Goal: Task Accomplishment & Management: Manage account settings

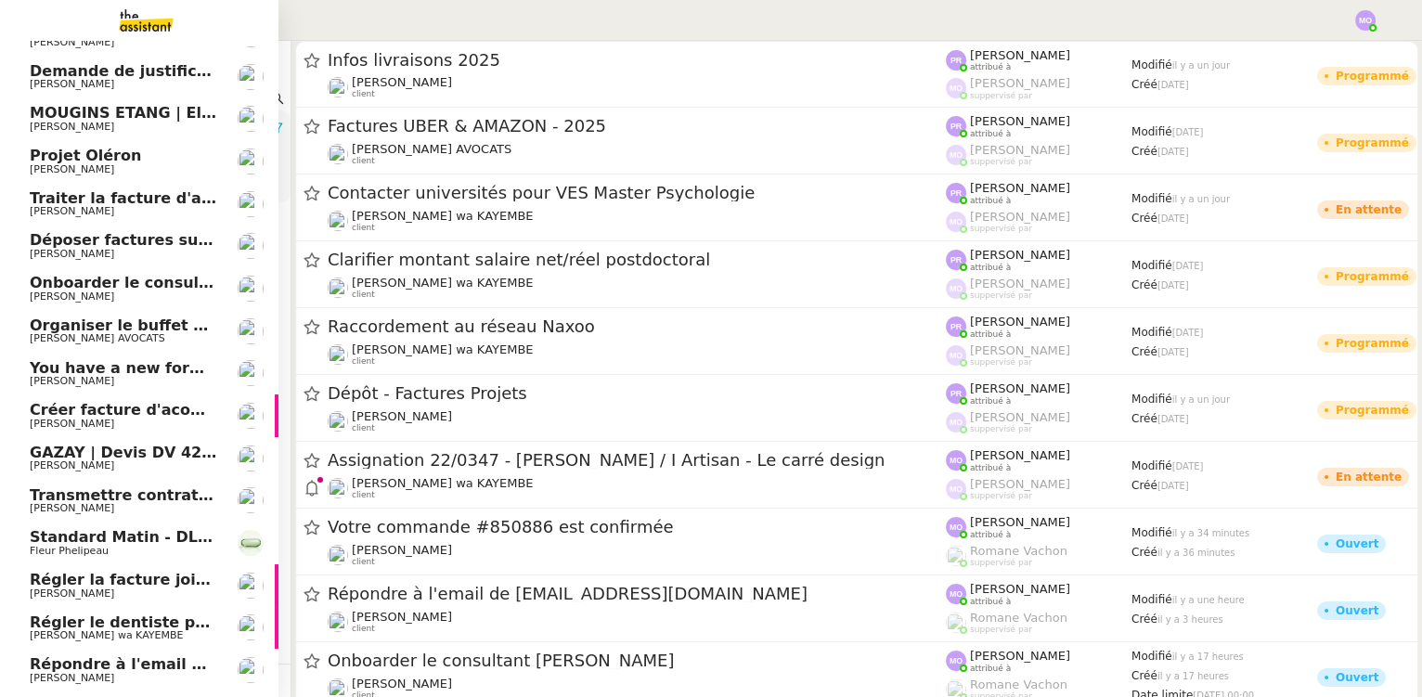
scroll to position [19, 0]
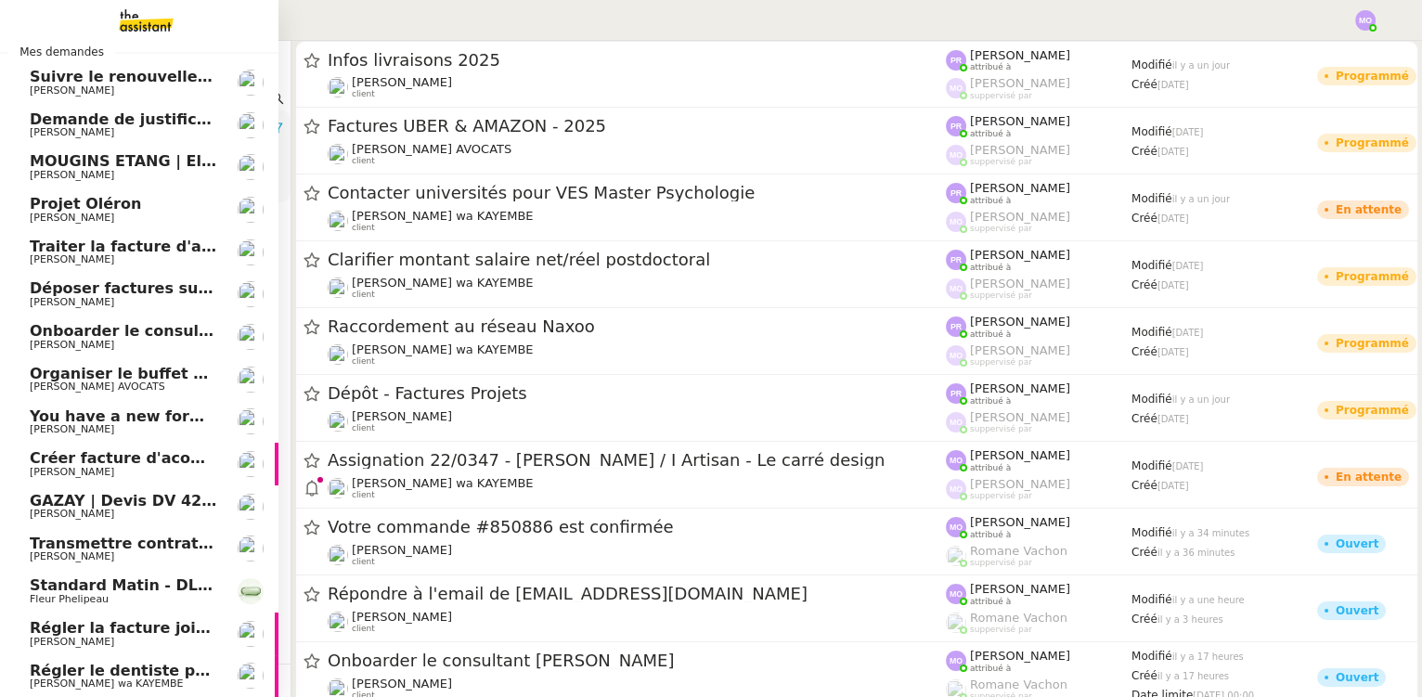
click at [148, 416] on span "You have a new form submission on your Webflow site!" at bounding box center [261, 416] width 463 height 18
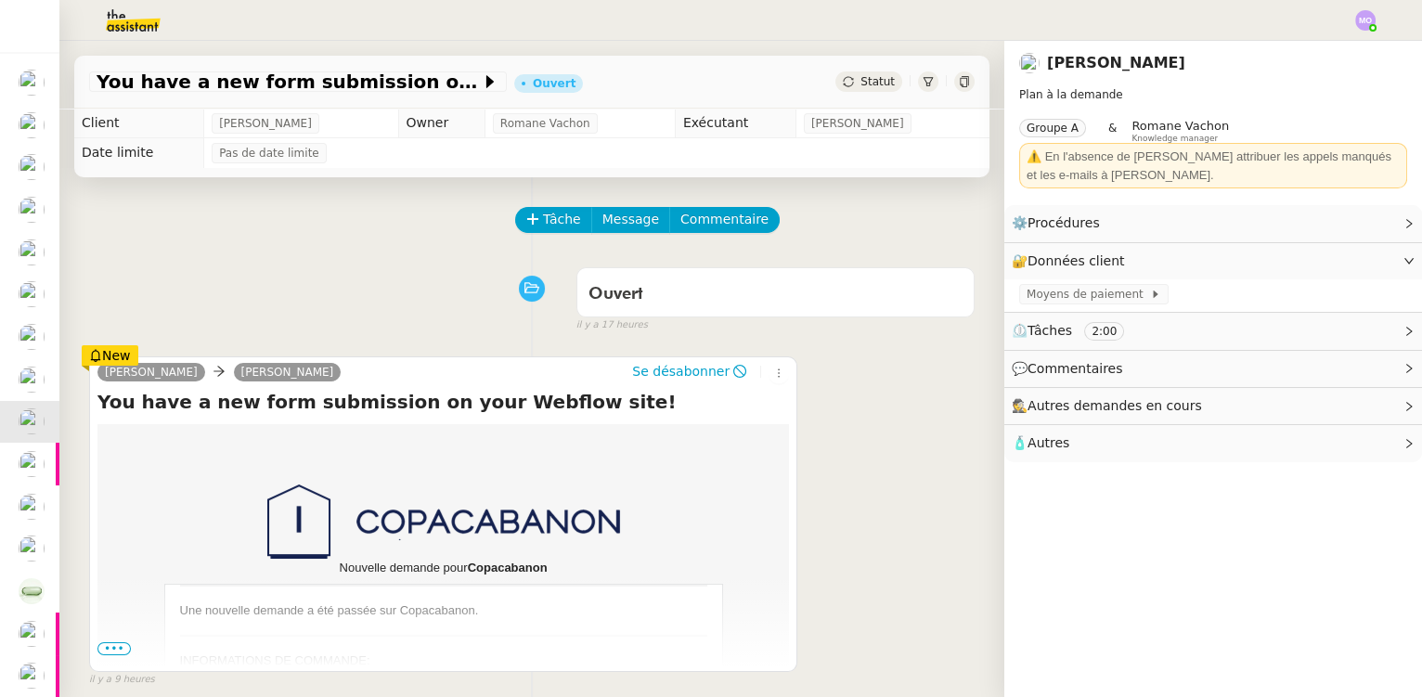
click at [113, 648] on span "•••" at bounding box center [113, 648] width 33 height 13
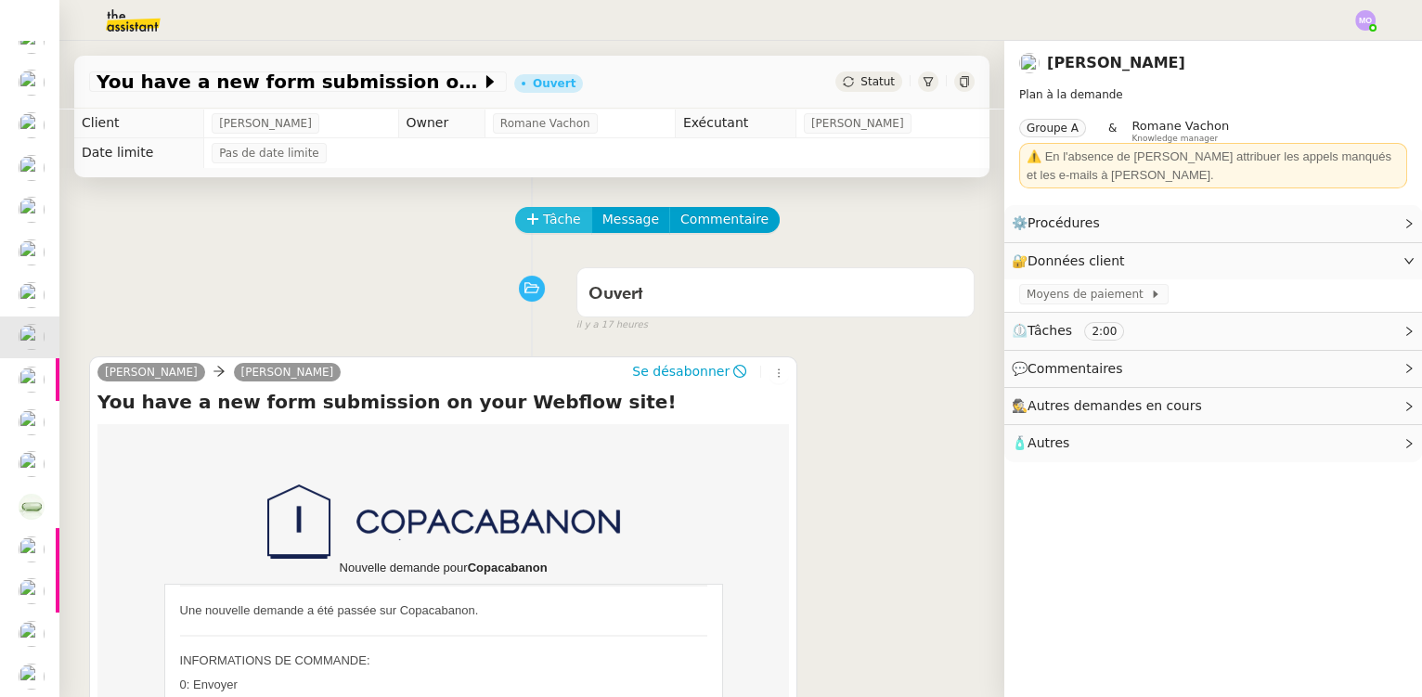
click at [543, 223] on span "Tâche" at bounding box center [562, 219] width 38 height 21
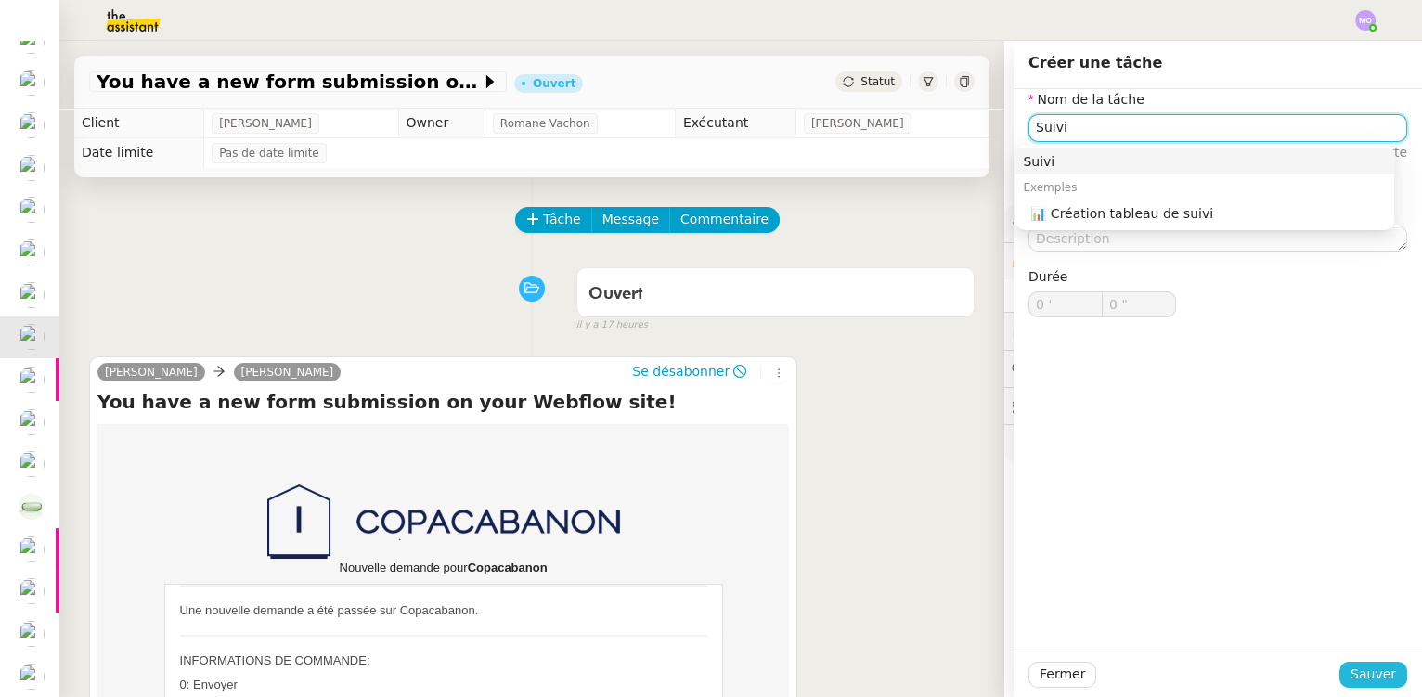
type input "Suivi"
drag, startPoint x: 1369, startPoint y: 675, endPoint x: 1272, endPoint y: 649, distance: 100.0
click at [1367, 675] on span "Sauver" at bounding box center [1372, 674] width 45 height 21
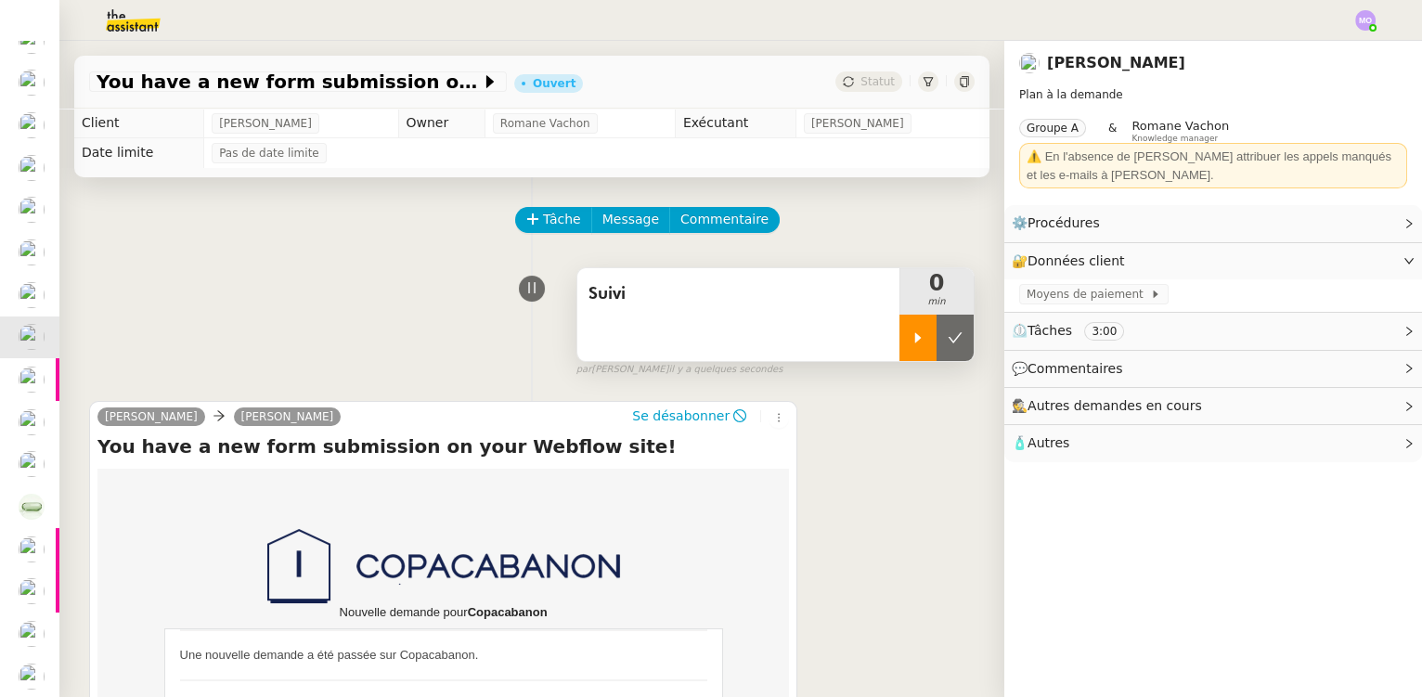
click at [910, 343] on icon at bounding box center [917, 337] width 15 height 15
click at [938, 346] on div at bounding box center [936, 338] width 74 height 46
click at [948, 345] on icon at bounding box center [955, 337] width 15 height 15
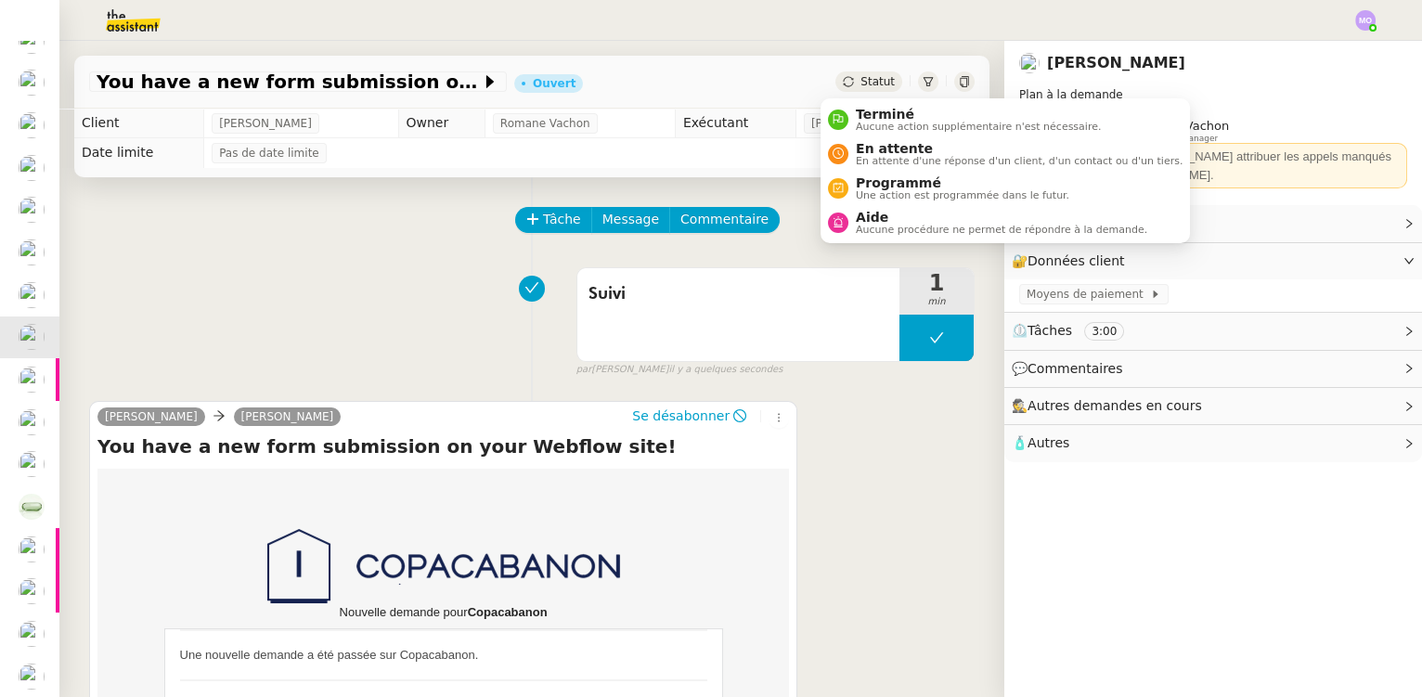
click at [866, 82] on span "Statut" at bounding box center [877, 81] width 34 height 13
click at [870, 110] on span "Terminé" at bounding box center [978, 114] width 245 height 15
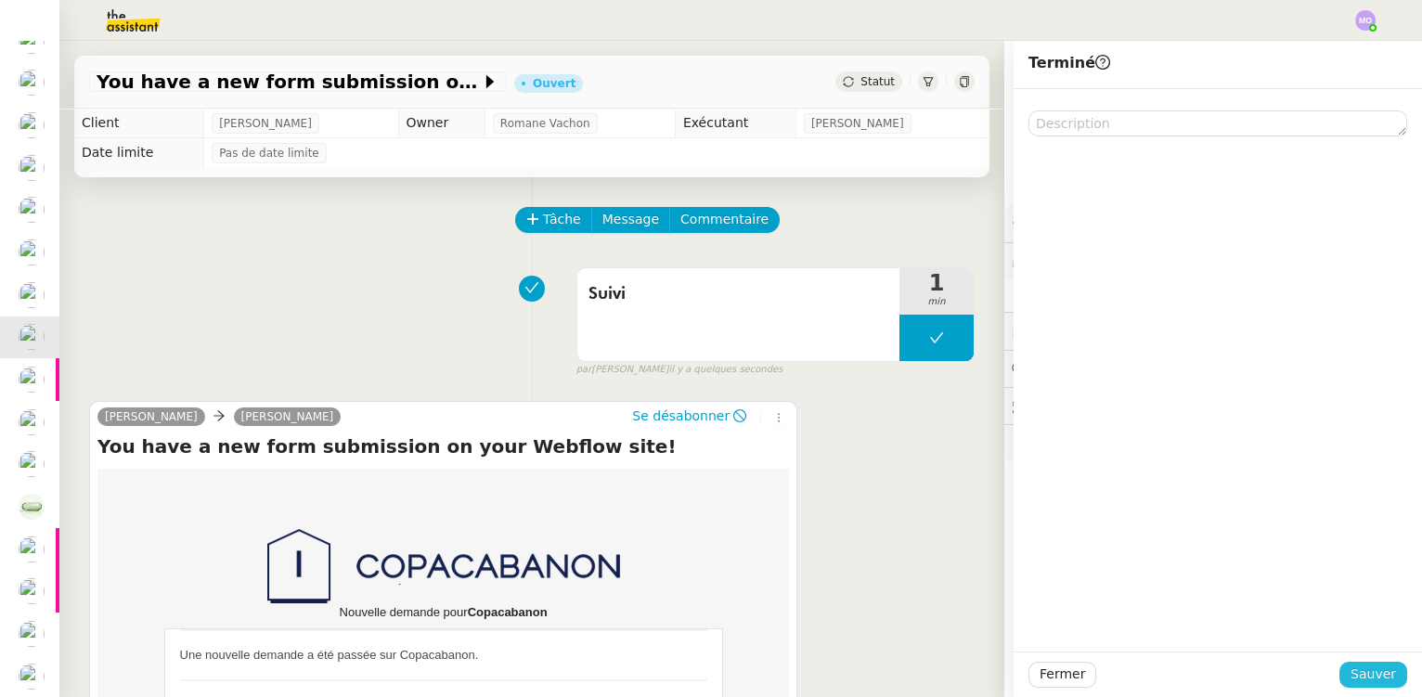
click at [1359, 671] on span "Sauver" at bounding box center [1372, 674] width 45 height 21
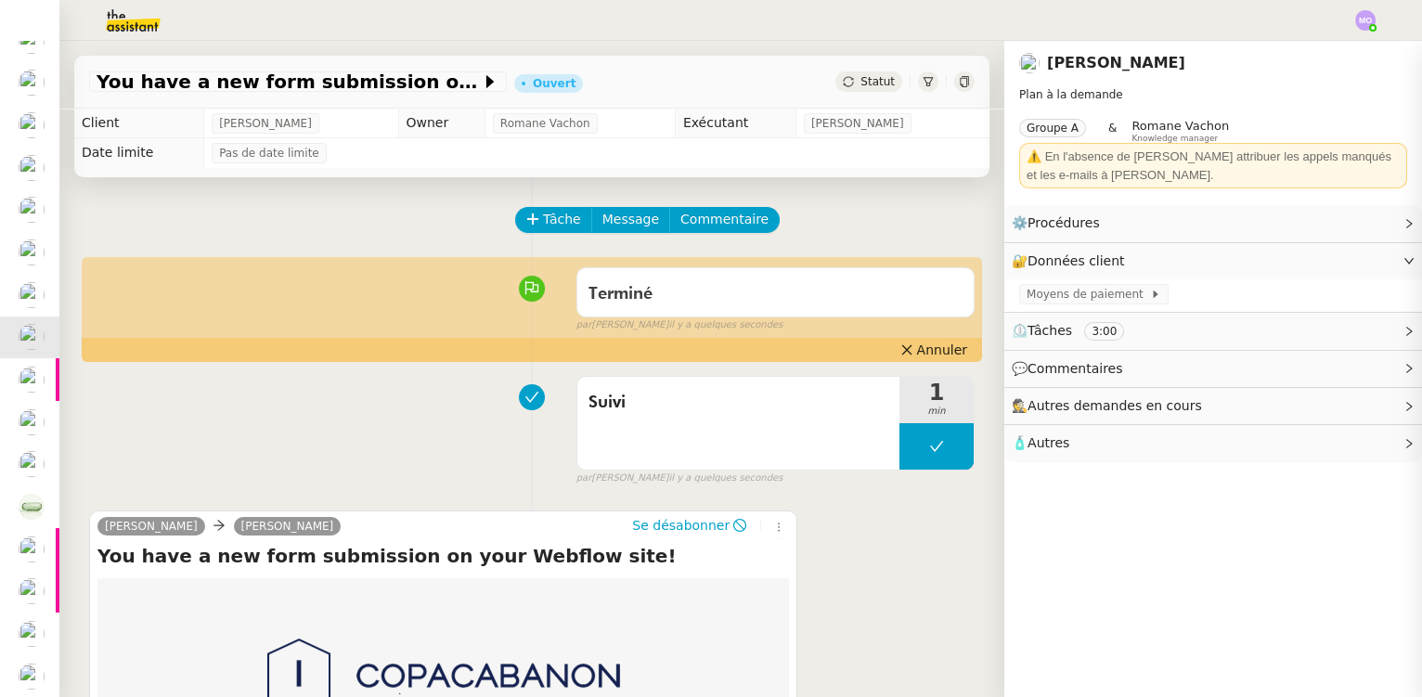
scroll to position [103, 0]
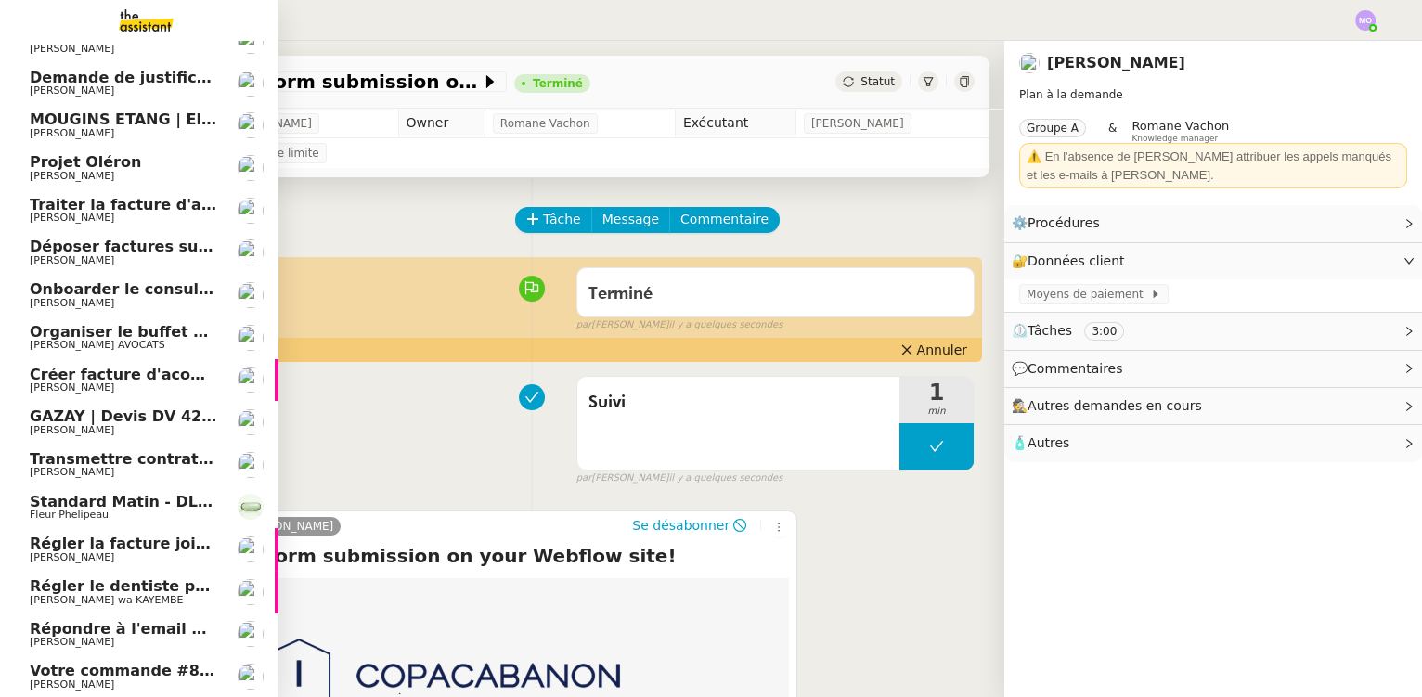
click at [116, 639] on span "[PERSON_NAME]" at bounding box center [123, 642] width 187 height 11
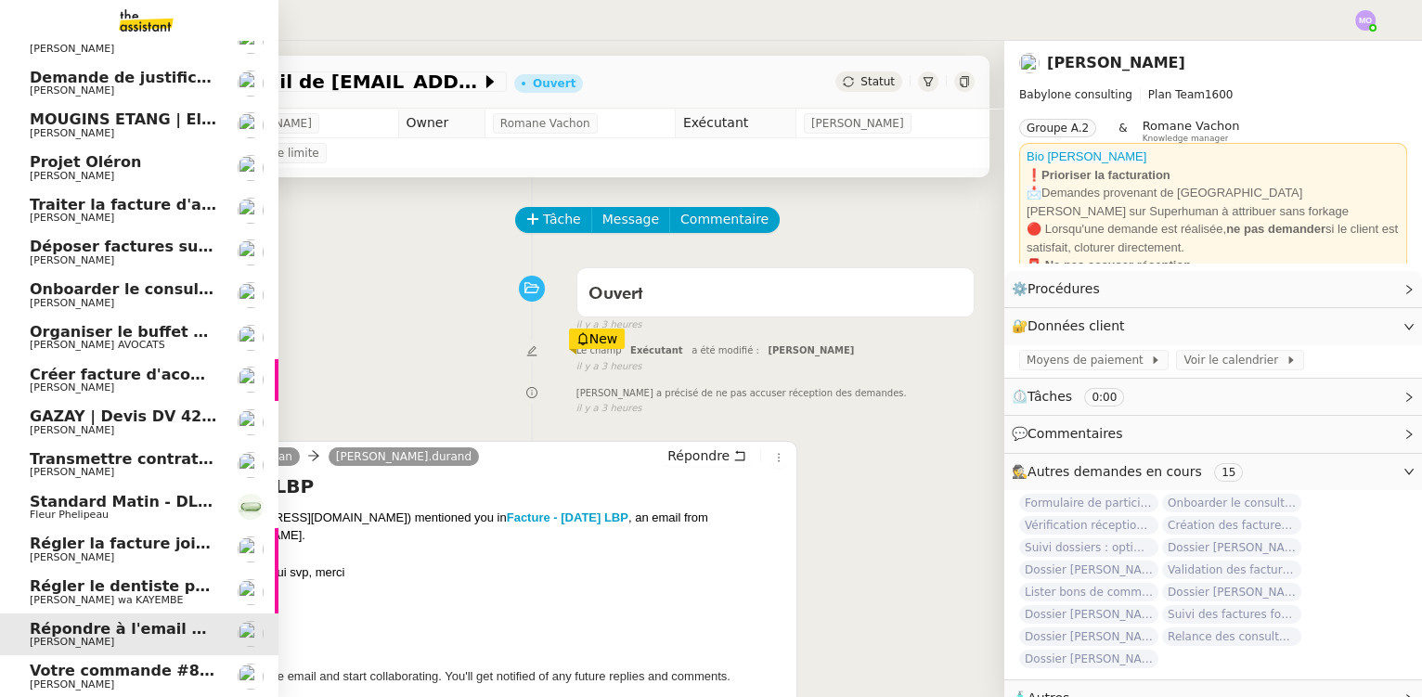
click at [116, 668] on span "Votre commande #850886 est confirmée" at bounding box center [201, 671] width 342 height 18
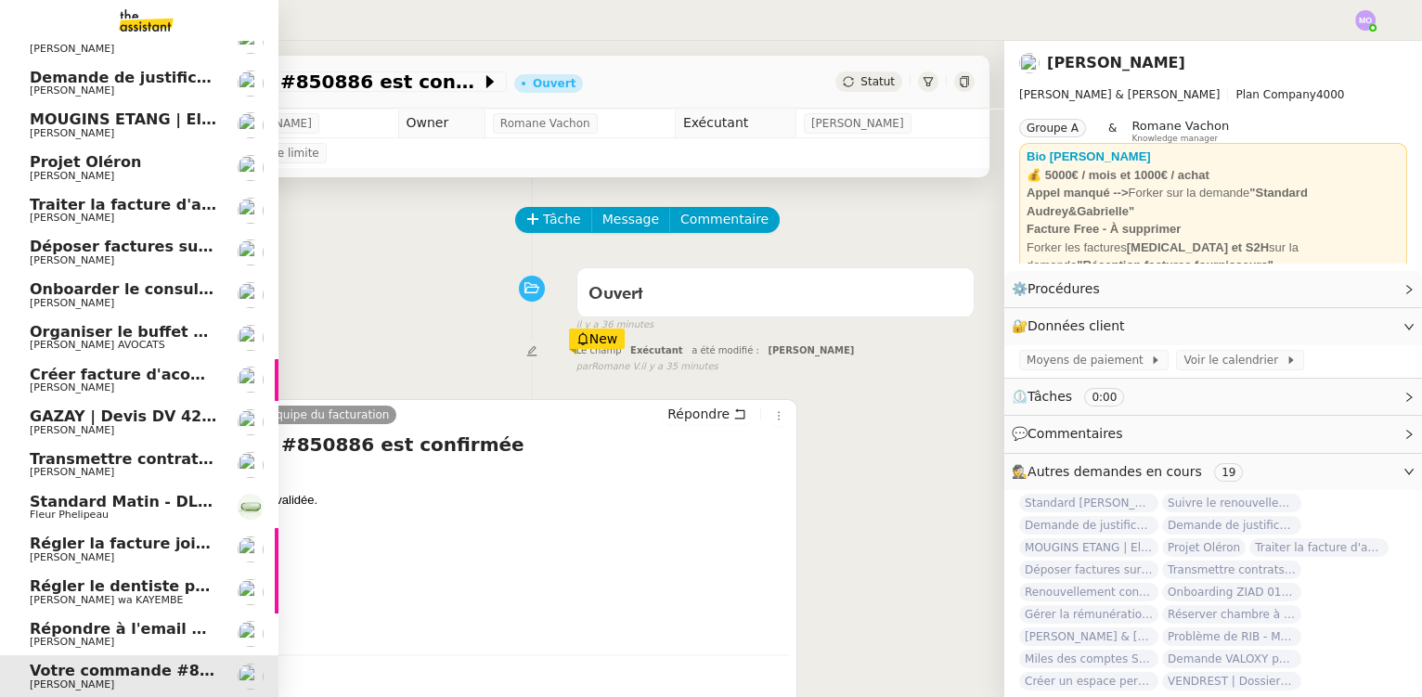
click at [136, 341] on span "[PERSON_NAME] AVOCATS" at bounding box center [123, 345] width 187 height 11
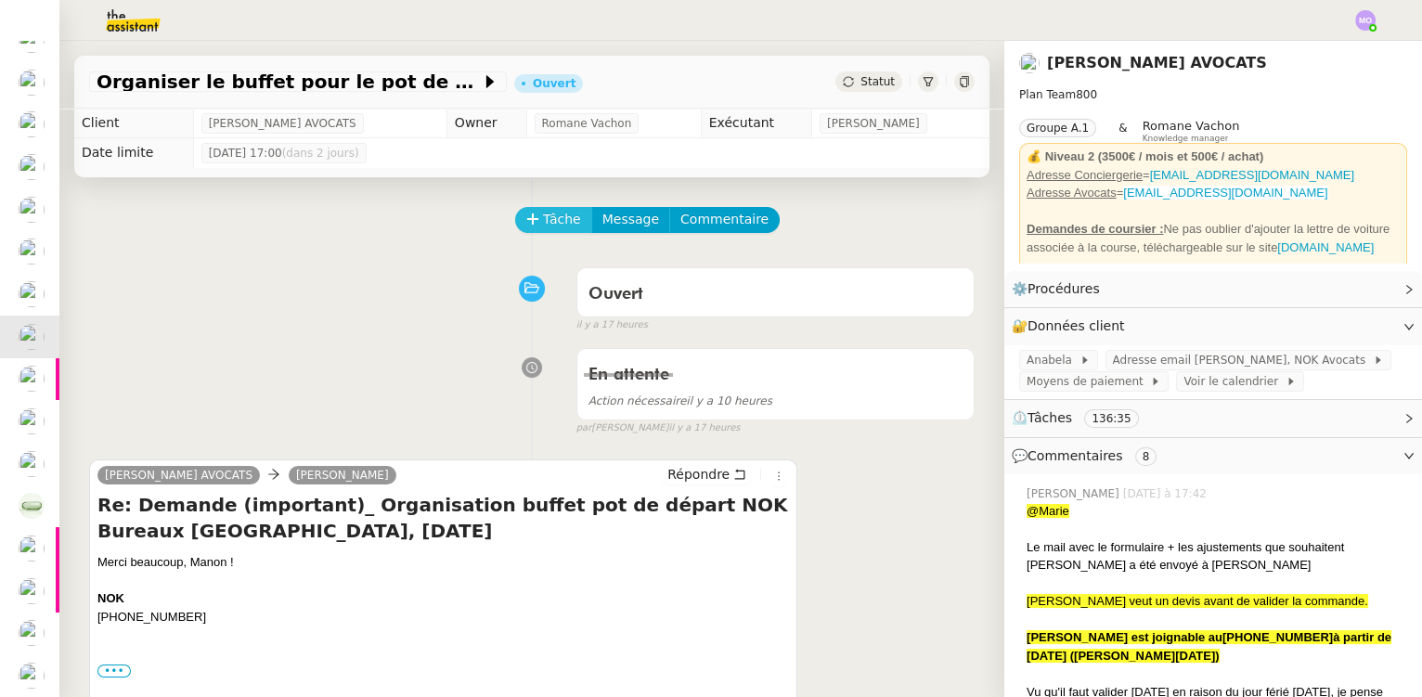
click at [543, 228] on span "Tâche" at bounding box center [562, 219] width 38 height 21
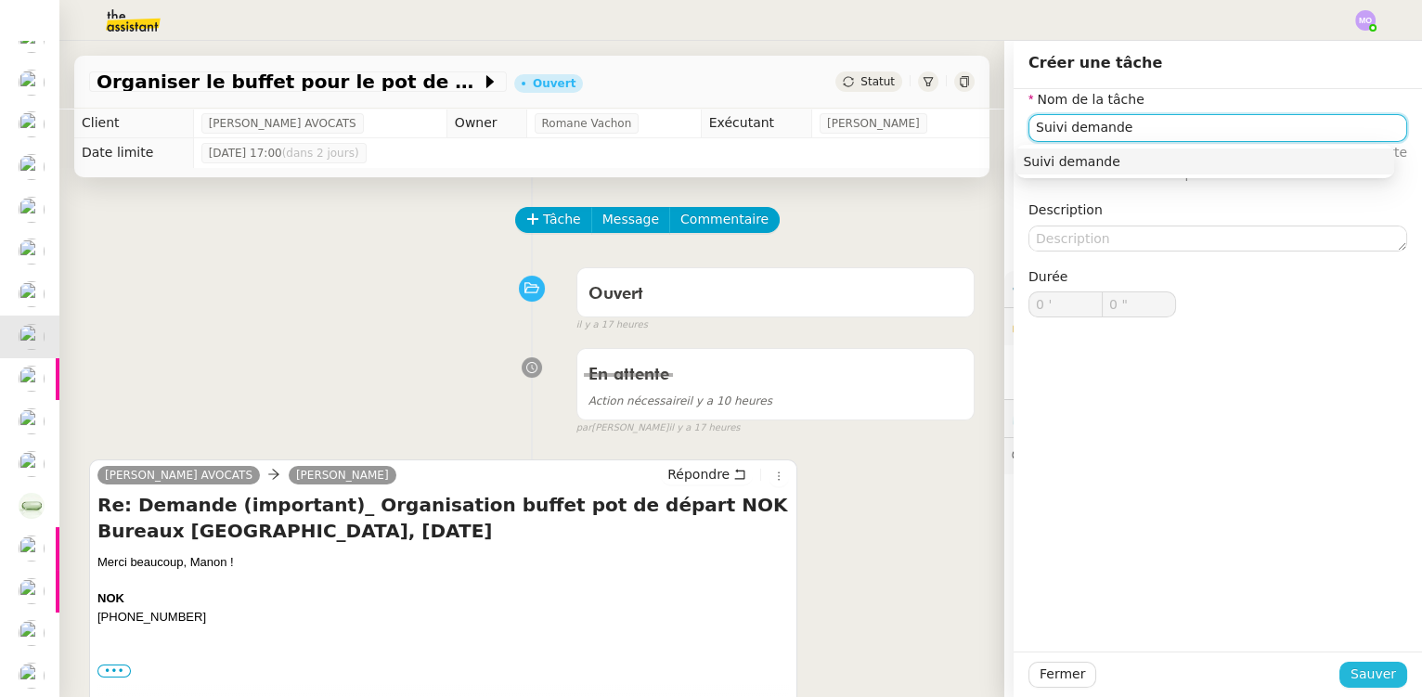
type input "Suivi demande"
drag, startPoint x: 1363, startPoint y: 676, endPoint x: 1059, endPoint y: 536, distance: 334.7
click at [1362, 676] on span "Sauver" at bounding box center [1372, 674] width 45 height 21
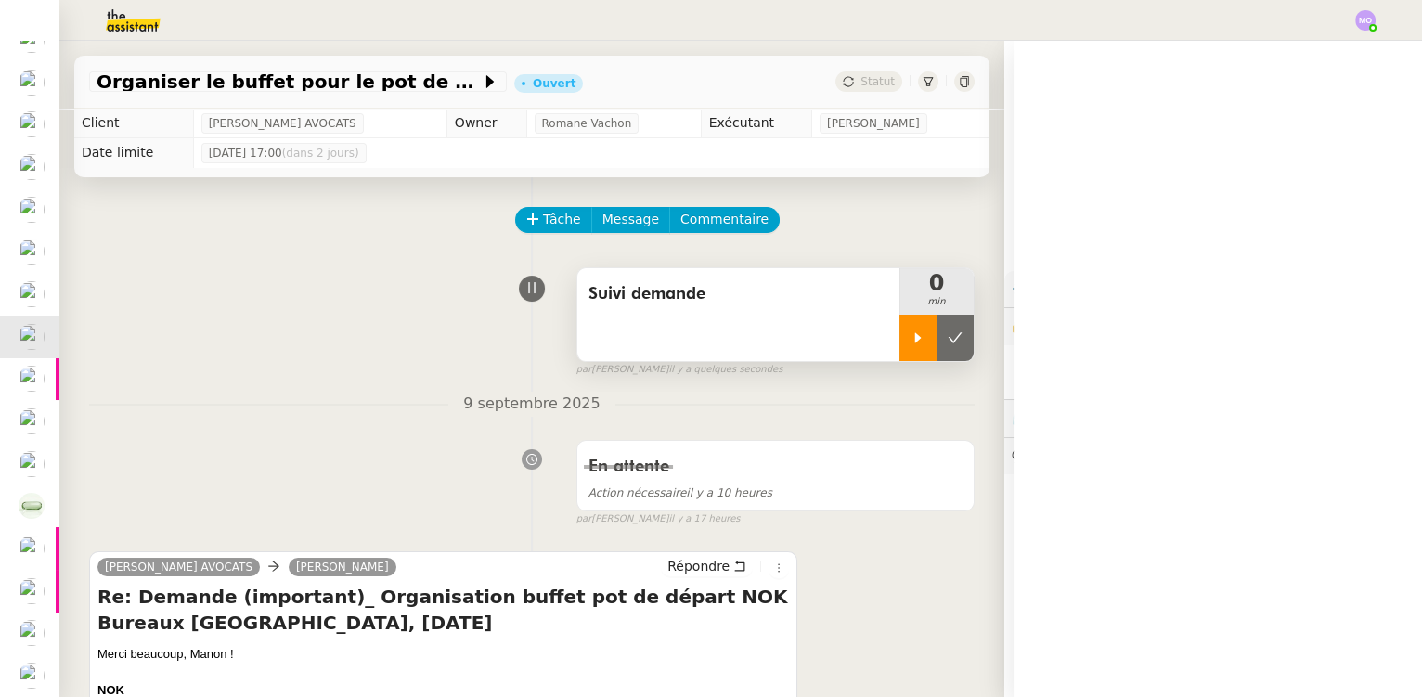
click at [905, 335] on div at bounding box center [917, 338] width 37 height 46
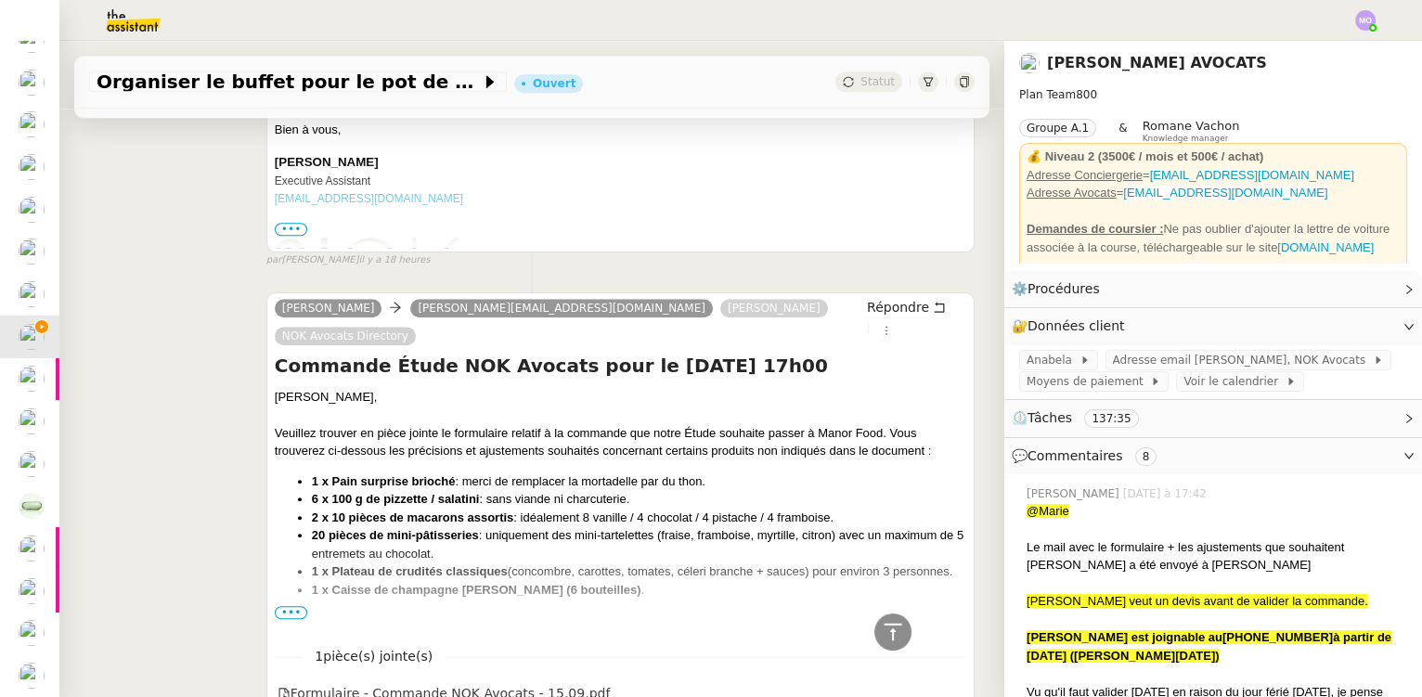
scroll to position [3543, 0]
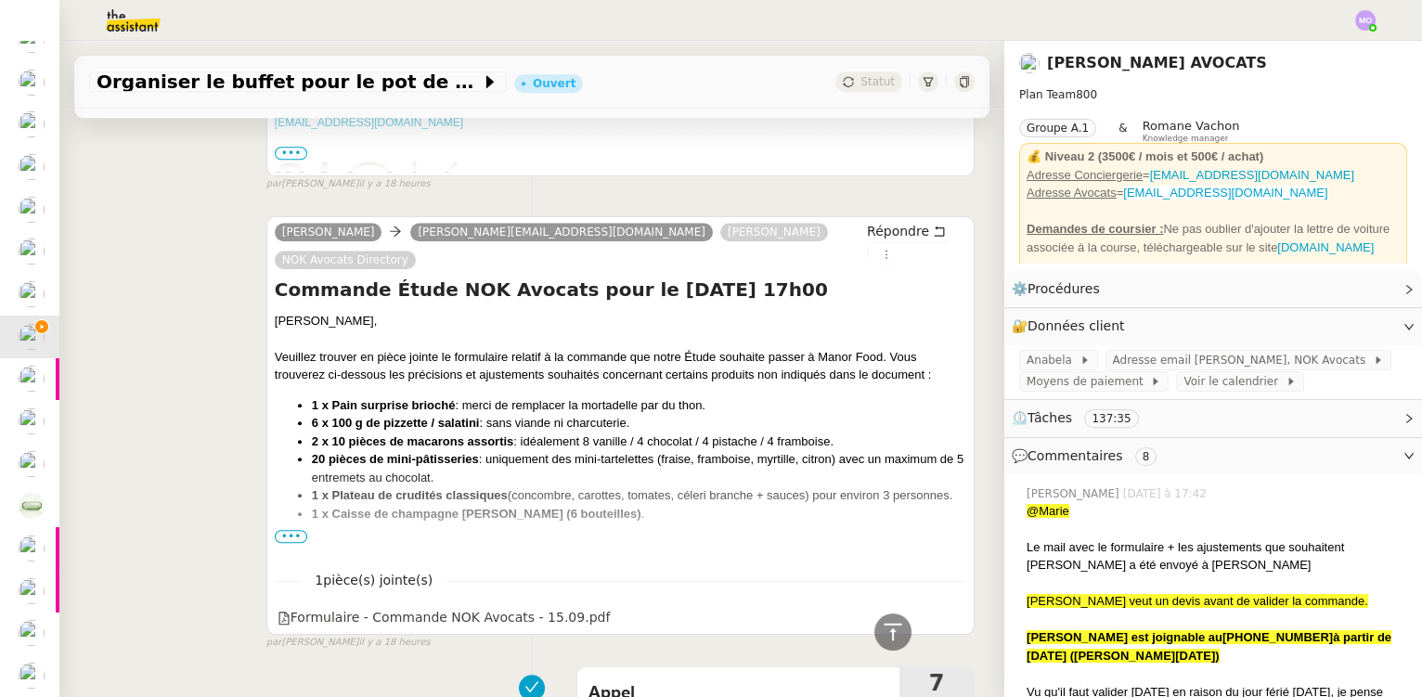
click at [289, 530] on span "•••" at bounding box center [291, 536] width 33 height 13
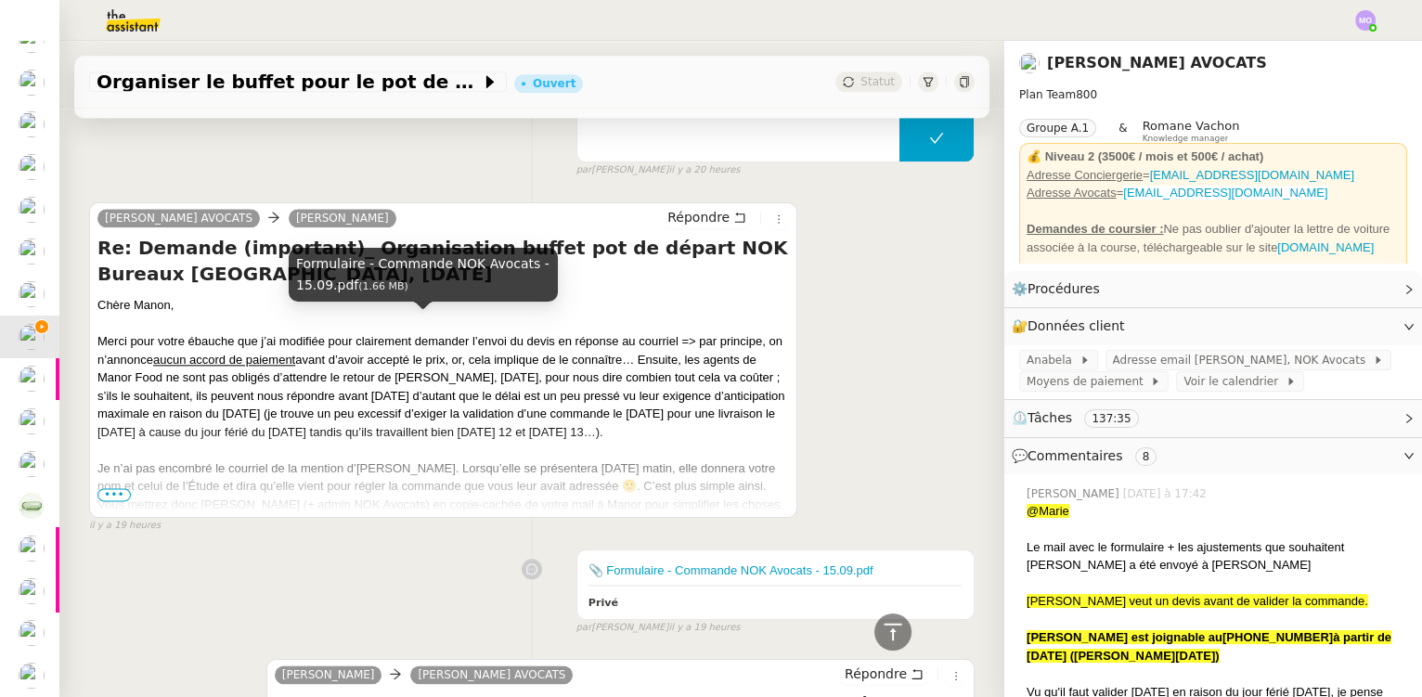
scroll to position [4808, 0]
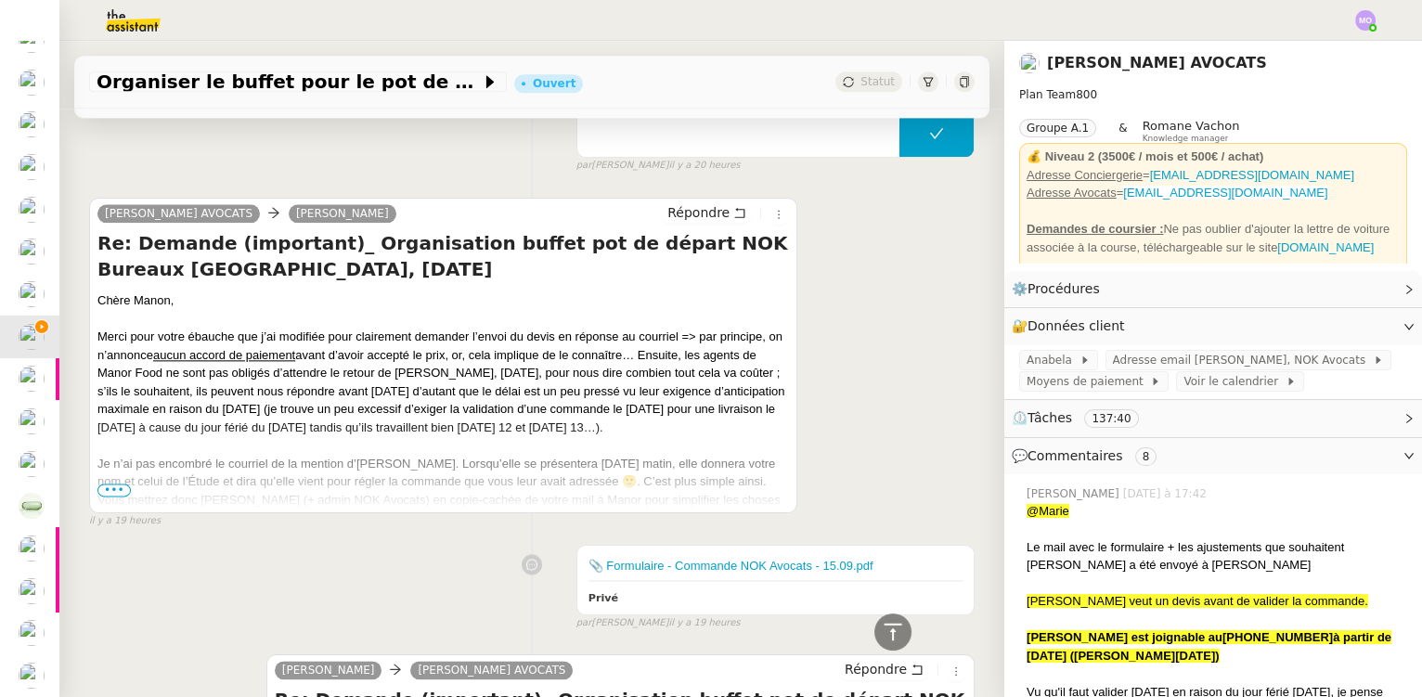
click at [112, 484] on span "•••" at bounding box center [113, 490] width 33 height 13
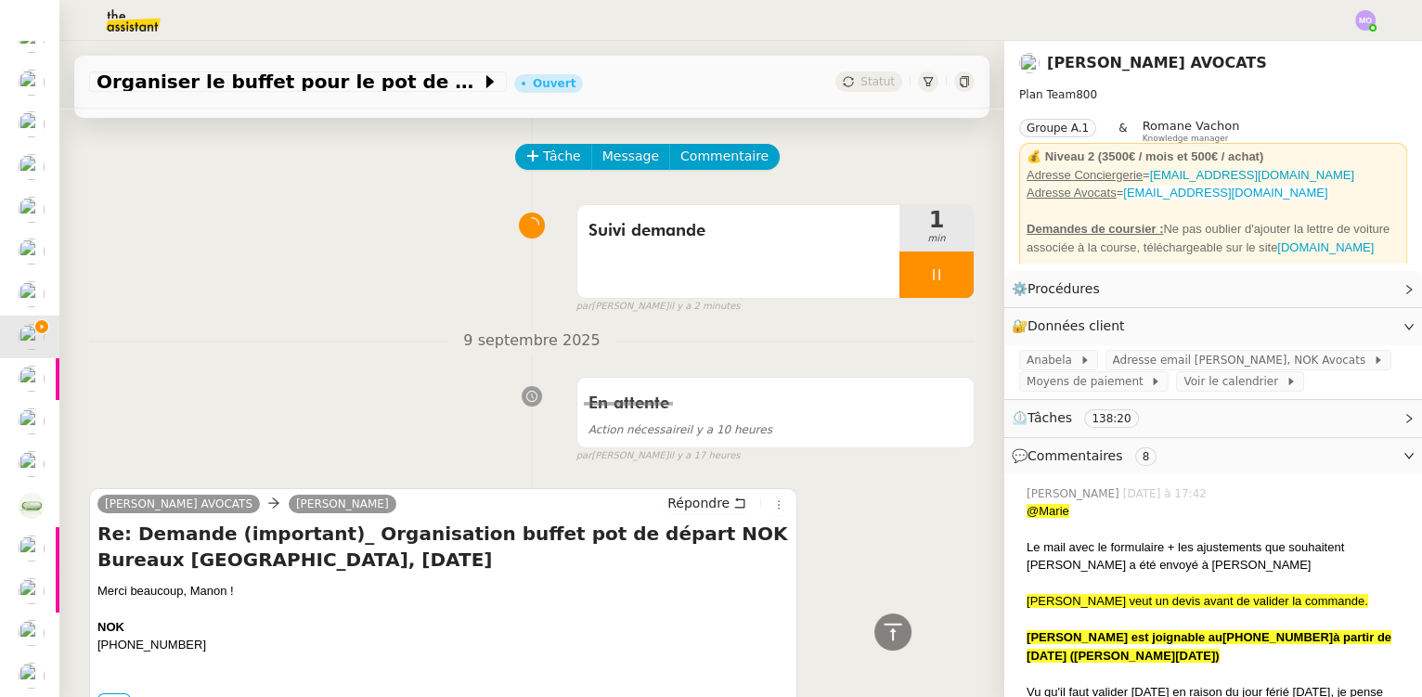
scroll to position [0, 0]
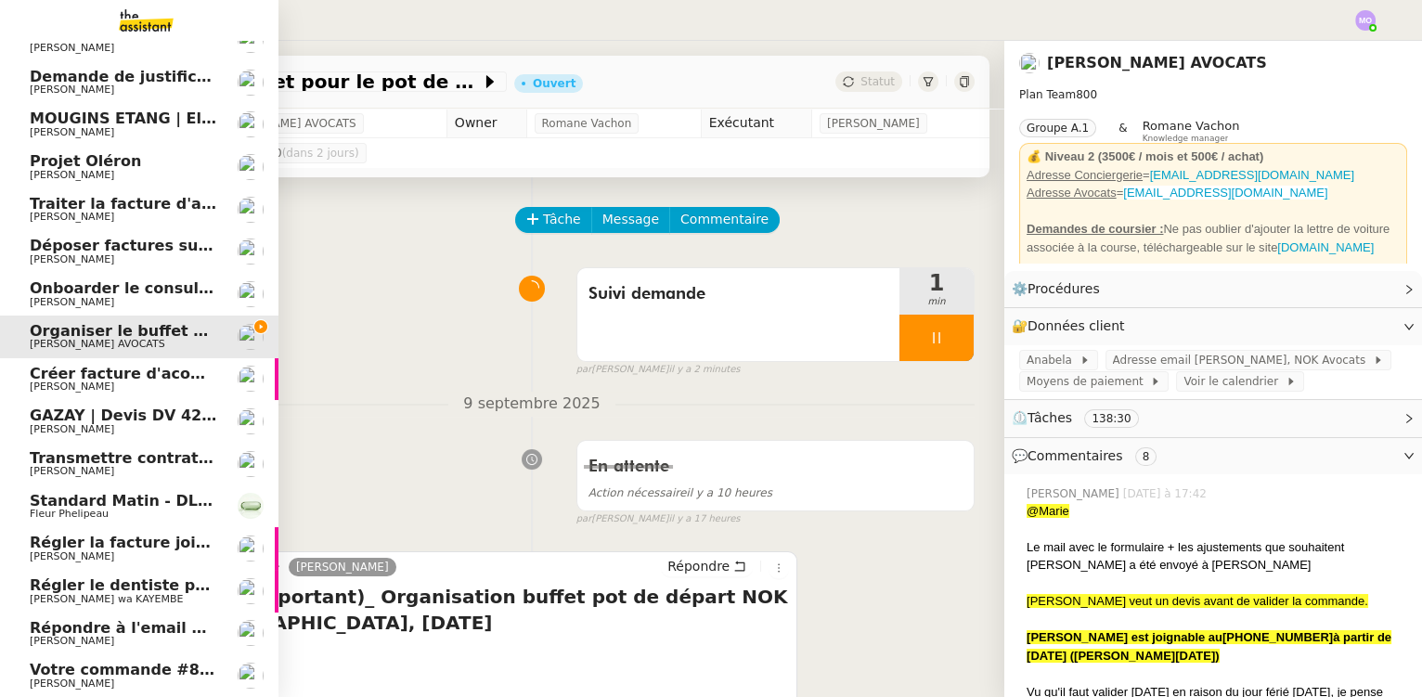
click at [134, 502] on span "Standard Matin - DLAB" at bounding box center [125, 501] width 191 height 18
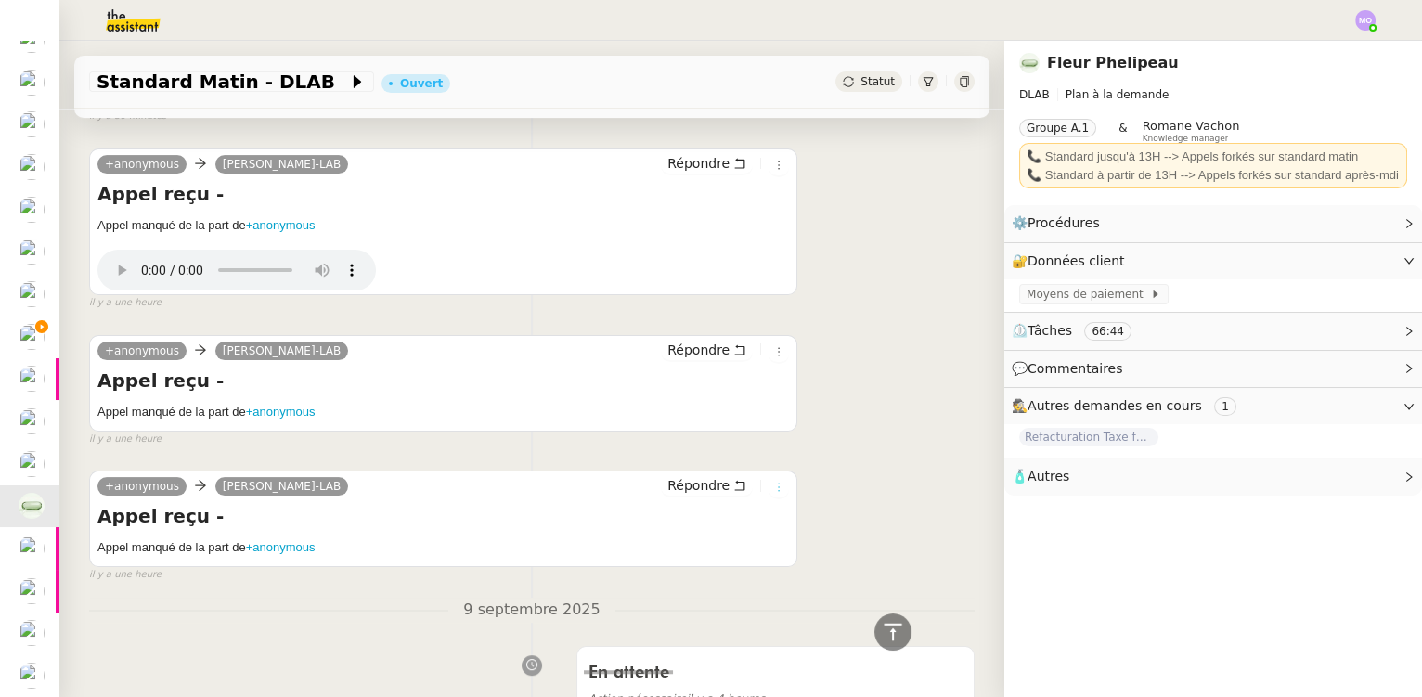
scroll to position [1181, 0]
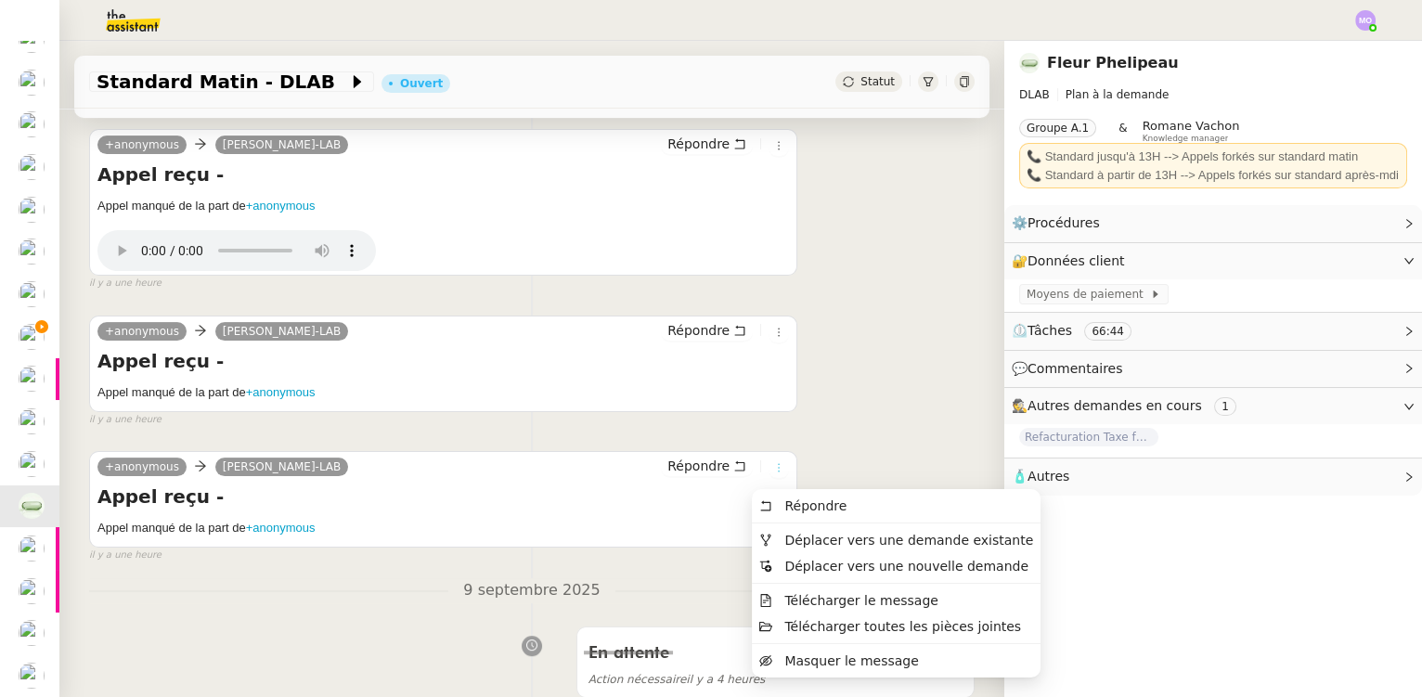
click at [773, 471] on icon at bounding box center [778, 467] width 11 height 11
click at [781, 663] on span "Masquer le message" at bounding box center [839, 660] width 160 height 15
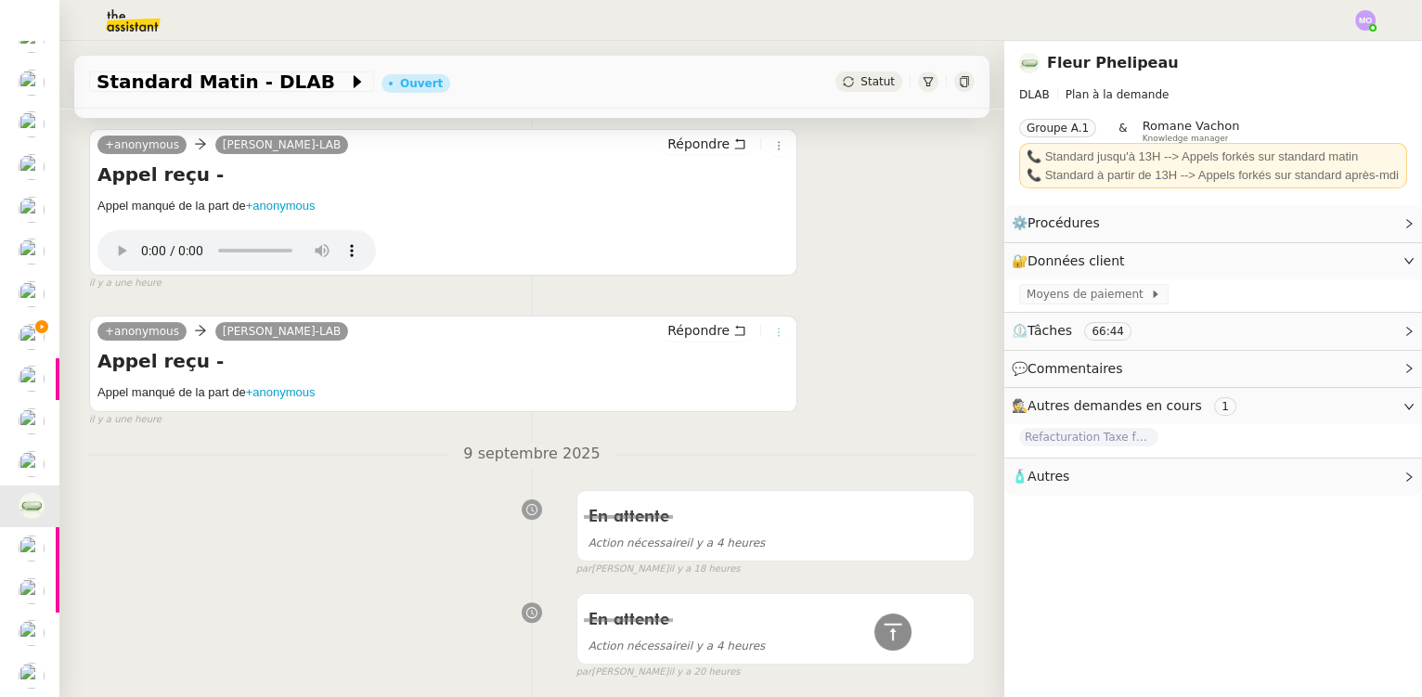
click at [773, 338] on icon at bounding box center [778, 332] width 11 height 11
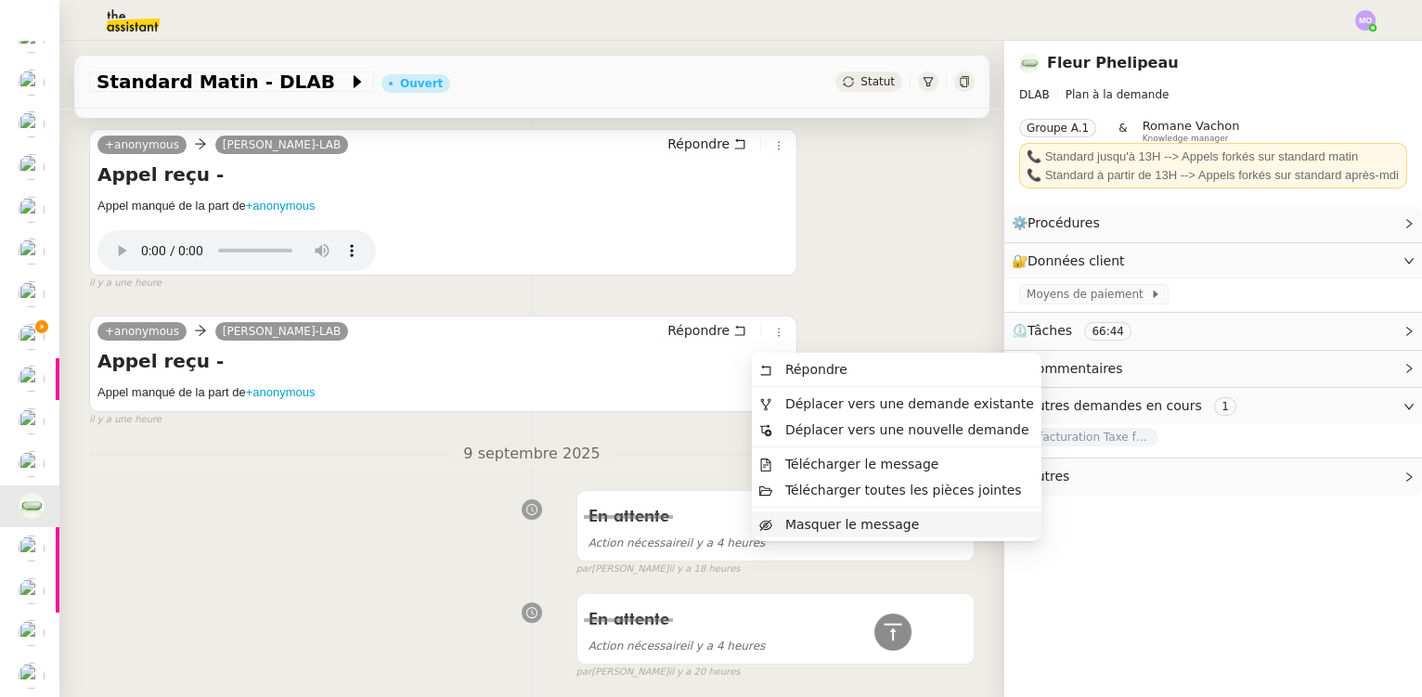
click at [790, 529] on span "Masquer le message" at bounding box center [852, 524] width 134 height 15
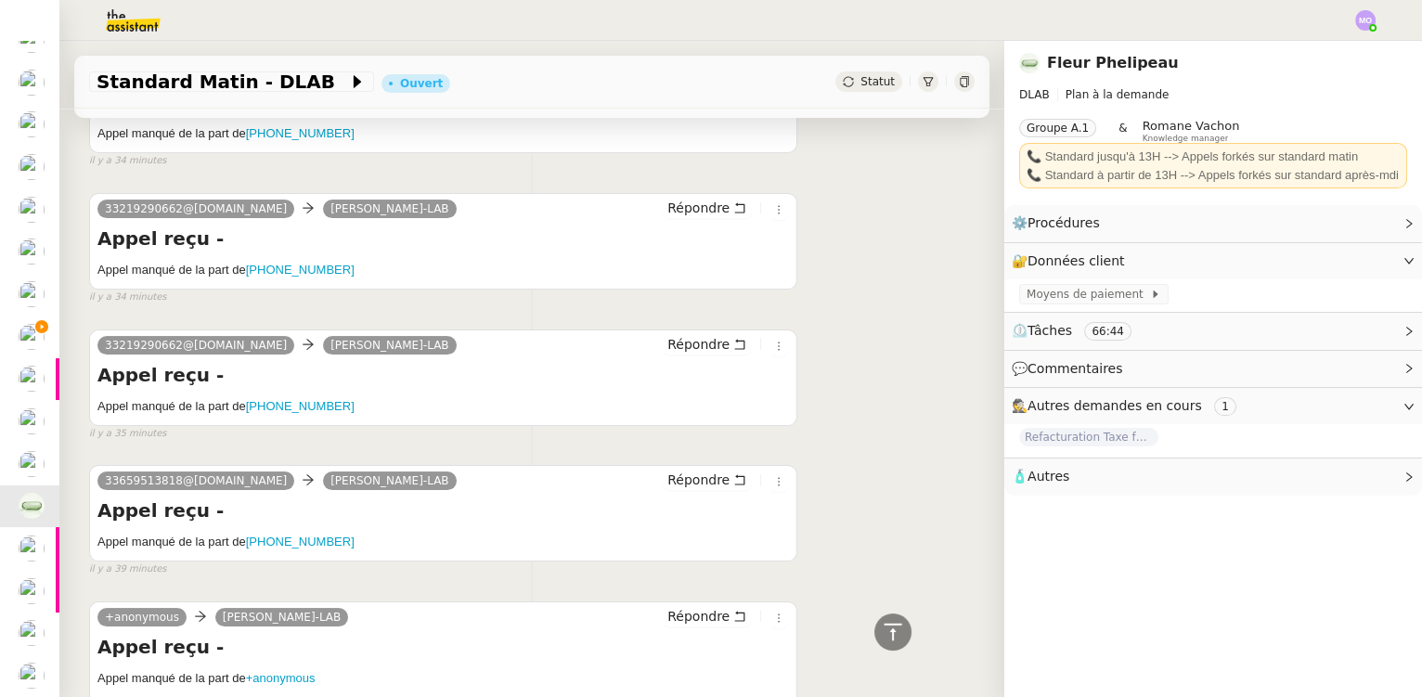
scroll to position [675, 0]
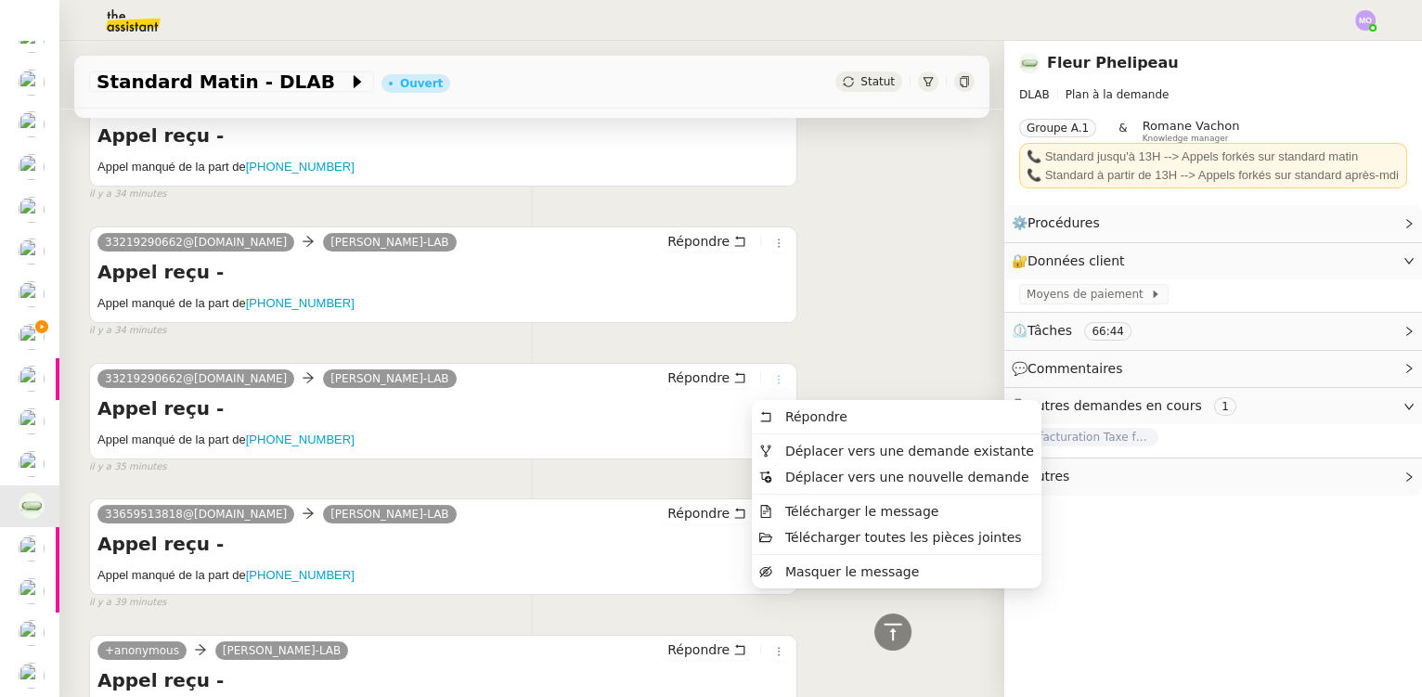
click at [773, 385] on icon at bounding box center [778, 379] width 11 height 11
click at [805, 571] on span "Masquer le message" at bounding box center [852, 571] width 134 height 15
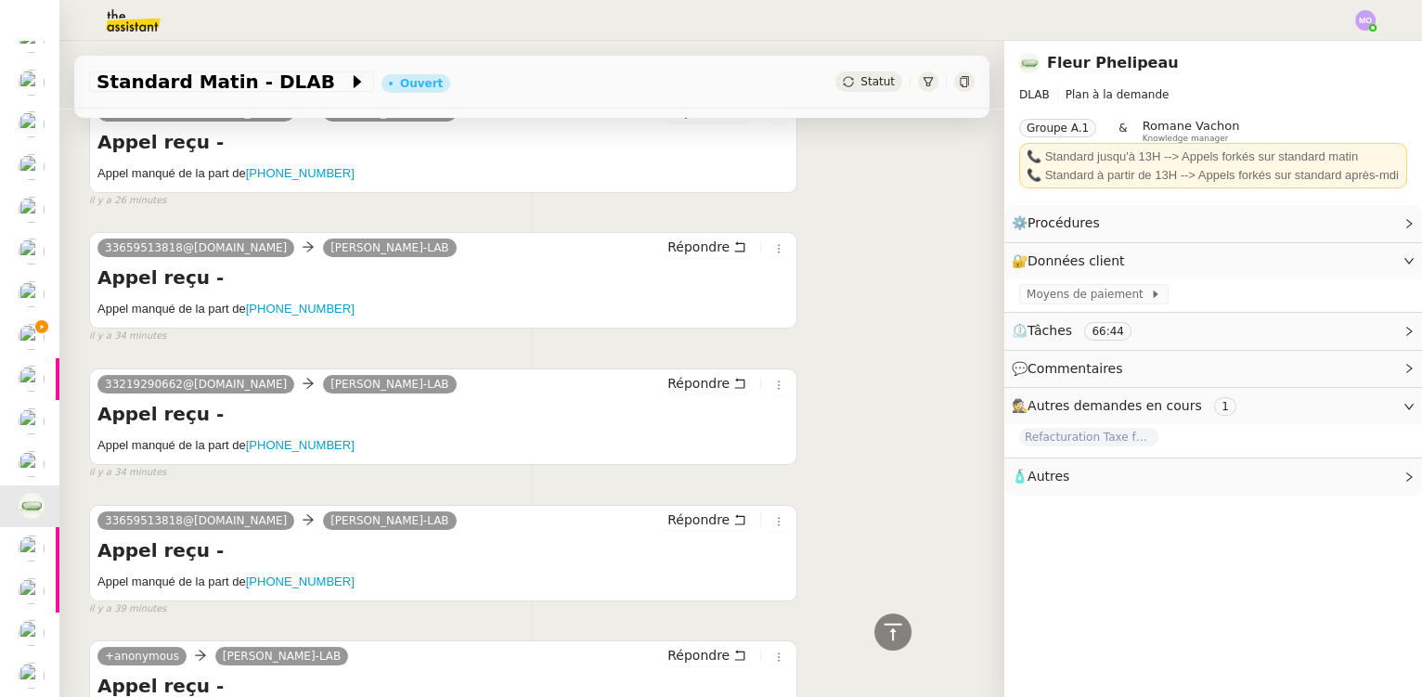
scroll to position [506, 0]
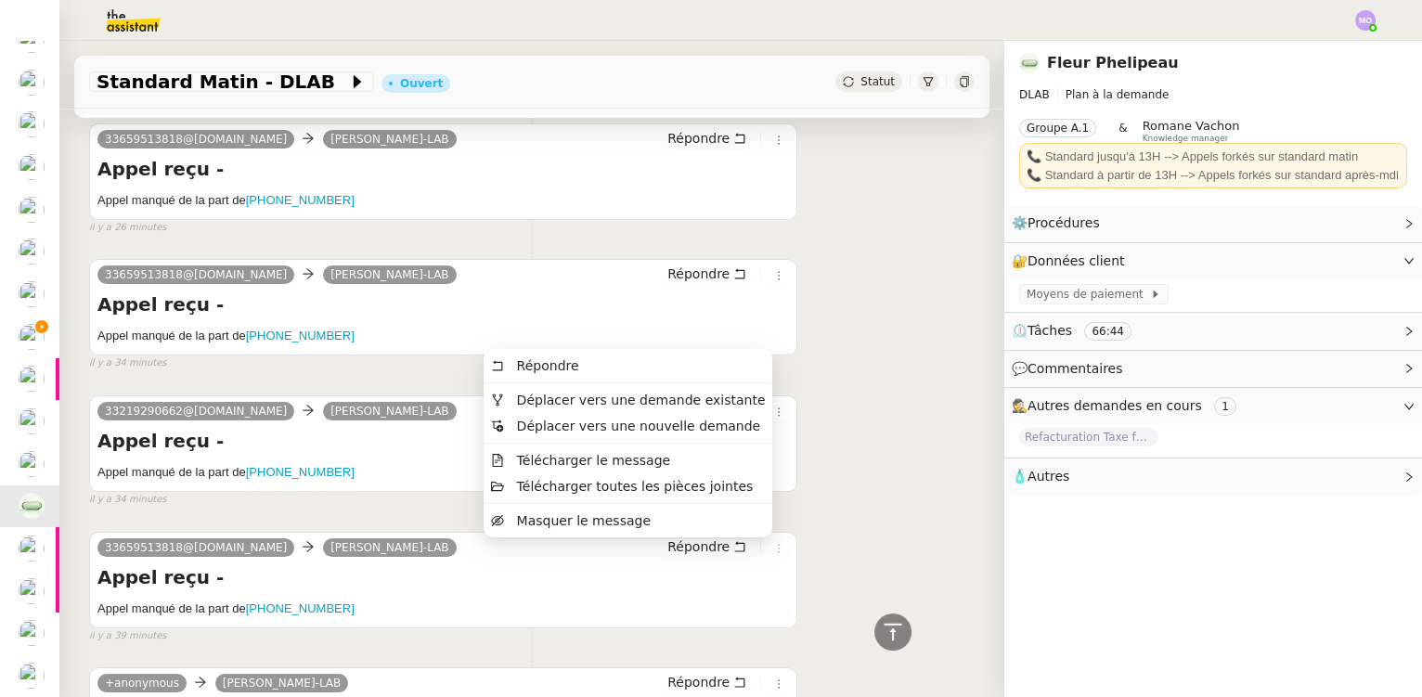
click at [773, 553] on icon at bounding box center [778, 548] width 11 height 11
click at [695, 522] on li "Masquer le message" at bounding box center [628, 521] width 289 height 26
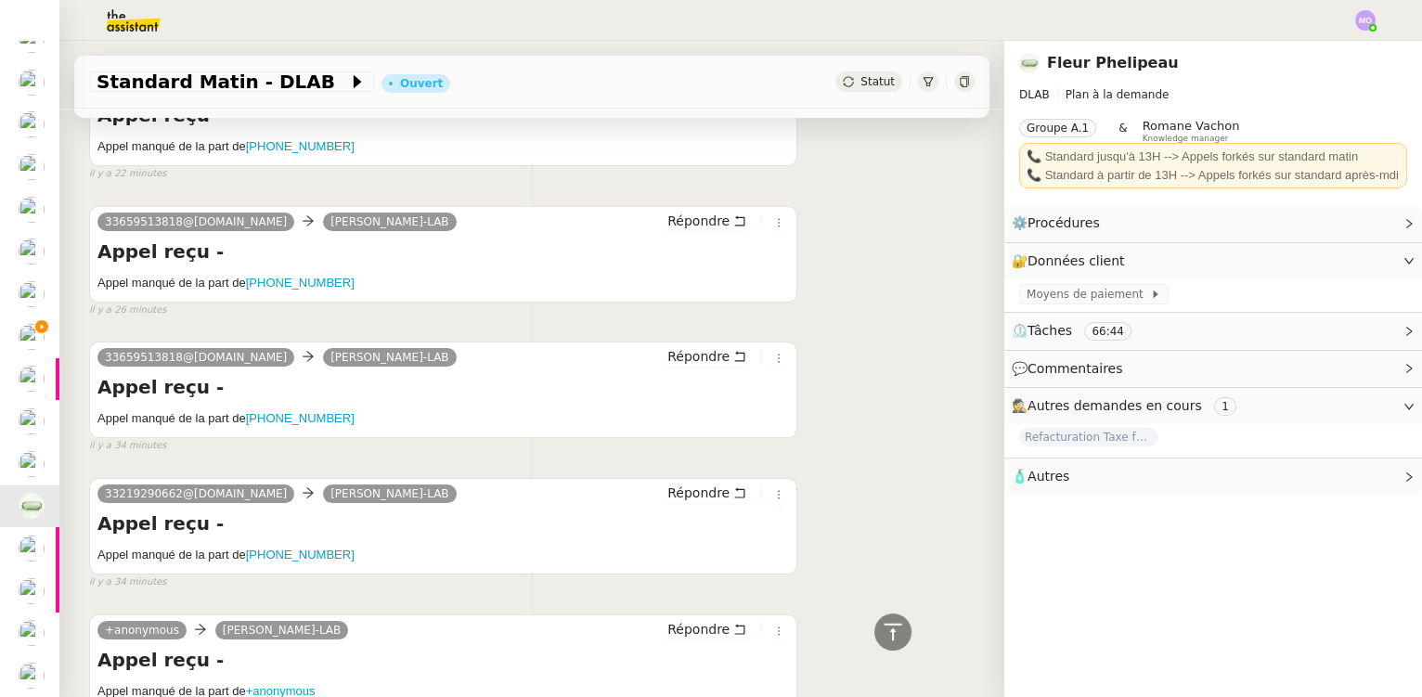
scroll to position [421, 0]
click at [773, 366] on icon at bounding box center [778, 360] width 11 height 11
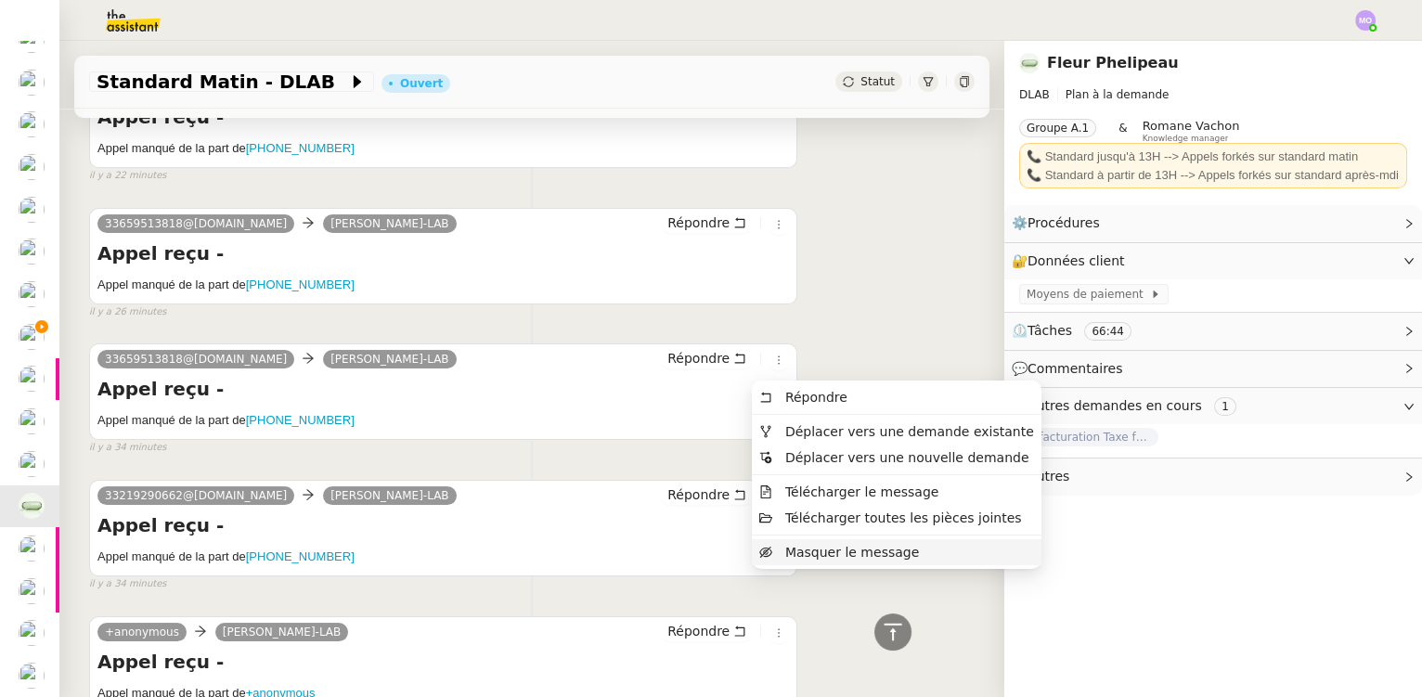
click at [792, 557] on span "Masquer le message" at bounding box center [852, 552] width 134 height 15
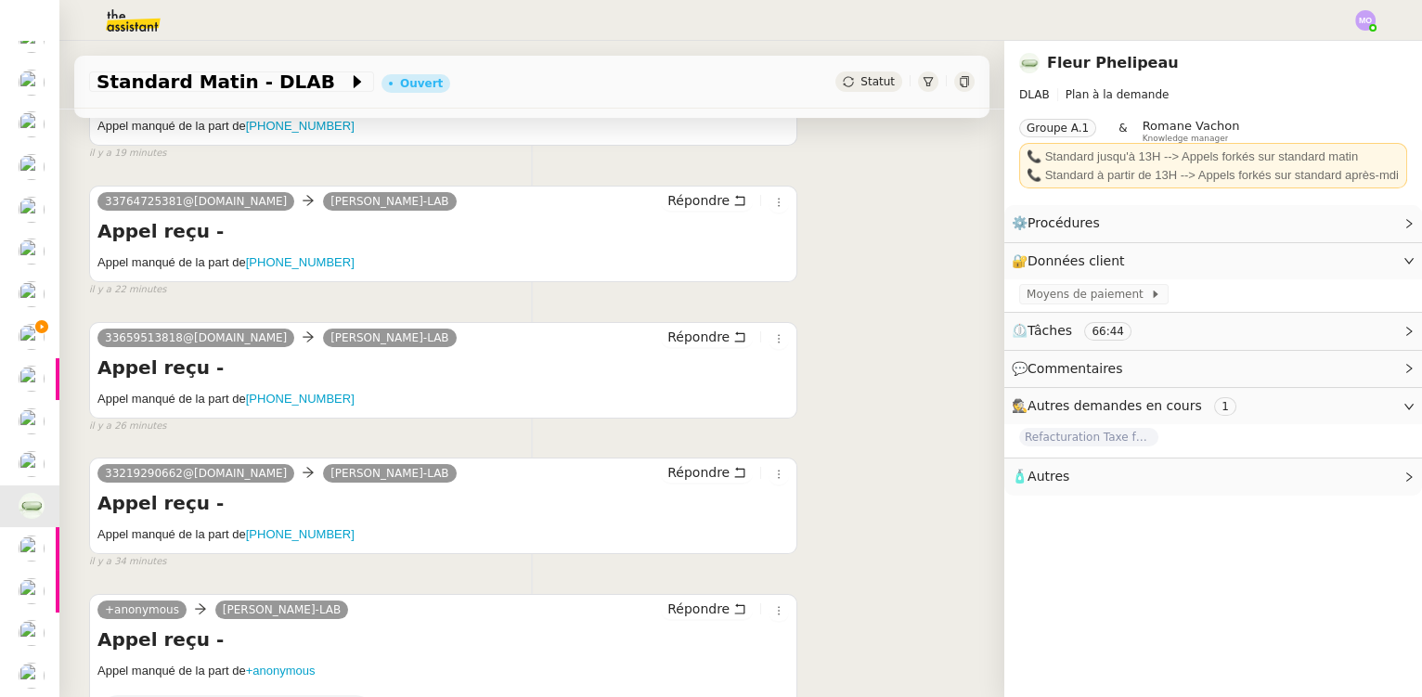
scroll to position [337, 0]
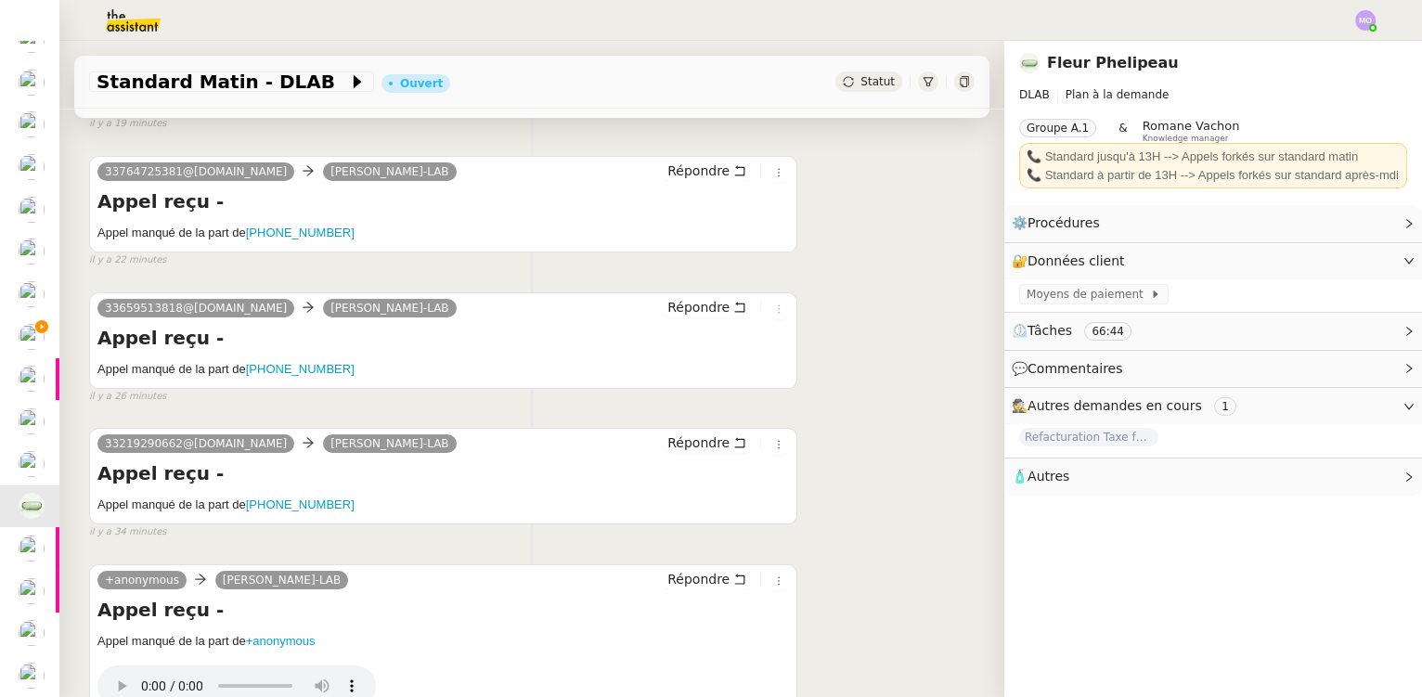
click at [773, 315] on icon at bounding box center [778, 308] width 11 height 11
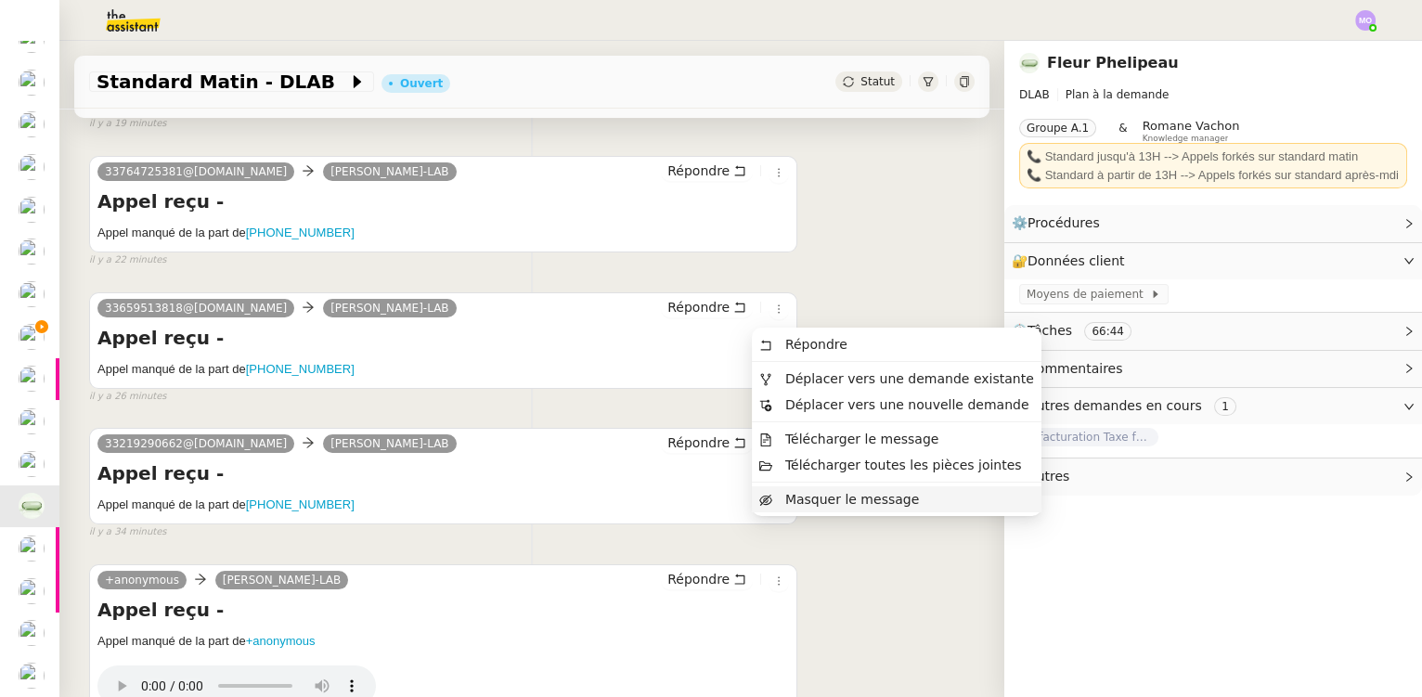
click at [801, 502] on span "Masquer le message" at bounding box center [852, 499] width 134 height 15
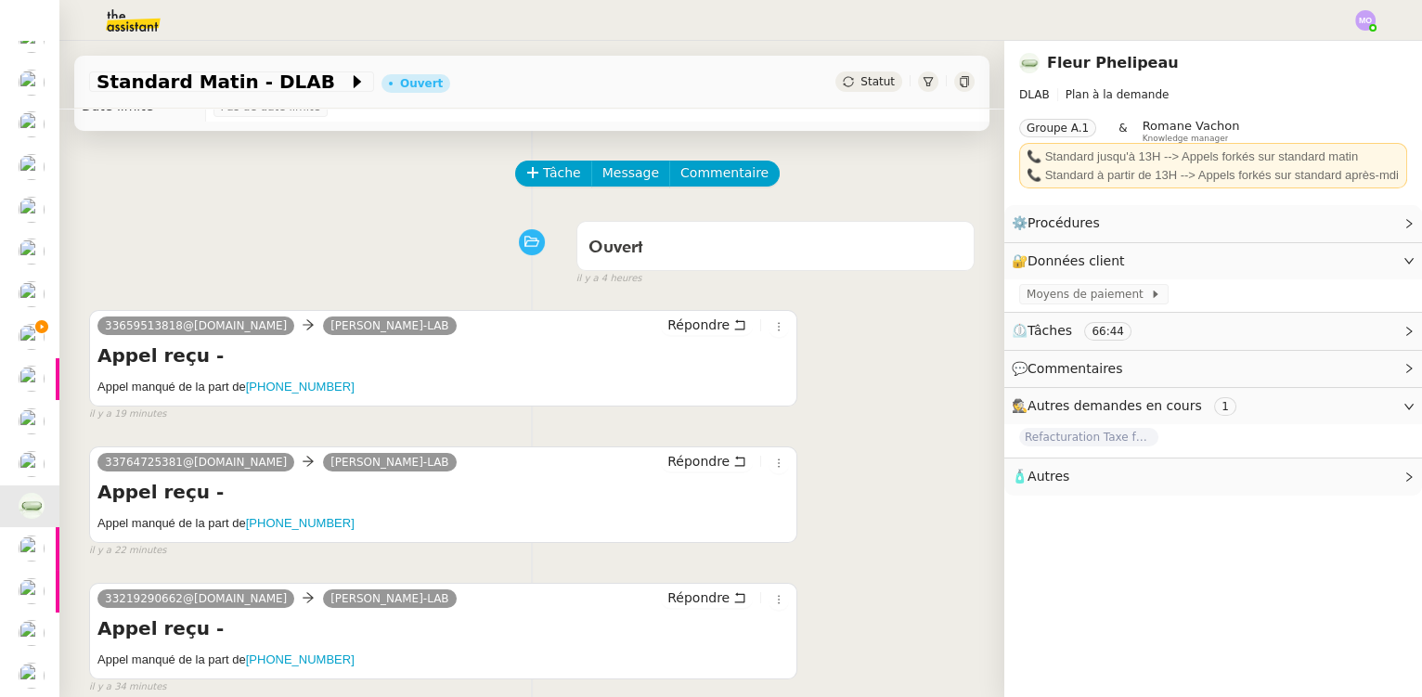
scroll to position [0, 0]
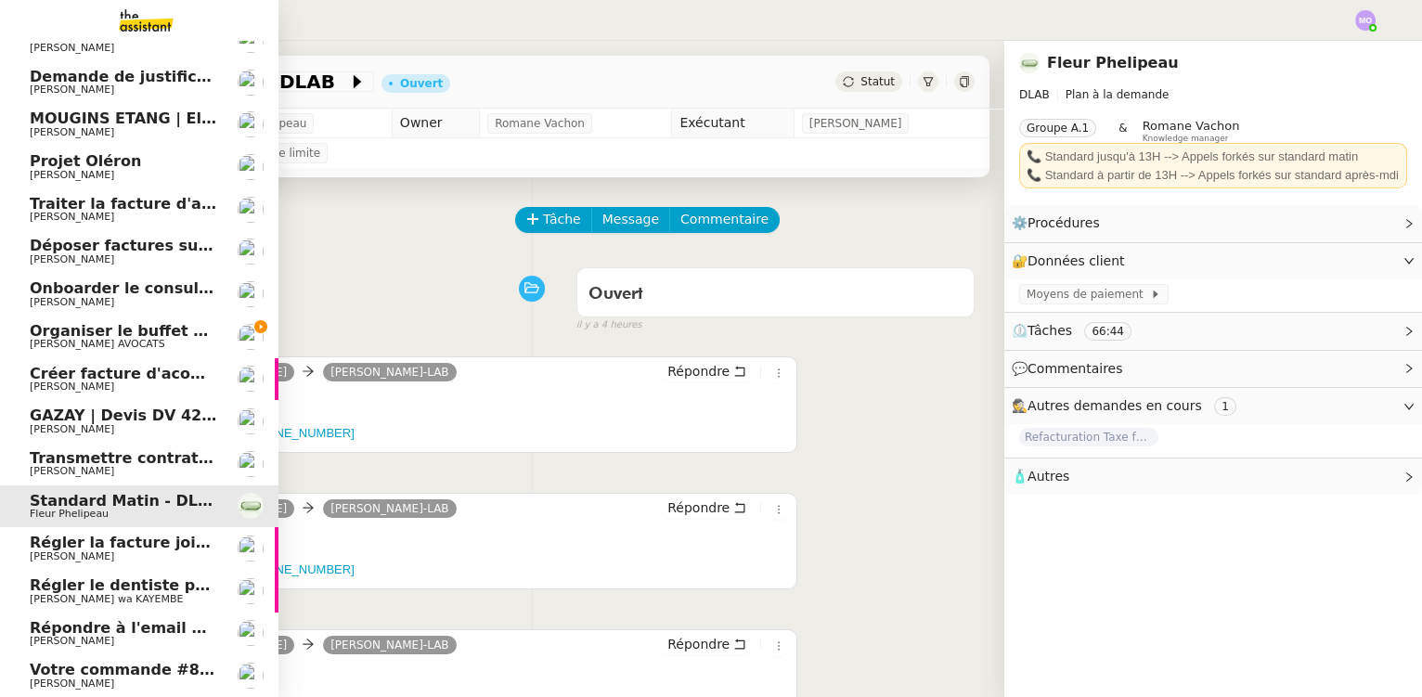
click at [153, 329] on span "Organiser le buffet pour le pot de départ" at bounding box center [201, 331] width 342 height 18
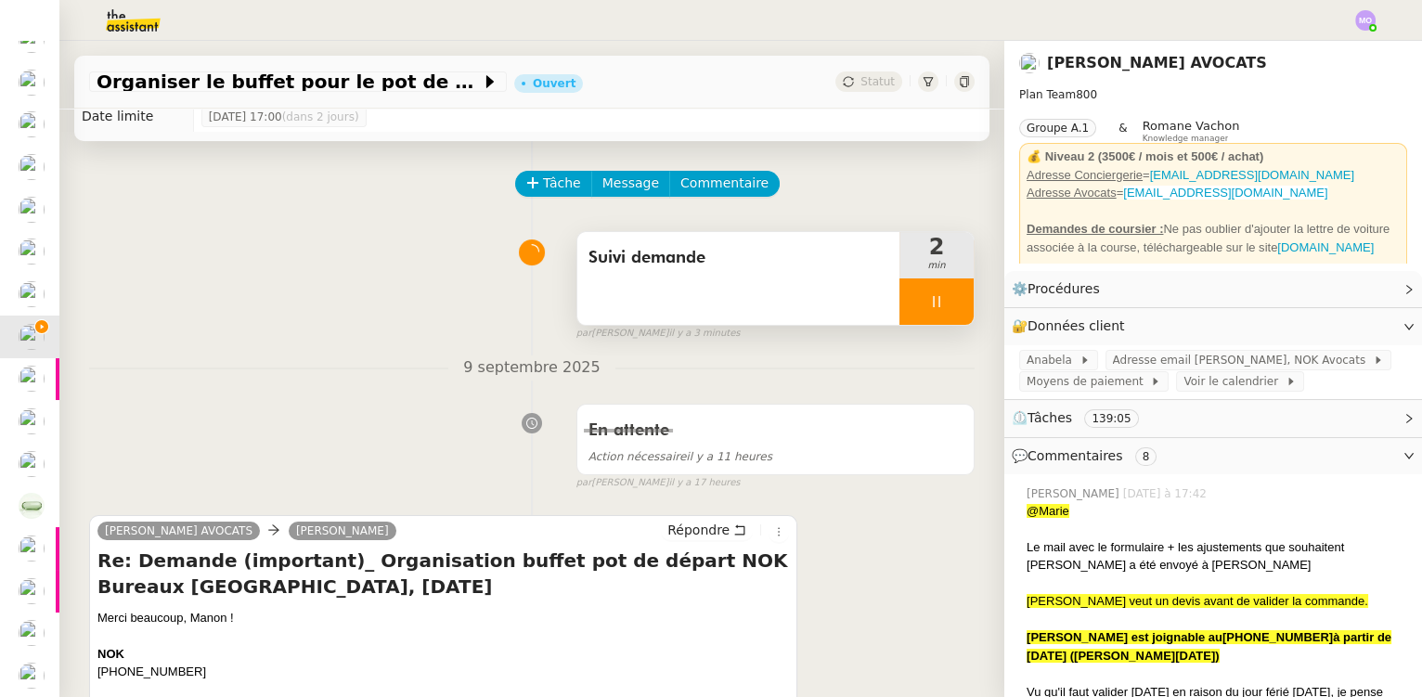
scroll to position [84, 0]
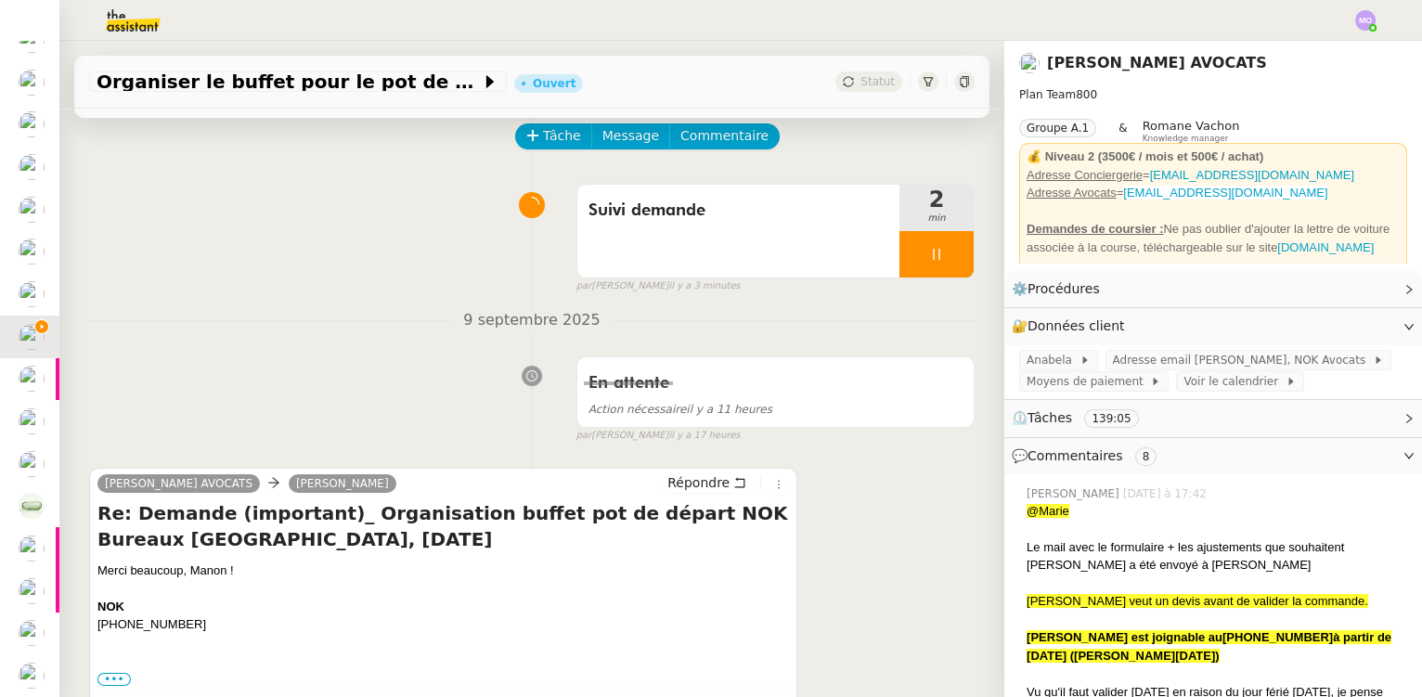
click at [1222, 640] on ringoverc2c-number-84e06f14122c "[PHONE_NUMBER]" at bounding box center [1277, 637] width 110 height 14
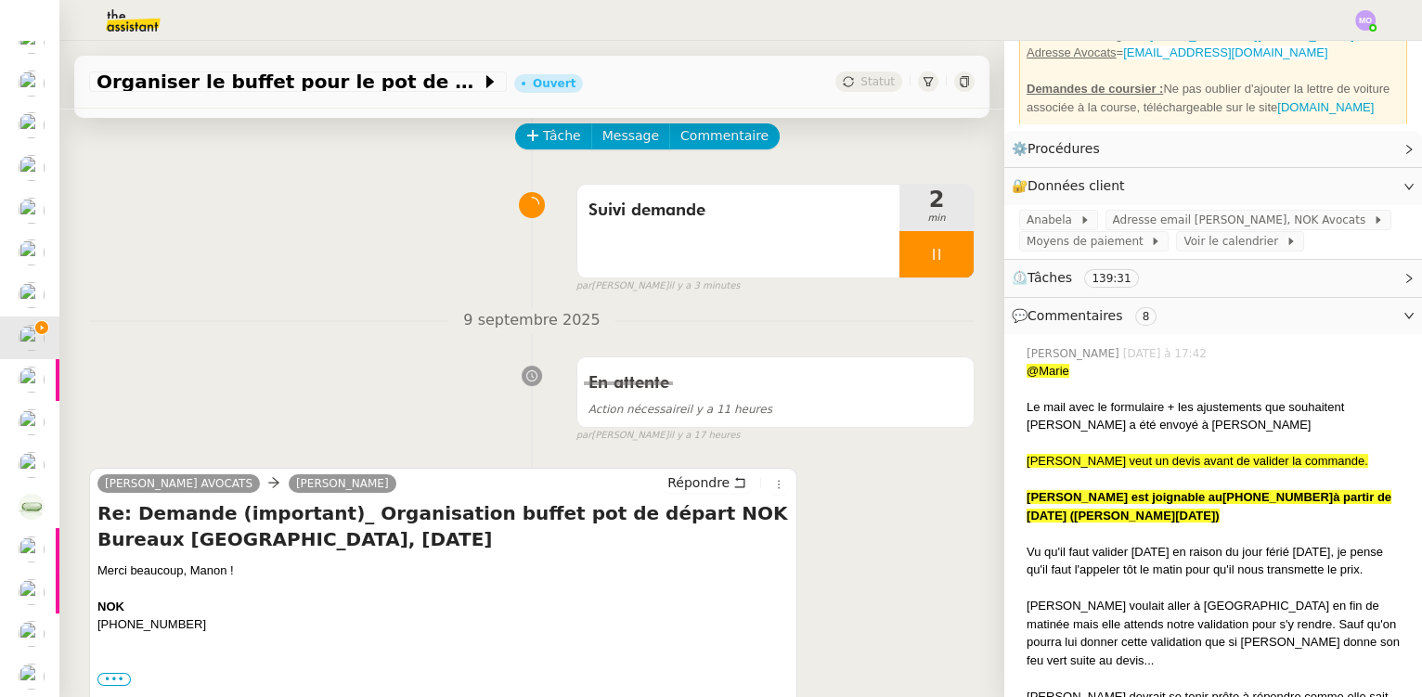
scroll to position [168, 0]
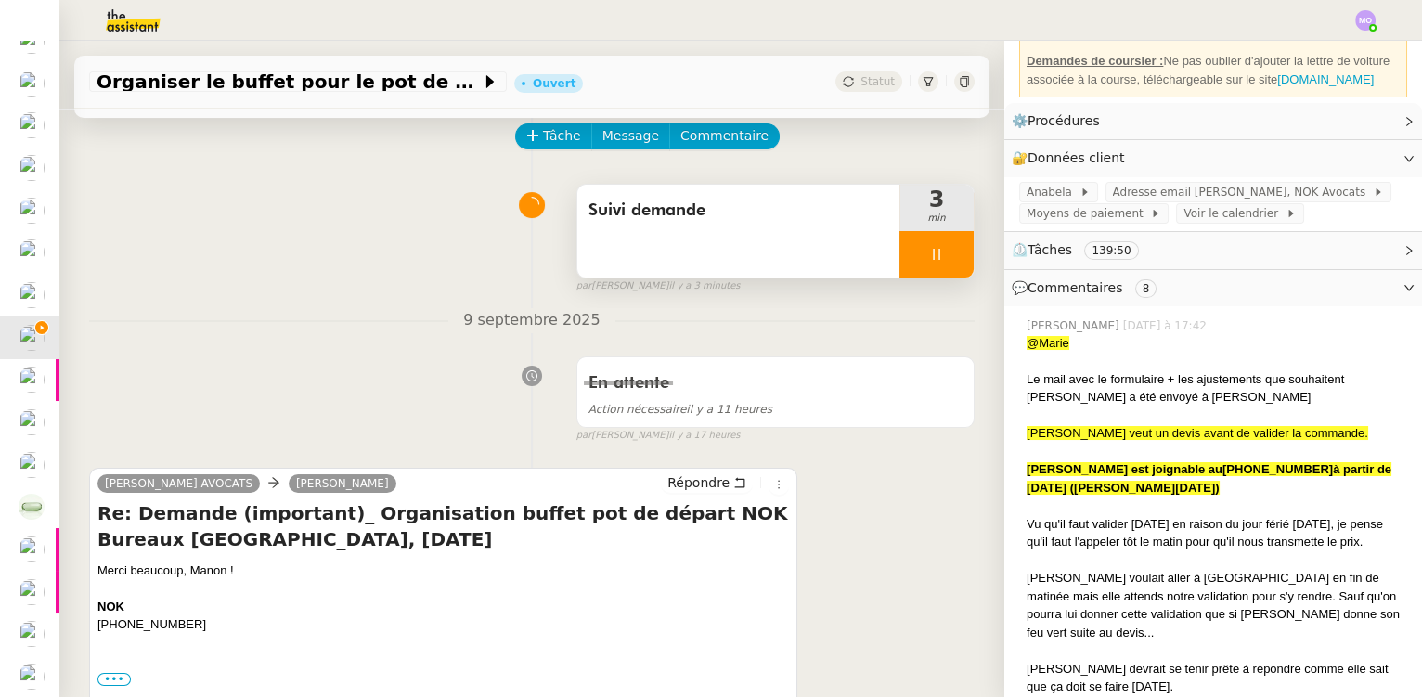
click at [679, 212] on span "Suivi demande" at bounding box center [738, 211] width 300 height 28
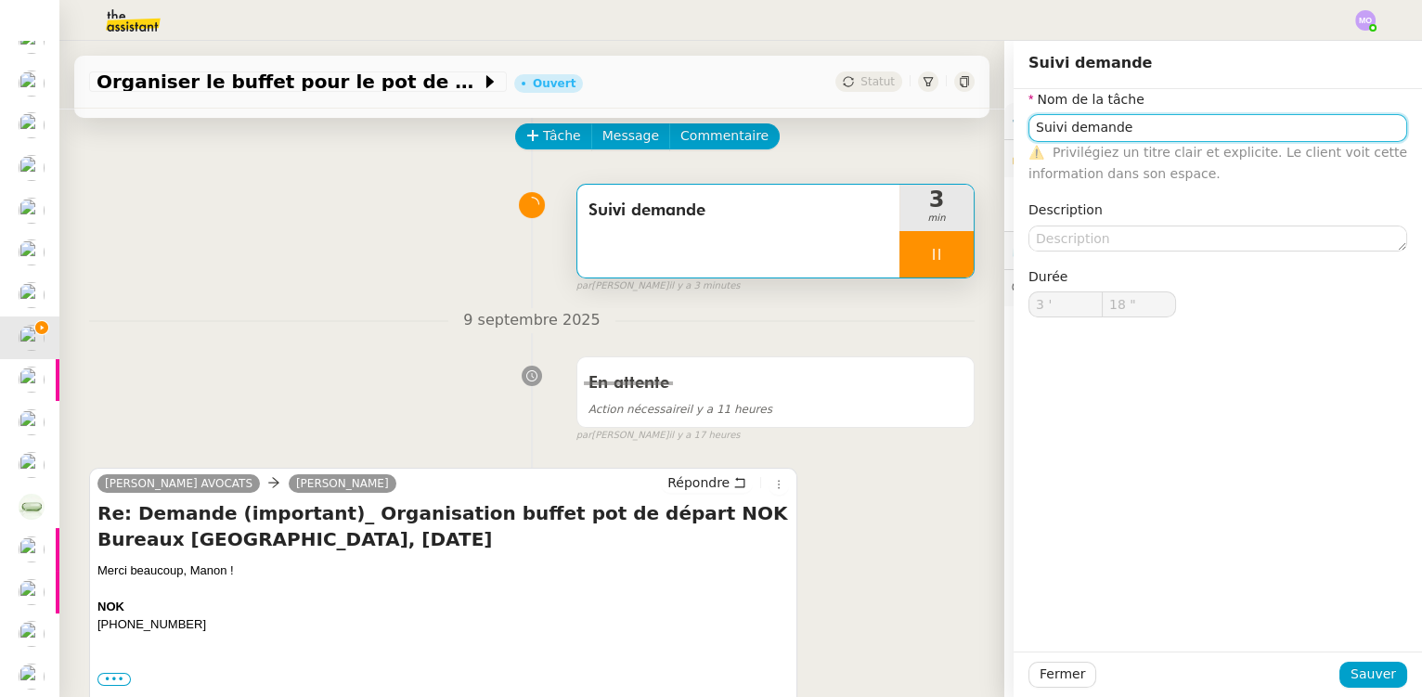
click at [1128, 132] on input "Suivi demande" at bounding box center [1217, 127] width 379 height 27
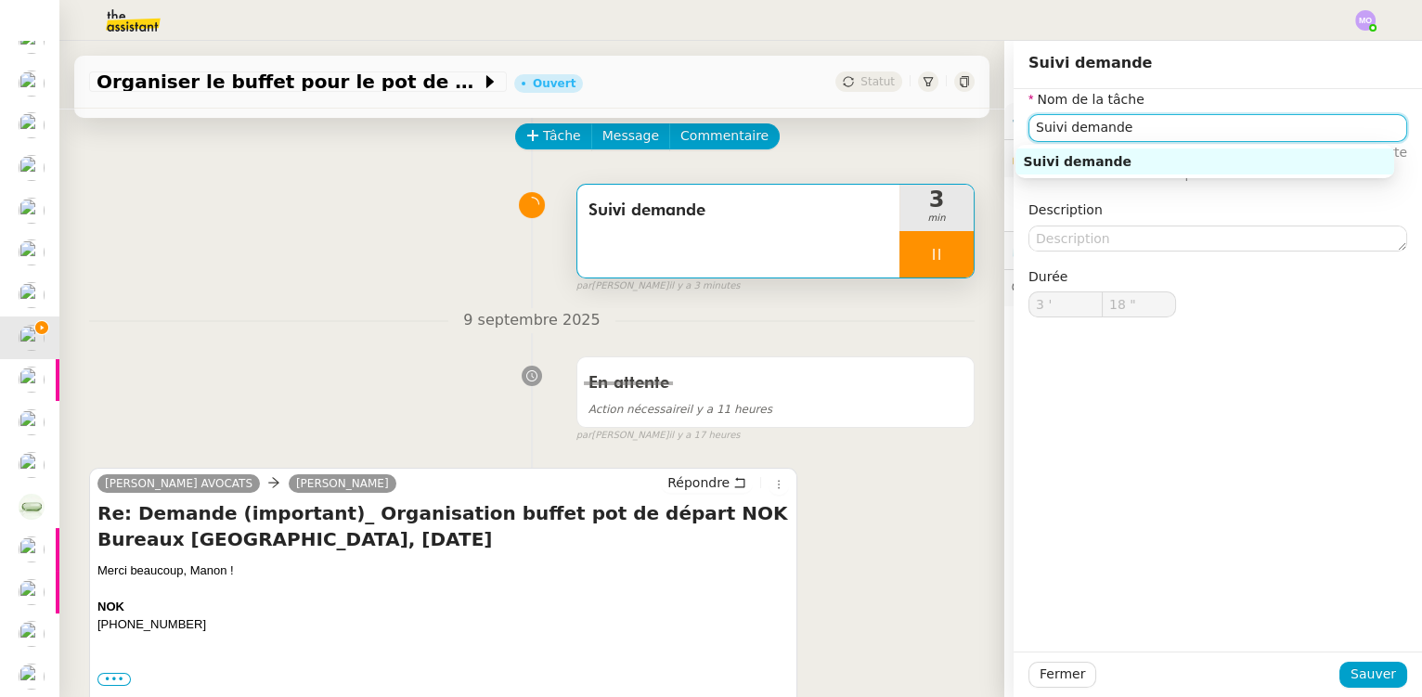
click at [1128, 133] on input "Suivi demande" at bounding box center [1217, 127] width 379 height 27
click at [1128, 134] on input "Suivi demande" at bounding box center [1217, 127] width 379 height 27
type input "20 ""
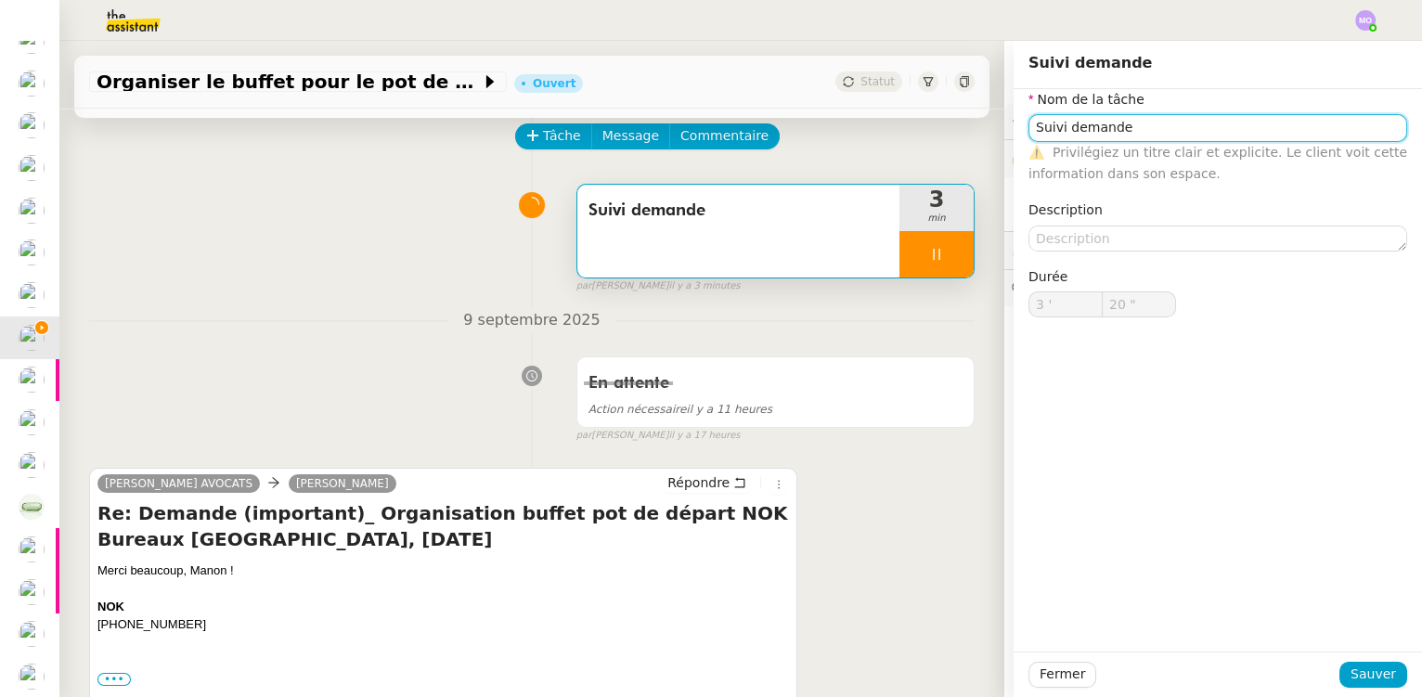
type input "Suivi"
type input "21 ""
type input "S"
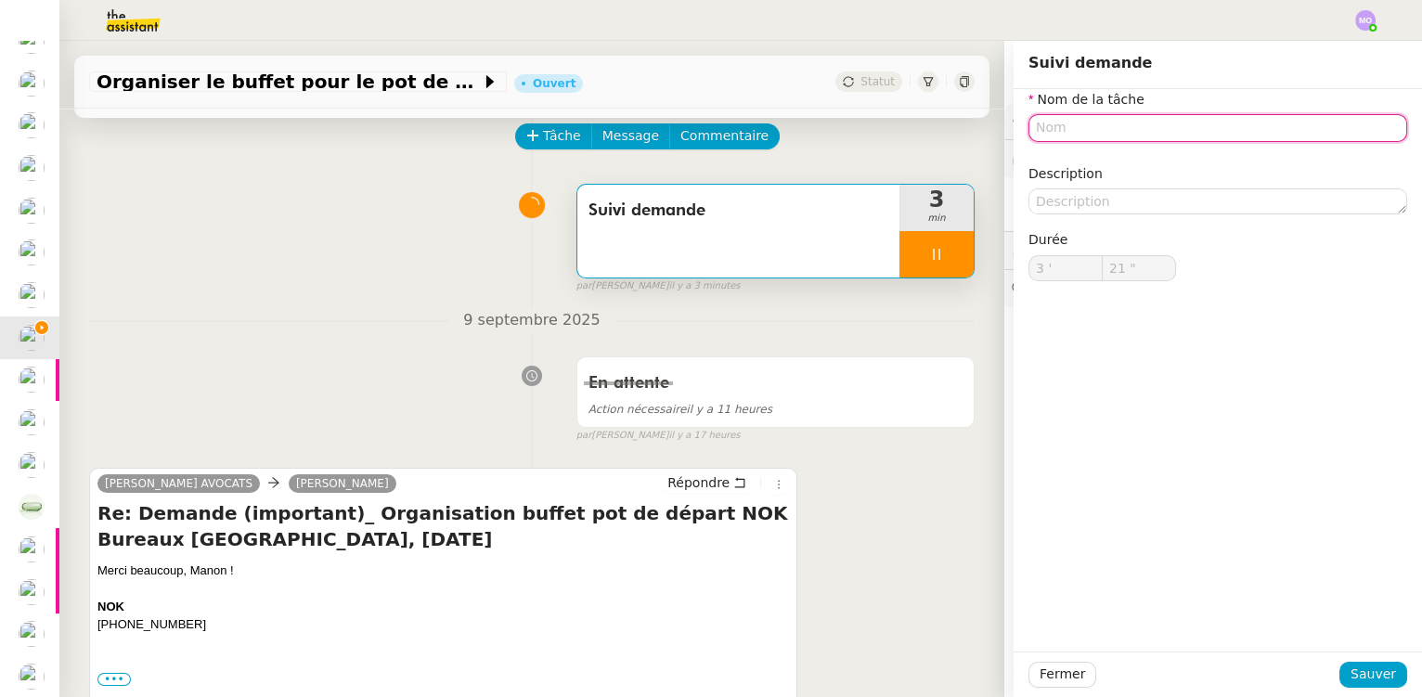
type input "A"
type input "22 ""
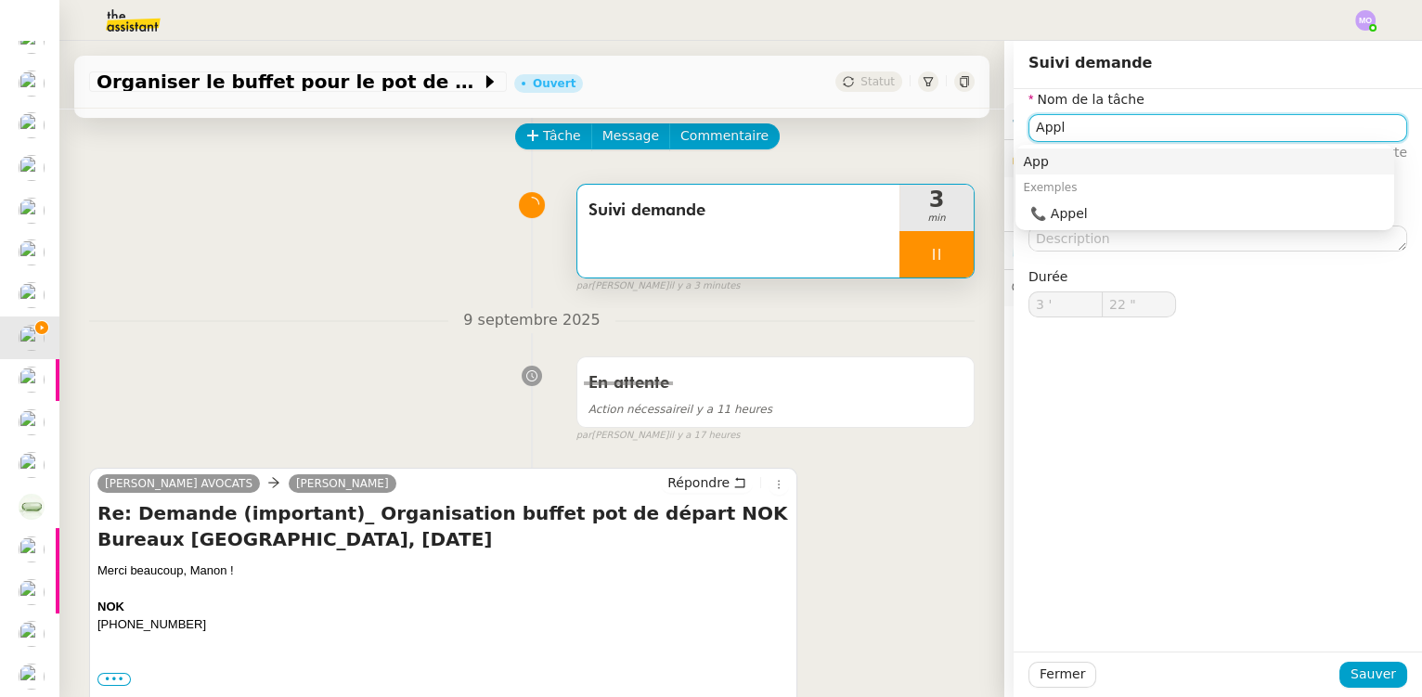
type input "Apple"
type input "23 ""
type input "Appel"
type input "24 ""
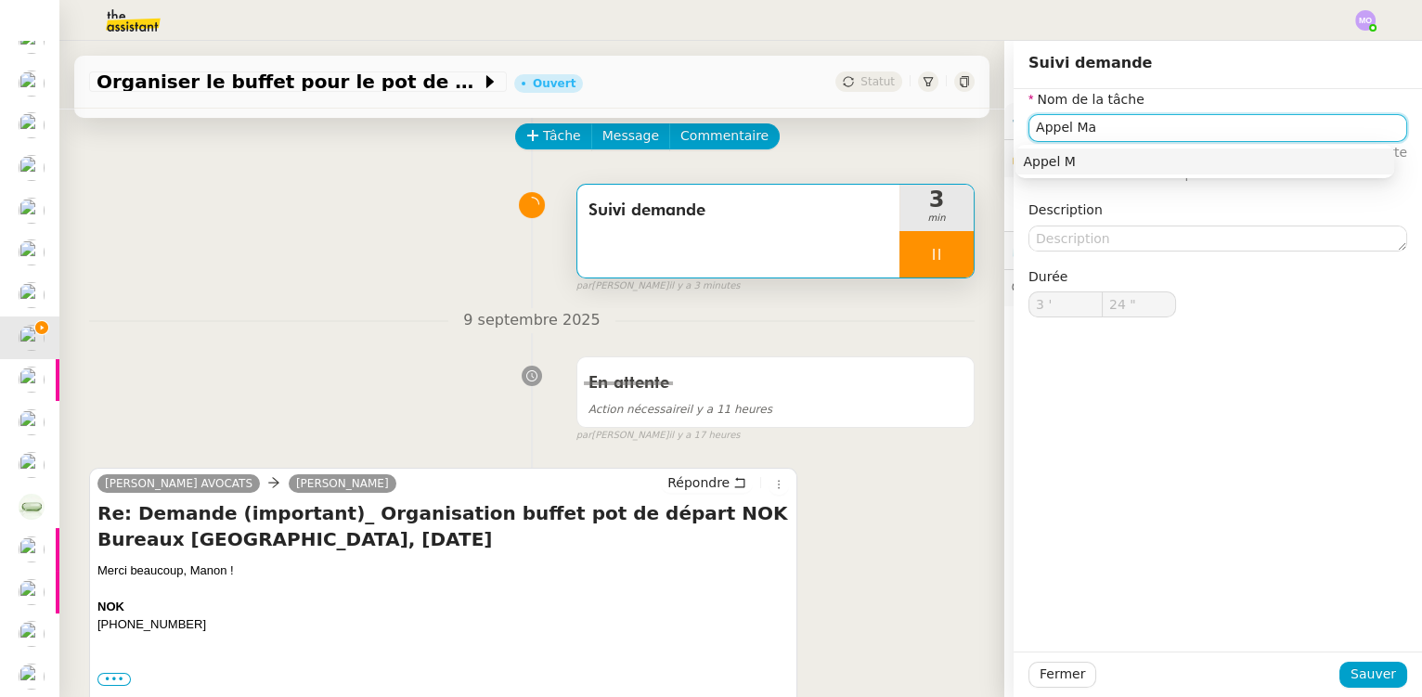
type input "Appel Man"
type input "25 ""
type input "Appel Manor"
type input "27 ""
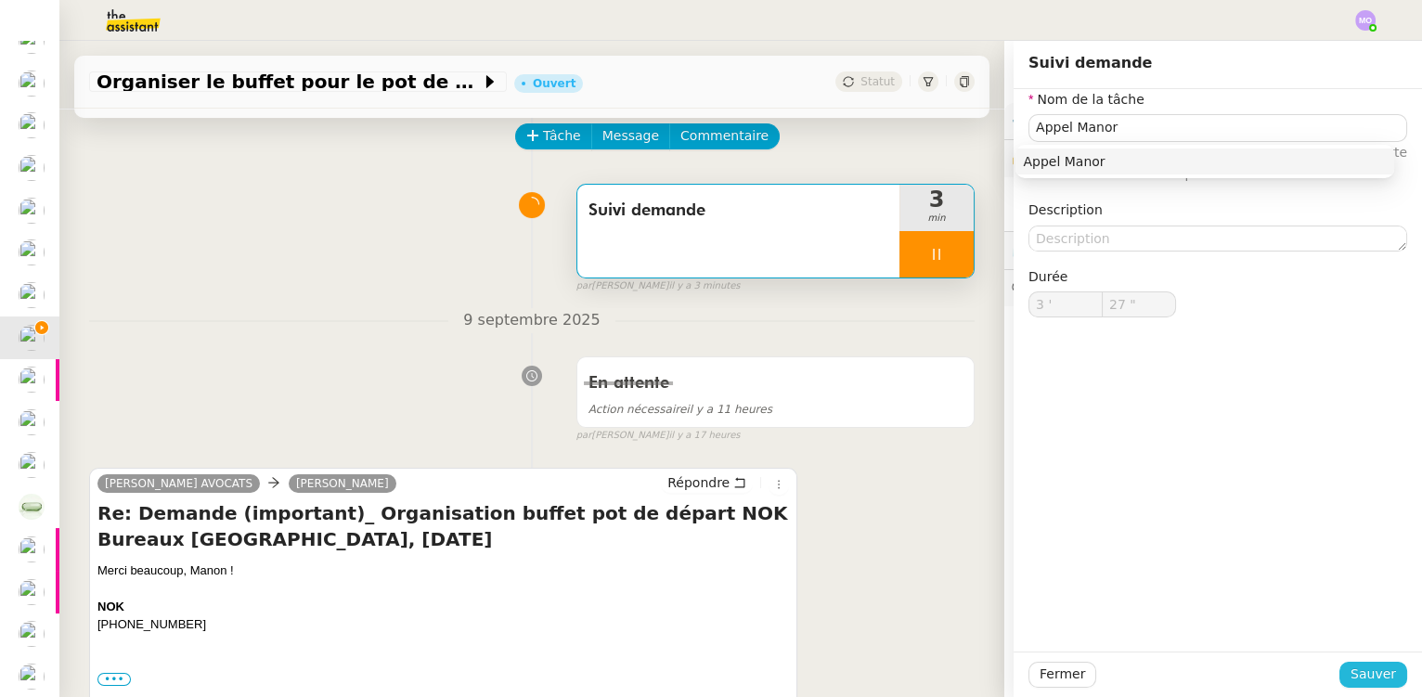
drag, startPoint x: 1356, startPoint y: 676, endPoint x: 1155, endPoint y: 618, distance: 209.5
click at [1355, 676] on span "Sauver" at bounding box center [1372, 674] width 45 height 21
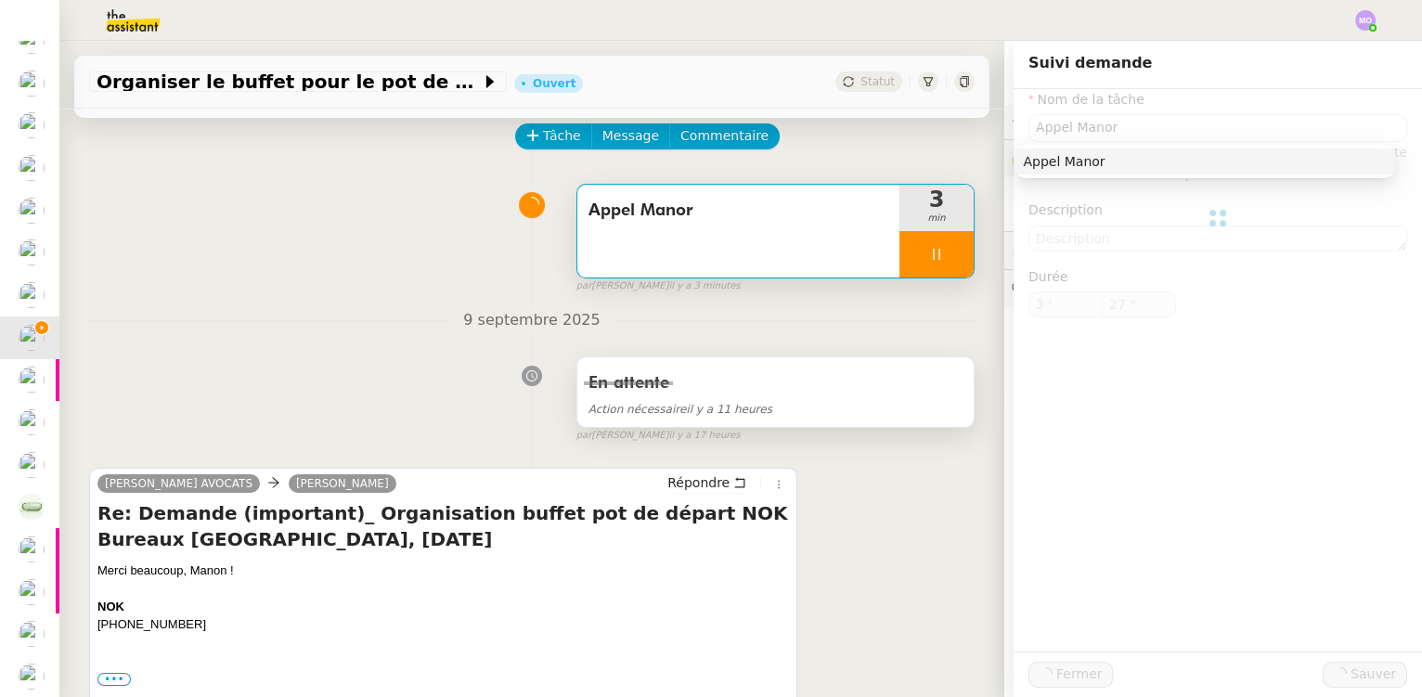
type input "Appel Manor"
type input "3 '"
type input "27 ""
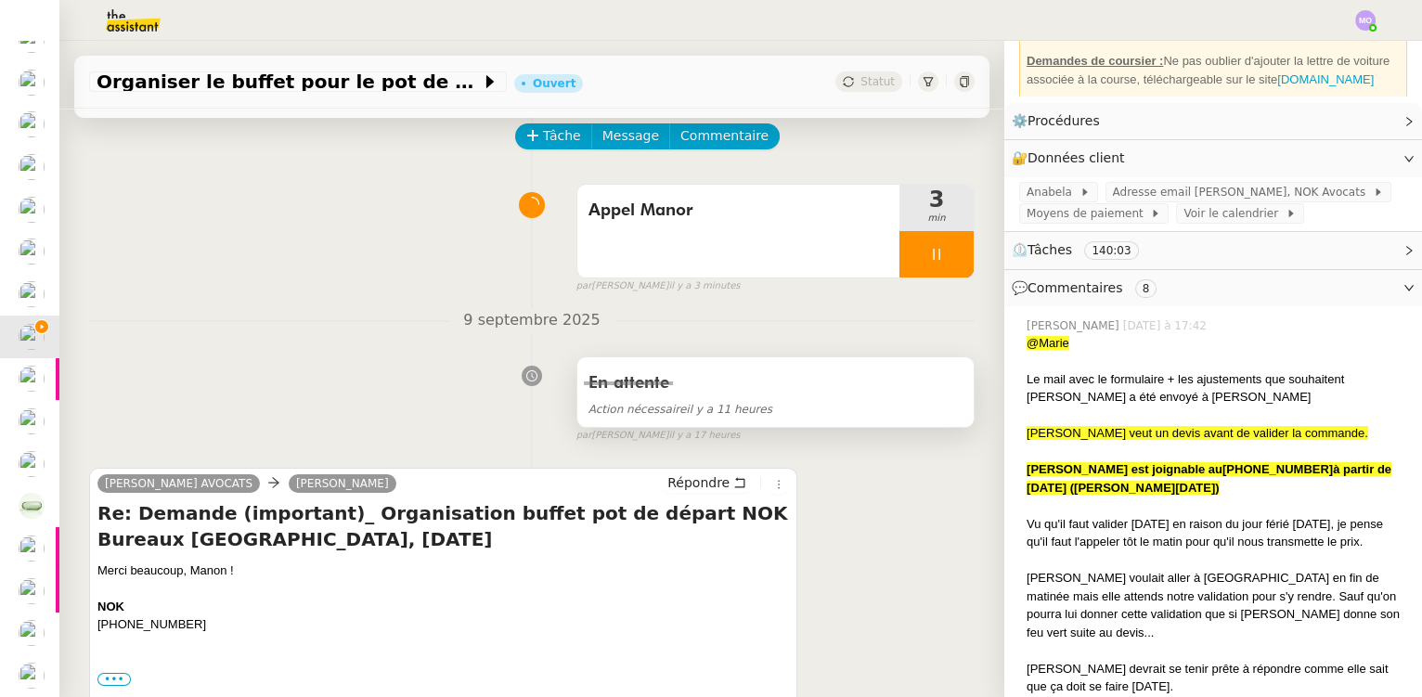
scroll to position [61, 0]
click at [704, 207] on span "Appel Manor" at bounding box center [738, 211] width 300 height 28
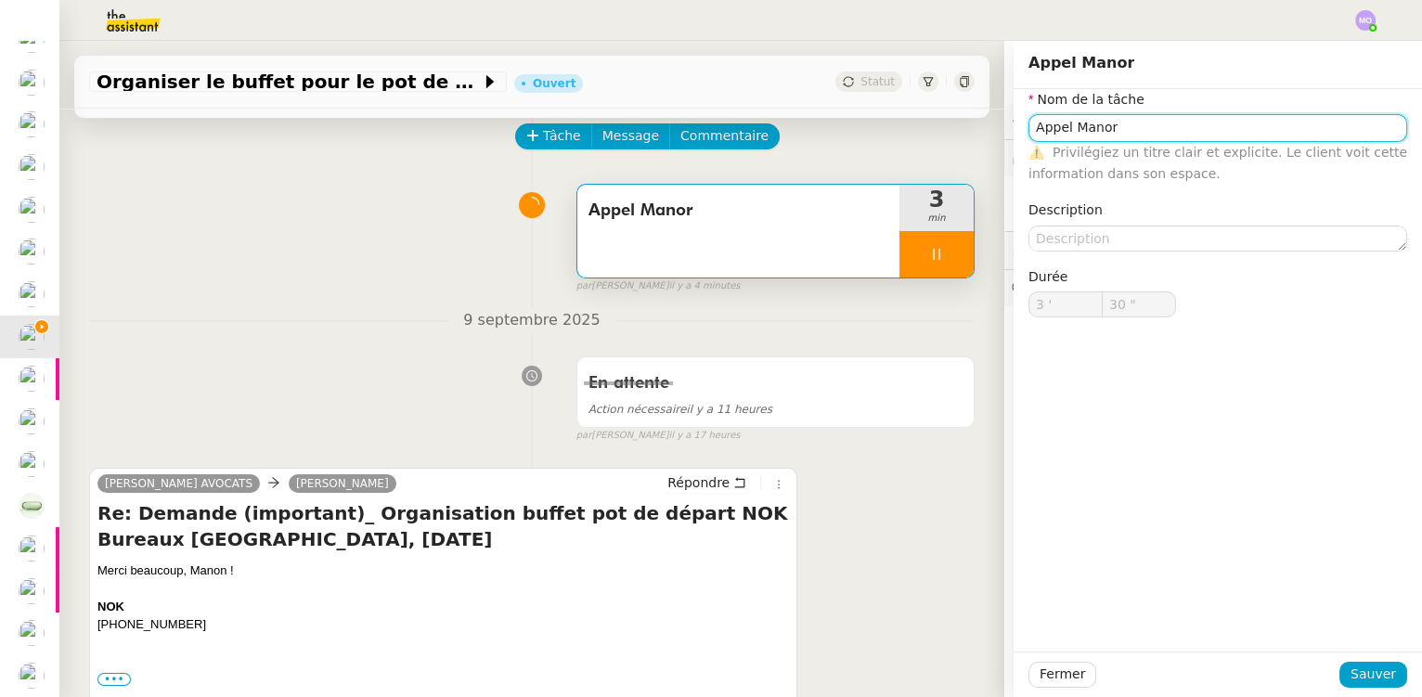
click at [1134, 131] on input "Appel Manor" at bounding box center [1217, 127] width 379 height 27
type input "Appel Manor"
type input "31 ""
type input "Appel Manor + sui"
type input "32 ""
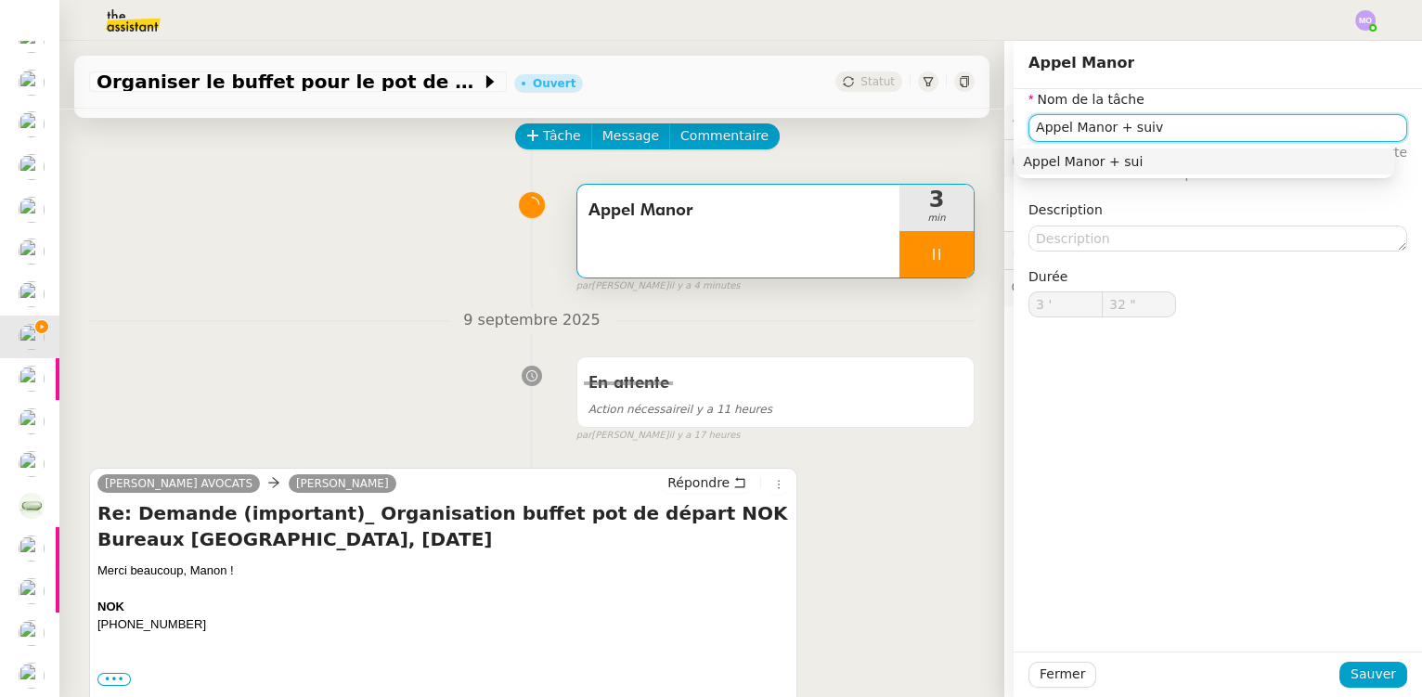
type input "Appel Manor + suivi"
type input "33 ""
type input "Appel Manor + suivi"
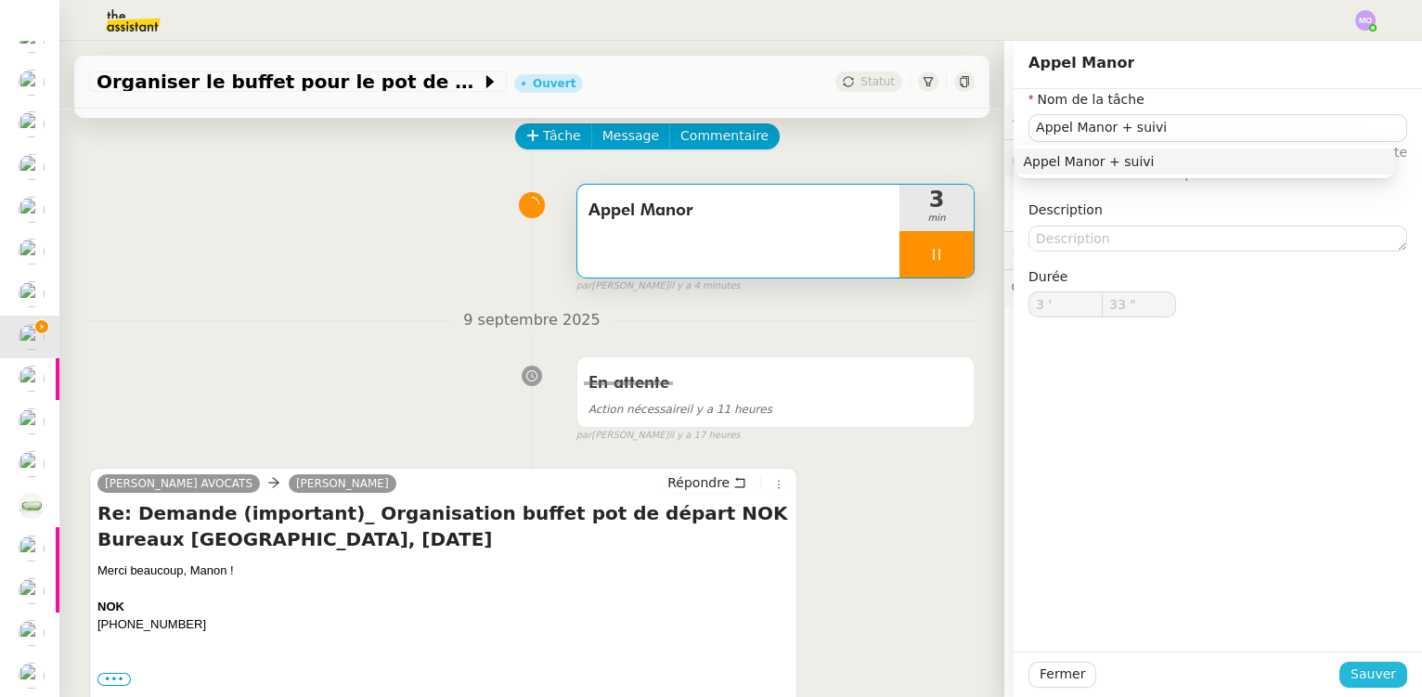
click at [1357, 665] on span "Sauver" at bounding box center [1372, 674] width 45 height 21
type input "34 ""
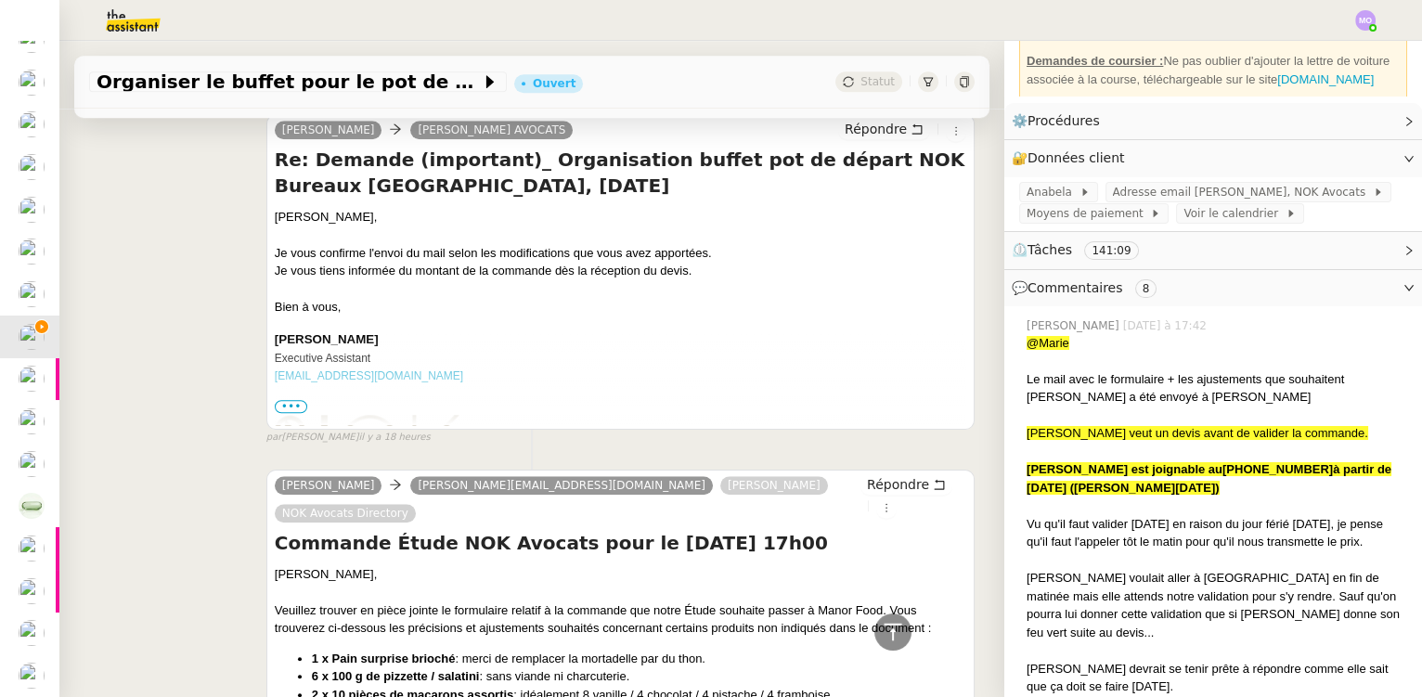
scroll to position [103, 0]
click at [1222, 467] on ringoverc2c-number-84e06f14122c "[PHONE_NUMBER]" at bounding box center [1277, 469] width 110 height 14
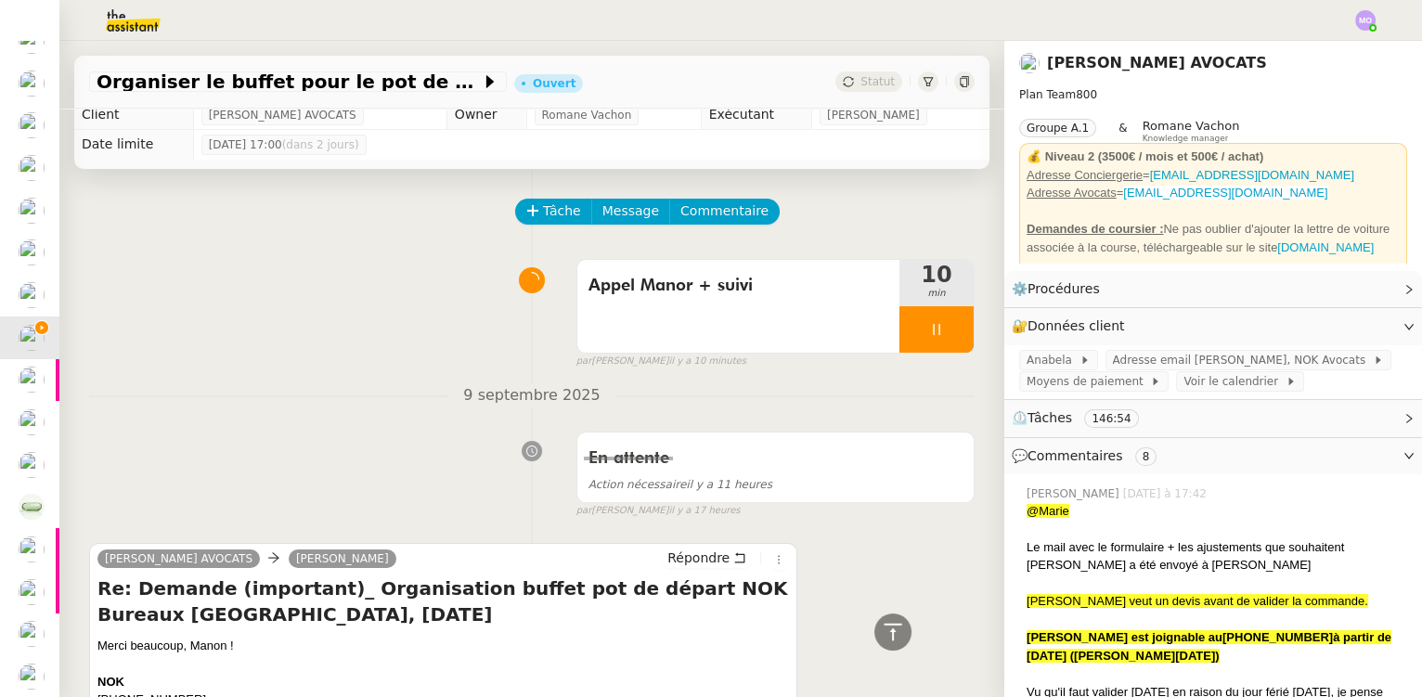
scroll to position [0, 0]
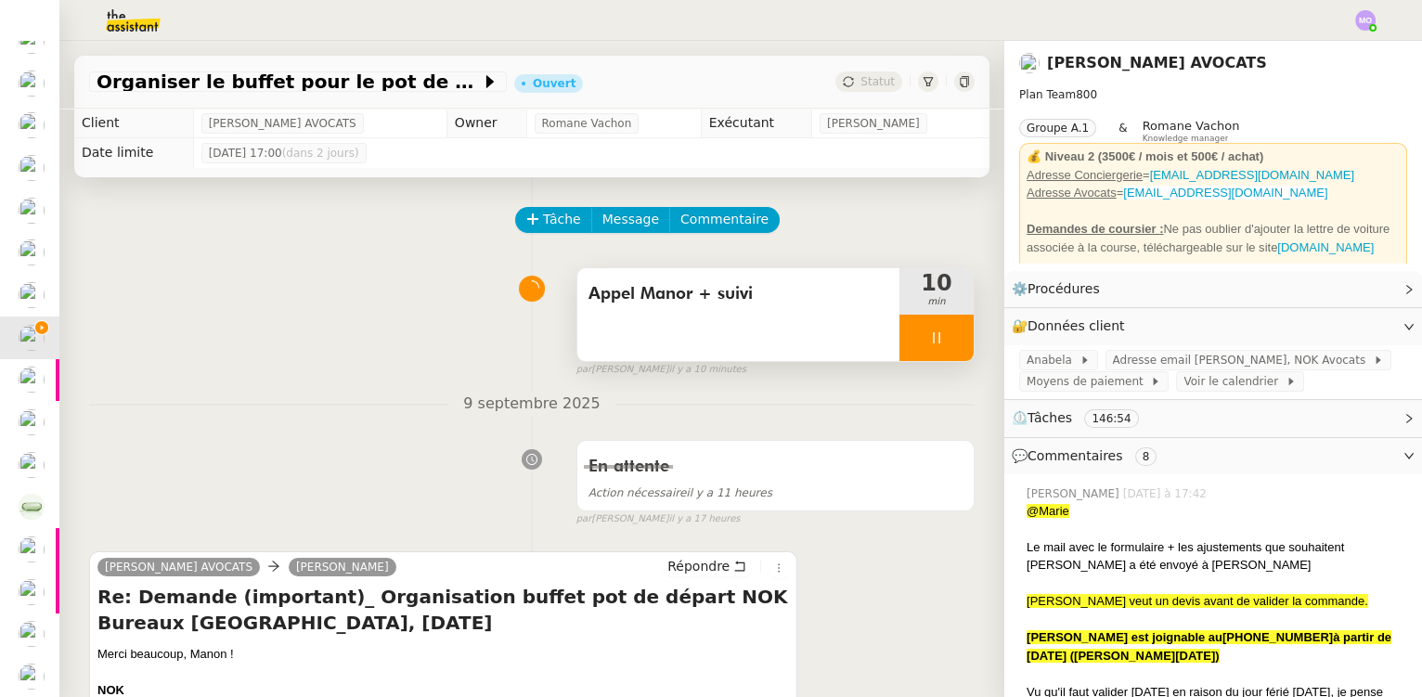
click at [931, 339] on div at bounding box center [936, 338] width 74 height 46
click at [948, 339] on icon at bounding box center [955, 337] width 15 height 15
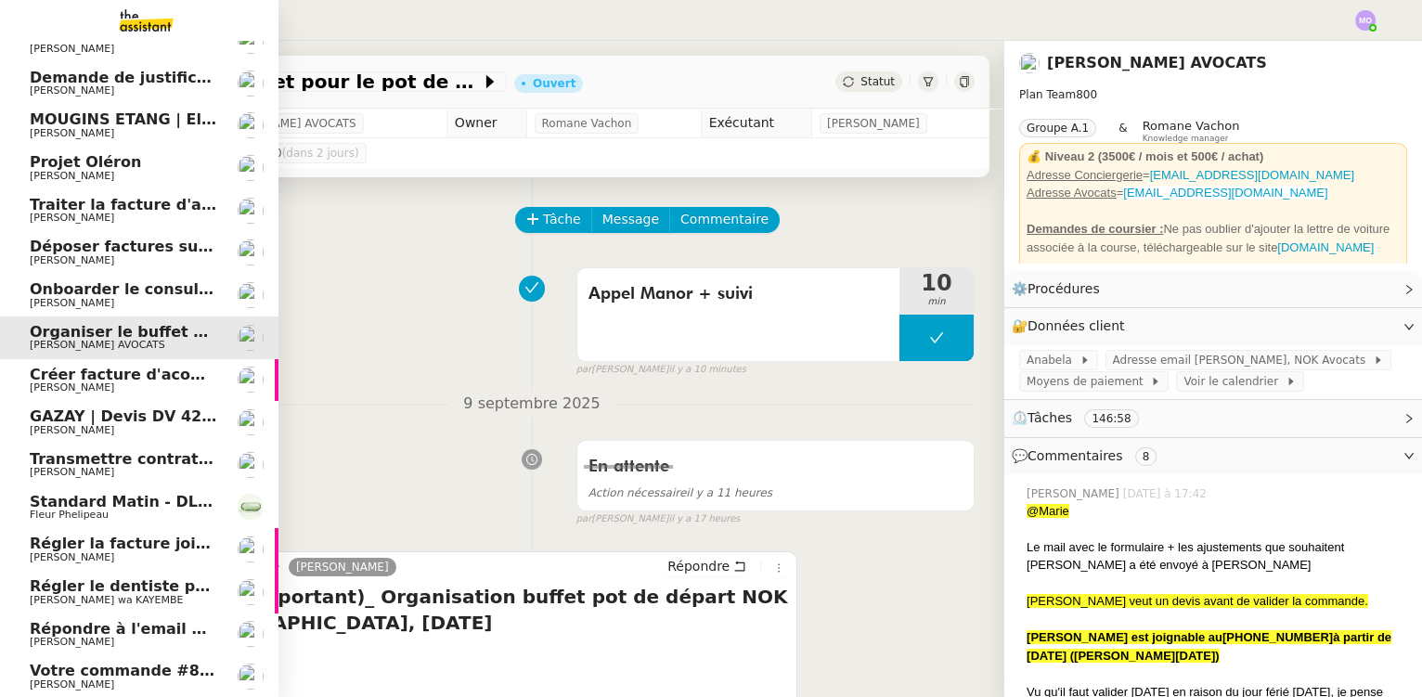
click at [111, 671] on span "Votre commande #850886 est confirmée" at bounding box center [201, 671] width 342 height 18
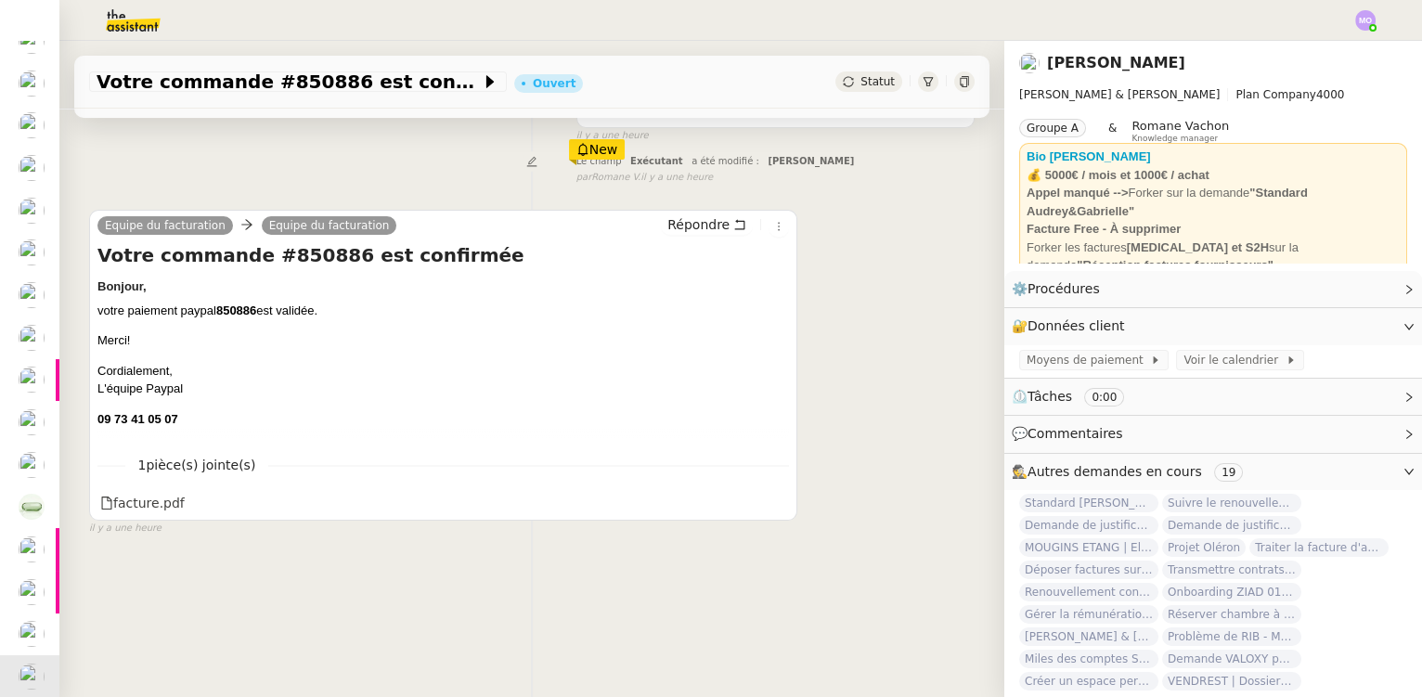
scroll to position [247, 0]
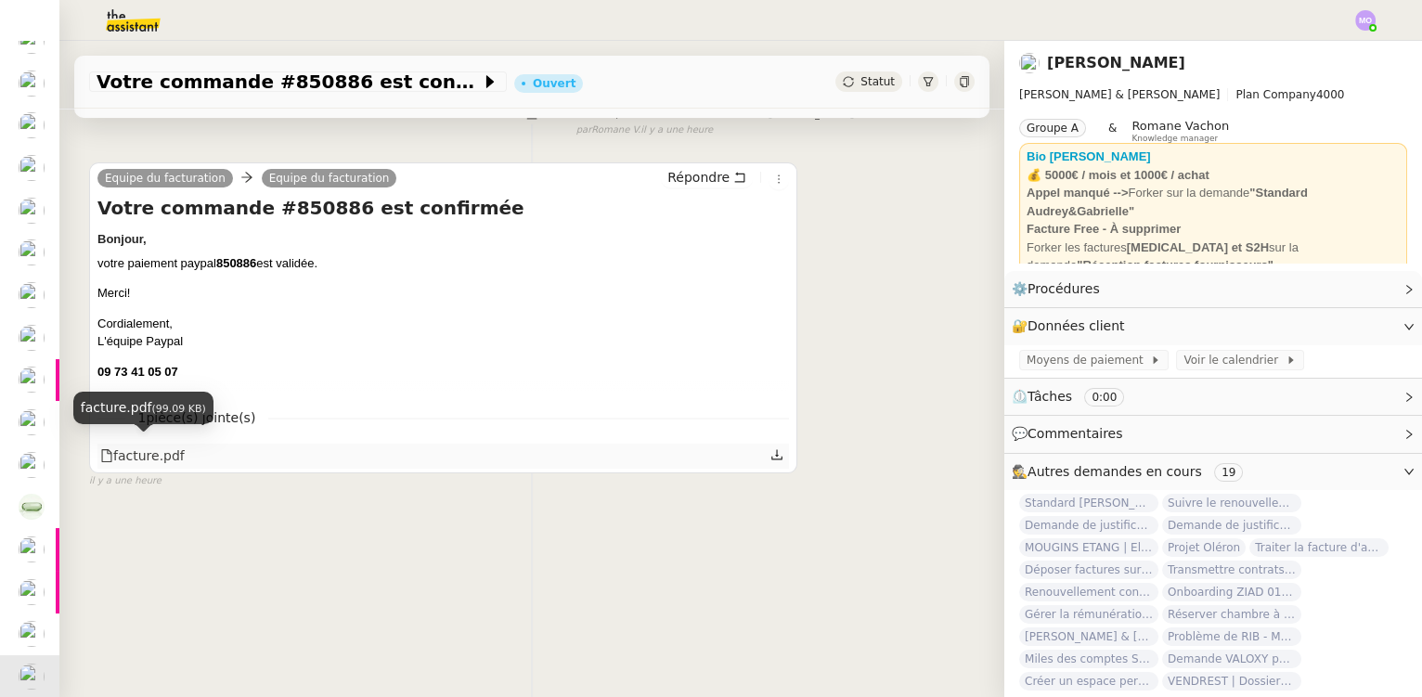
click at [136, 447] on div "facture.pdf" at bounding box center [142, 455] width 84 height 21
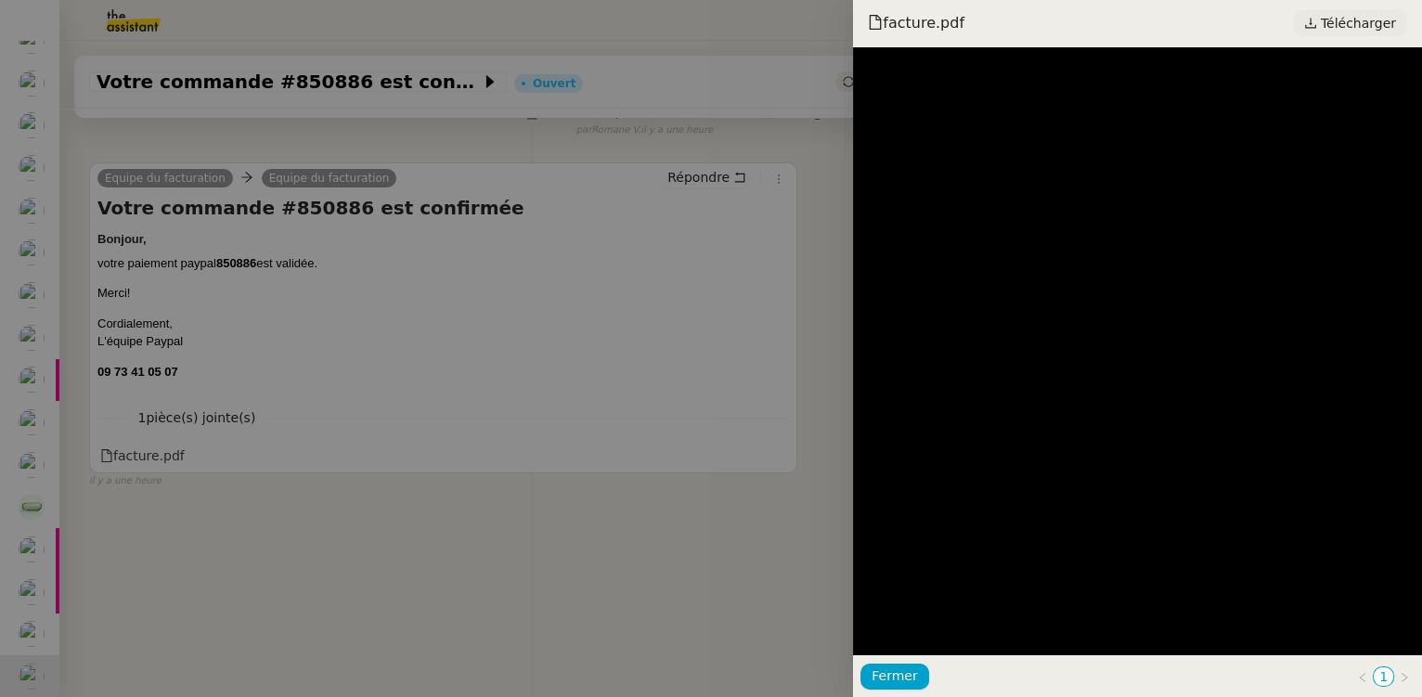
click at [1351, 24] on span "Télécharger" at bounding box center [1358, 23] width 75 height 24
click at [481, 291] on div at bounding box center [711, 348] width 1422 height 697
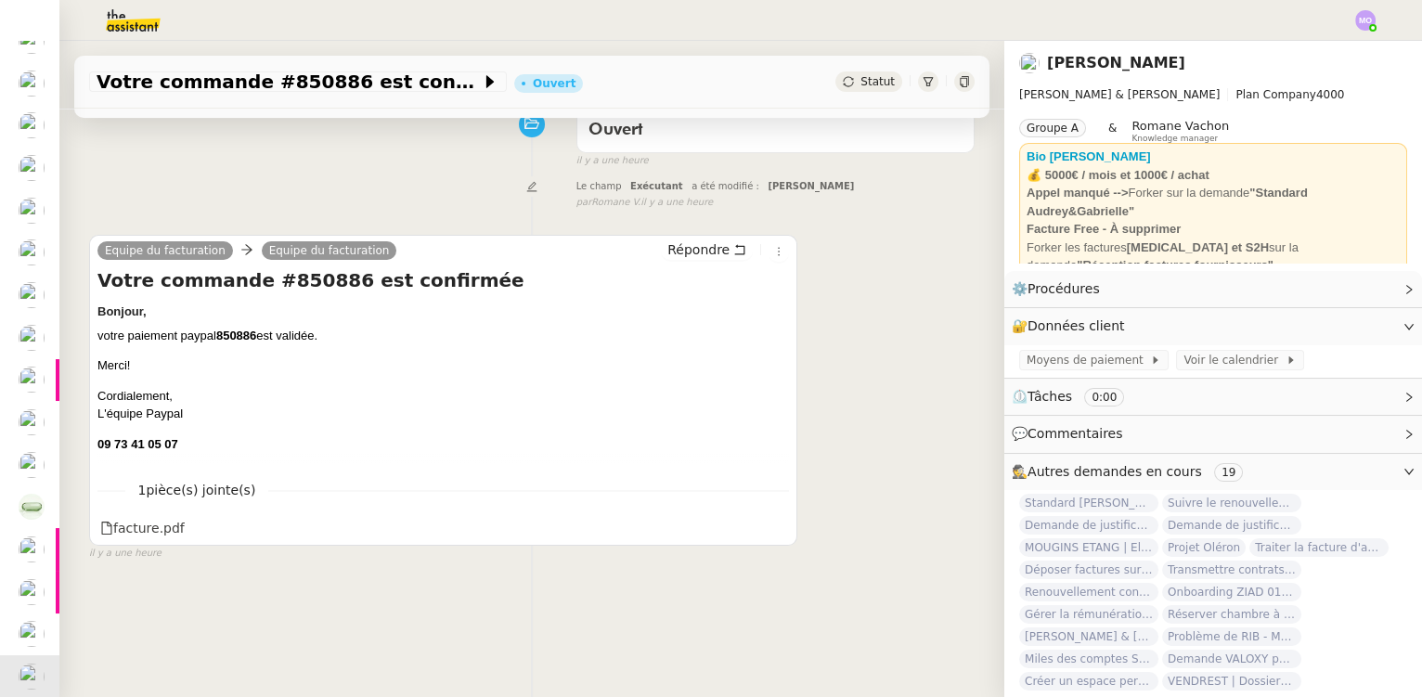
scroll to position [162, 0]
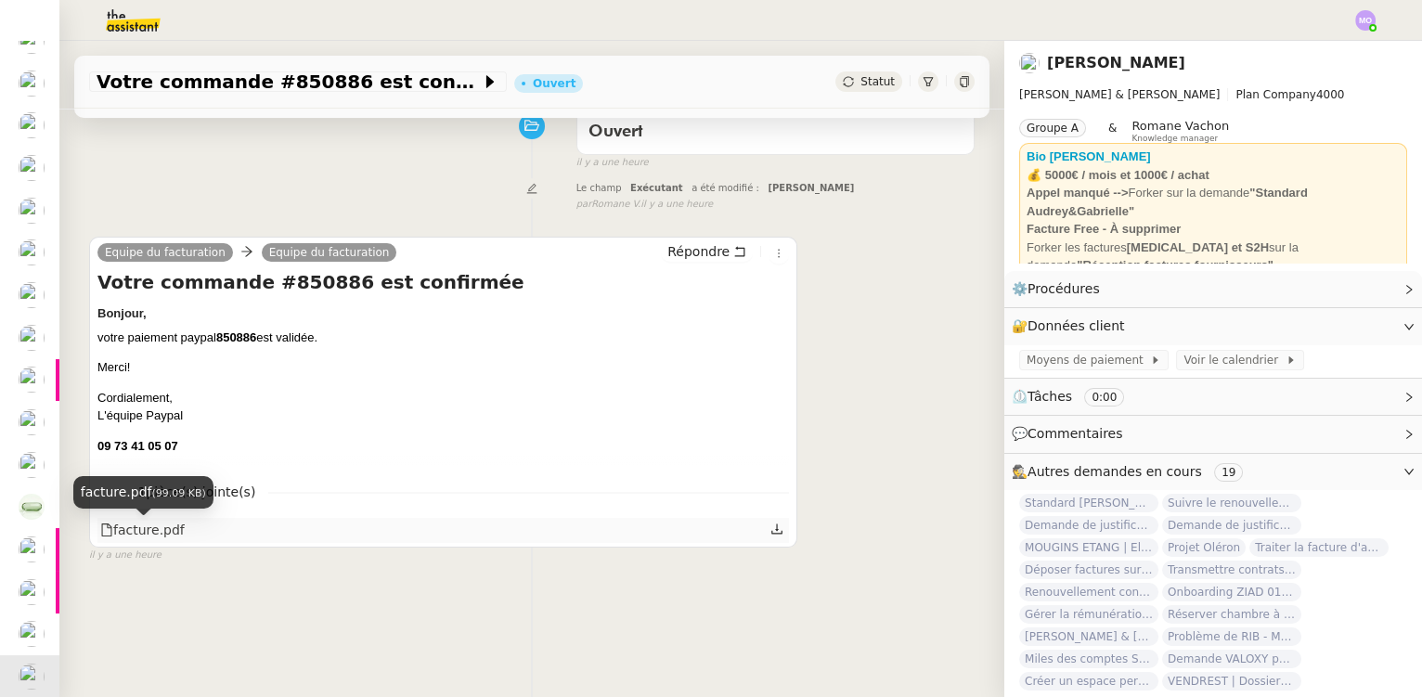
click at [140, 536] on div "facture.pdf" at bounding box center [142, 530] width 84 height 21
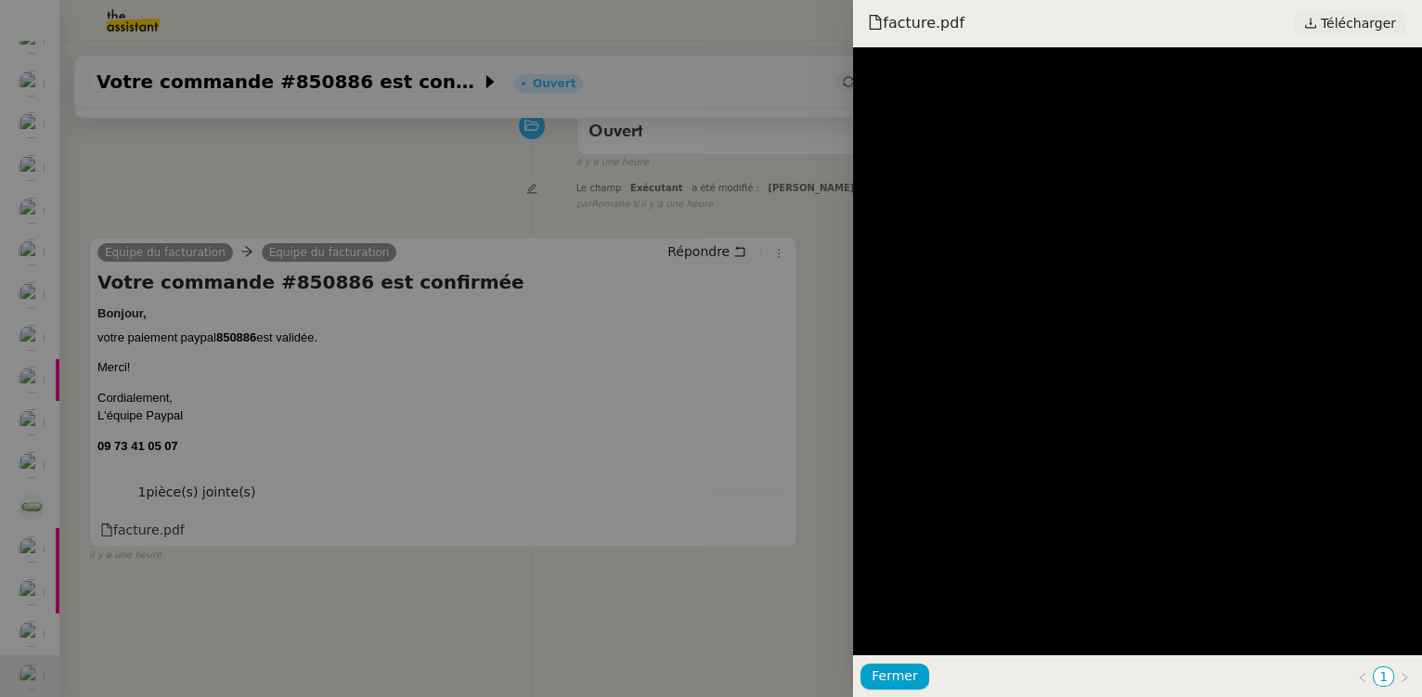
click at [1370, 25] on span "Télécharger" at bounding box center [1358, 23] width 75 height 24
click at [292, 208] on div at bounding box center [711, 348] width 1422 height 697
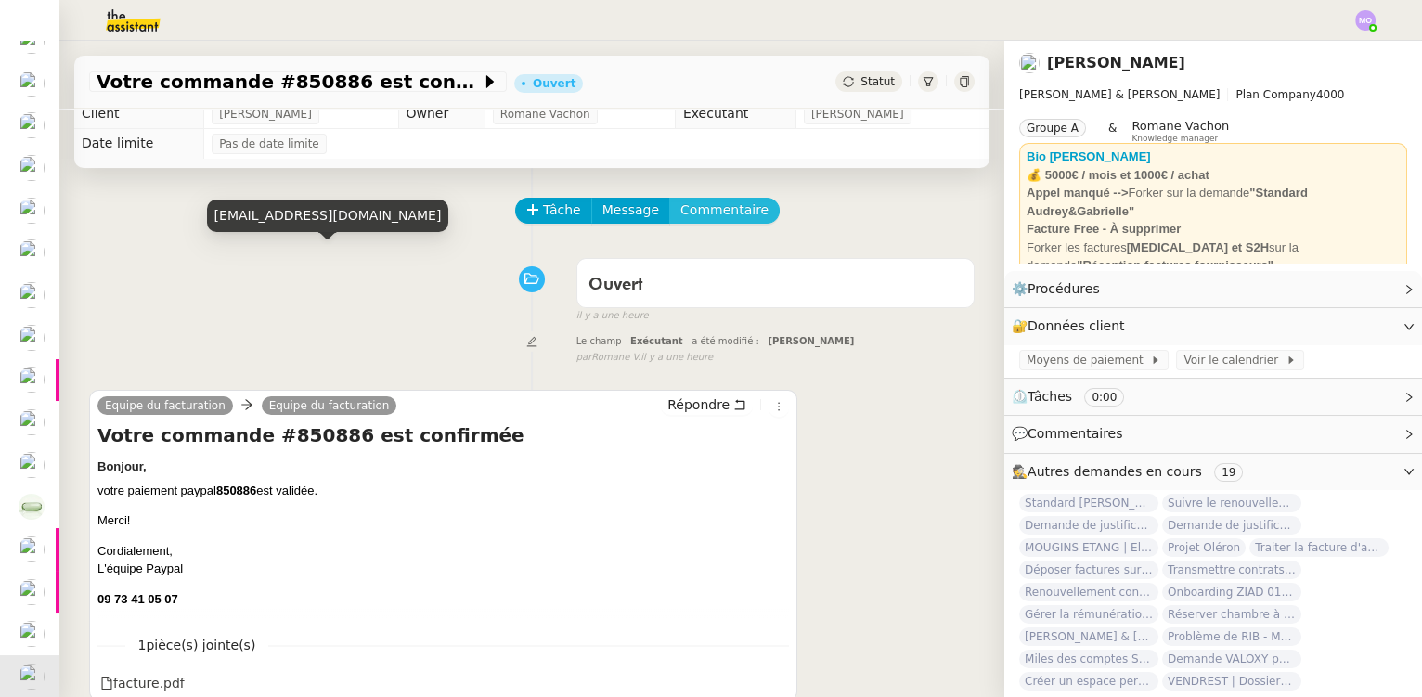
scroll to position [0, 0]
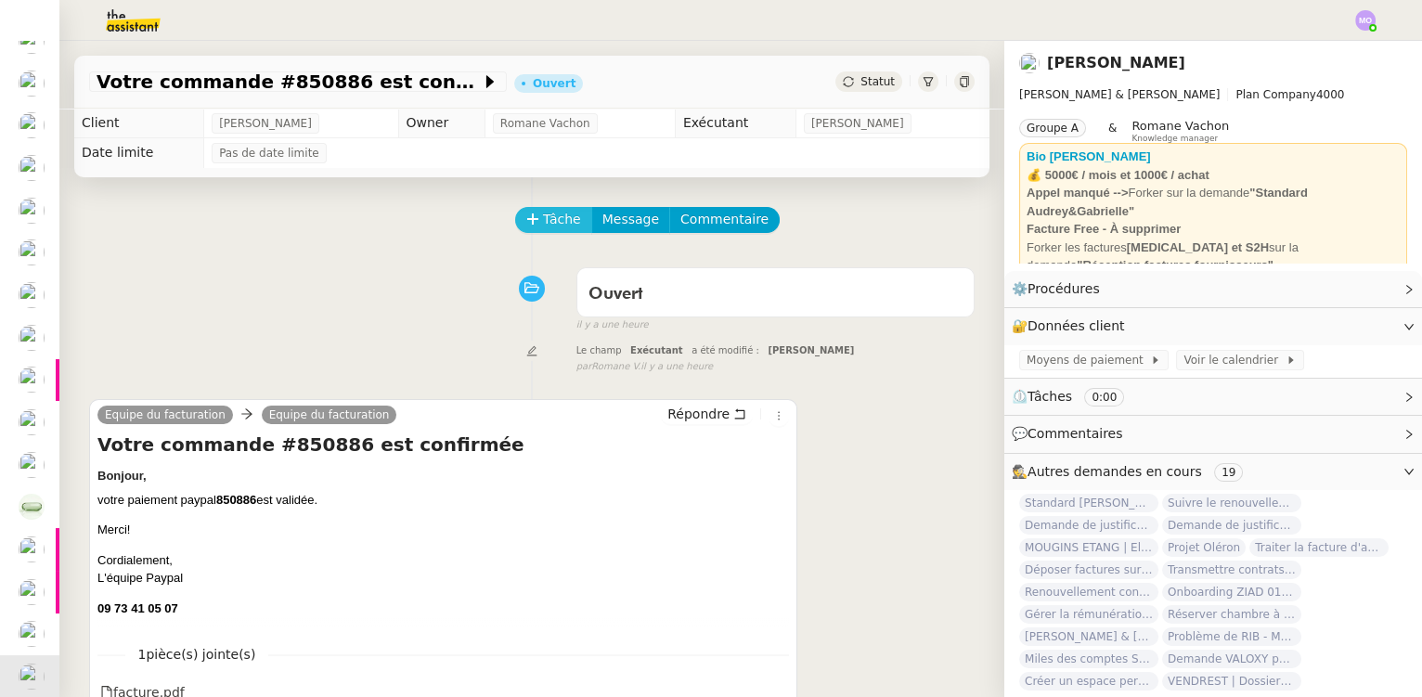
click at [526, 218] on button "Tâche" at bounding box center [553, 220] width 77 height 26
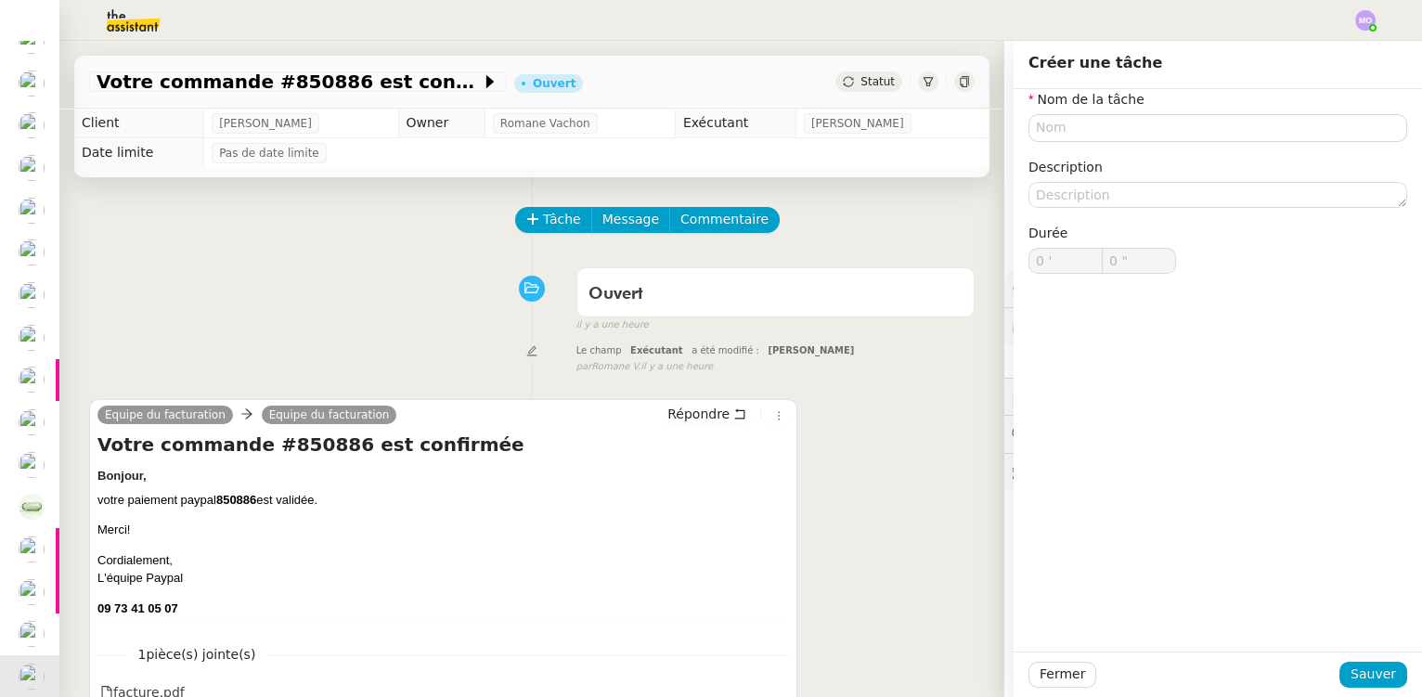
click at [263, 300] on div "Ouvert false il y a une heure" at bounding box center [531, 296] width 885 height 74
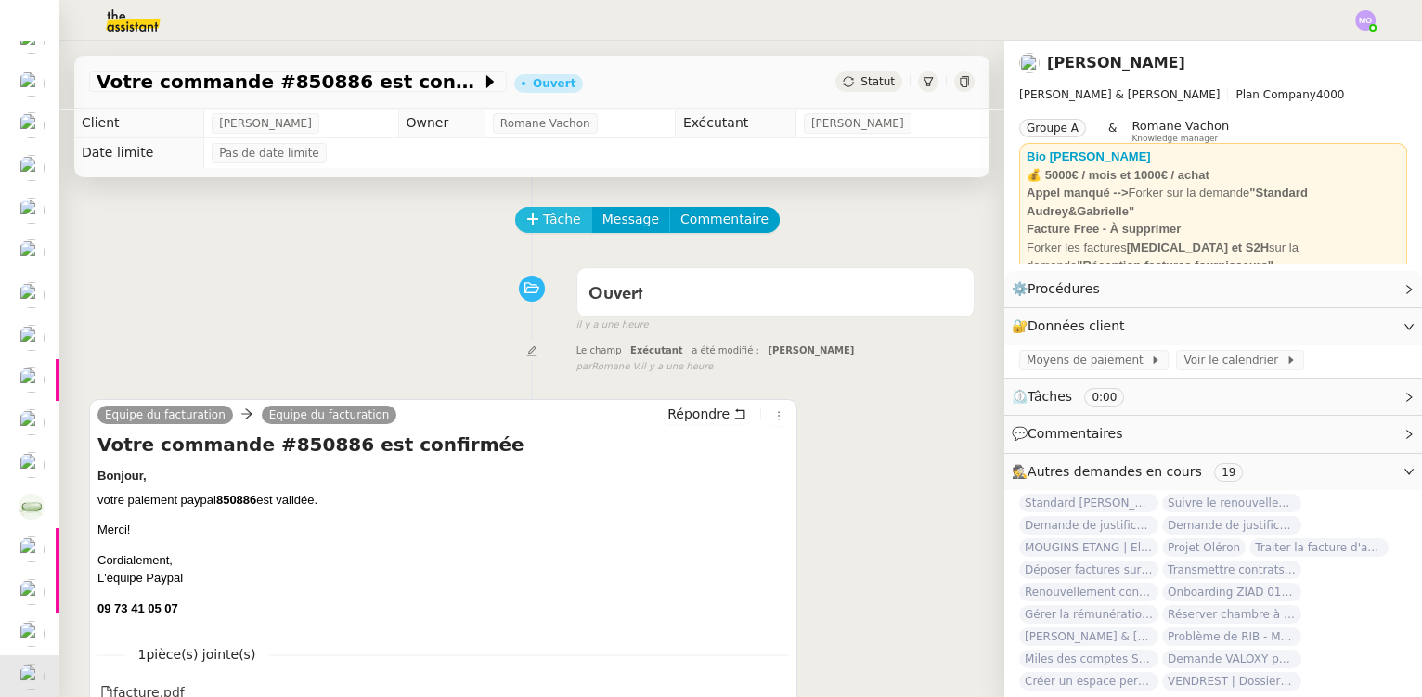
click at [545, 221] on span "Tâche" at bounding box center [562, 219] width 38 height 21
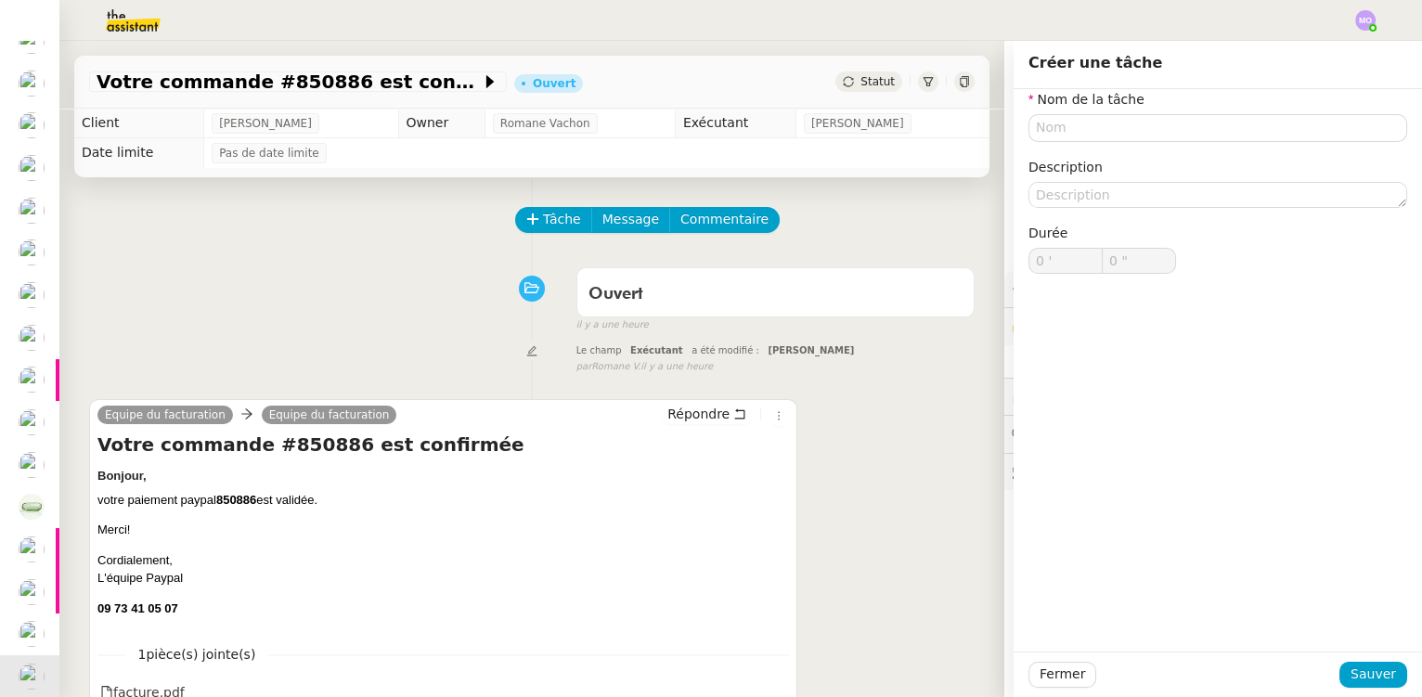
click at [397, 306] on div "Ouvert false il y a une heure" at bounding box center [531, 296] width 885 height 74
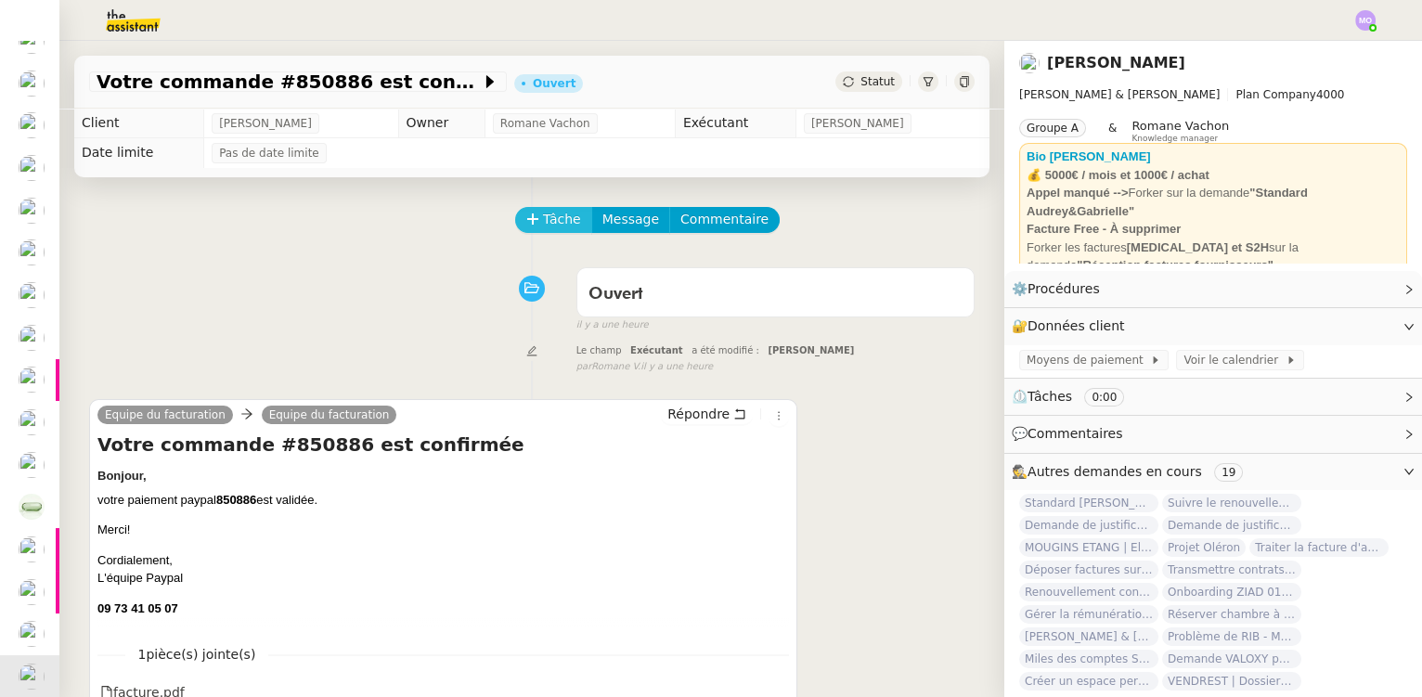
click at [557, 226] on span "Tâche" at bounding box center [562, 219] width 38 height 21
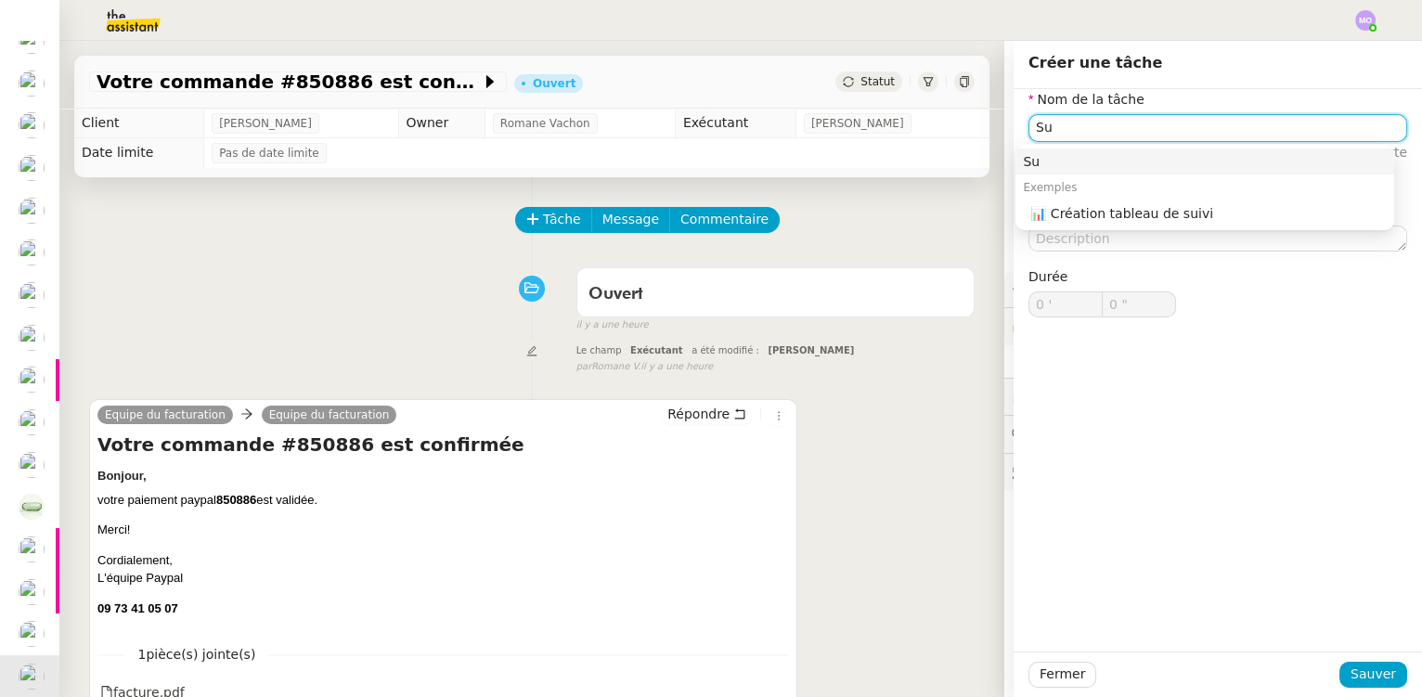
type input "S"
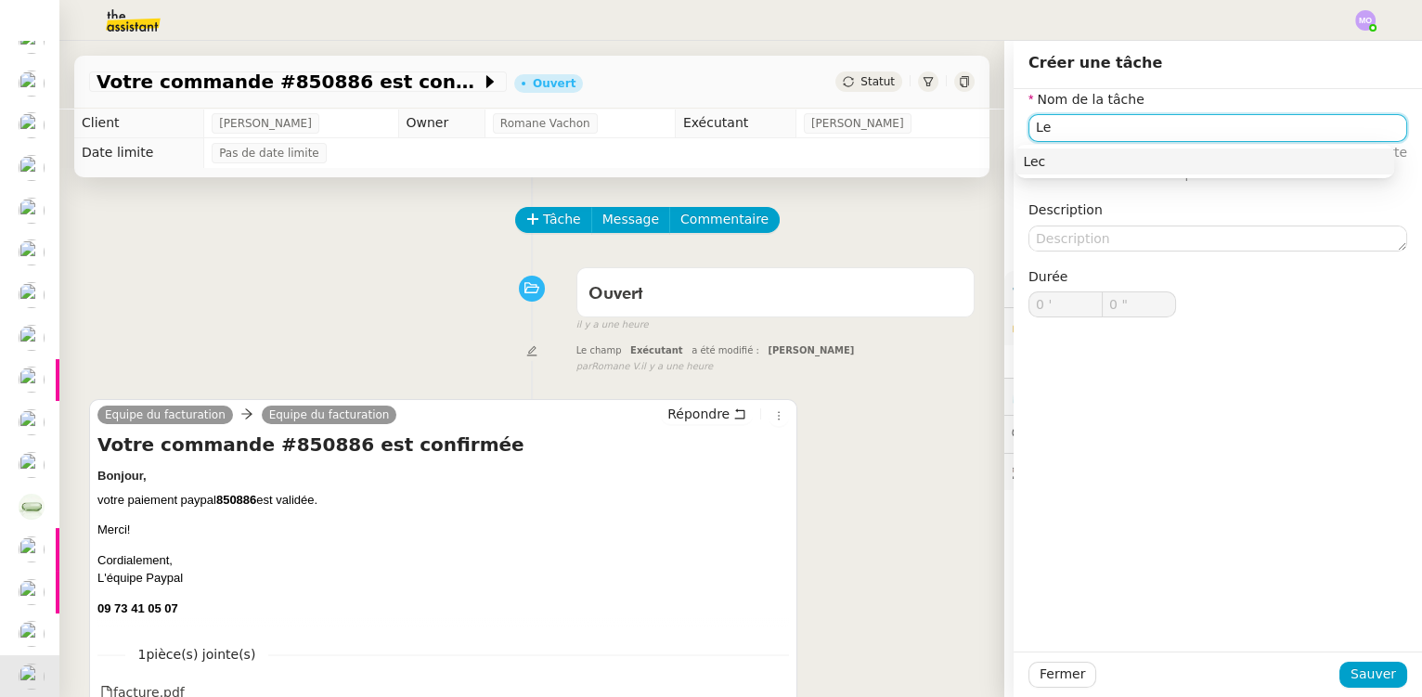
type input "L"
type input "Prise en compte"
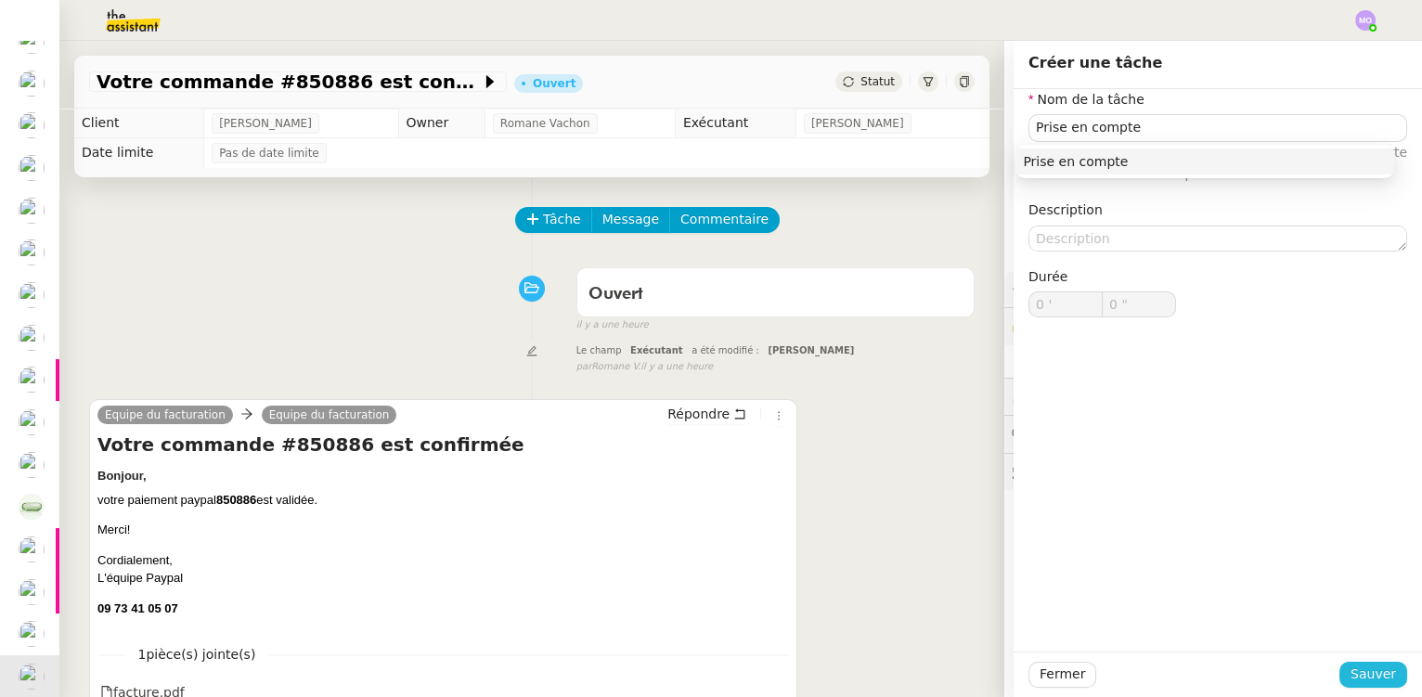
click at [1350, 673] on span "Sauver" at bounding box center [1372, 674] width 45 height 21
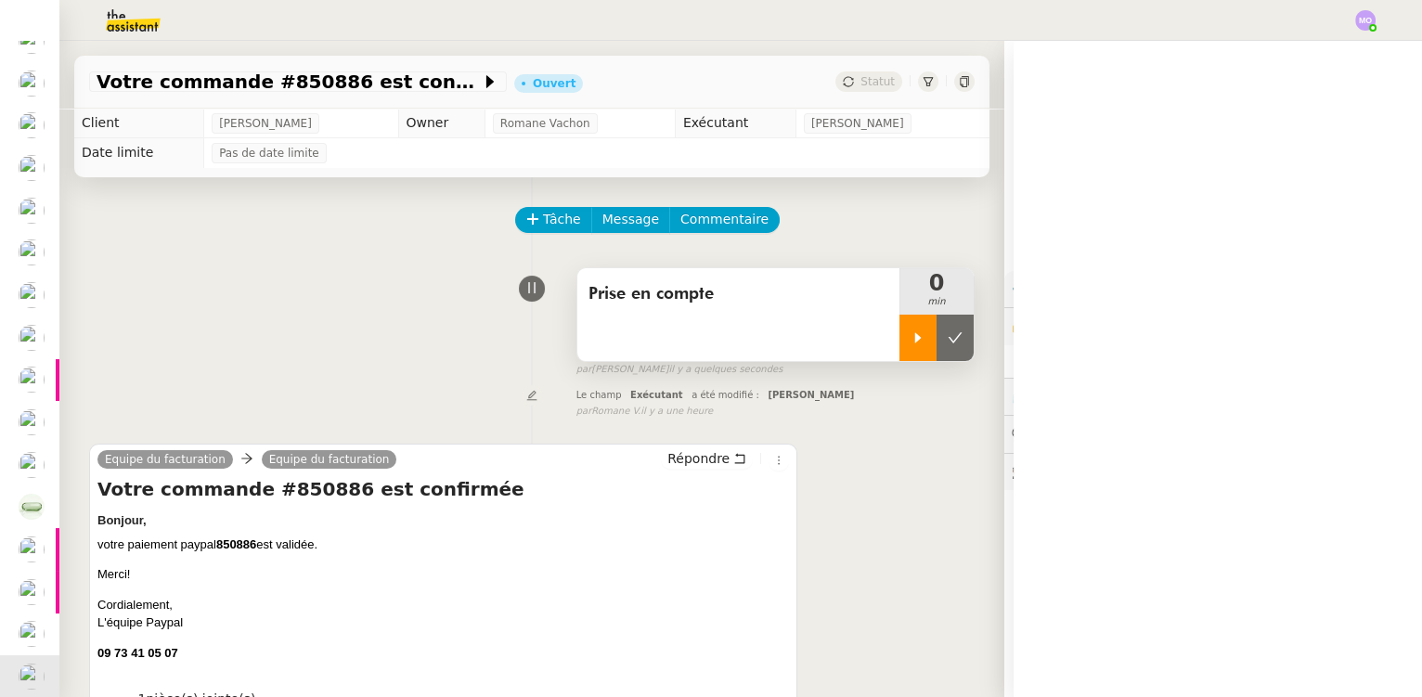
click at [910, 342] on icon at bounding box center [917, 337] width 15 height 15
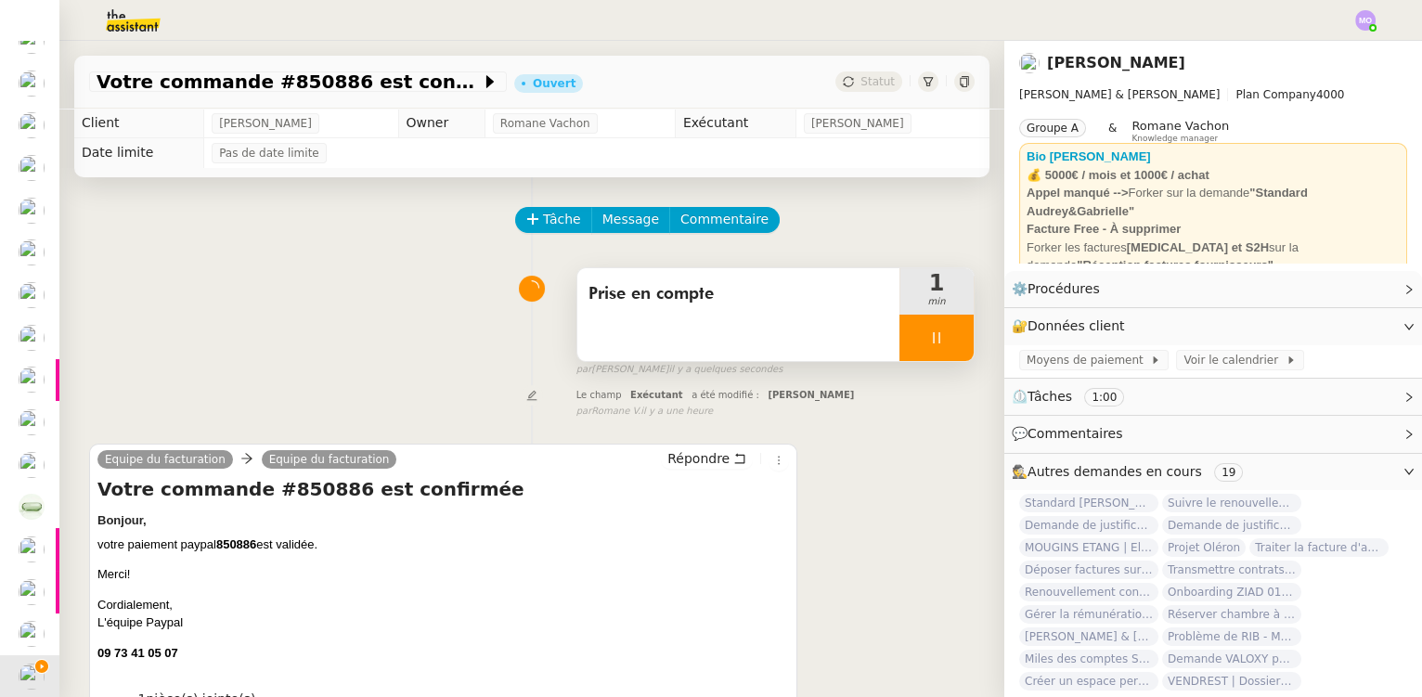
click at [937, 336] on div at bounding box center [936, 338] width 74 height 46
click at [948, 336] on icon at bounding box center [955, 337] width 15 height 15
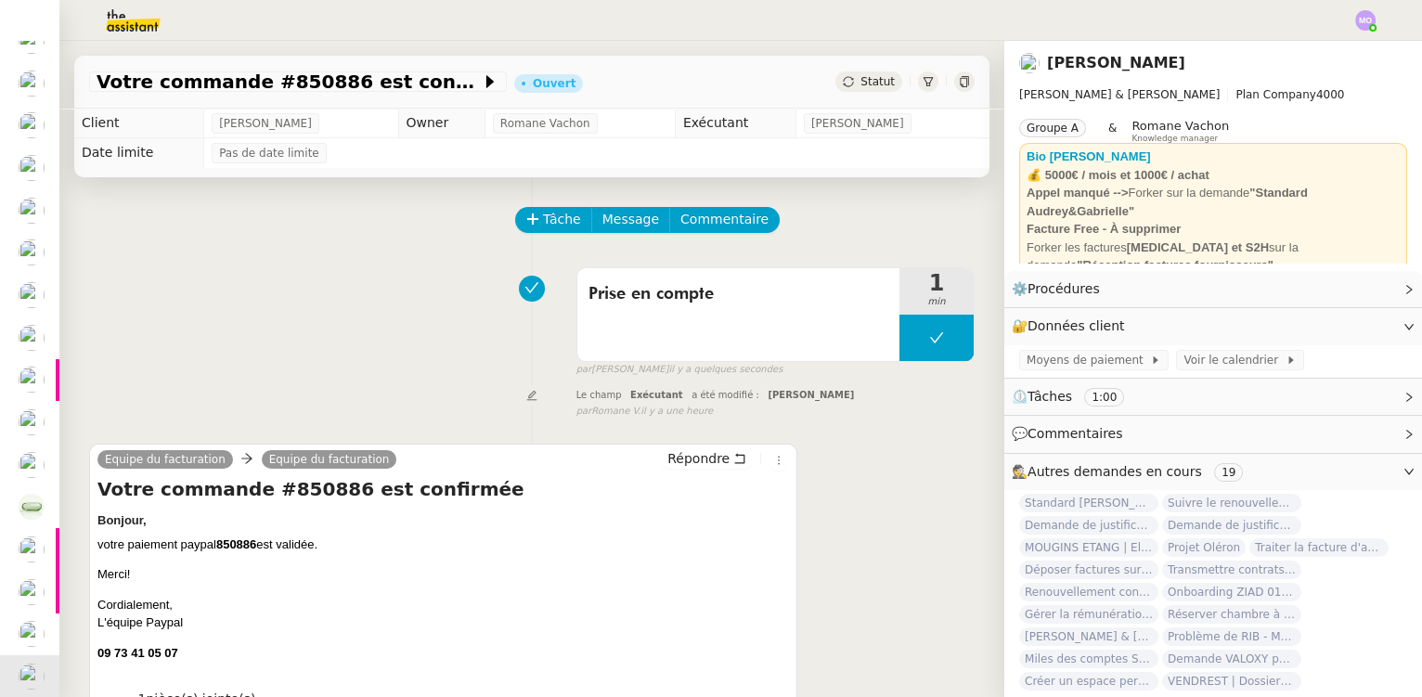
click at [862, 82] on span "Statut" at bounding box center [877, 81] width 34 height 13
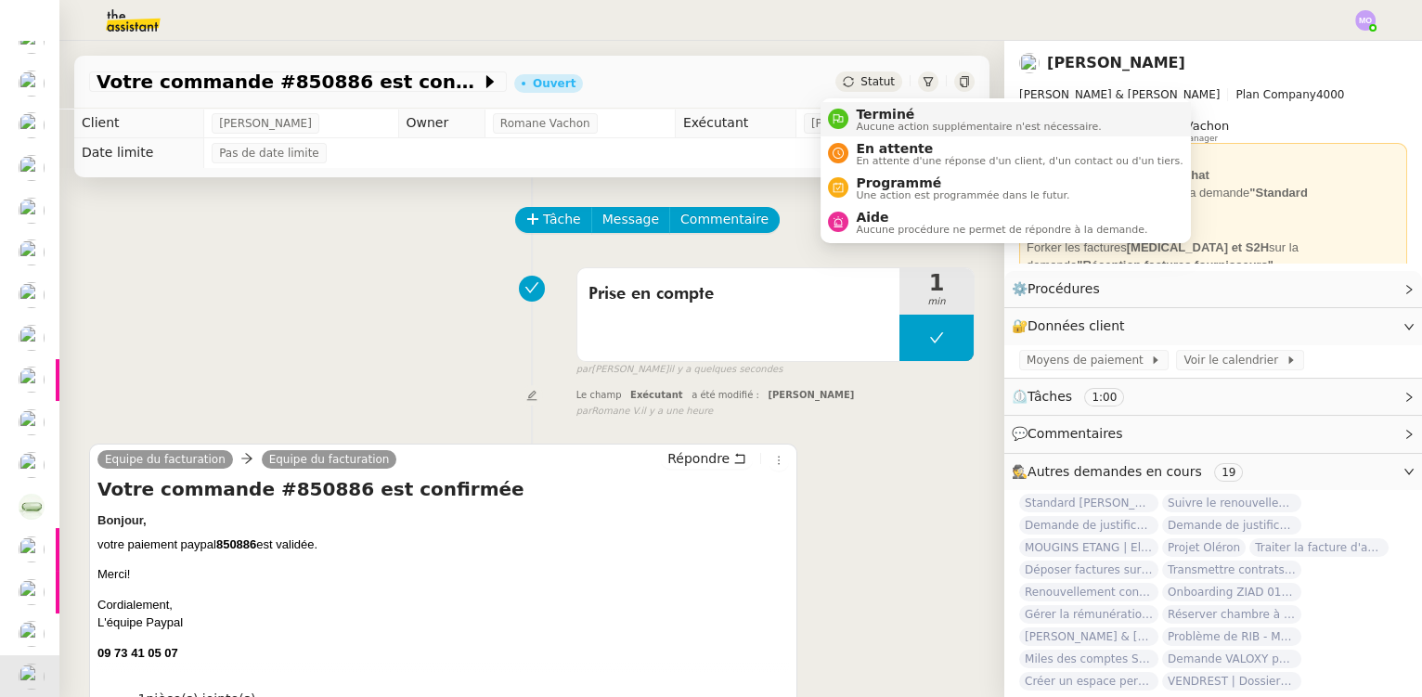
click at [880, 118] on span "Terminé" at bounding box center [978, 114] width 245 height 15
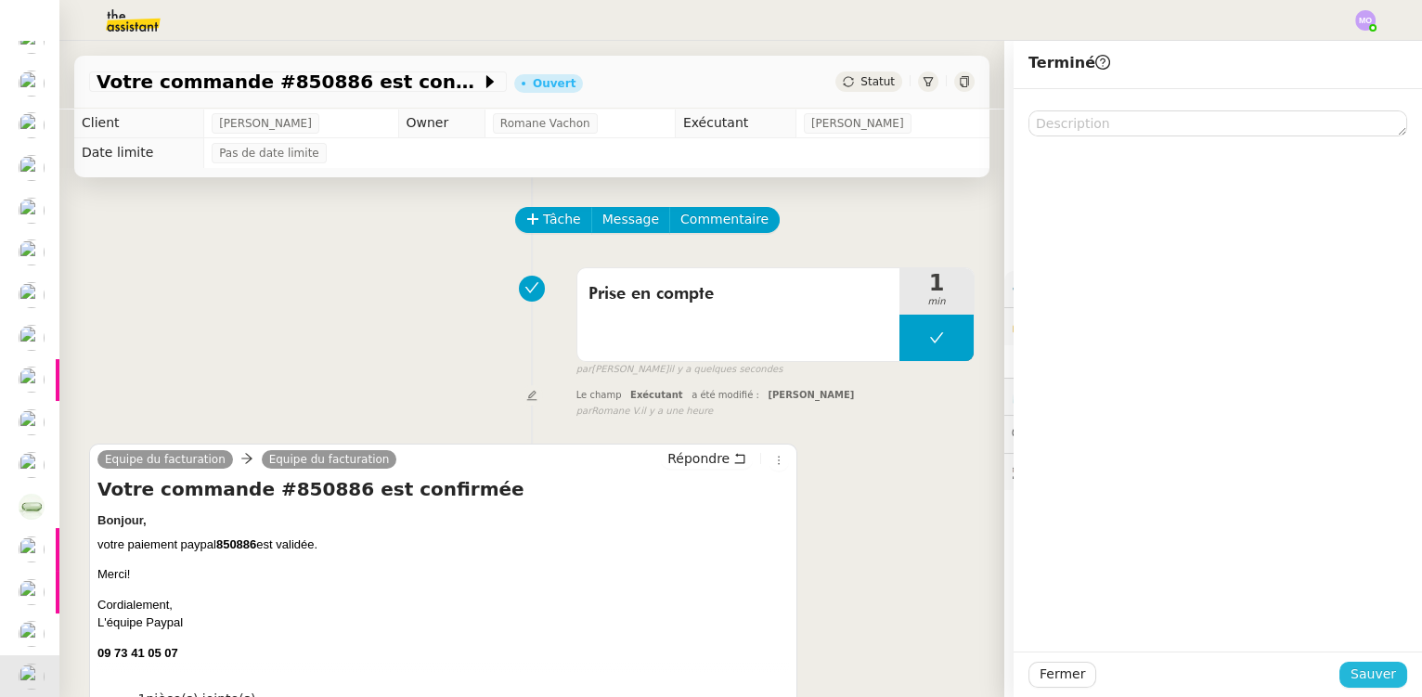
drag, startPoint x: 1351, startPoint y: 679, endPoint x: 970, endPoint y: 669, distance: 381.6
click at [1351, 678] on span "Sauver" at bounding box center [1372, 674] width 45 height 21
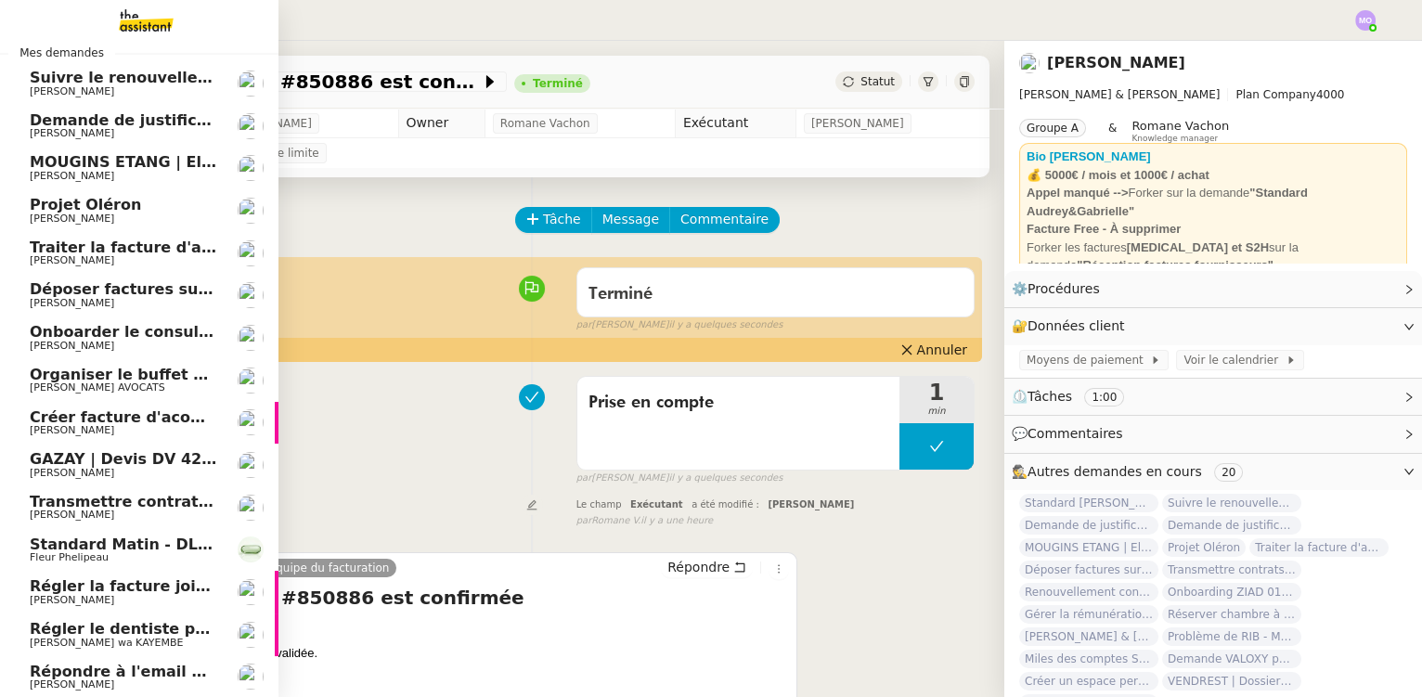
scroll to position [104, 0]
click at [119, 679] on span "[PERSON_NAME]" at bounding box center [123, 683] width 187 height 11
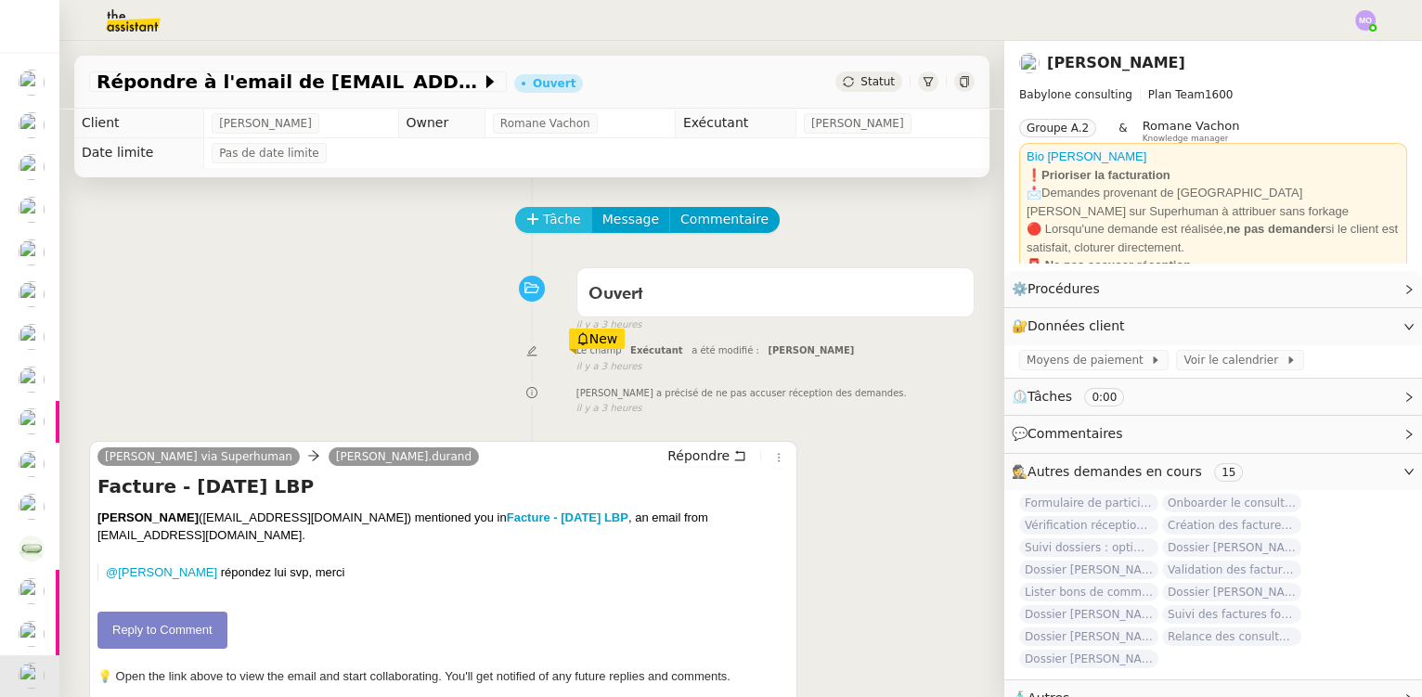
click at [543, 224] on span "Tâche" at bounding box center [562, 219] width 38 height 21
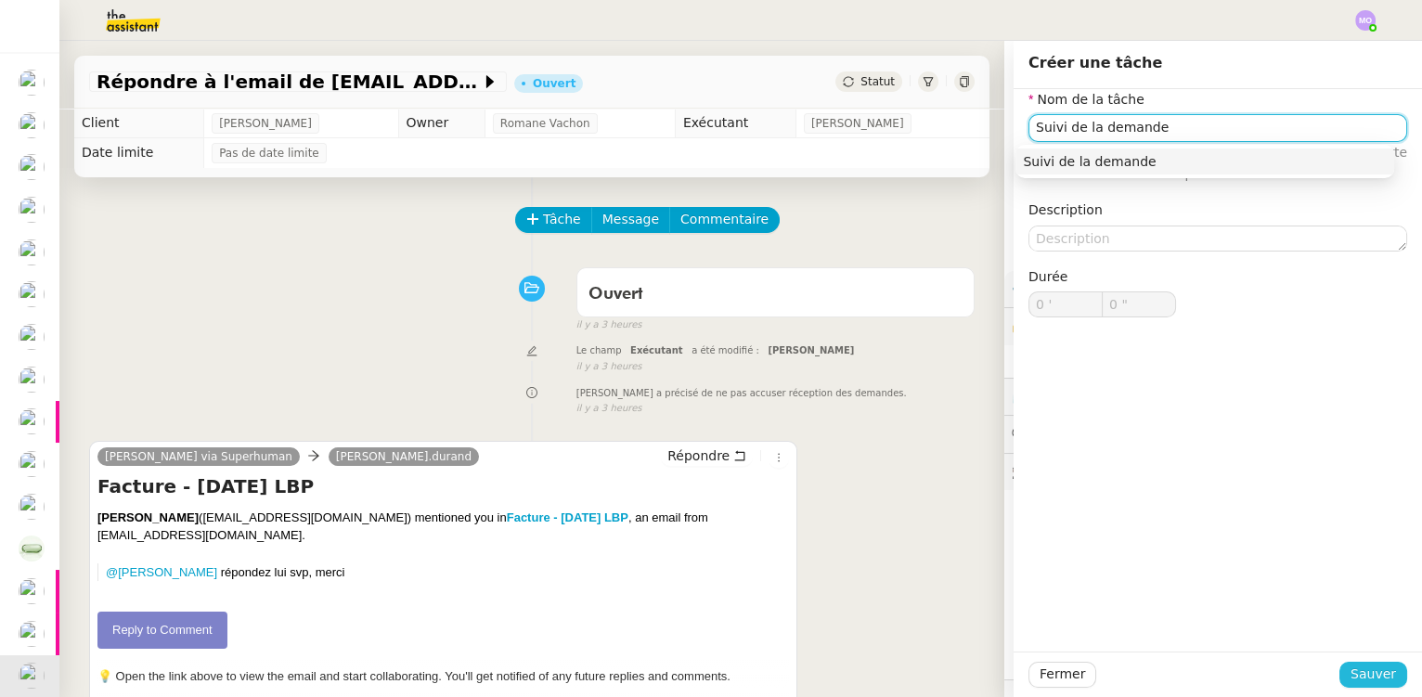
type input "Suivi de la demande"
click at [1362, 668] on span "Sauver" at bounding box center [1372, 674] width 45 height 21
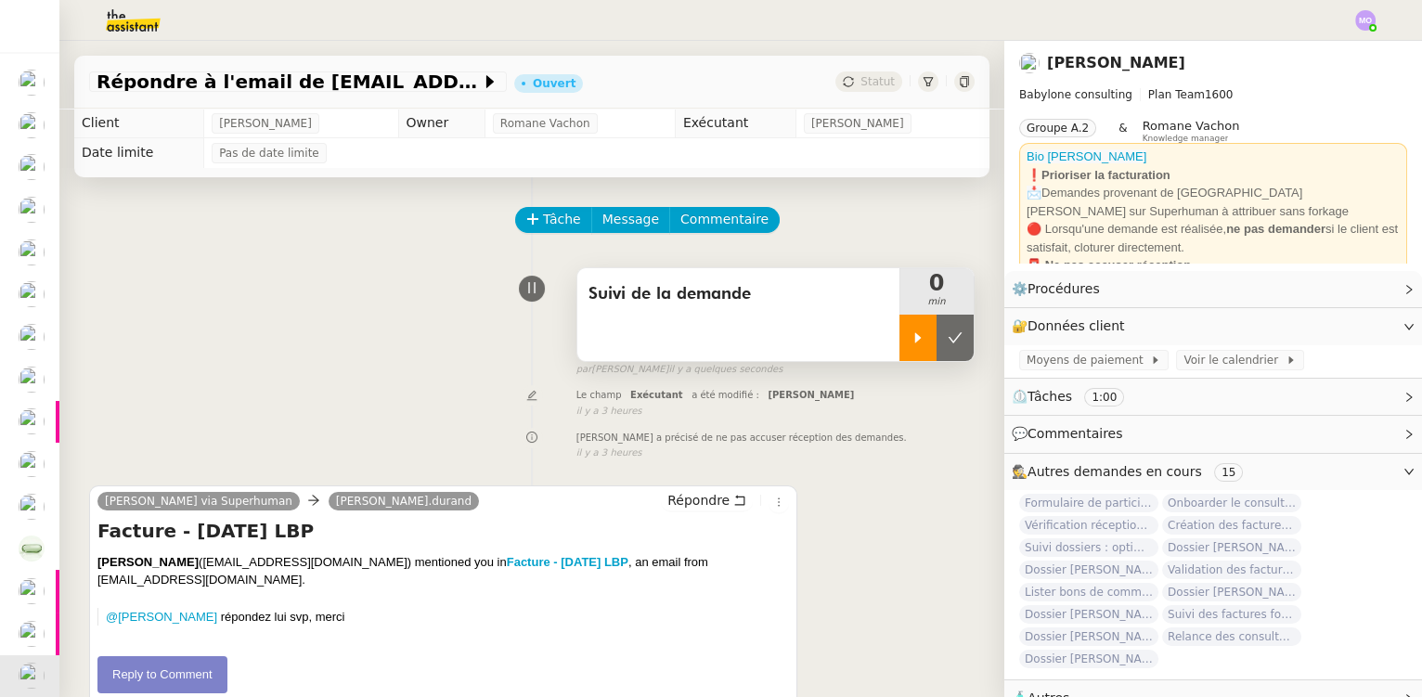
click at [899, 338] on div at bounding box center [917, 338] width 37 height 46
click at [932, 346] on div at bounding box center [936, 338] width 74 height 46
click at [948, 345] on icon at bounding box center [955, 337] width 15 height 15
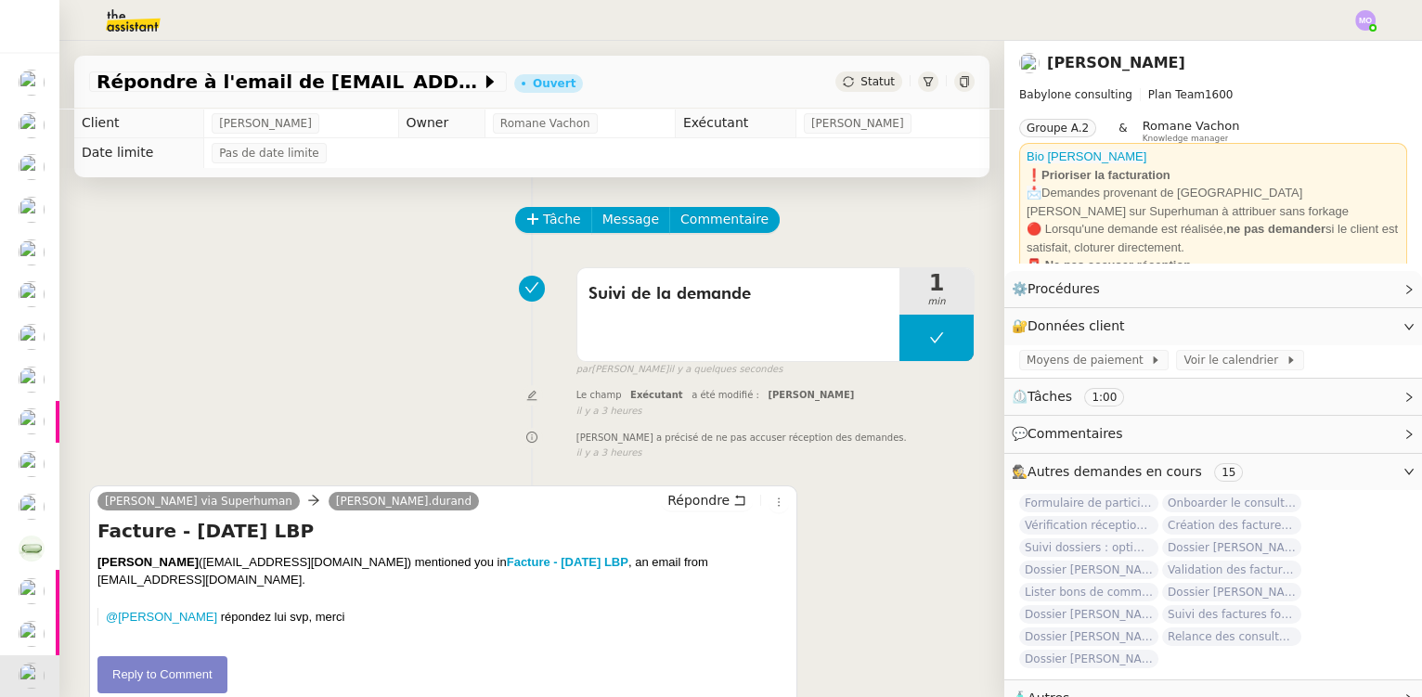
click at [863, 87] on span "Statut" at bounding box center [877, 81] width 34 height 13
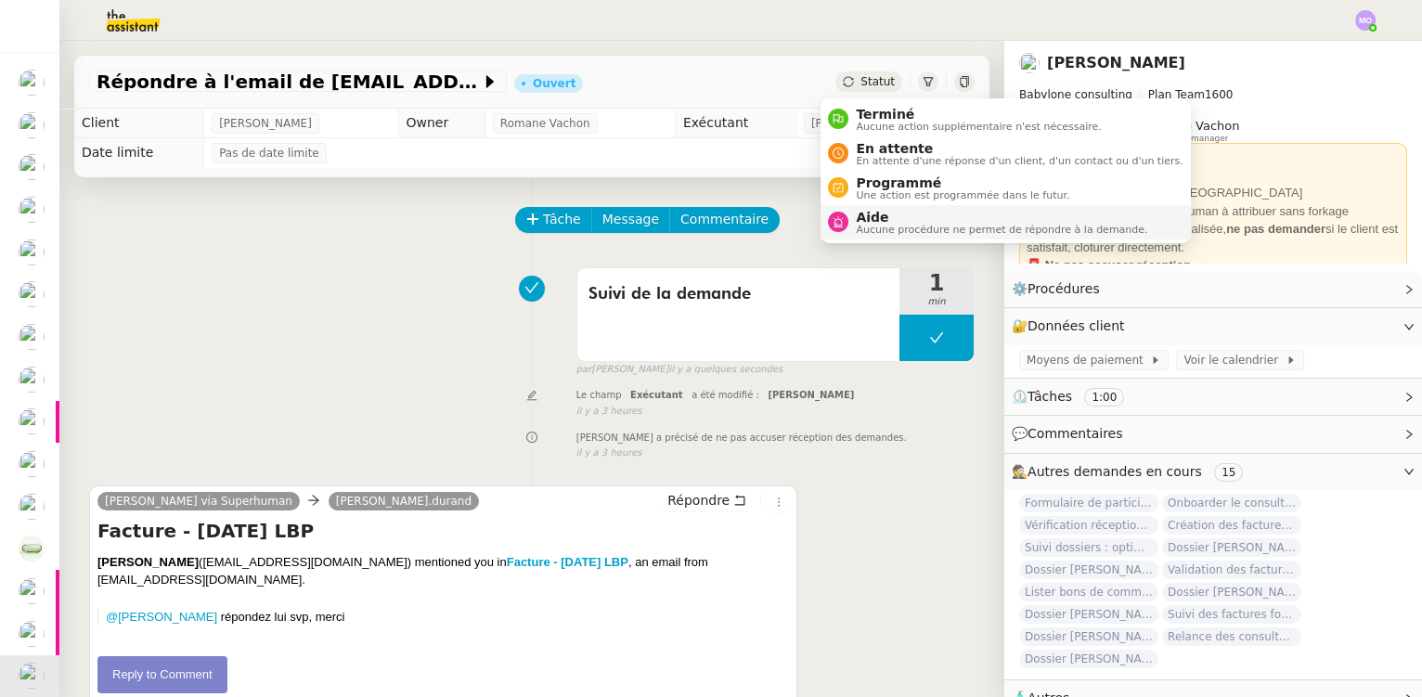
click at [865, 227] on span "Aucune procédure ne permet de répondre à la demande." at bounding box center [1001, 230] width 291 height 10
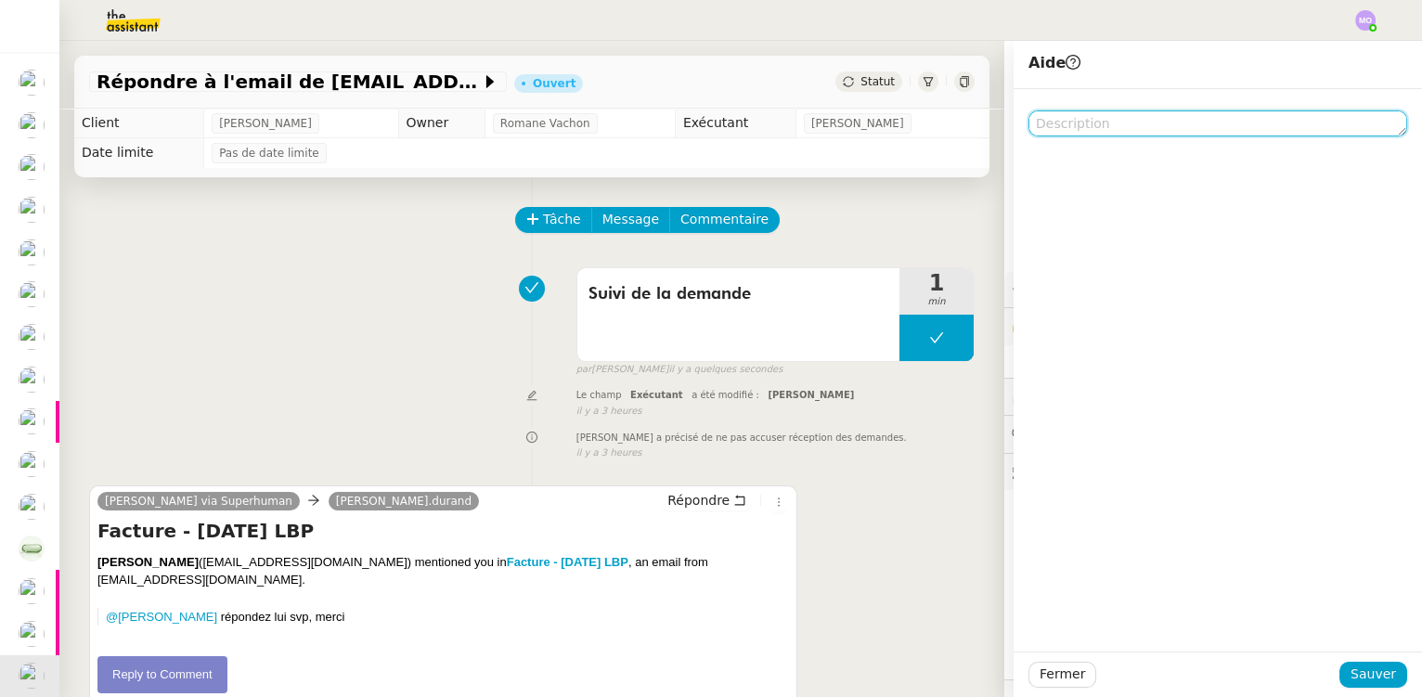
click at [1074, 120] on textarea at bounding box center [1217, 123] width 379 height 26
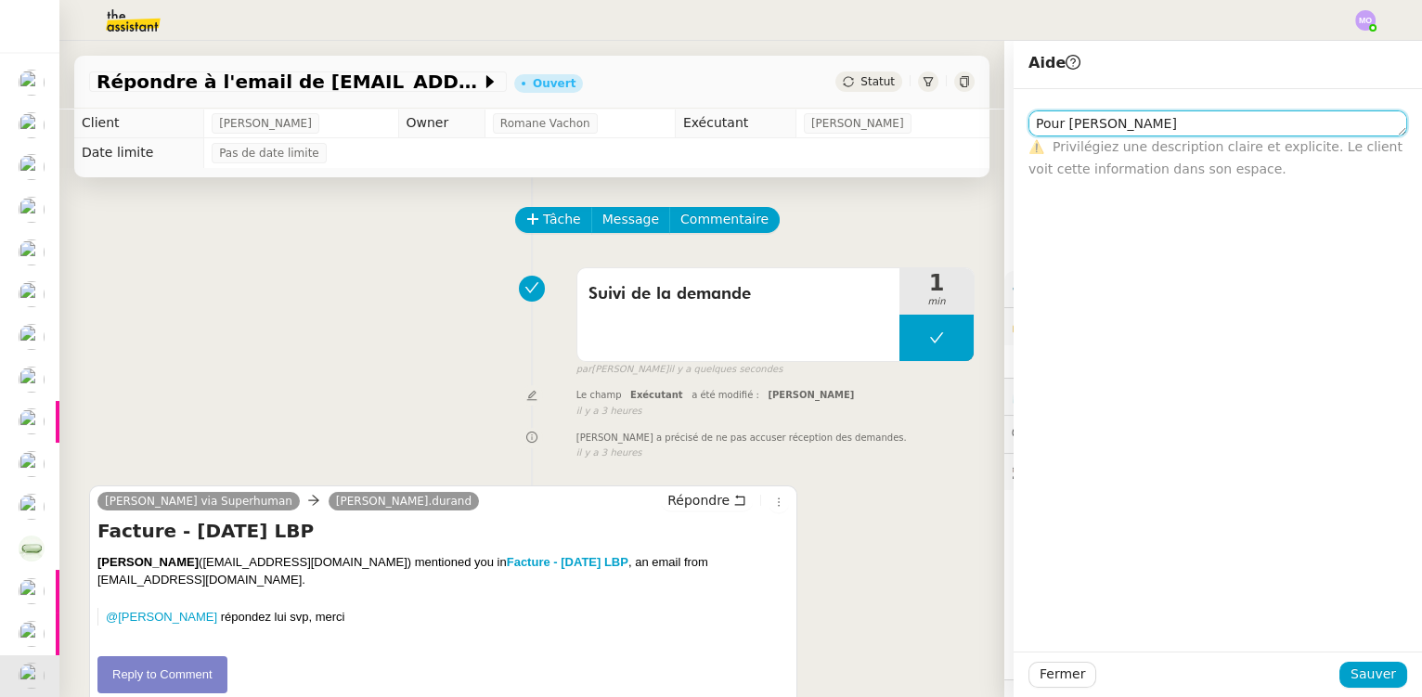
scroll to position [61, 0]
type textarea "Pour [PERSON_NAME]"
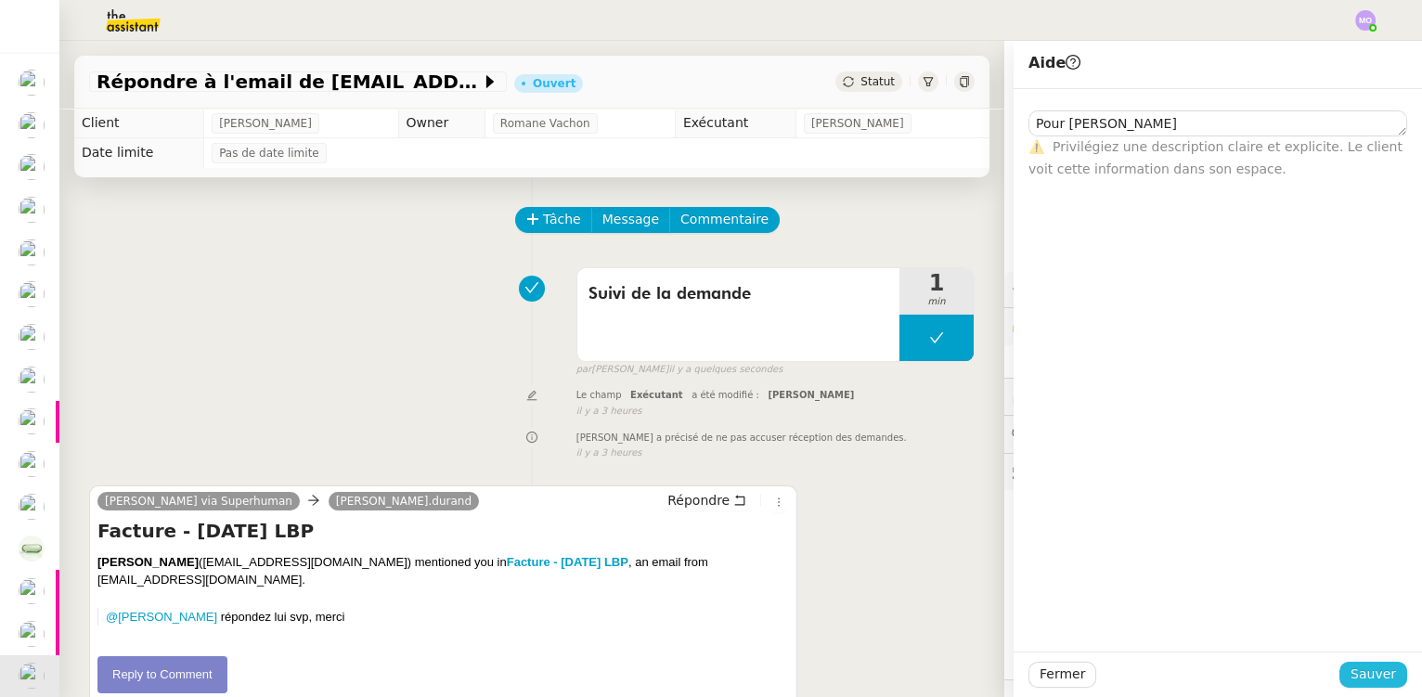
click at [1370, 673] on span "Sauver" at bounding box center [1372, 674] width 45 height 21
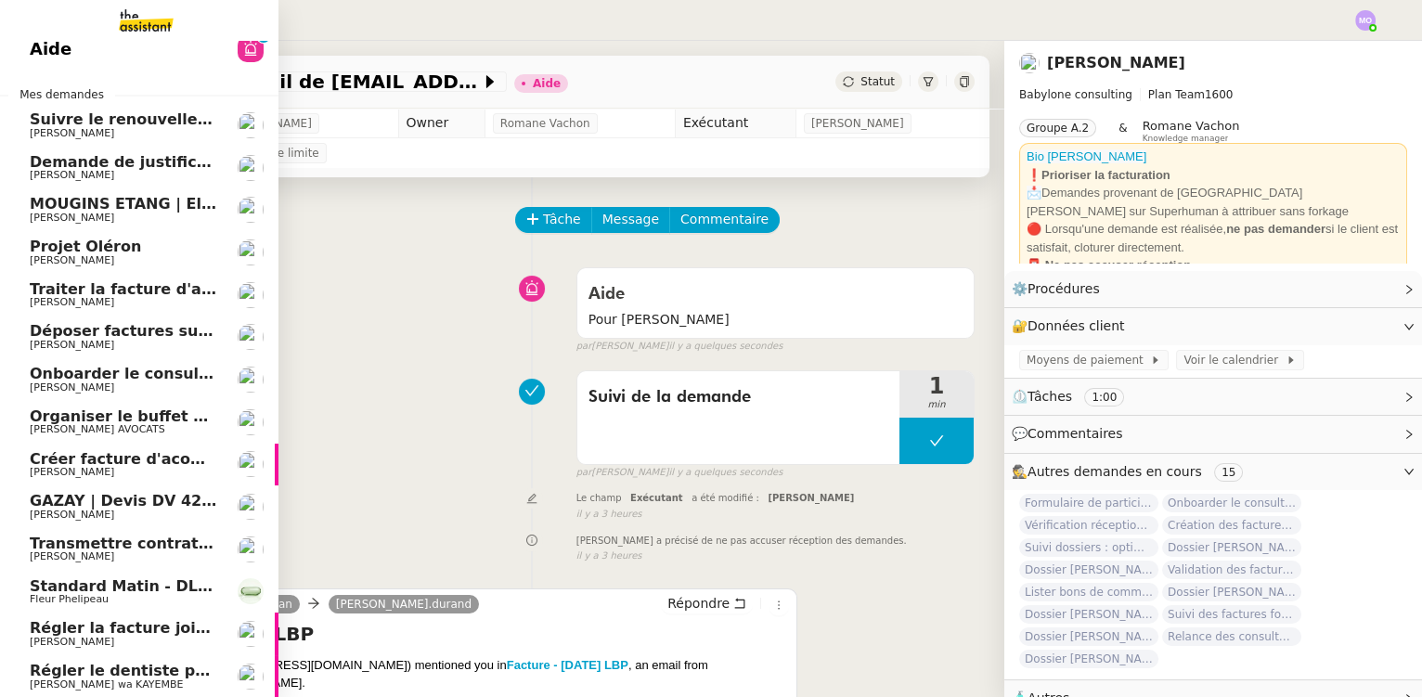
click at [111, 627] on span "Régler la facture jointe" at bounding box center [127, 628] width 194 height 18
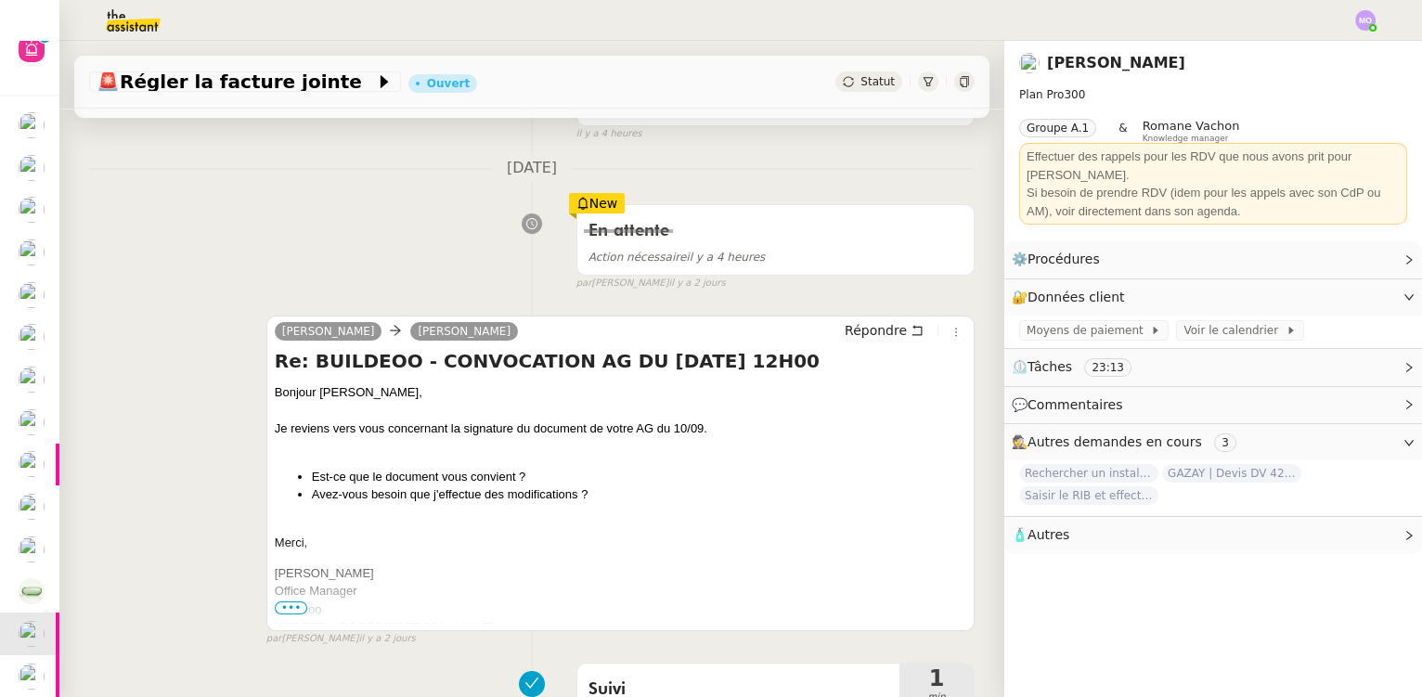
scroll to position [337, 0]
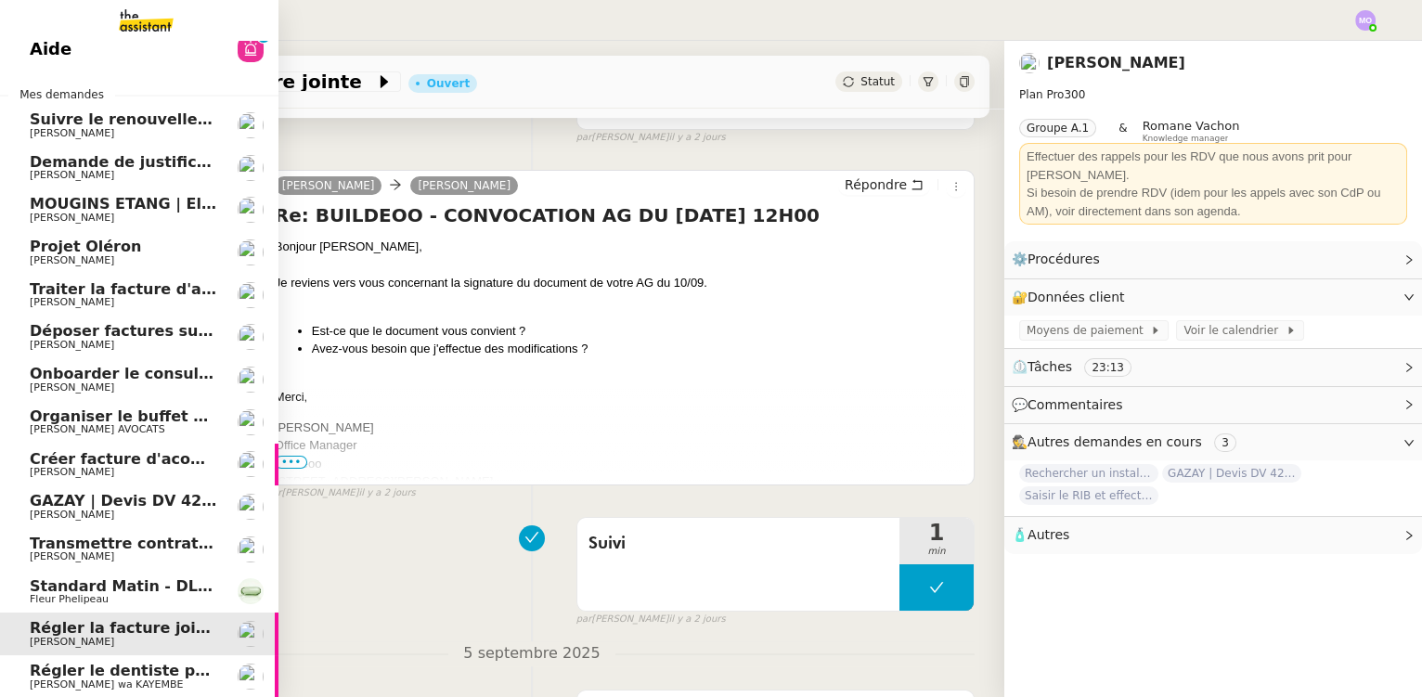
click at [143, 584] on span "Standard Matin - DLAB" at bounding box center [125, 586] width 191 height 18
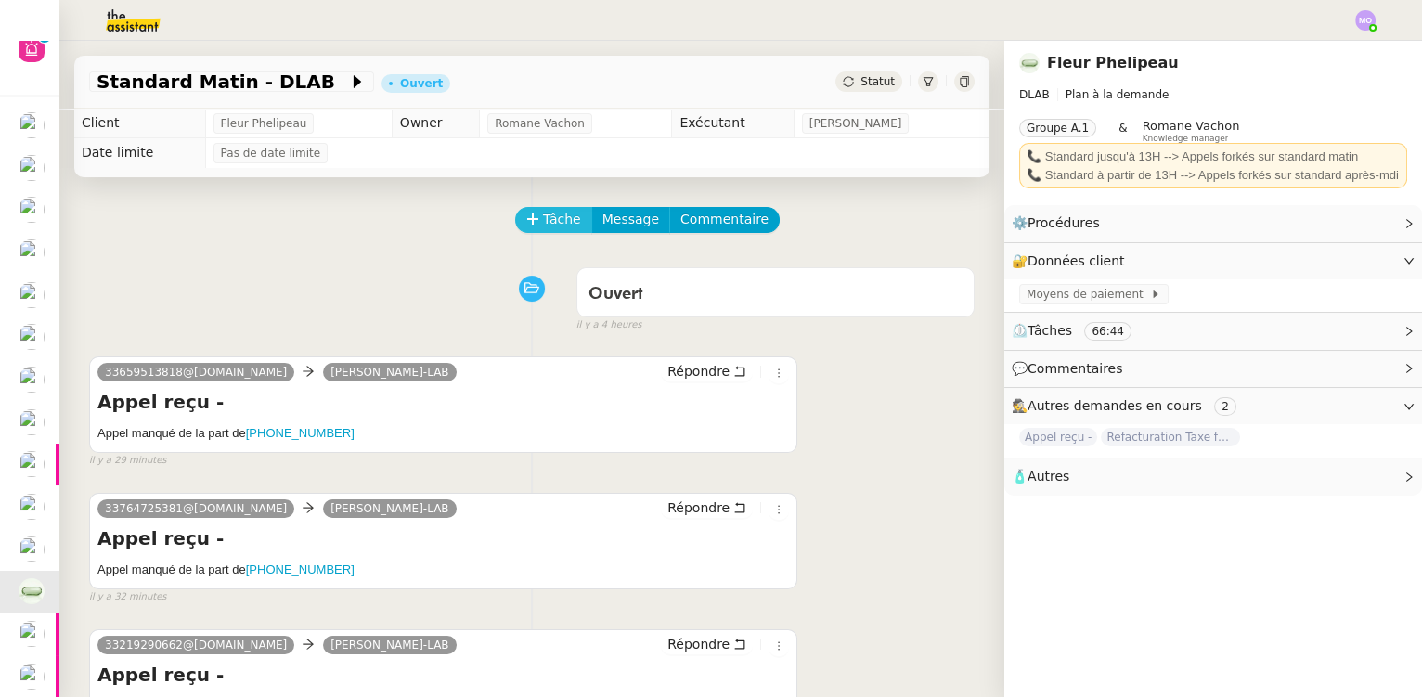
click at [543, 213] on span "Tâche" at bounding box center [562, 219] width 38 height 21
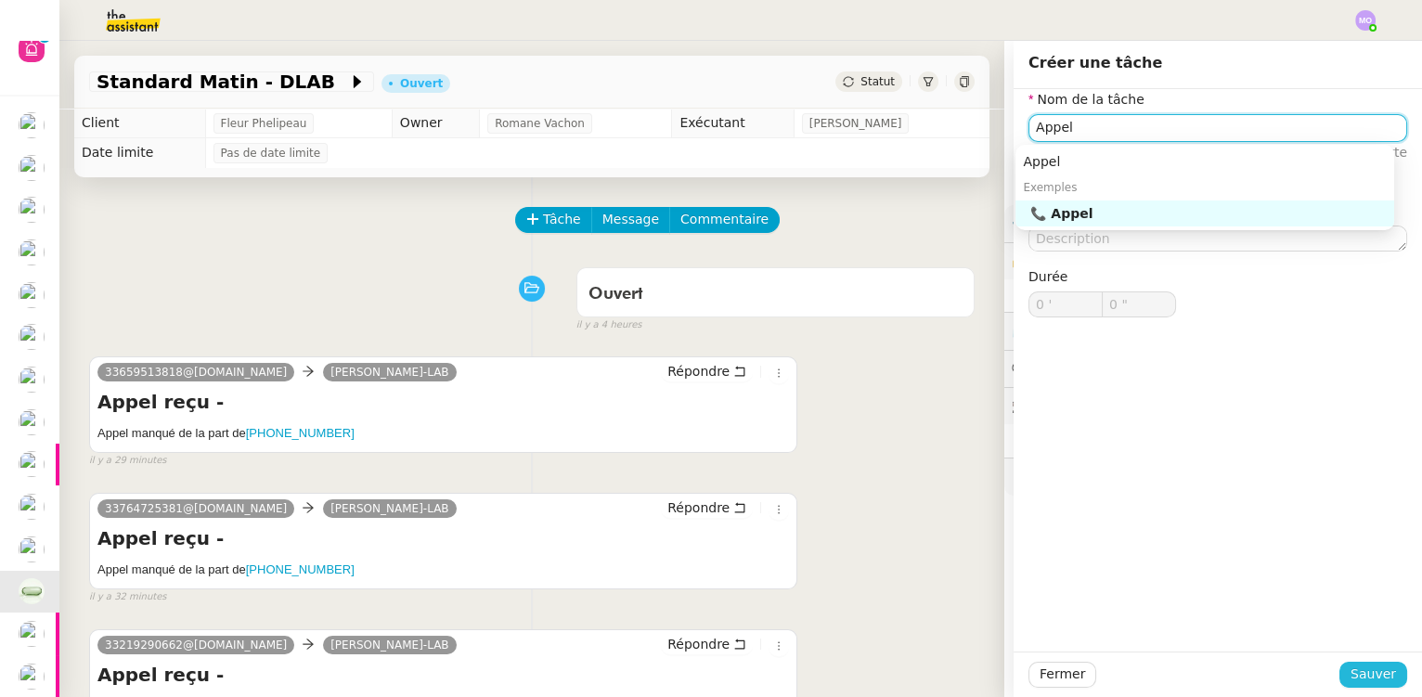
type input "Appel"
click at [1339, 674] on button "Sauver" at bounding box center [1373, 675] width 68 height 26
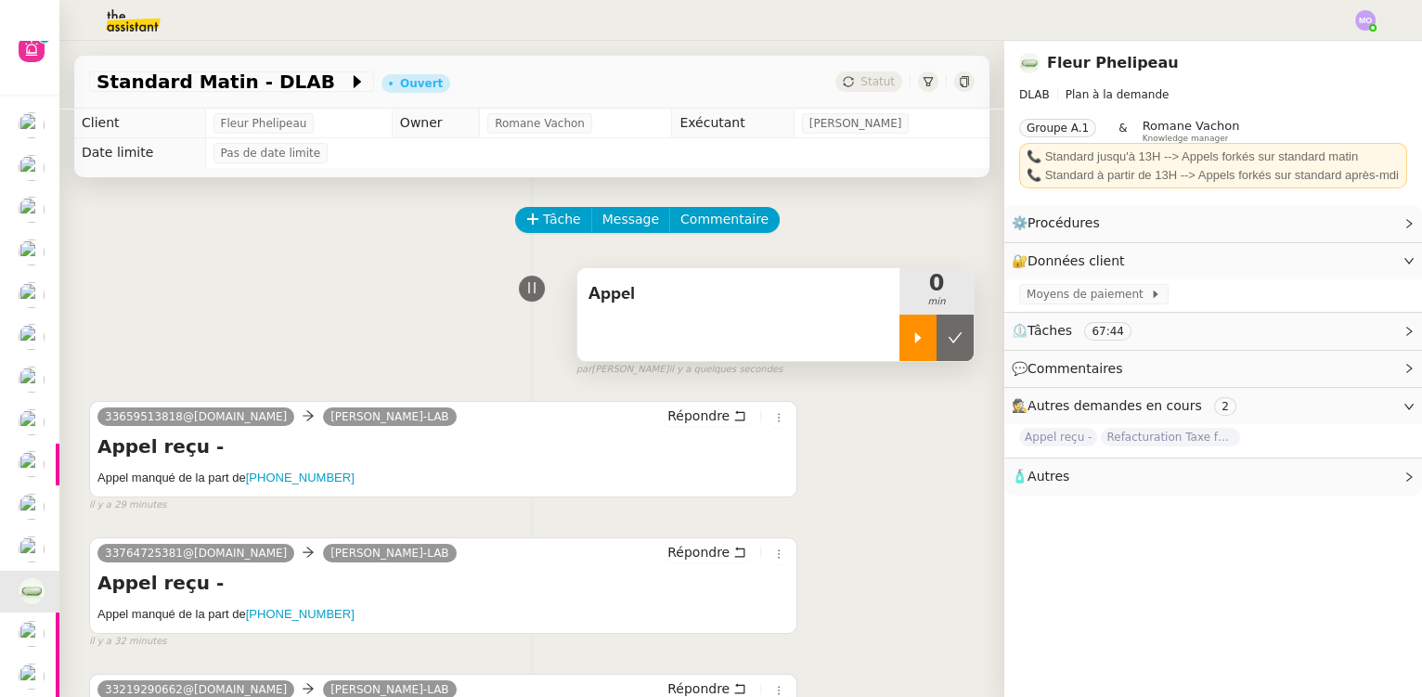
click at [910, 332] on icon at bounding box center [917, 337] width 15 height 15
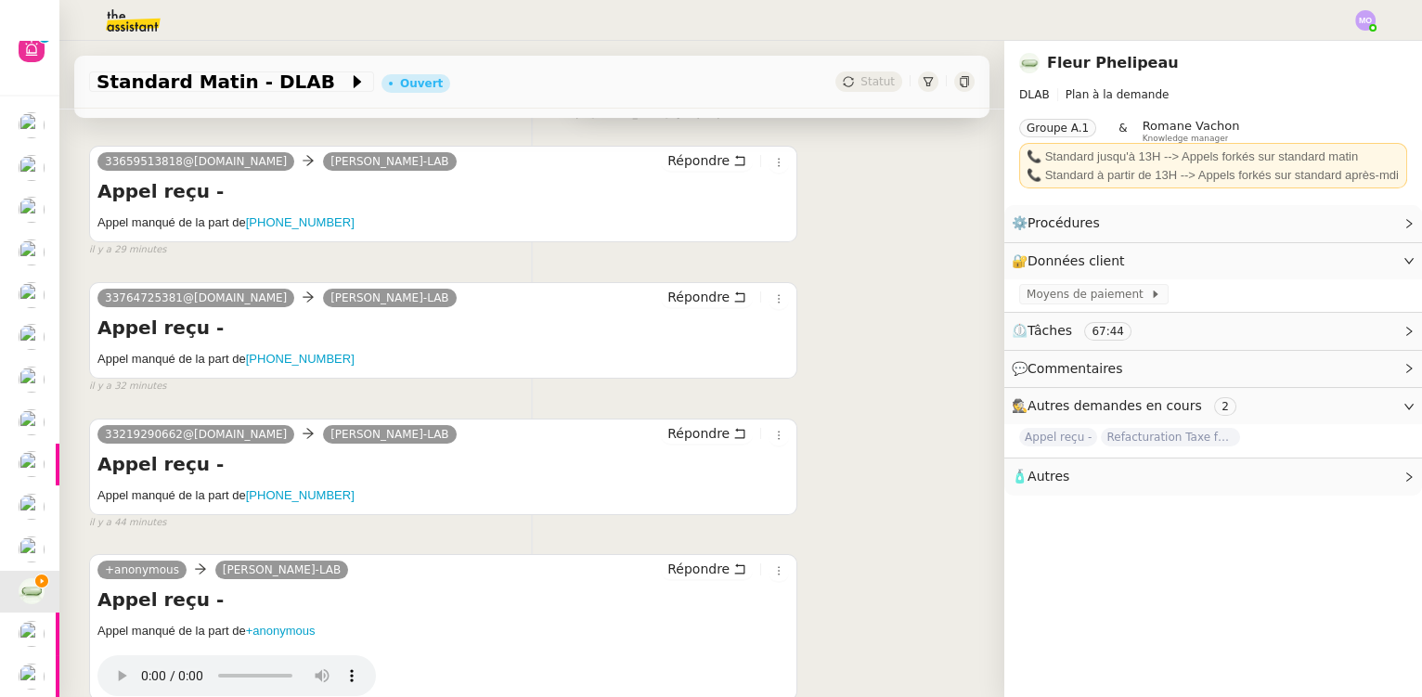
scroll to position [252, 0]
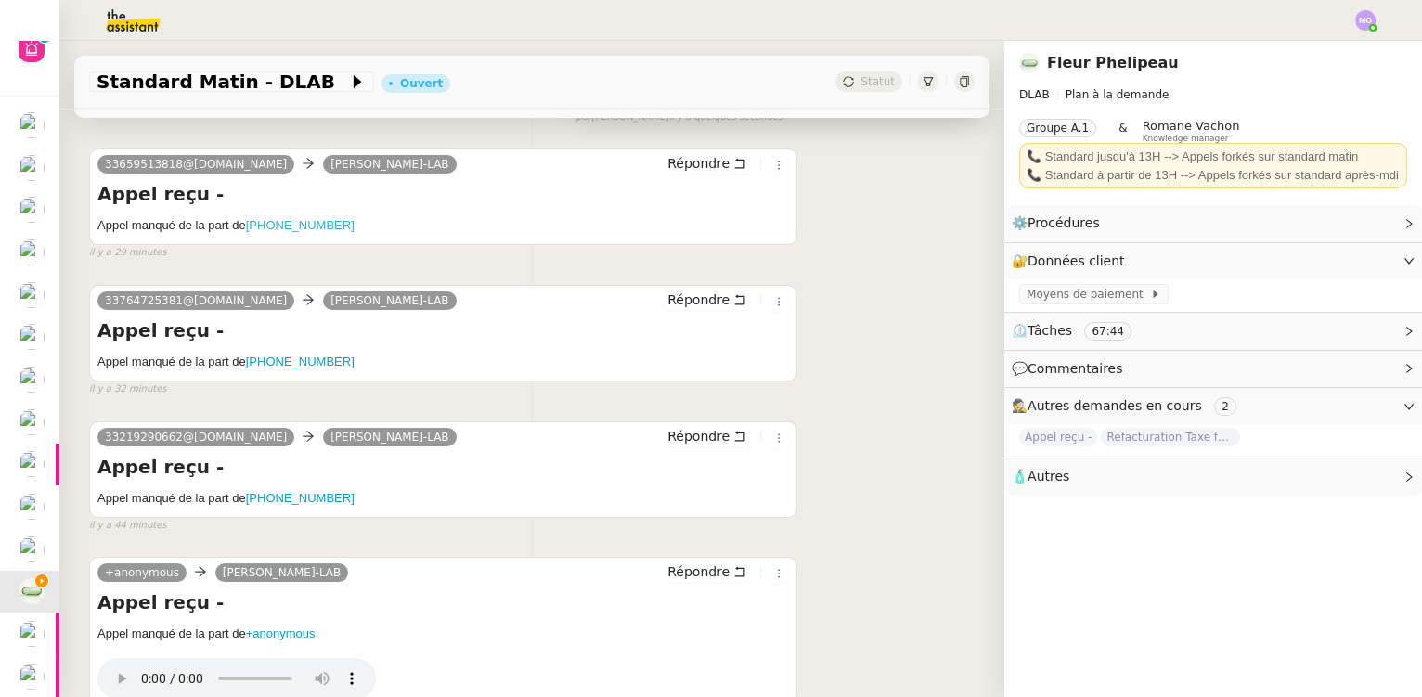
click at [297, 226] on ringoverc2c-number-84e06f14122c "[PHONE_NUMBER]" at bounding box center [300, 225] width 109 height 14
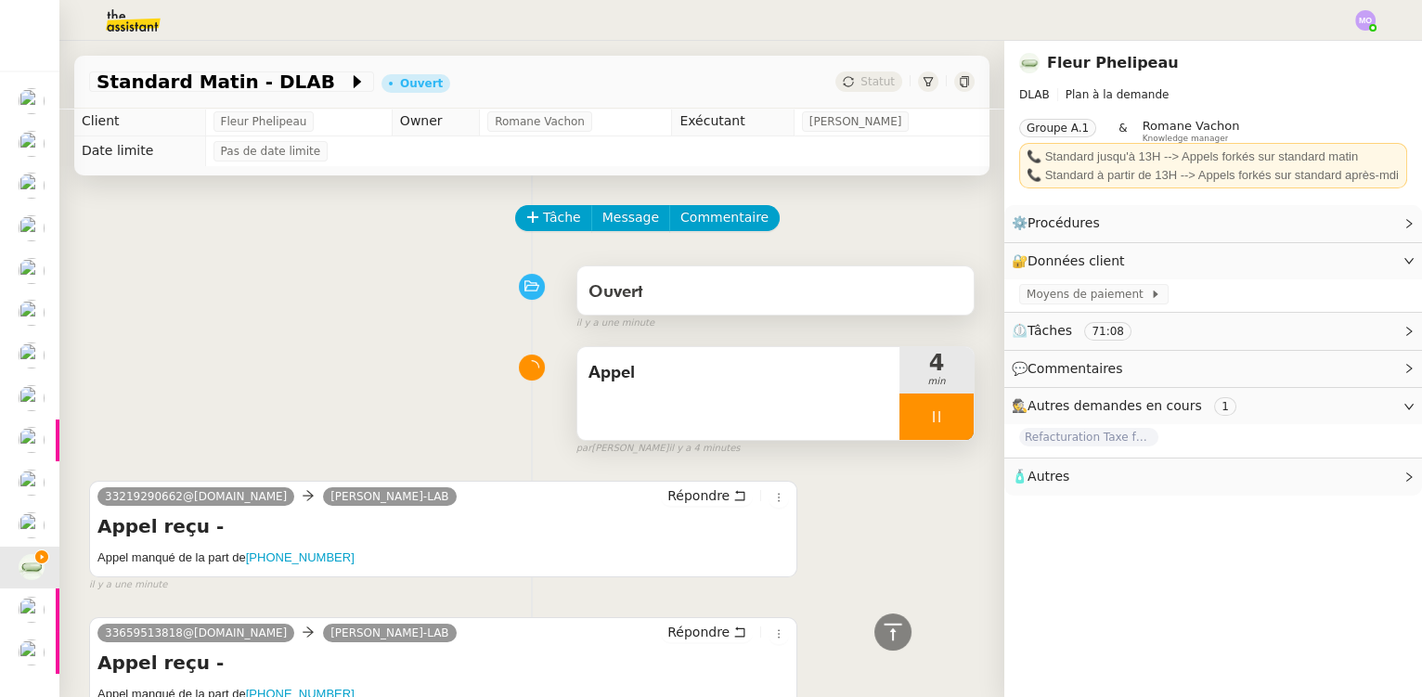
scroll to position [0, 0]
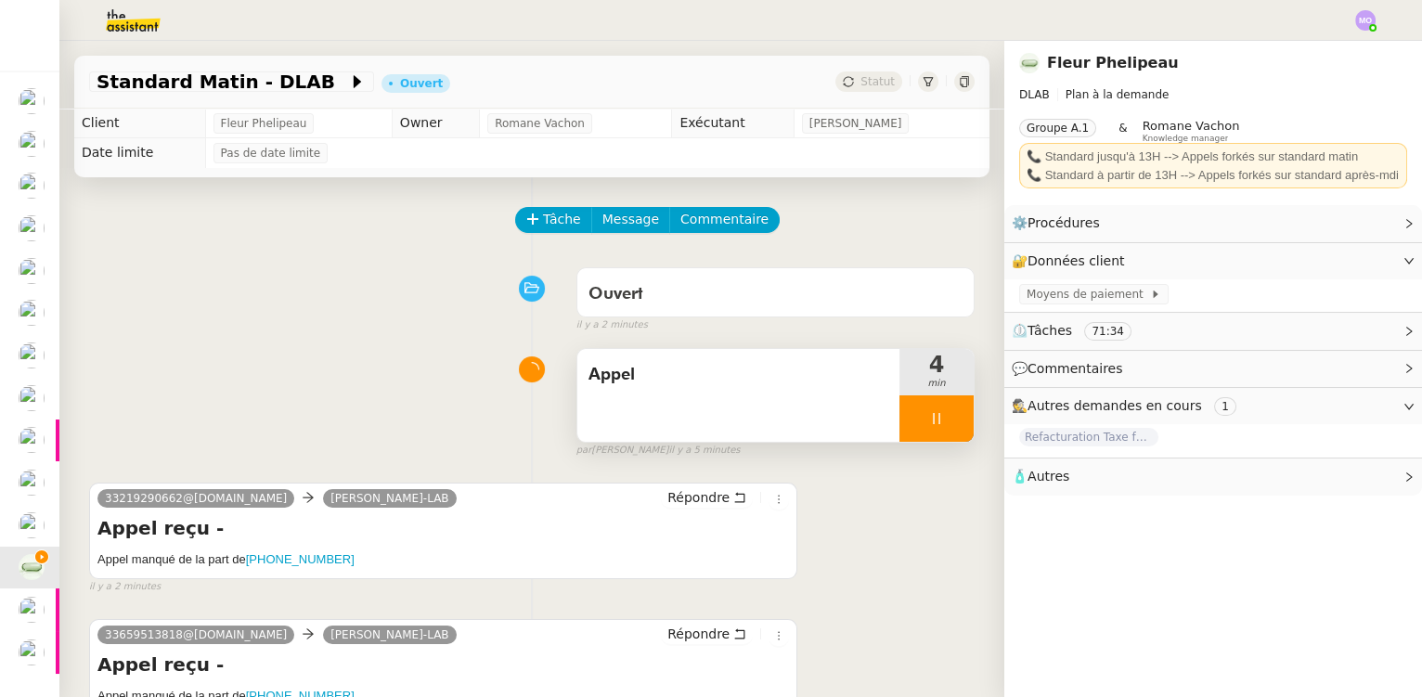
click at [938, 433] on div at bounding box center [936, 418] width 74 height 46
click at [938, 434] on button at bounding box center [954, 418] width 37 height 46
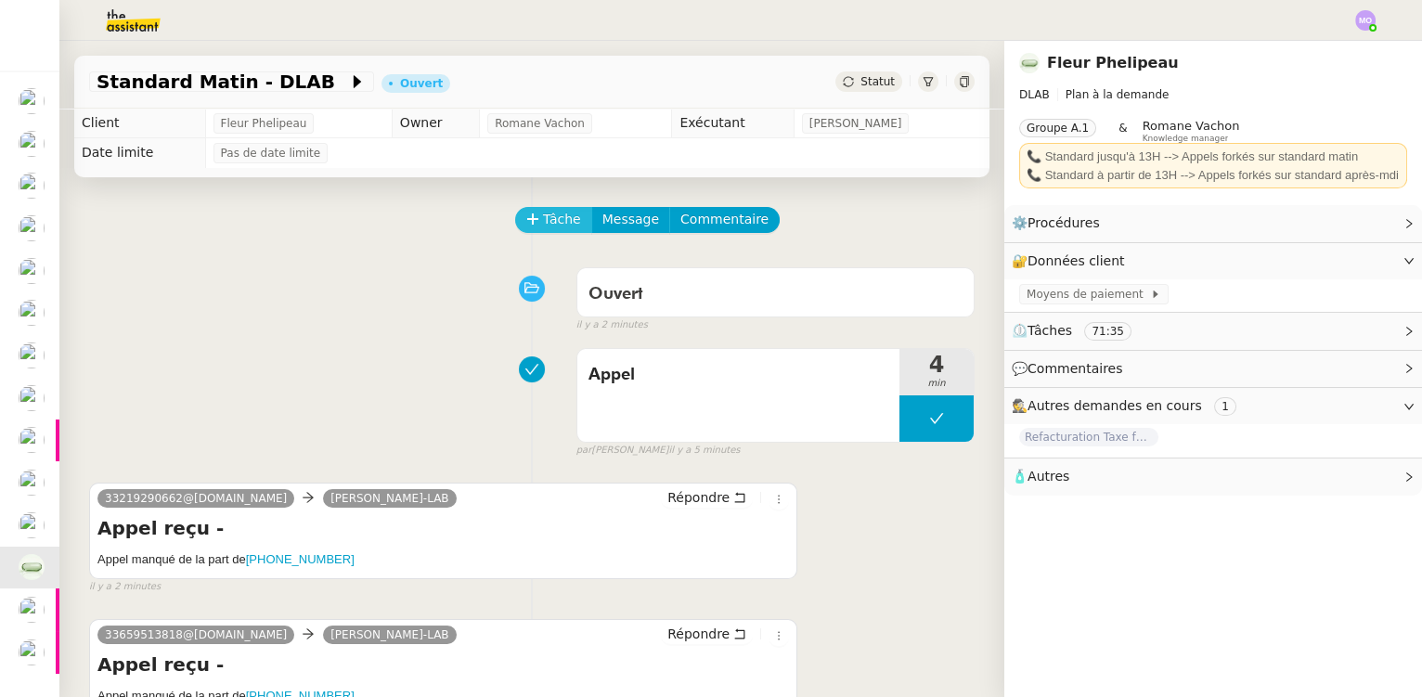
click at [550, 226] on span "Tâche" at bounding box center [562, 219] width 38 height 21
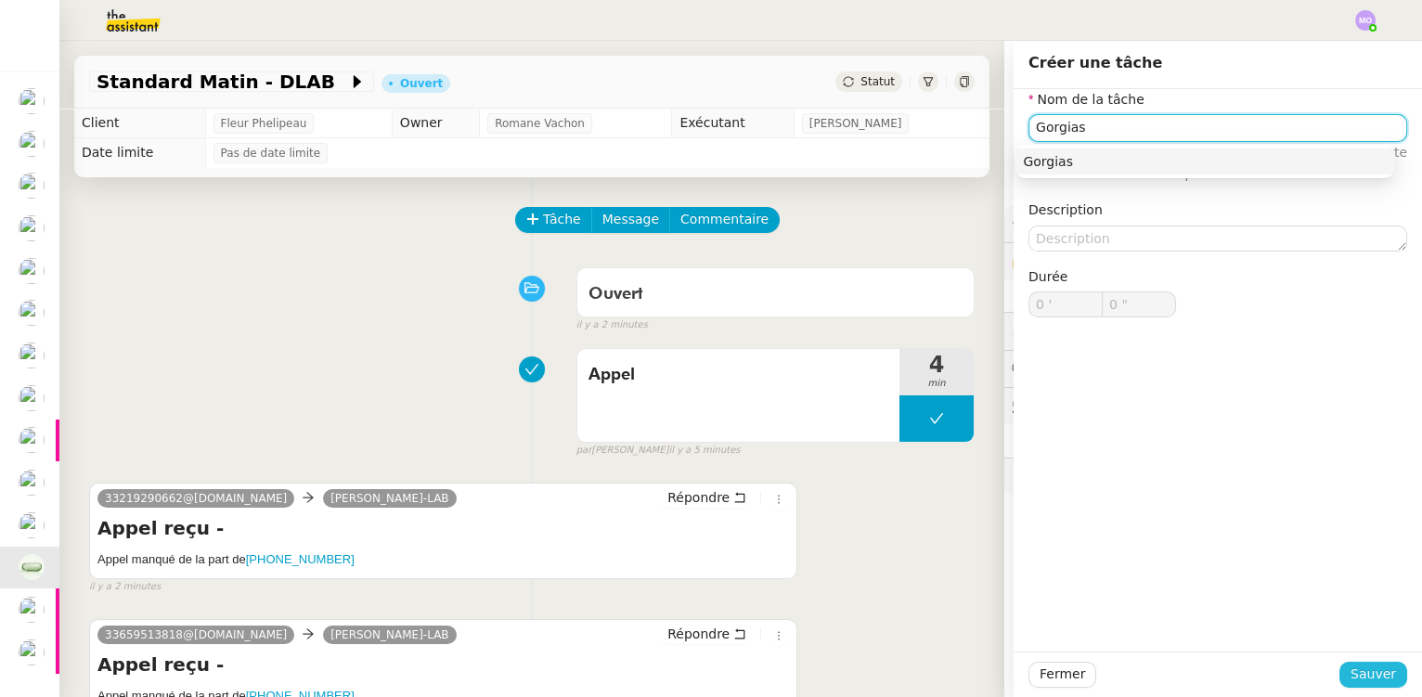
type input "Gorgias"
drag, startPoint x: 1359, startPoint y: 671, endPoint x: 1275, endPoint y: 650, distance: 86.2
click at [1359, 671] on span "Sauver" at bounding box center [1372, 674] width 45 height 21
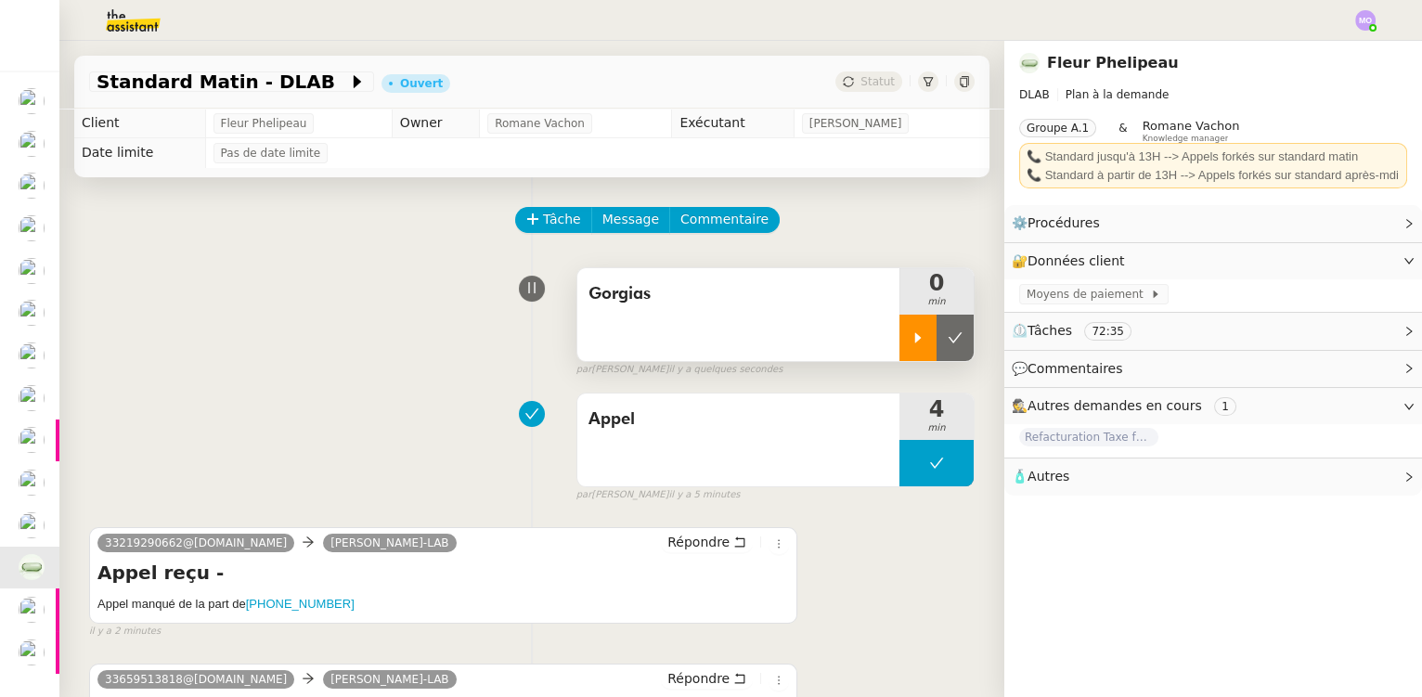
drag, startPoint x: 910, startPoint y: 348, endPoint x: 915, endPoint y: 322, distance: 26.4
click at [910, 347] on div at bounding box center [917, 338] width 37 height 46
click at [935, 348] on div at bounding box center [936, 338] width 74 height 46
click at [936, 349] on button at bounding box center [954, 338] width 37 height 46
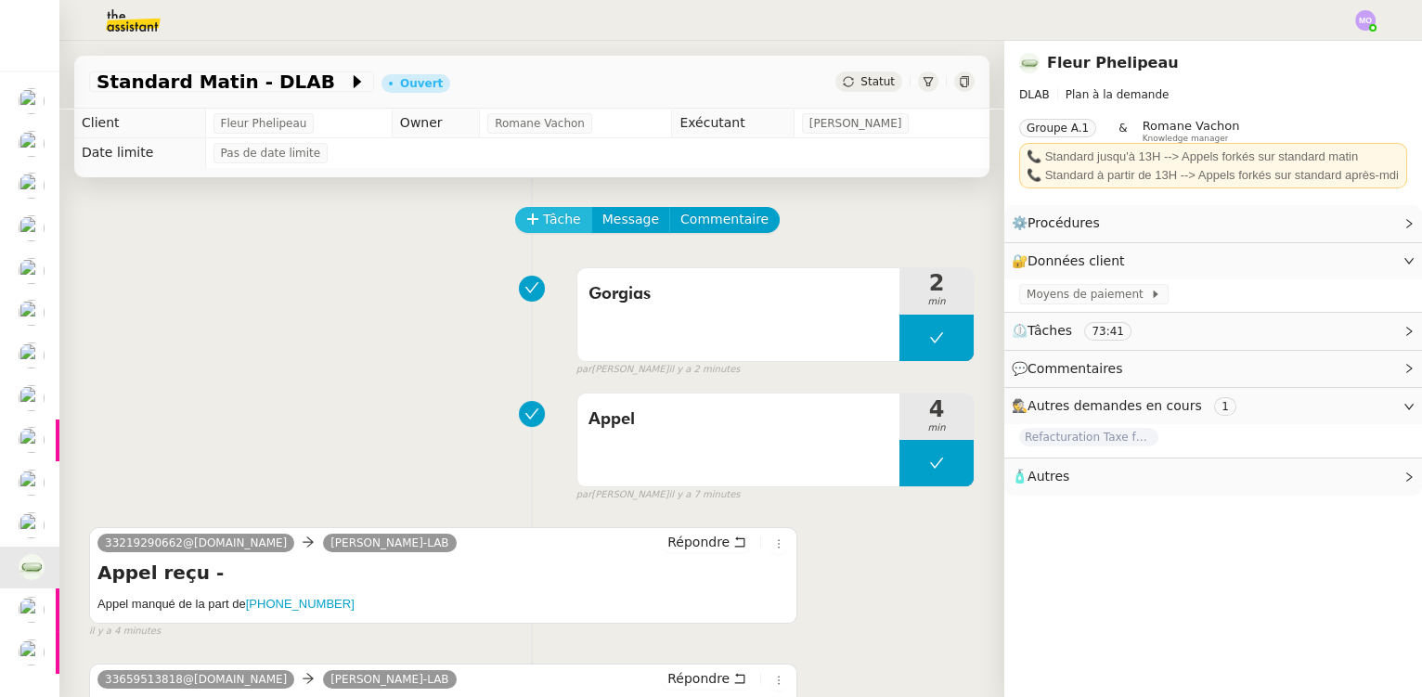
click at [565, 218] on button "Tâche" at bounding box center [553, 220] width 77 height 26
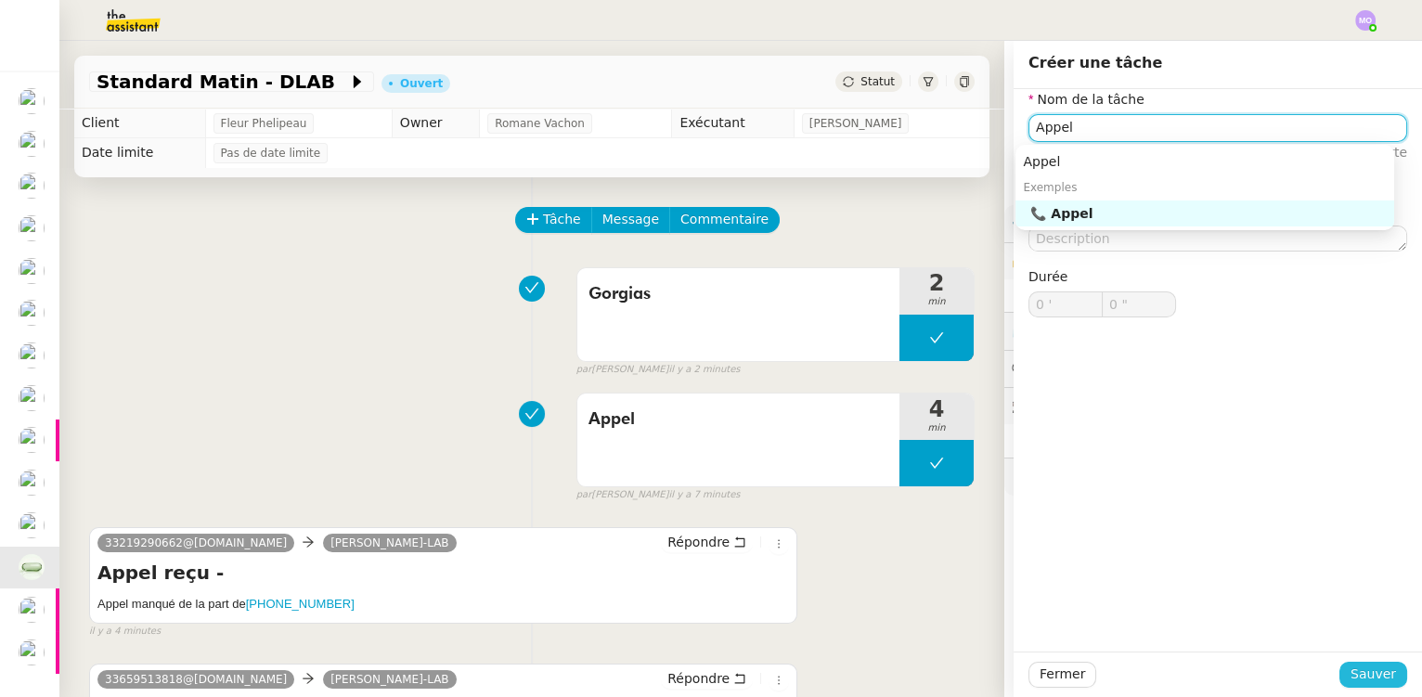
type input "Appel"
click at [1350, 677] on span "Sauver" at bounding box center [1372, 674] width 45 height 21
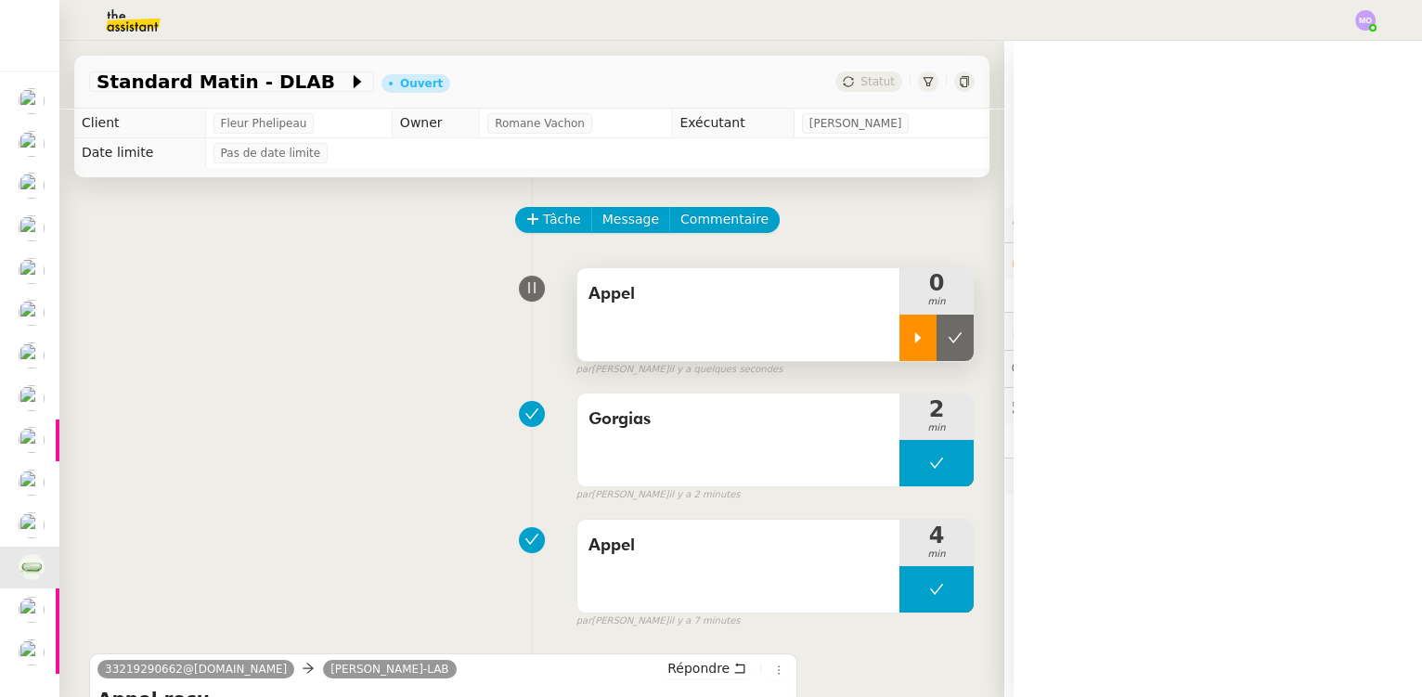
click at [899, 345] on div at bounding box center [917, 338] width 37 height 46
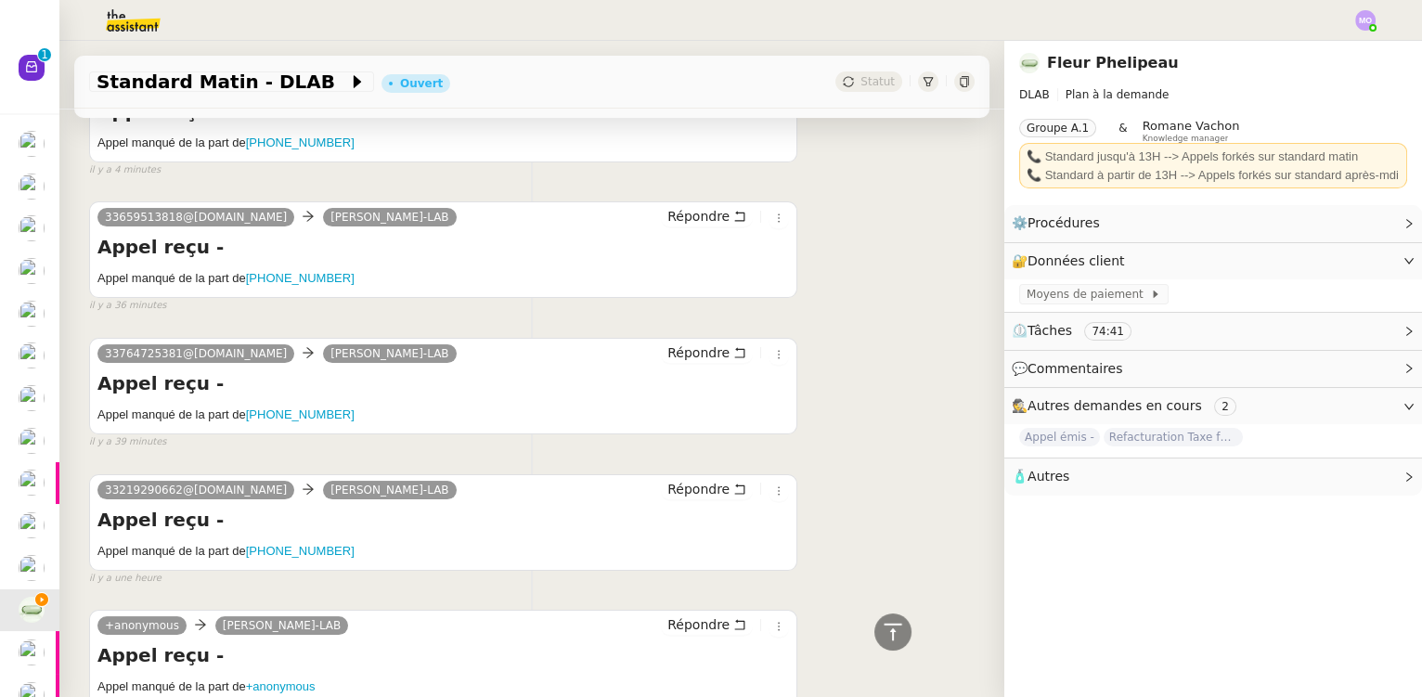
scroll to position [590, 0]
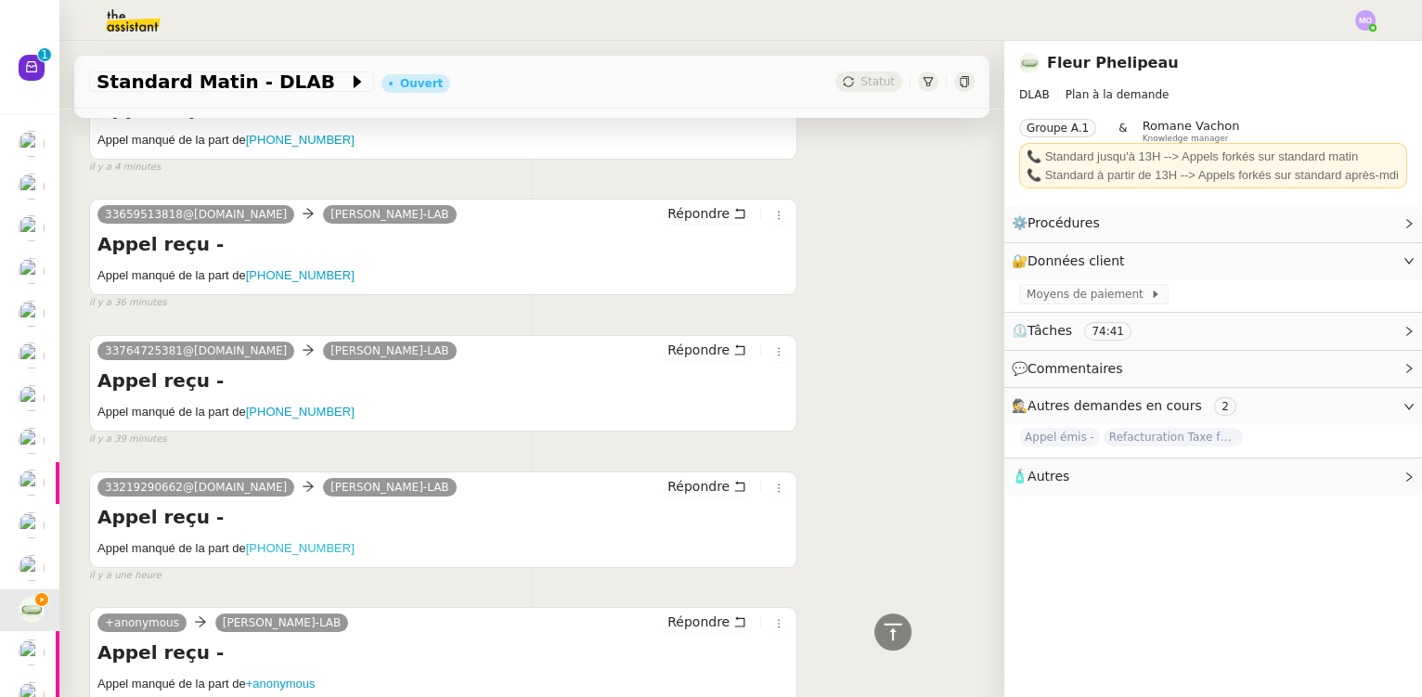
click at [304, 548] on ringoverc2c-number-84e06f14122c "[PHONE_NUMBER]" at bounding box center [300, 548] width 109 height 14
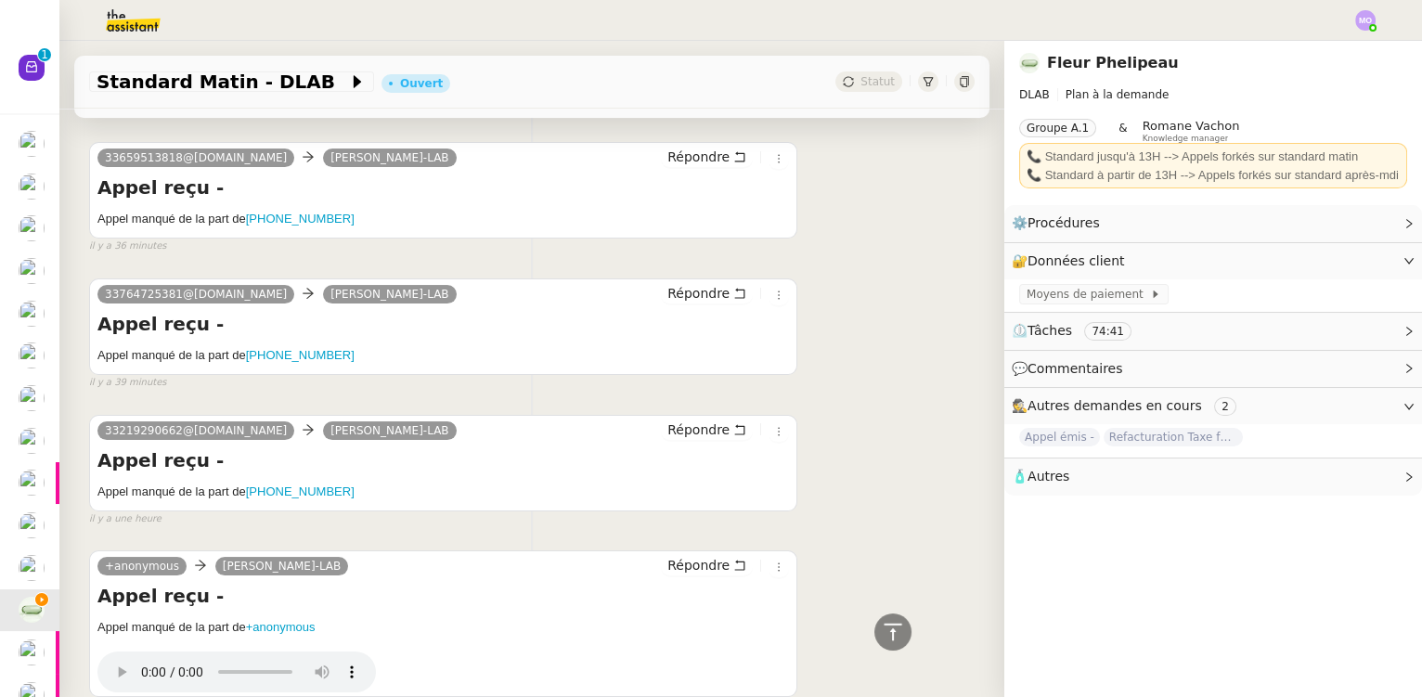
scroll to position [675, 0]
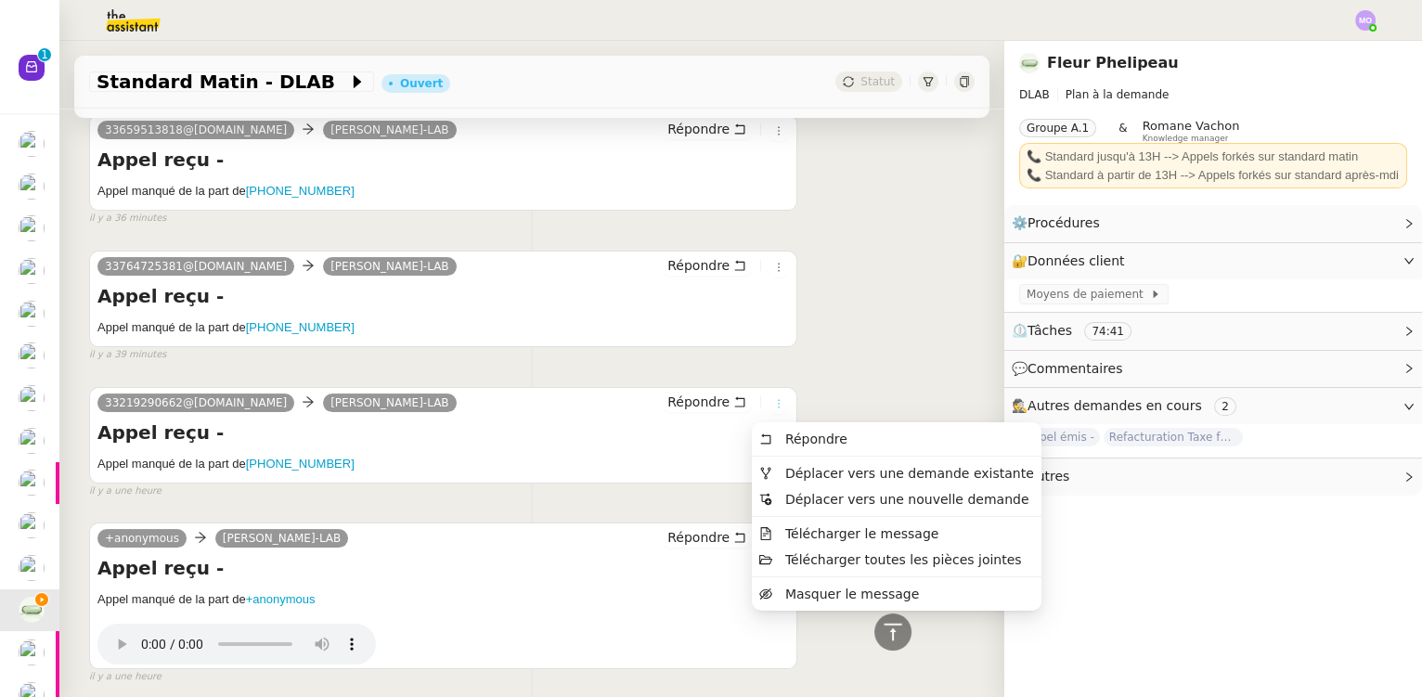
click at [773, 401] on icon at bounding box center [778, 403] width 11 height 11
click at [818, 595] on span "Masquer le message" at bounding box center [852, 594] width 134 height 15
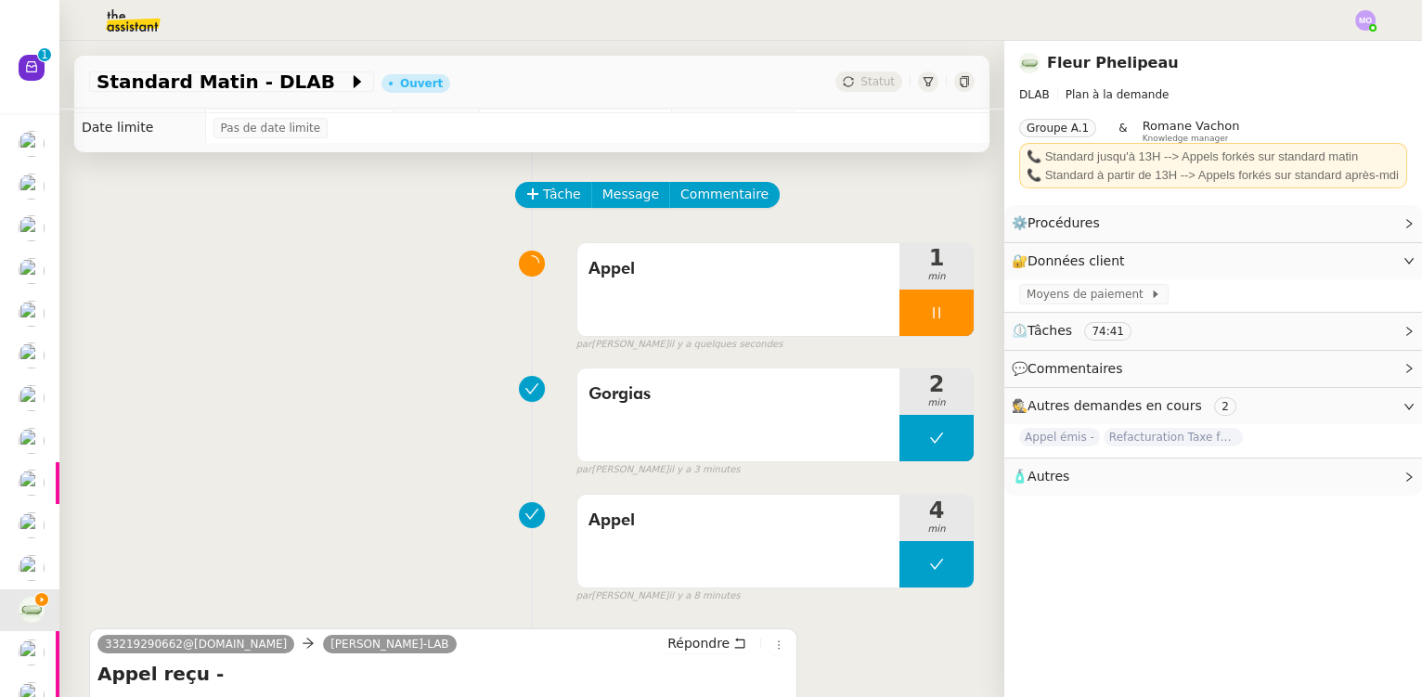
scroll to position [0, 0]
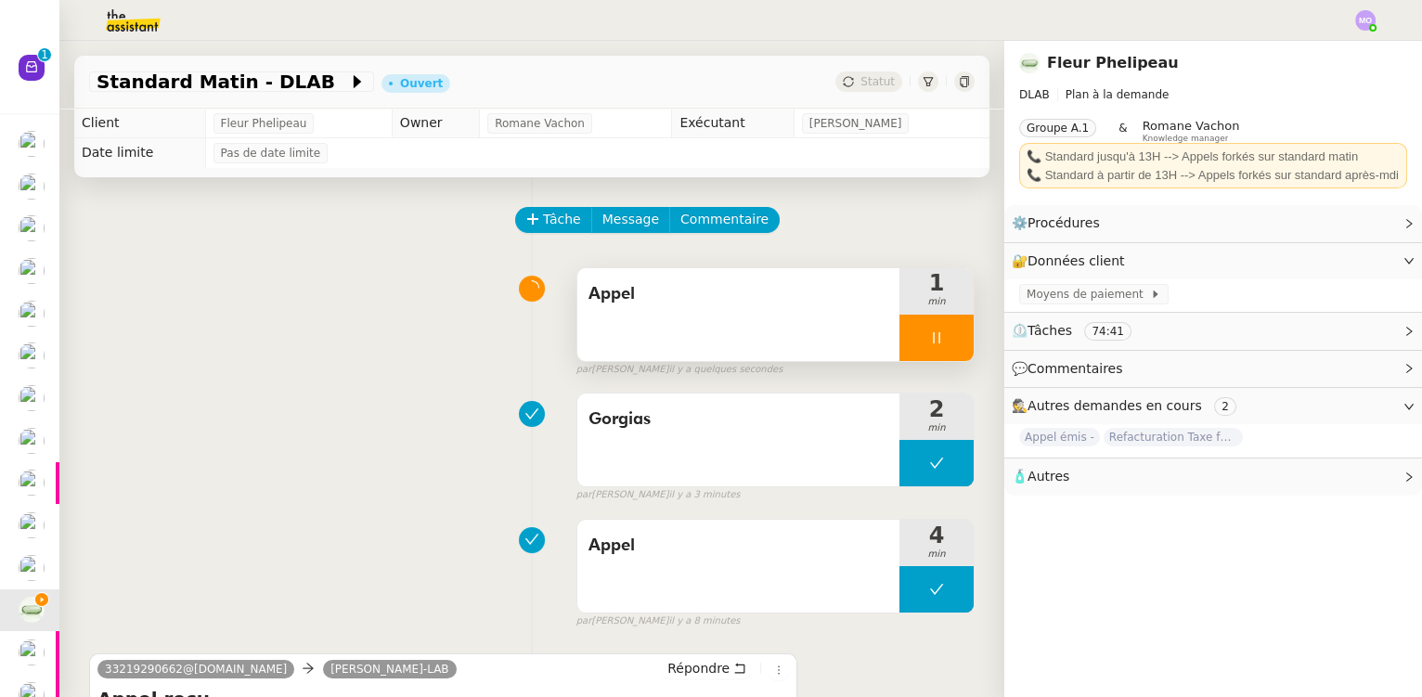
click at [940, 341] on div at bounding box center [936, 338] width 74 height 46
click at [948, 342] on icon at bounding box center [955, 337] width 15 height 15
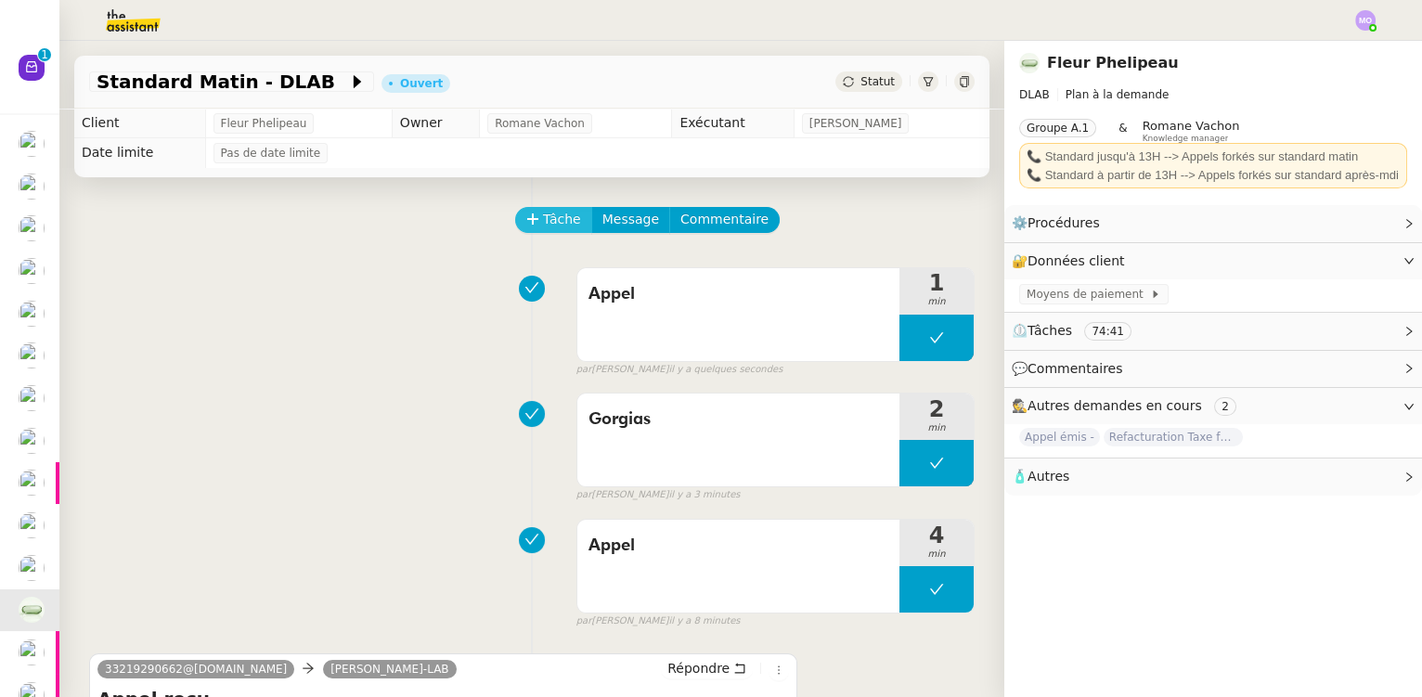
click at [556, 228] on span "Tâche" at bounding box center [562, 219] width 38 height 21
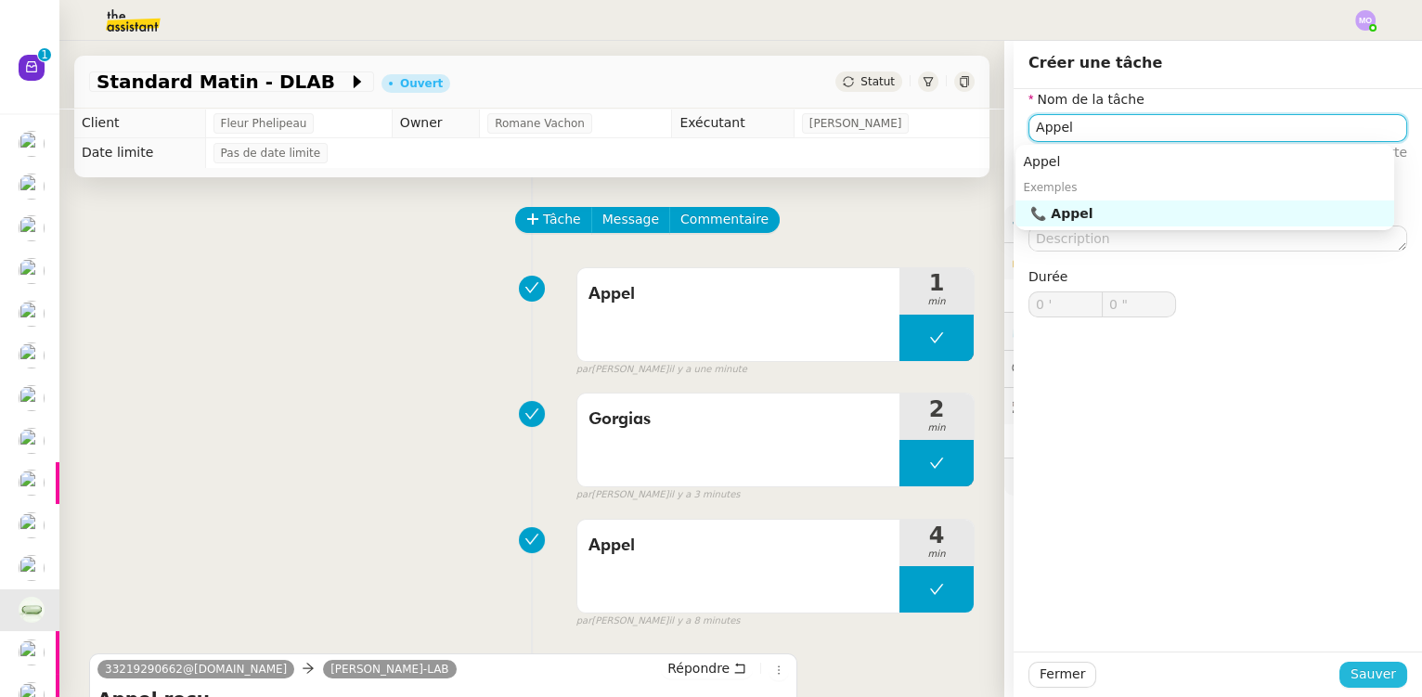
type input "Appel"
drag, startPoint x: 1374, startPoint y: 675, endPoint x: 1218, endPoint y: 627, distance: 162.9
click at [1371, 675] on span "Sauver" at bounding box center [1372, 674] width 45 height 21
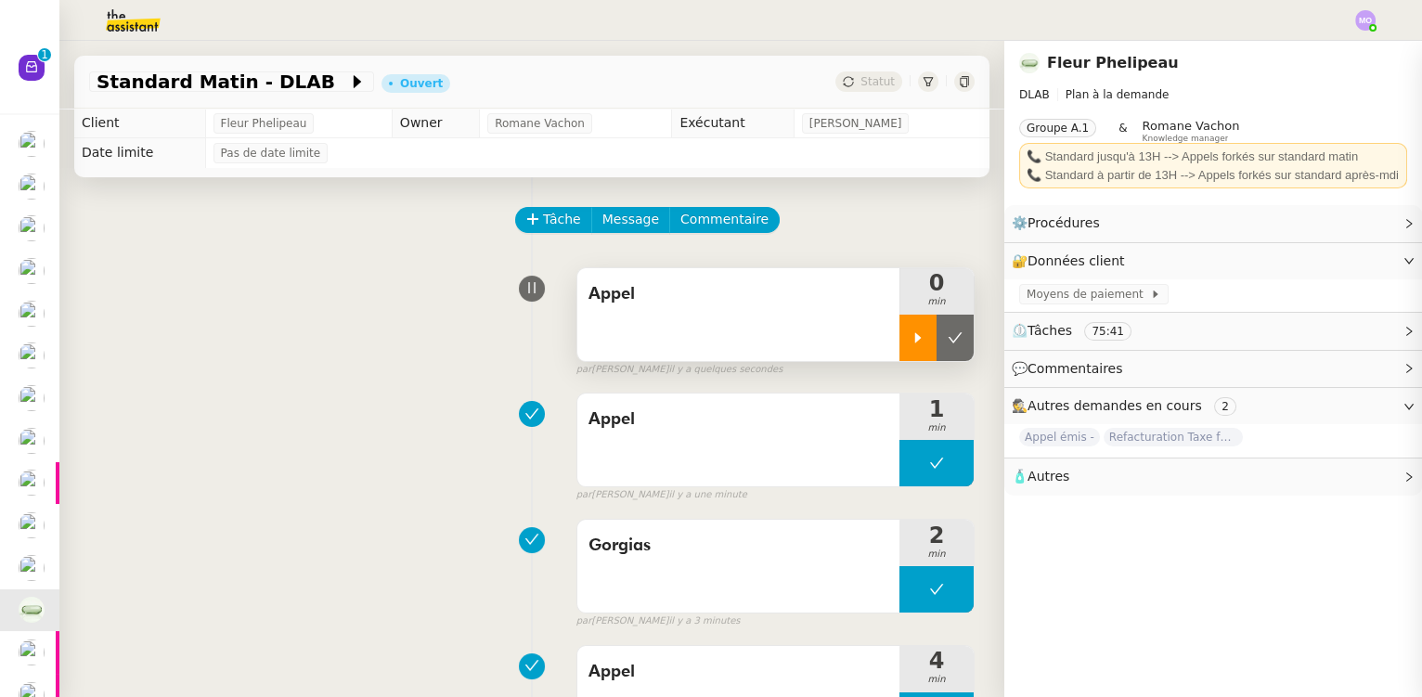
click at [899, 343] on div at bounding box center [917, 338] width 37 height 46
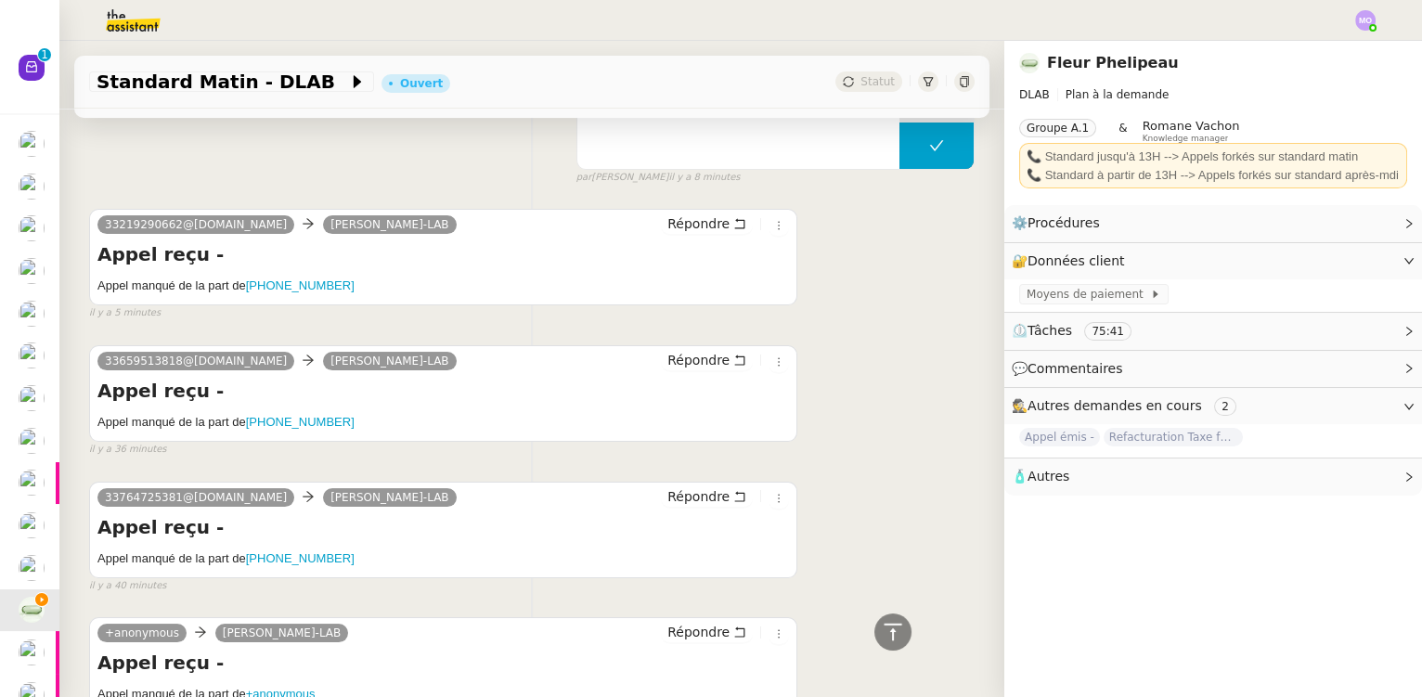
scroll to position [590, 0]
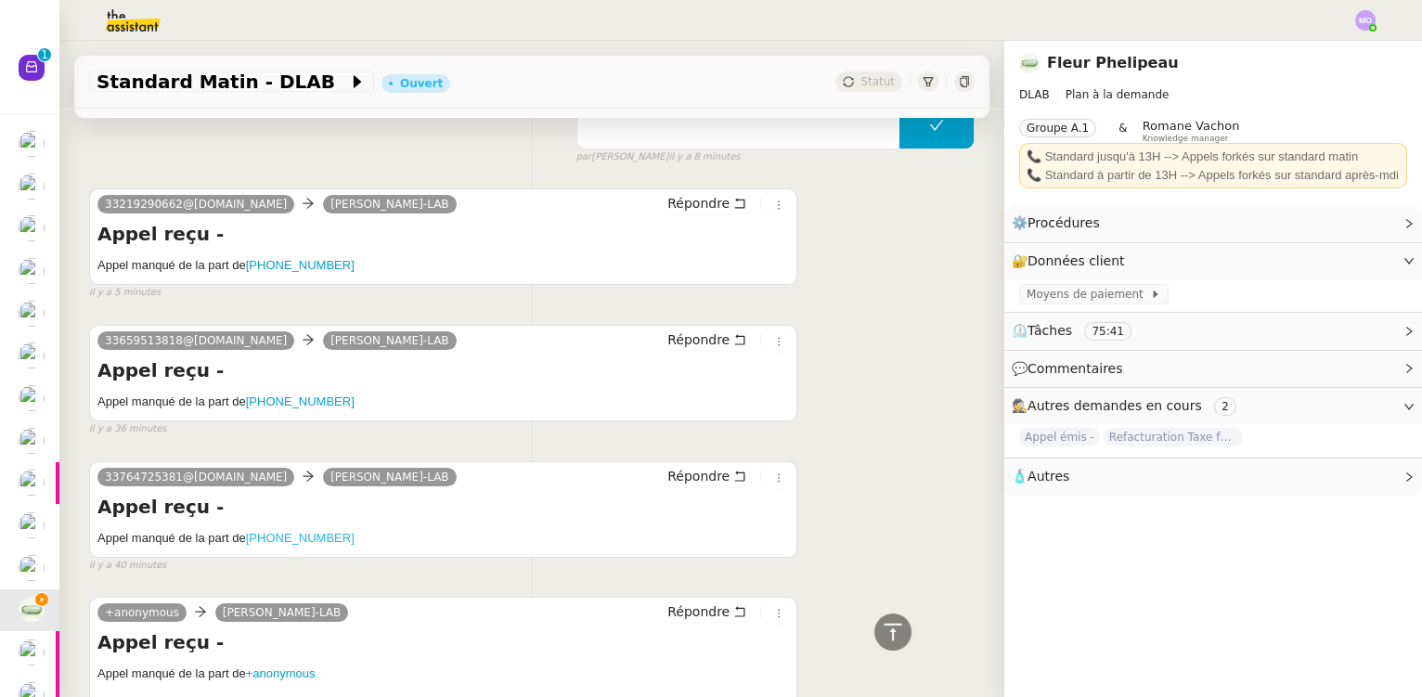
click at [299, 543] on ringoverc2c-number-84e06f14122c "[PHONE_NUMBER]" at bounding box center [300, 538] width 109 height 14
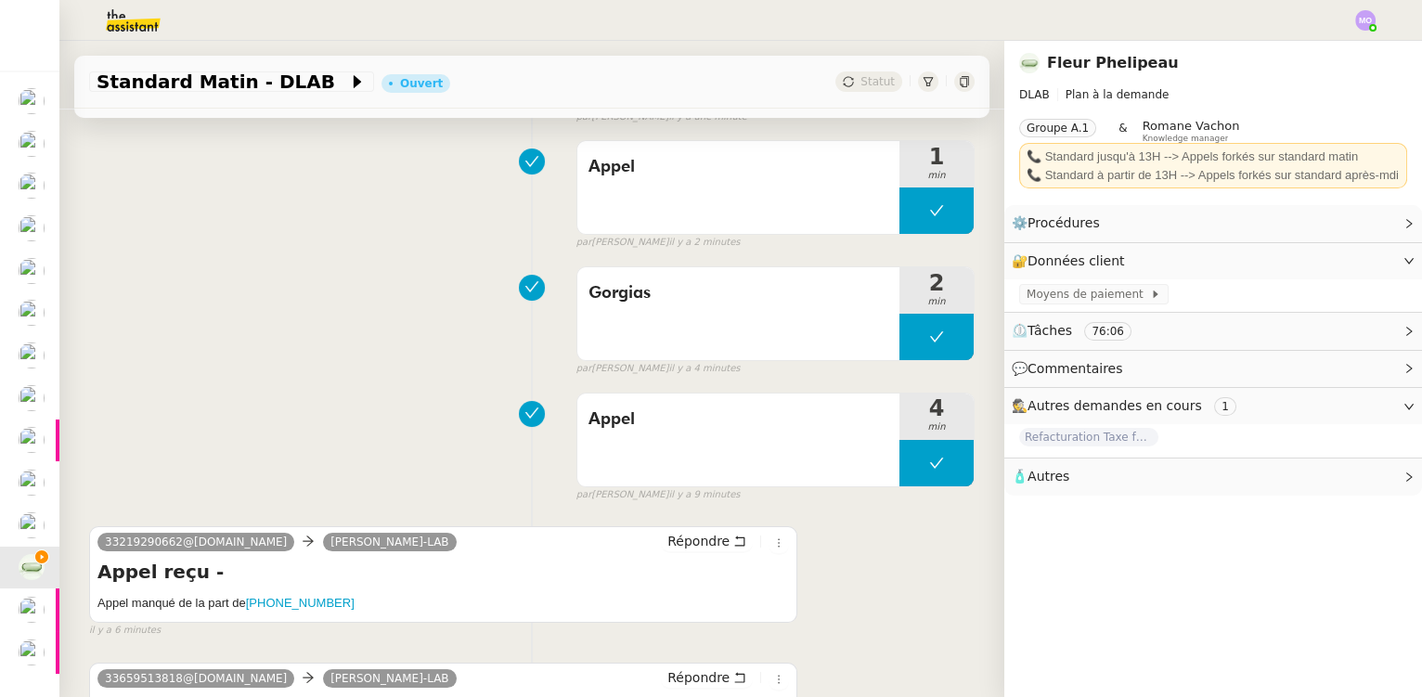
scroll to position [0, 0]
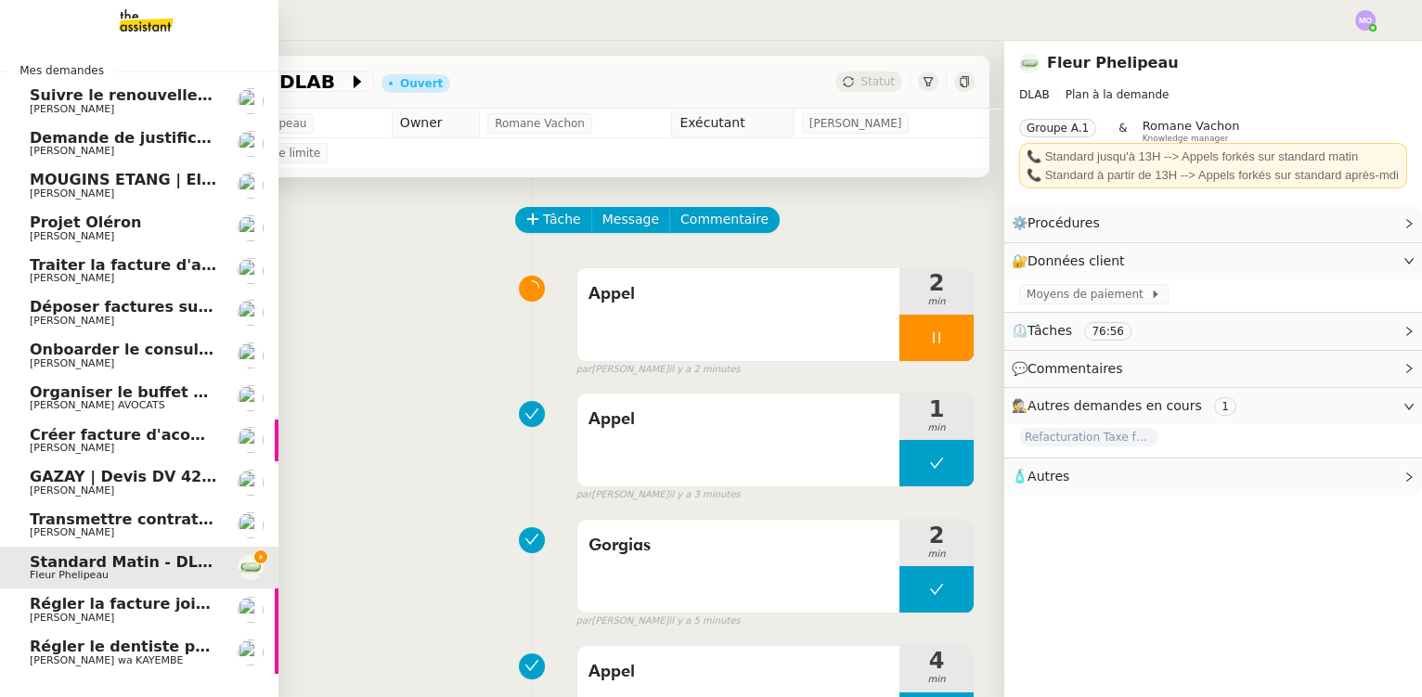
click at [174, 398] on span "Organiser le buffet pour le pot de départ" at bounding box center [201, 392] width 342 height 18
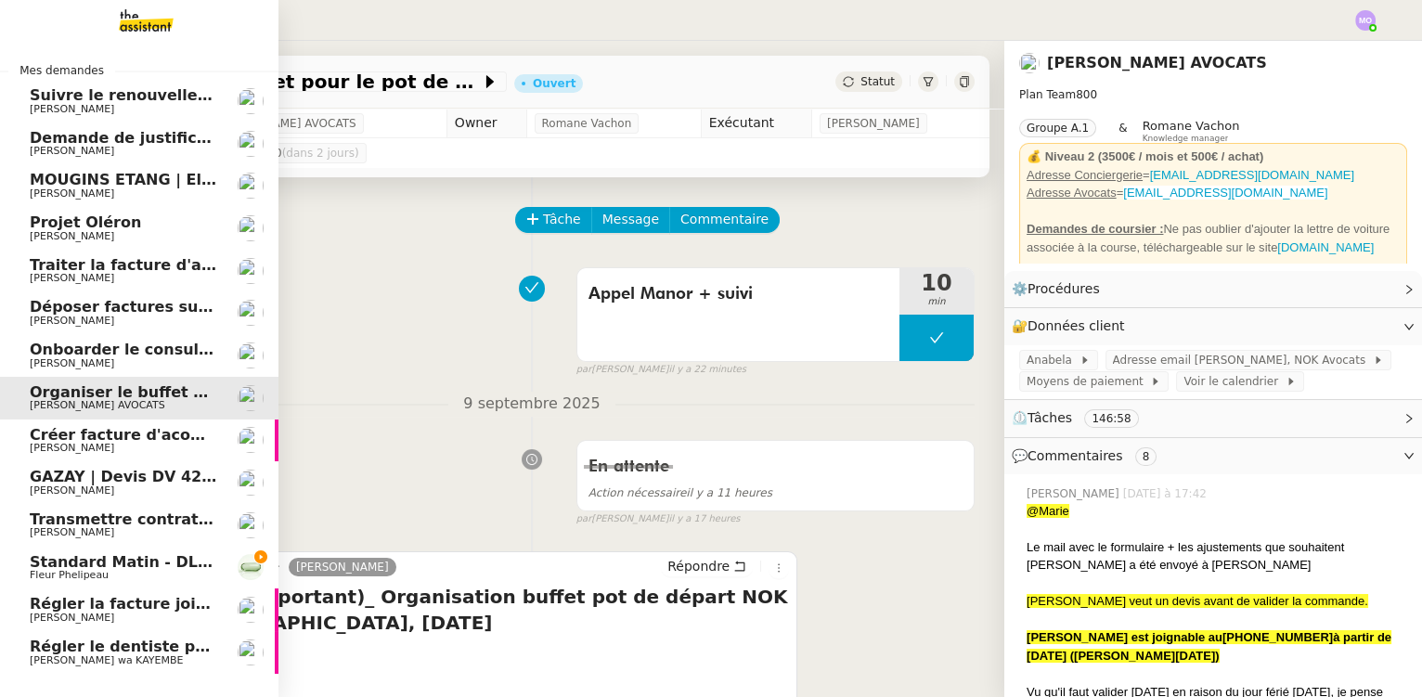
click at [123, 557] on span "Standard Matin - DLAB" at bounding box center [125, 562] width 191 height 18
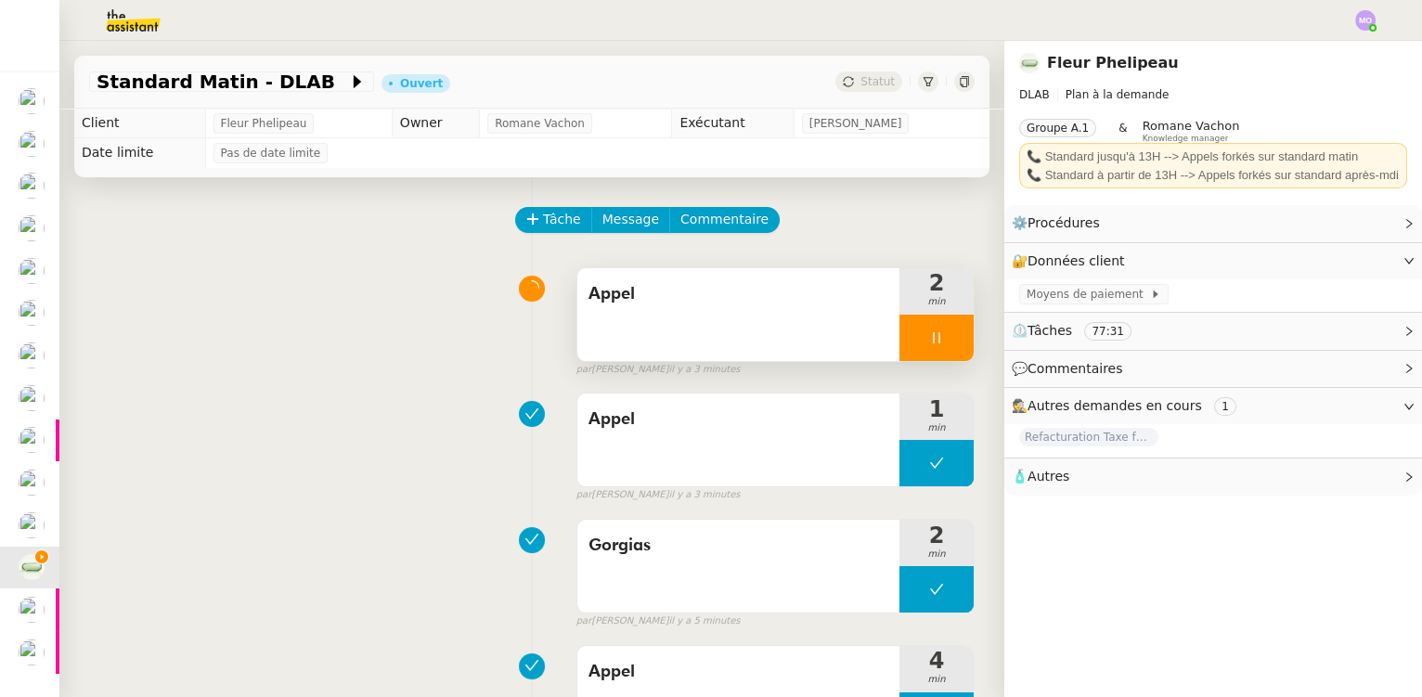
click at [937, 345] on div at bounding box center [936, 338] width 74 height 46
click at [948, 345] on icon at bounding box center [955, 337] width 15 height 15
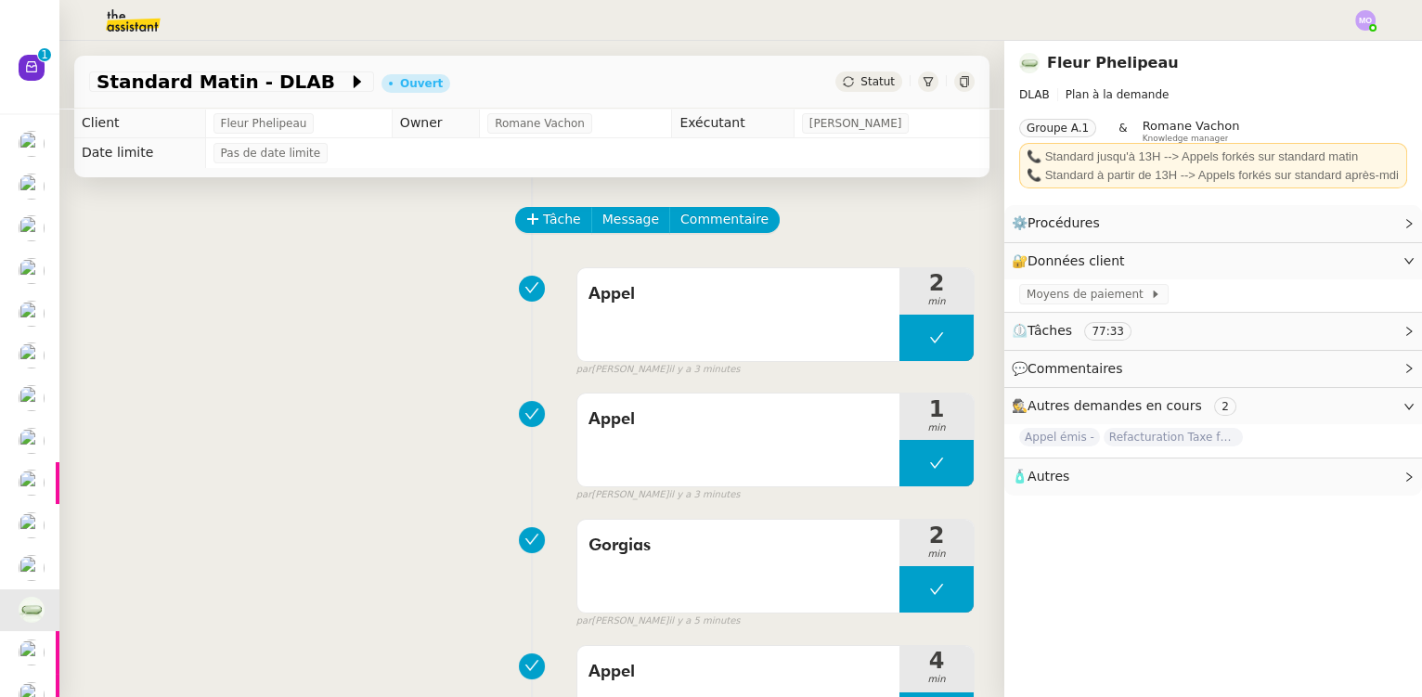
click at [860, 80] on span "Statut" at bounding box center [877, 81] width 34 height 13
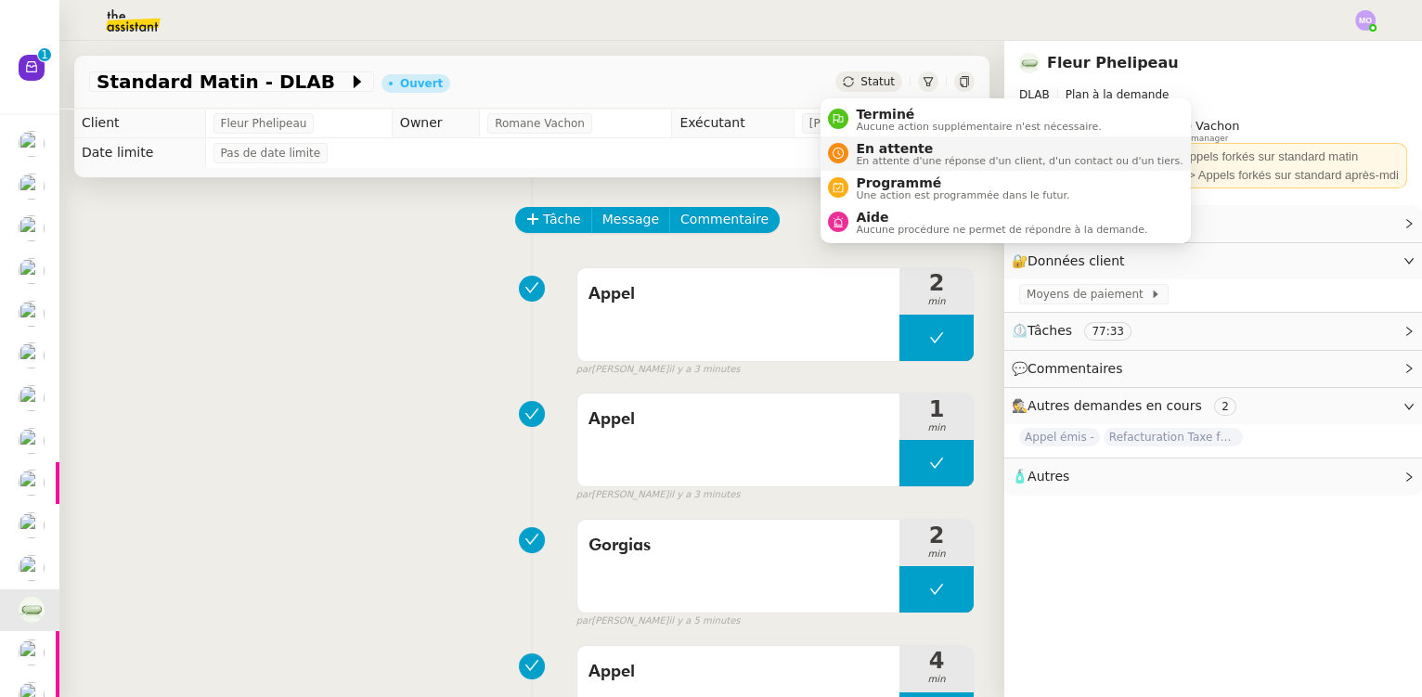
click at [880, 159] on span "En attente d'une réponse d'un client, d'un contact ou d'un tiers." at bounding box center [1019, 161] width 327 height 10
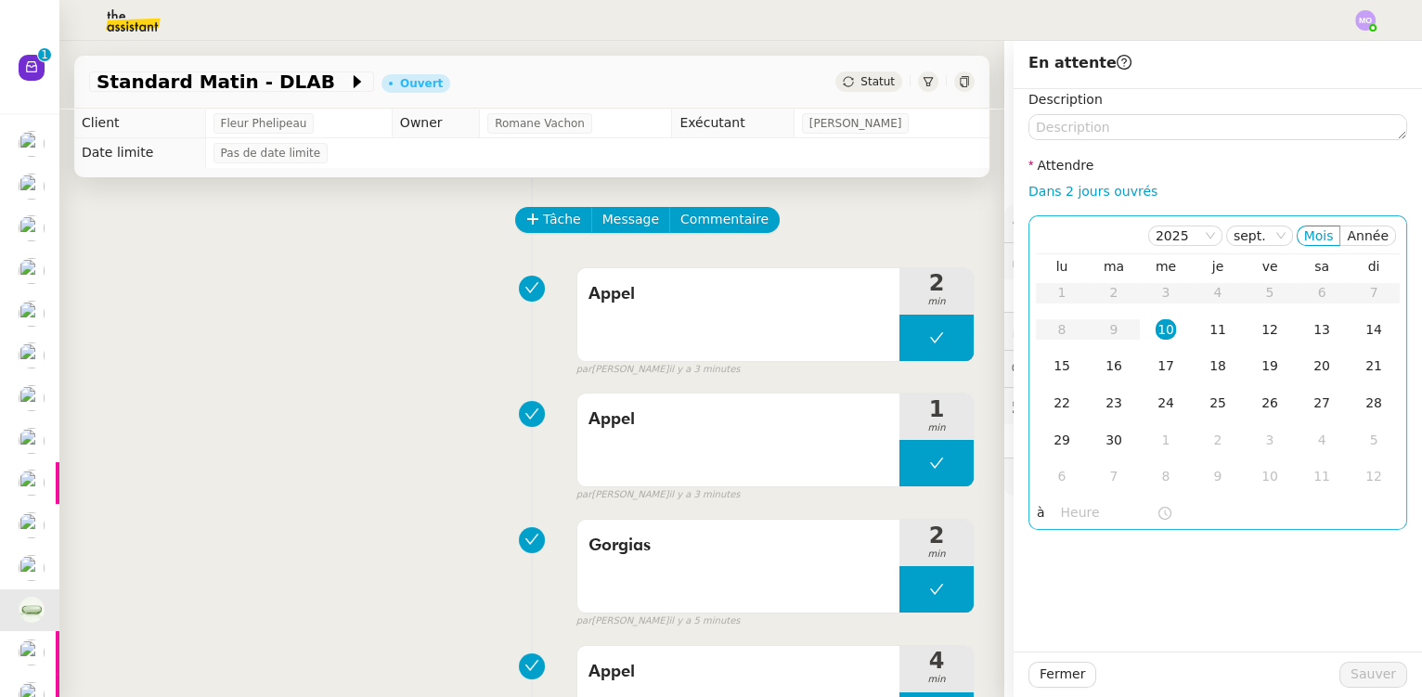
drag, startPoint x: 1051, startPoint y: 189, endPoint x: 1167, endPoint y: 287, distance: 151.5
click at [1051, 190] on link "Dans 2 jours ouvrés" at bounding box center [1092, 191] width 129 height 15
type input "07:00"
drag, startPoint x: 1213, startPoint y: 333, endPoint x: 1219, endPoint y: 372, distance: 39.4
click at [1213, 335] on div "11" at bounding box center [1217, 329] width 20 height 20
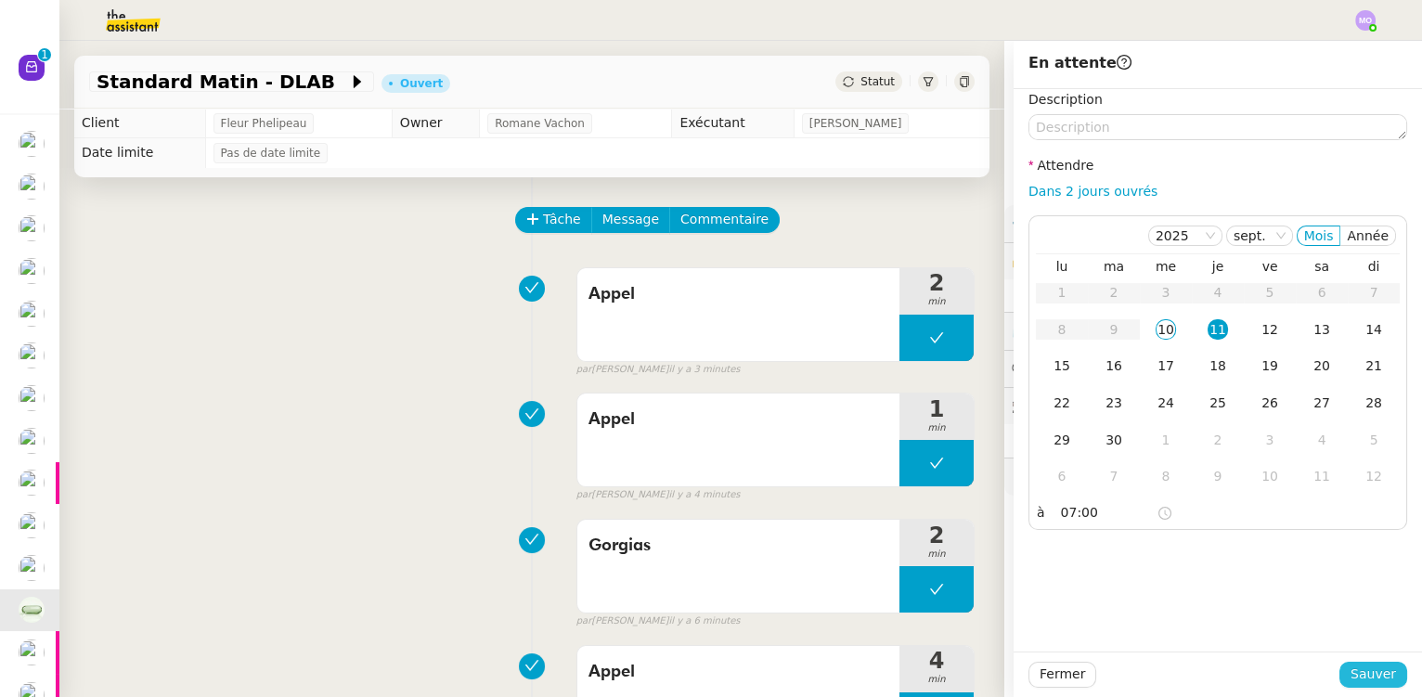
click at [1355, 672] on span "Sauver" at bounding box center [1372, 674] width 45 height 21
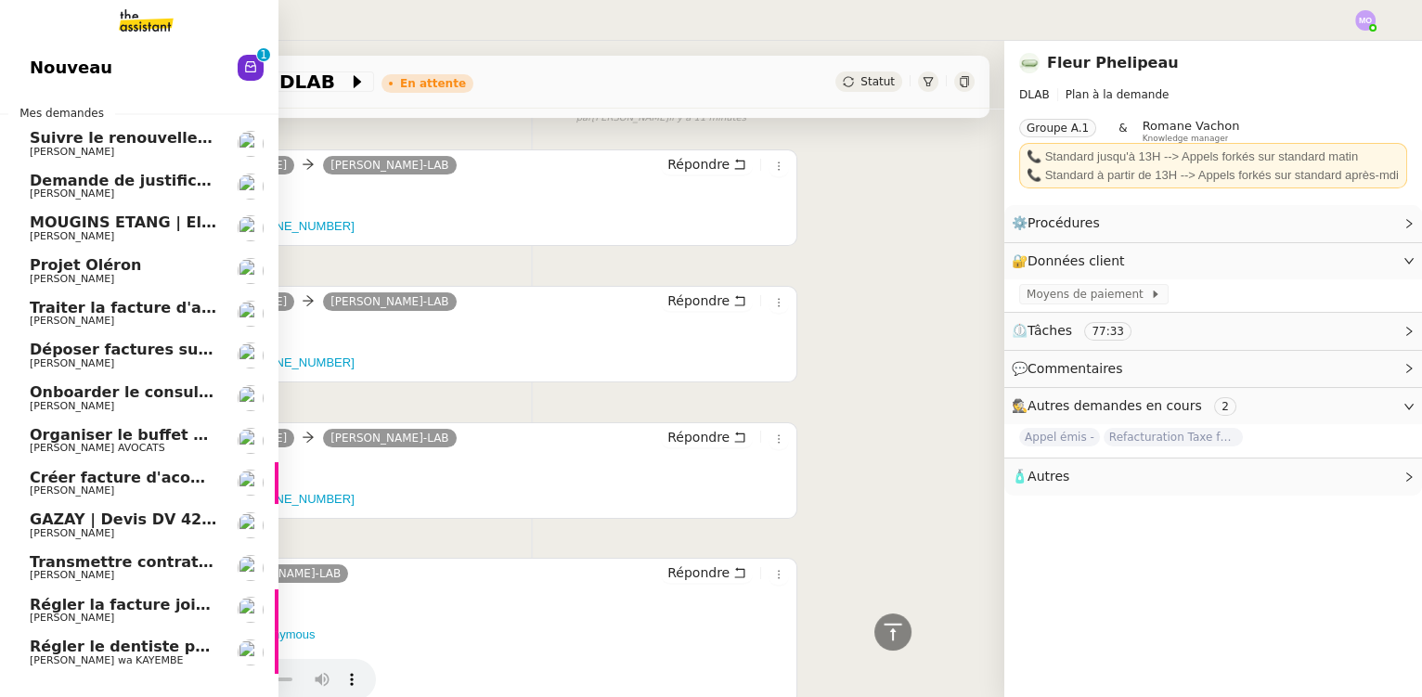
scroll to position [759, 0]
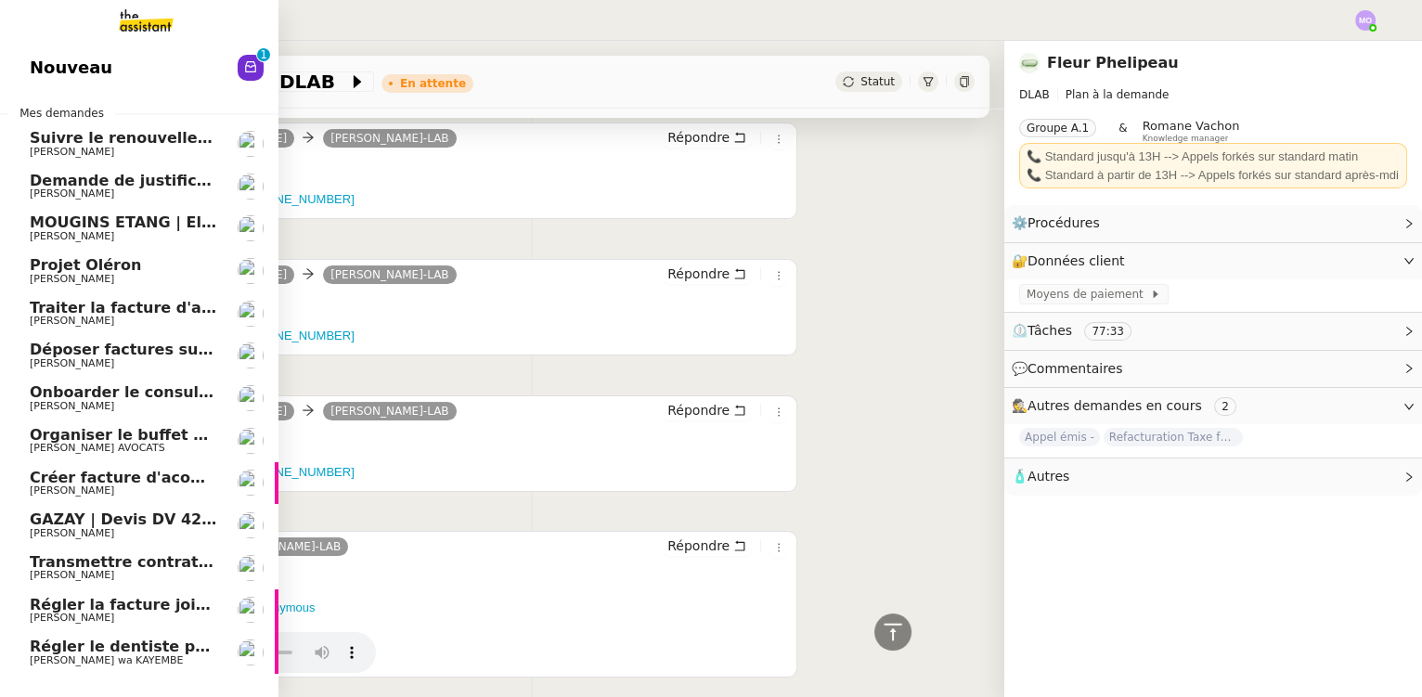
click at [131, 518] on span "GAZAY | Devis DV 42 427 sèche-serviette" at bounding box center [201, 519] width 343 height 18
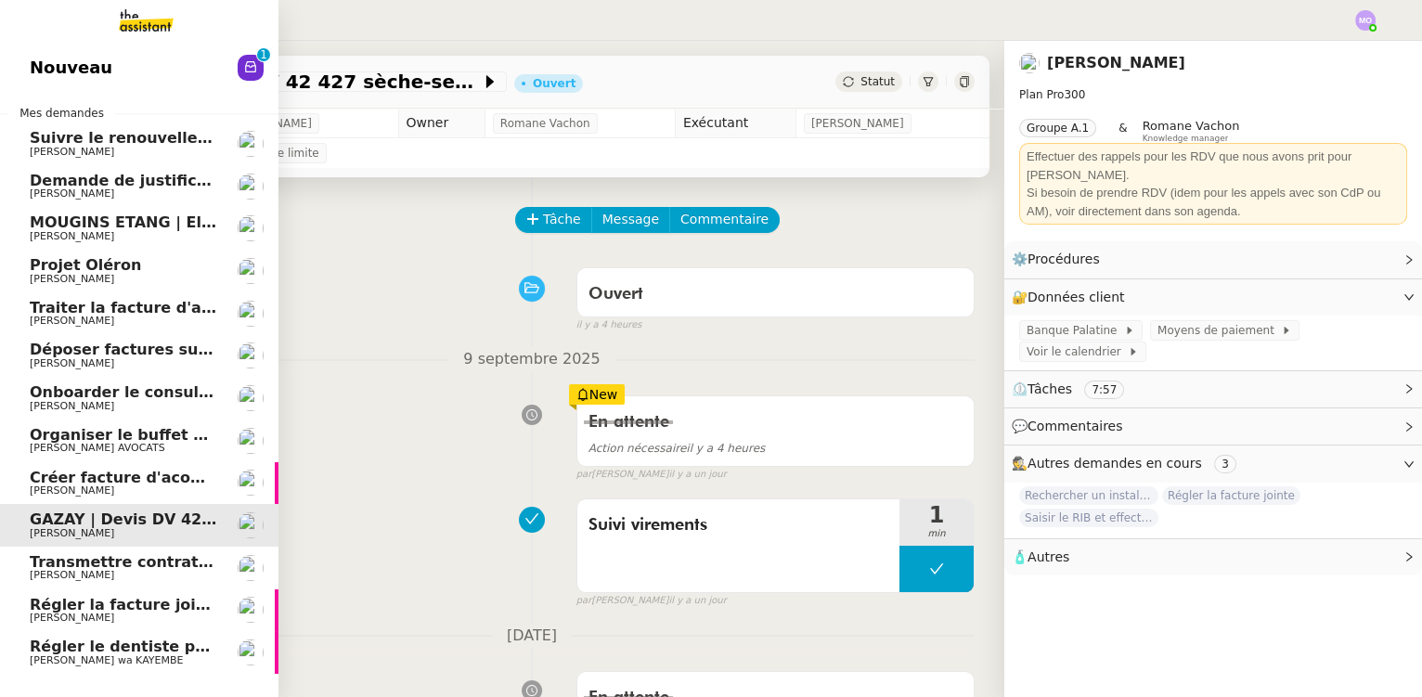
click at [138, 446] on span "[PERSON_NAME] AVOCATS" at bounding box center [123, 448] width 187 height 11
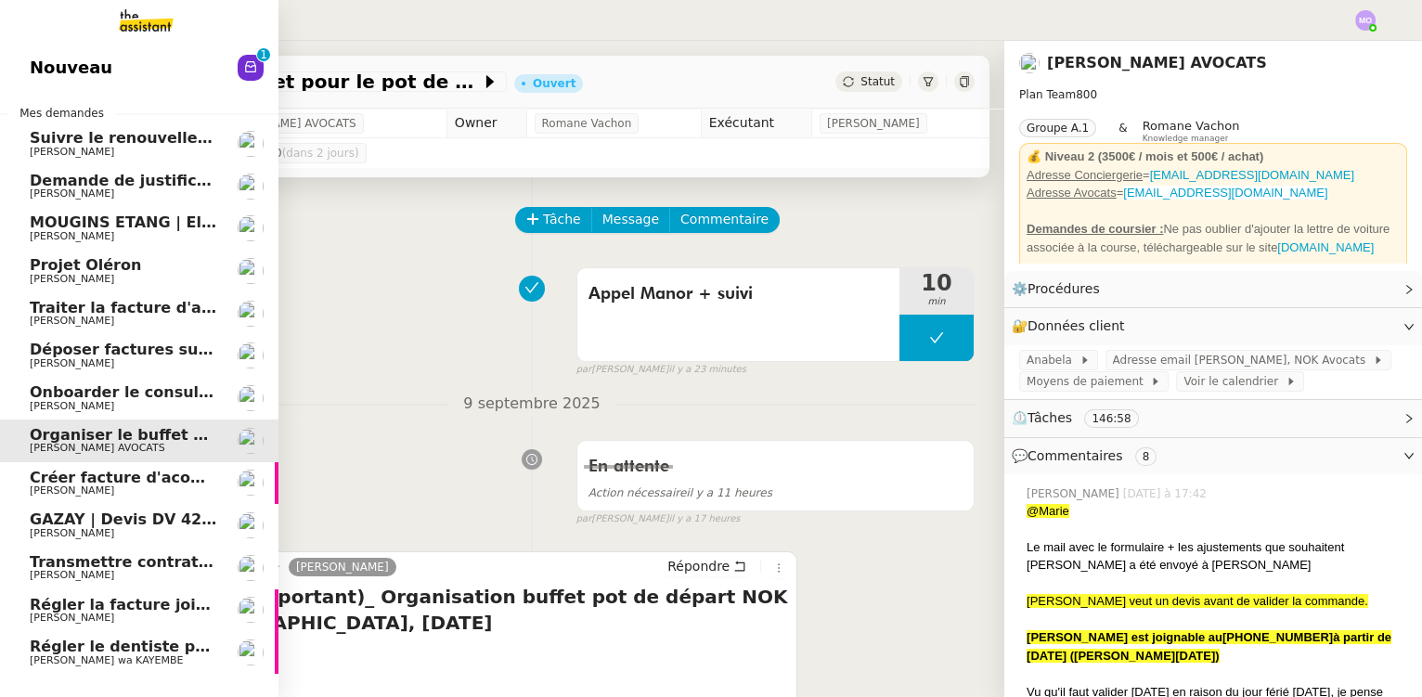
click at [135, 404] on span "[PERSON_NAME]" at bounding box center [123, 406] width 187 height 11
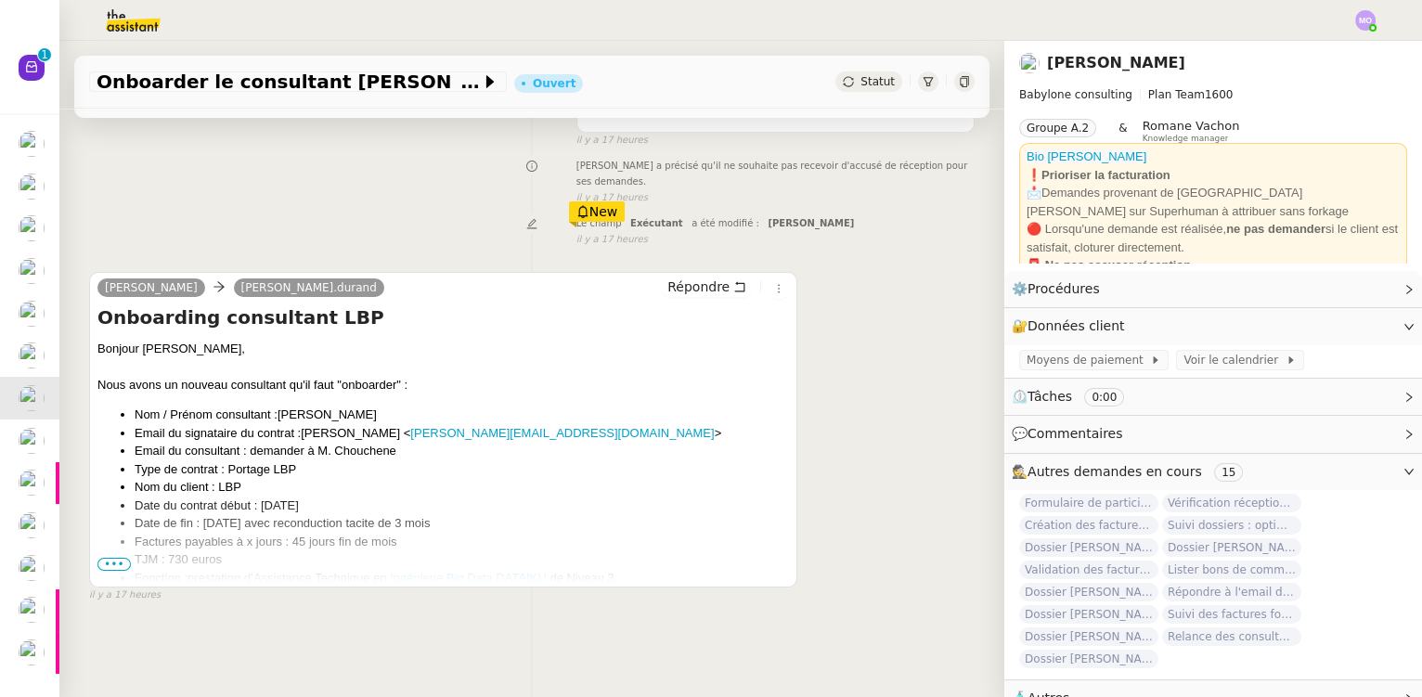
scroll to position [247, 0]
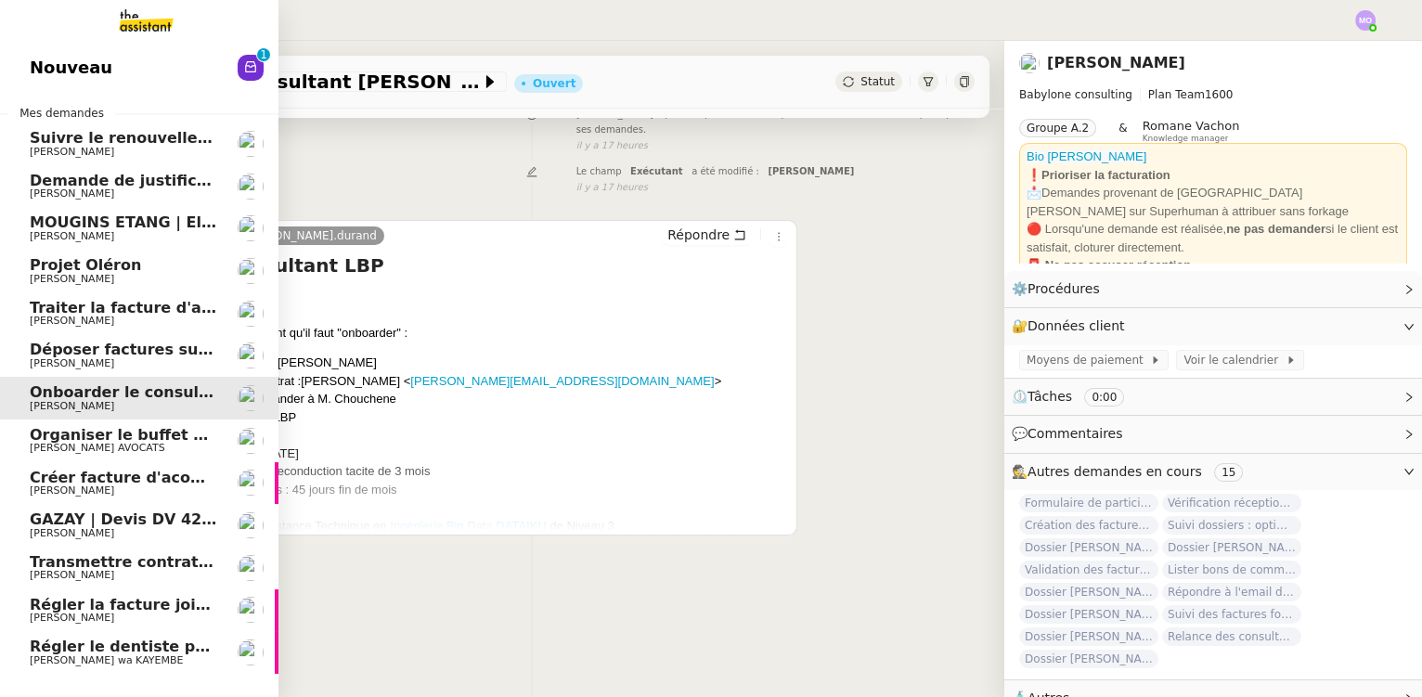
click at [136, 233] on span "[PERSON_NAME]" at bounding box center [123, 236] width 187 height 11
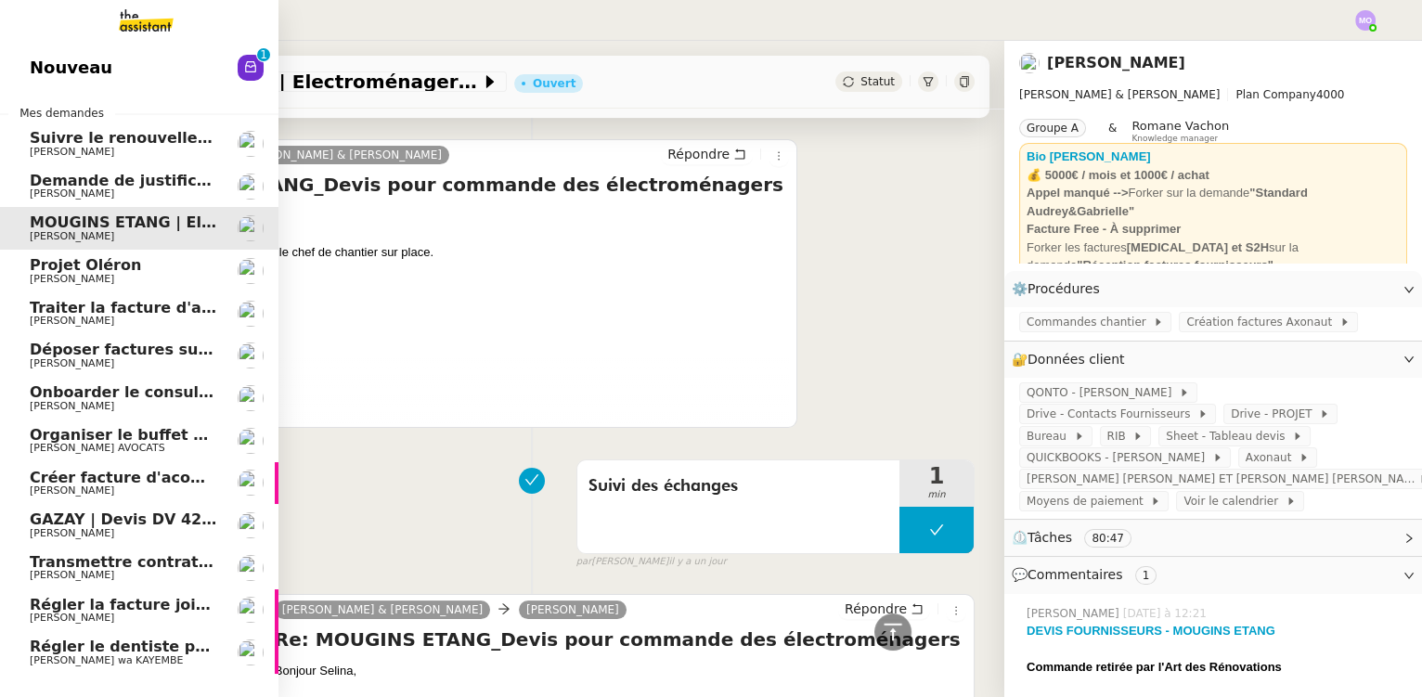
scroll to position [759, 0]
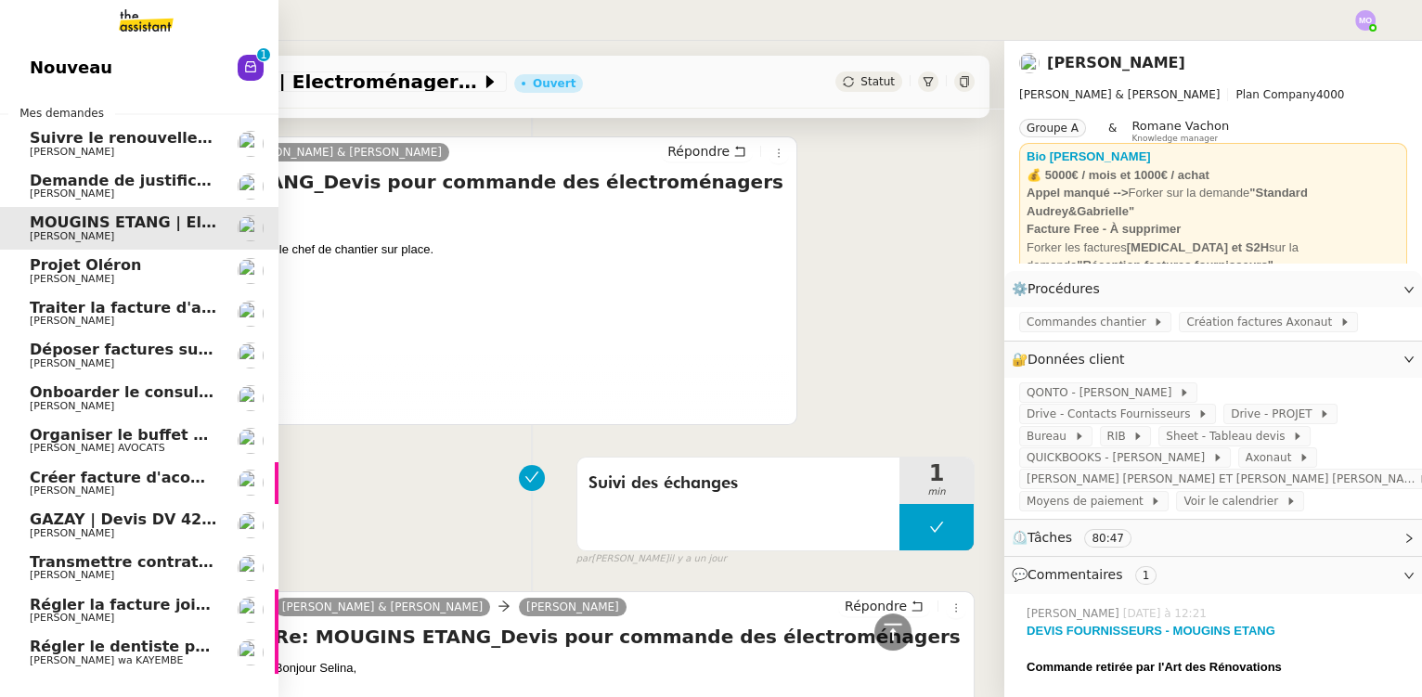
click at [130, 653] on span "Régler le dentiste par virement" at bounding box center [162, 647] width 264 height 18
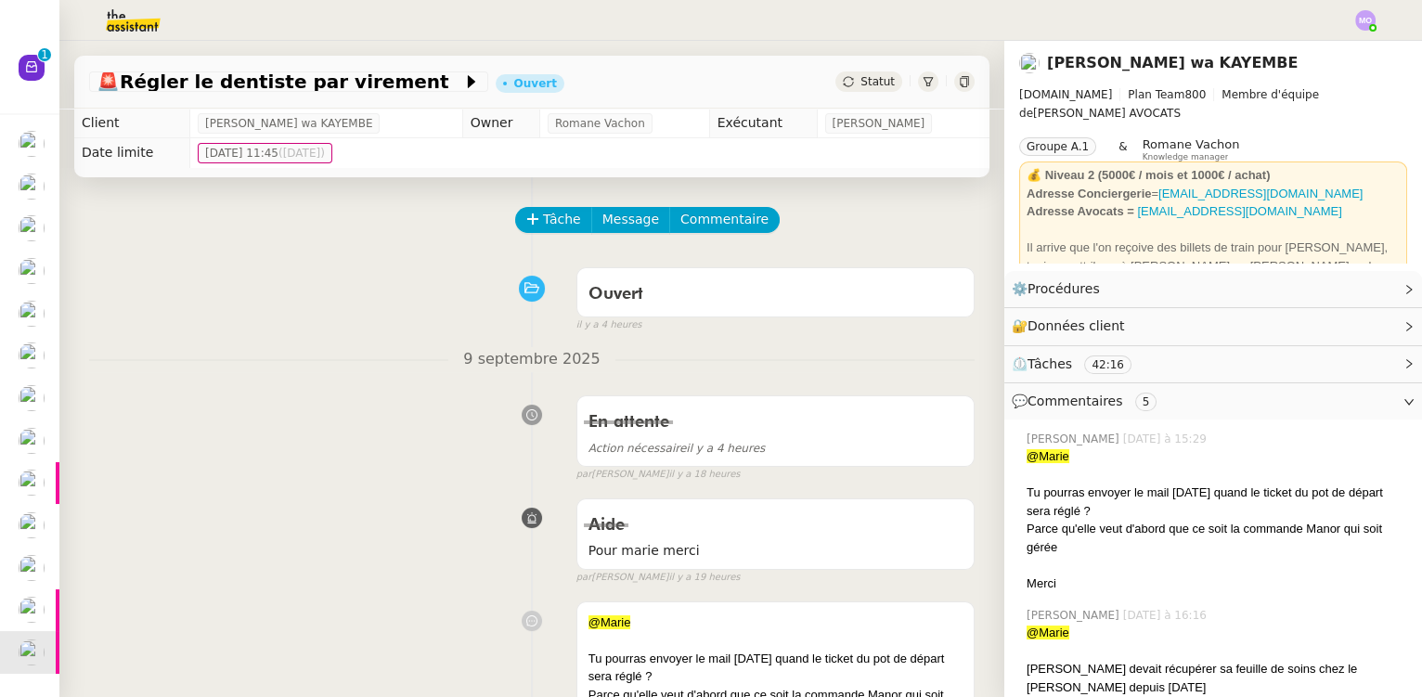
click at [866, 83] on span "Statut" at bounding box center [877, 81] width 34 height 13
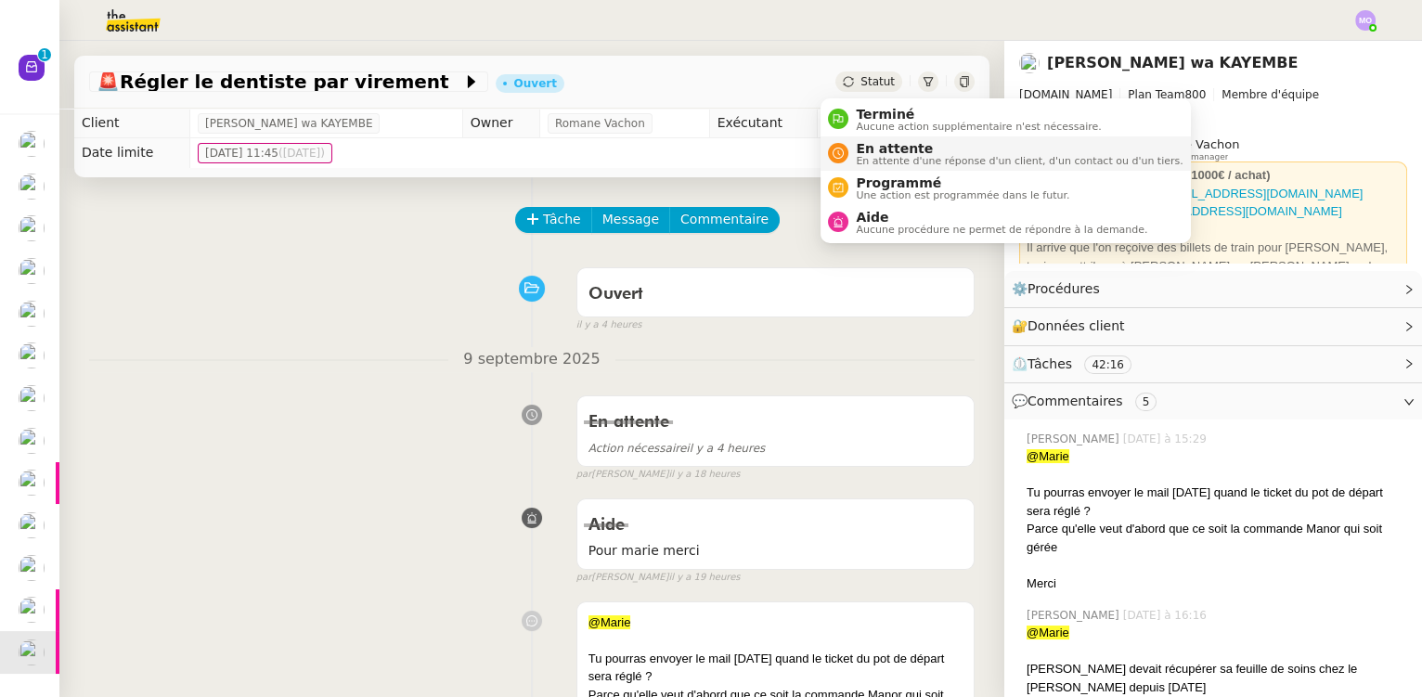
click at [878, 151] on span "En attente" at bounding box center [1019, 148] width 327 height 15
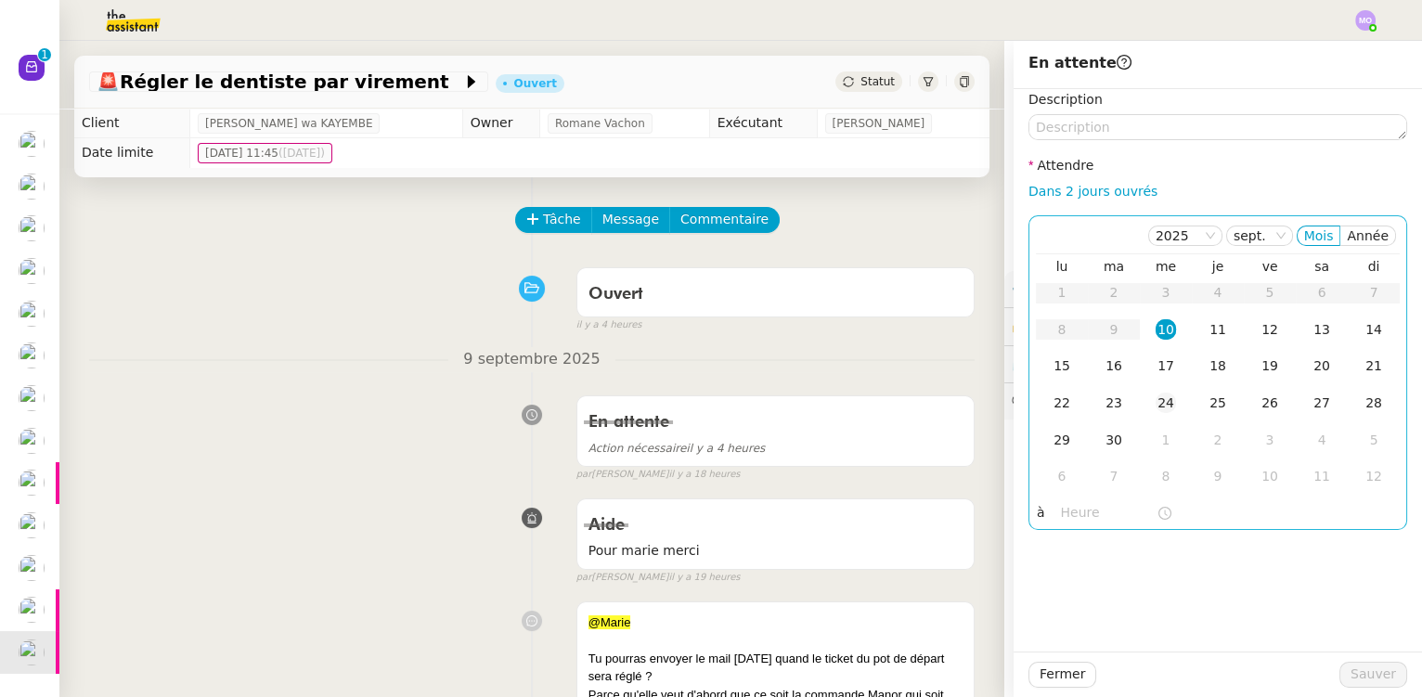
drag, startPoint x: 1154, startPoint y: 330, endPoint x: 1144, endPoint y: 386, distance: 56.5
click at [1155, 329] on div "10" at bounding box center [1165, 329] width 20 height 20
click at [1073, 510] on input "text" at bounding box center [1109, 512] width 96 height 21
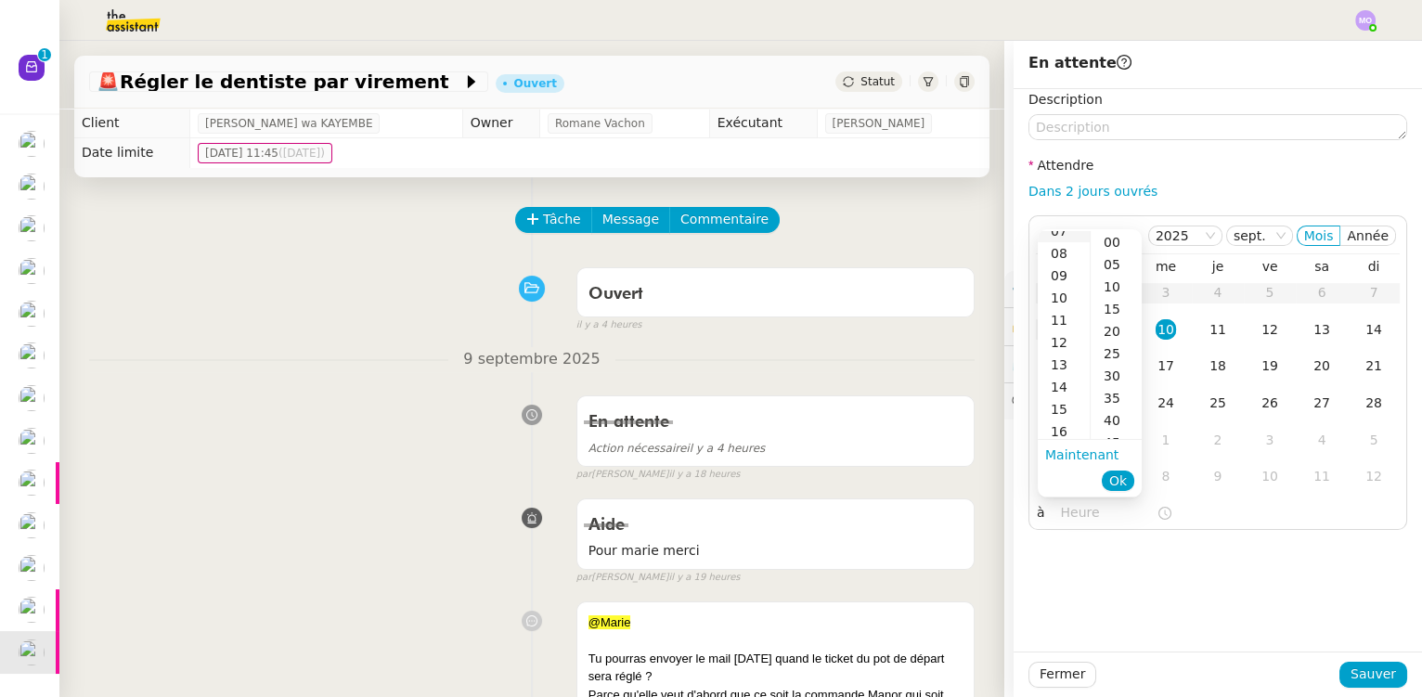
scroll to position [168, 0]
click at [1059, 382] on div "14" at bounding box center [1064, 386] width 52 height 22
click at [1101, 234] on div "00" at bounding box center [1116, 242] width 51 height 22
type input "14:00"
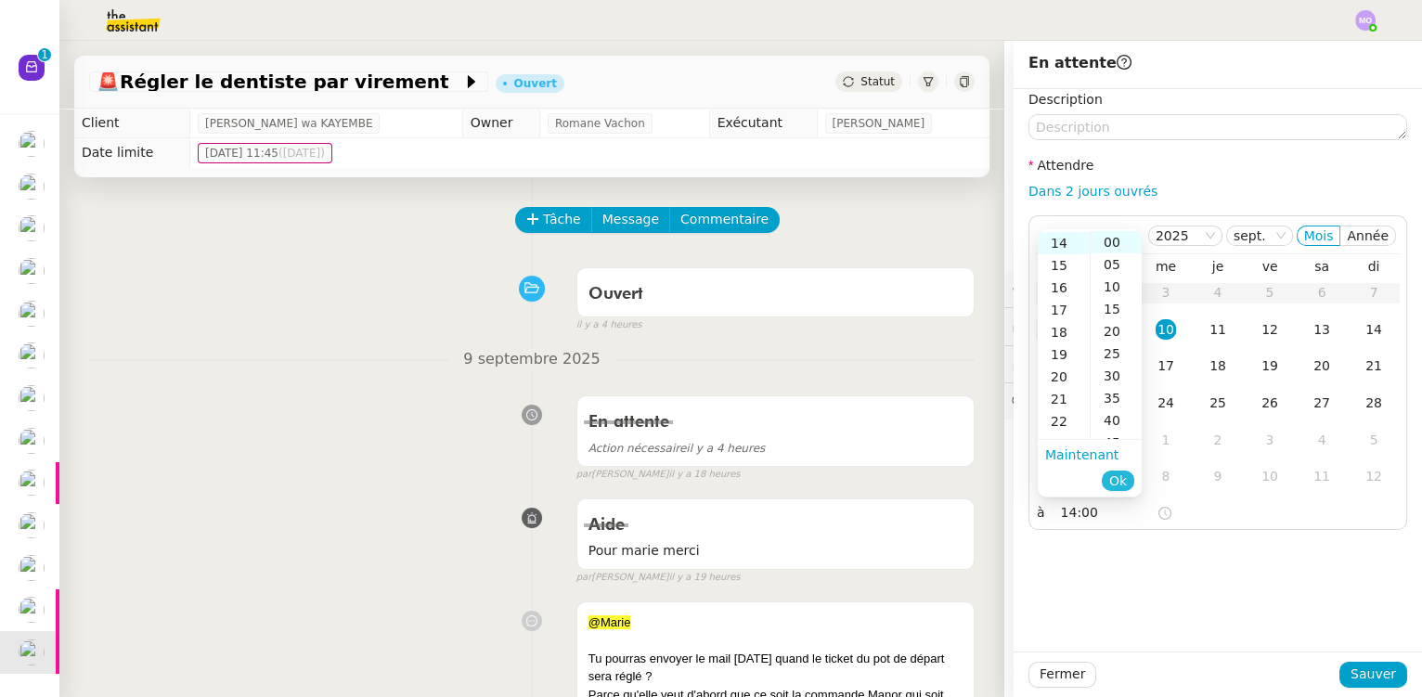
click at [1115, 484] on span "Ok" at bounding box center [1118, 480] width 18 height 19
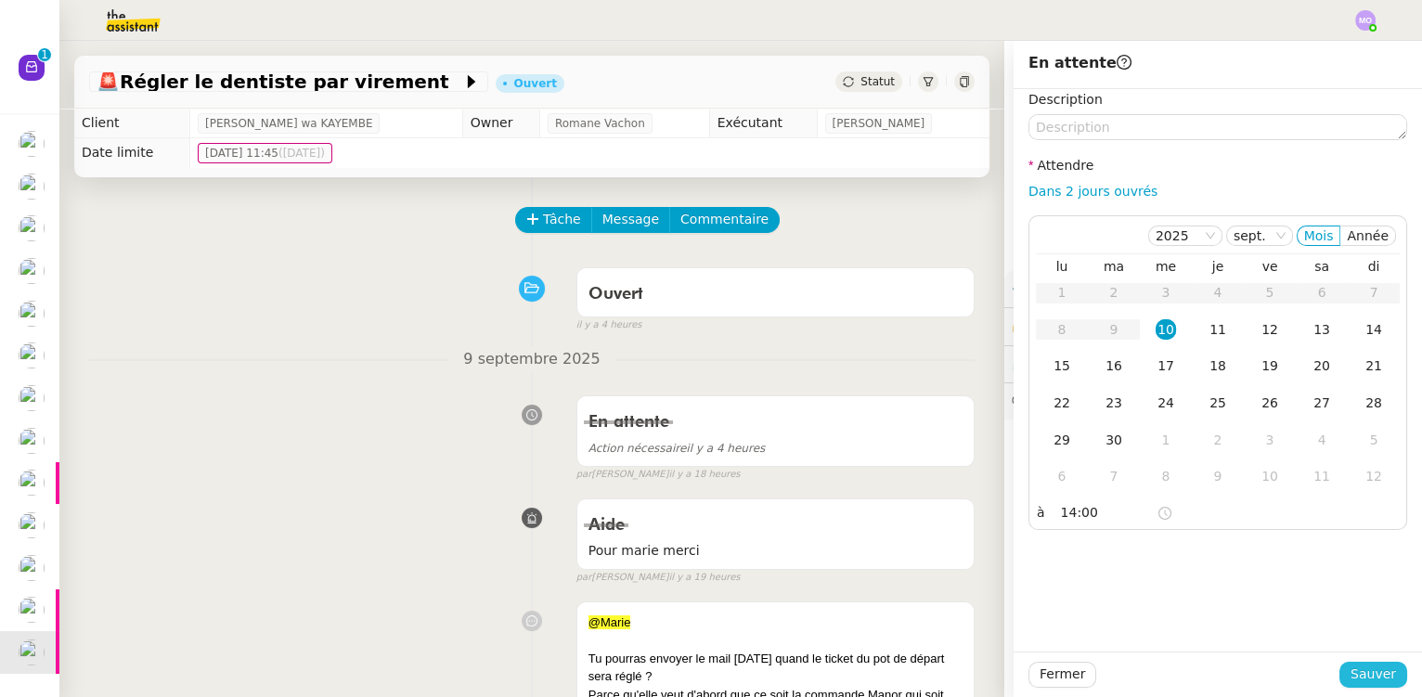
click at [1355, 675] on span "Sauver" at bounding box center [1372, 674] width 45 height 21
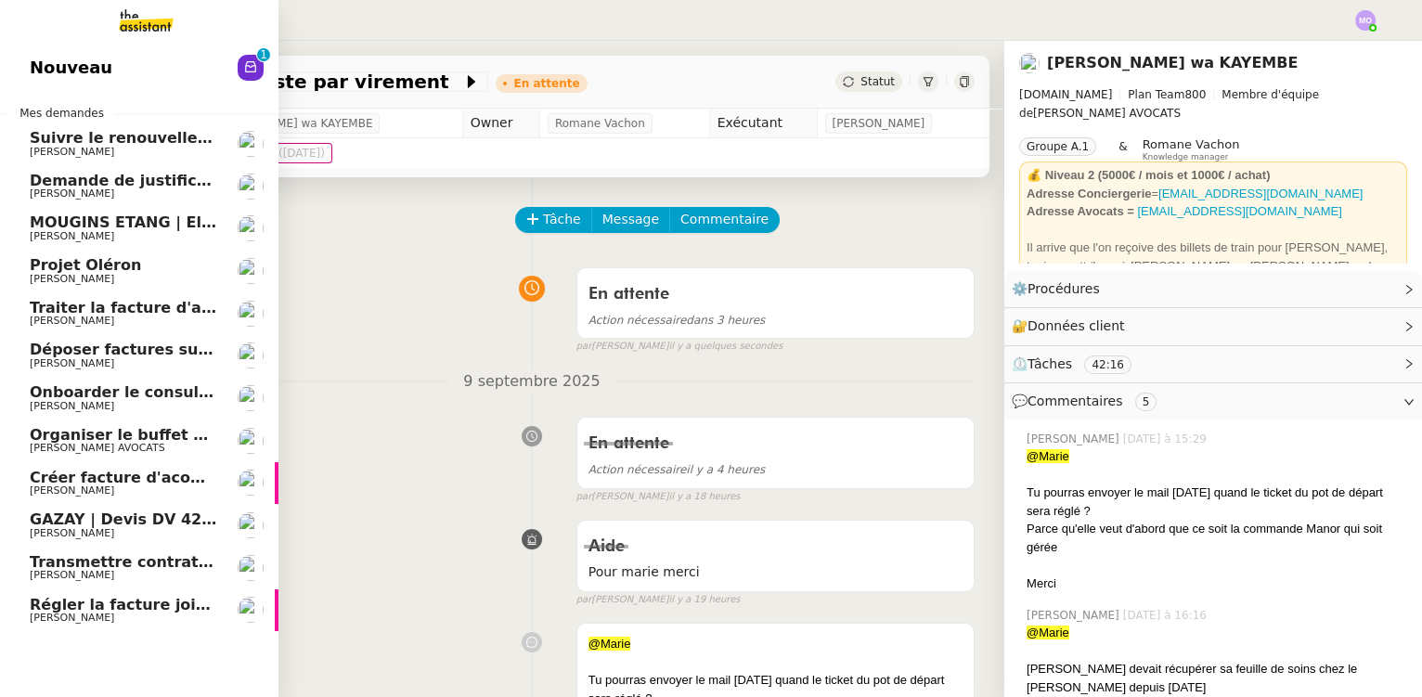
click at [136, 613] on span "[PERSON_NAME]" at bounding box center [123, 618] width 187 height 11
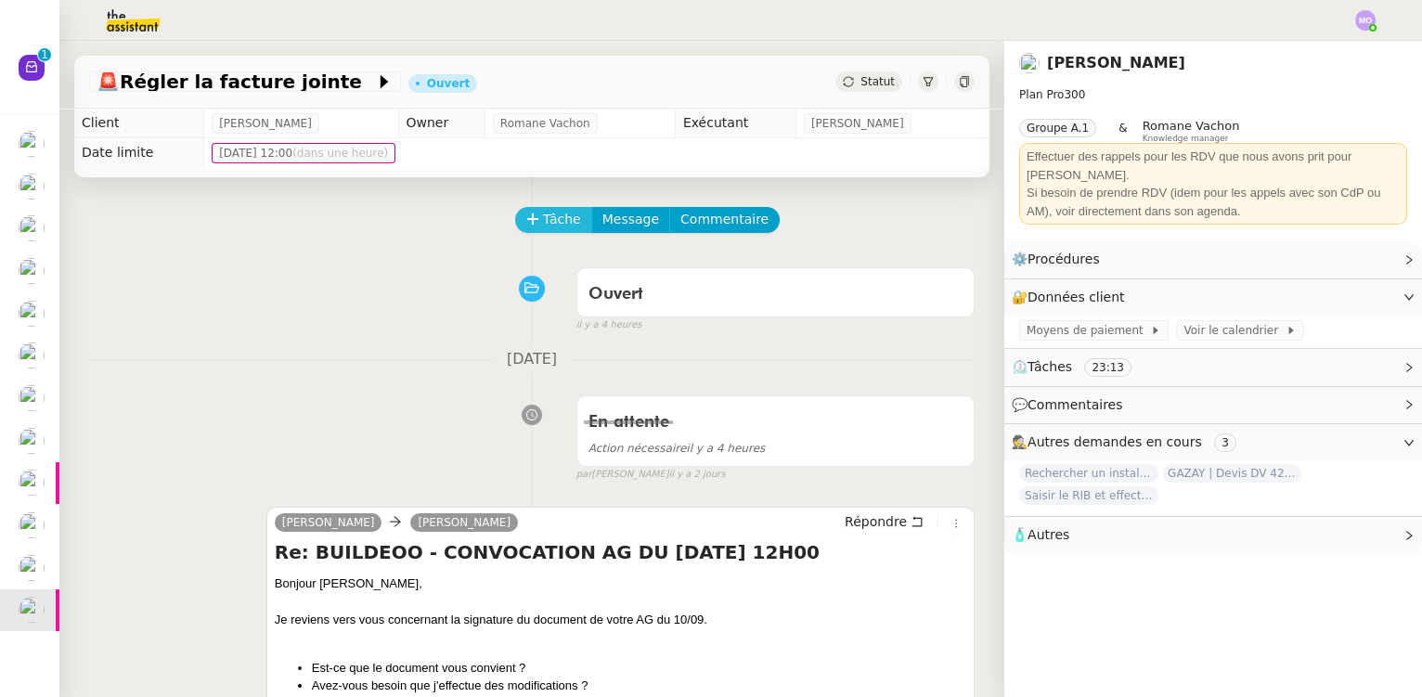
drag, startPoint x: 545, startPoint y: 218, endPoint x: 417, endPoint y: 153, distance: 143.6
click at [544, 218] on span "Tâche" at bounding box center [562, 219] width 38 height 21
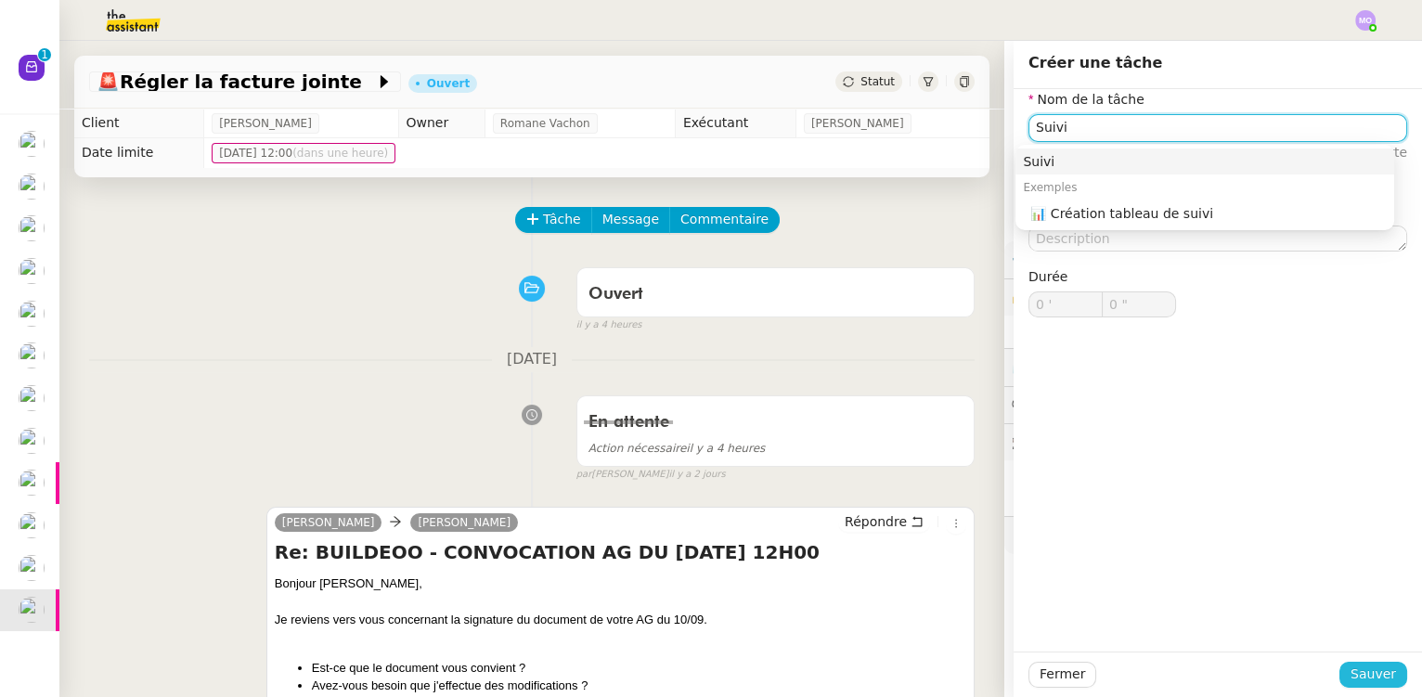
type input "Suivi"
click at [1356, 678] on span "Sauver" at bounding box center [1372, 674] width 45 height 21
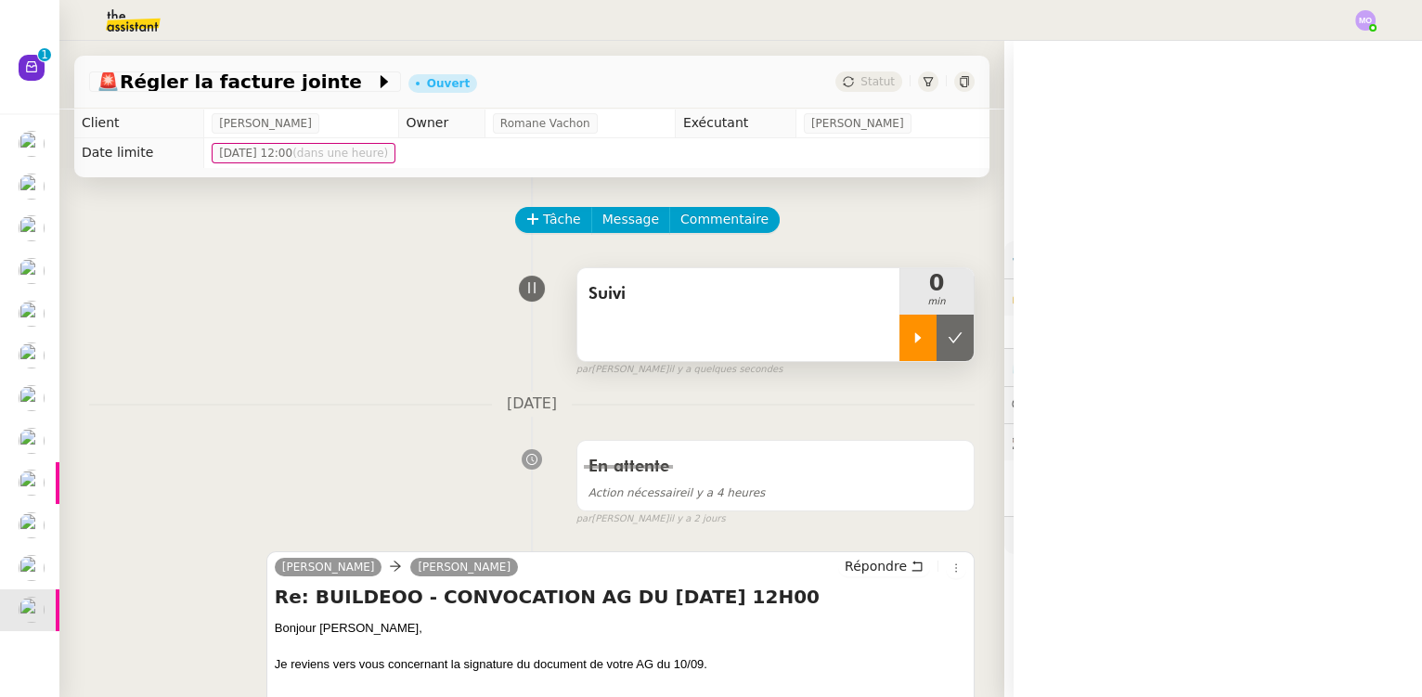
click at [910, 345] on icon at bounding box center [917, 337] width 15 height 15
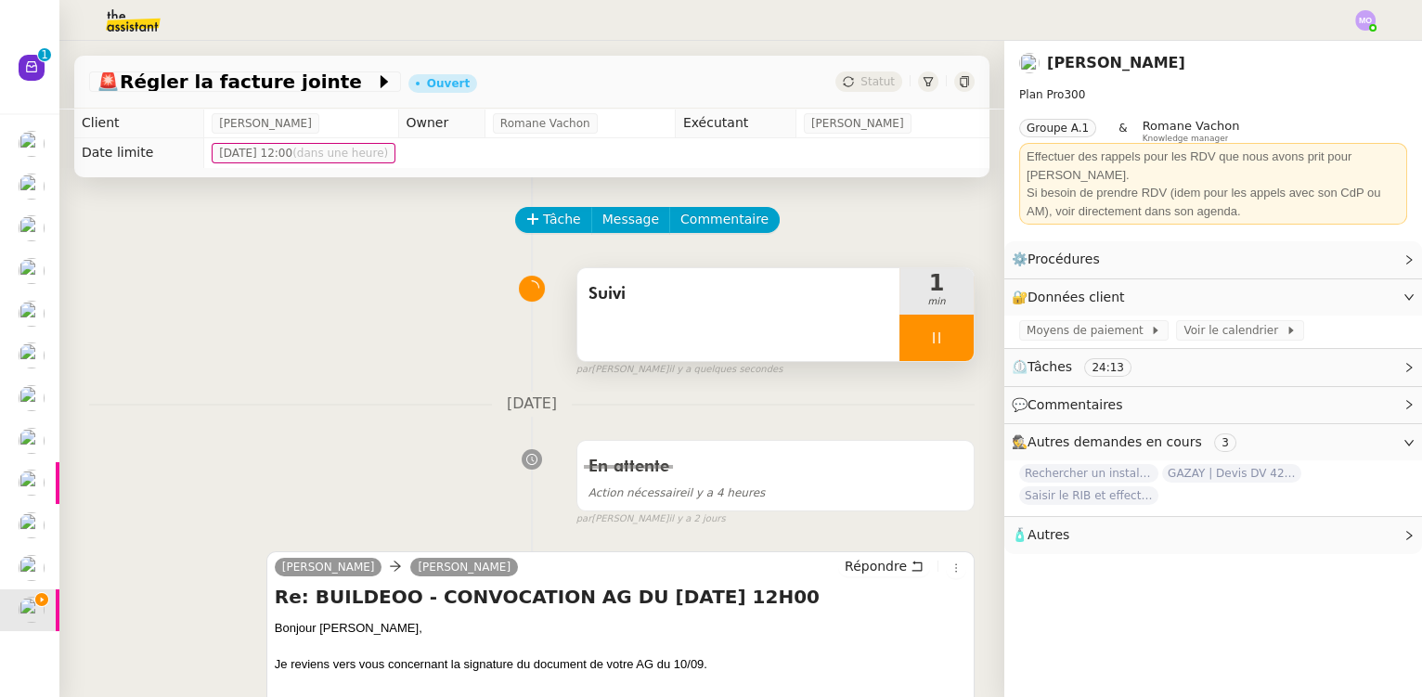
click at [725, 299] on span "Suivi" at bounding box center [738, 294] width 300 height 28
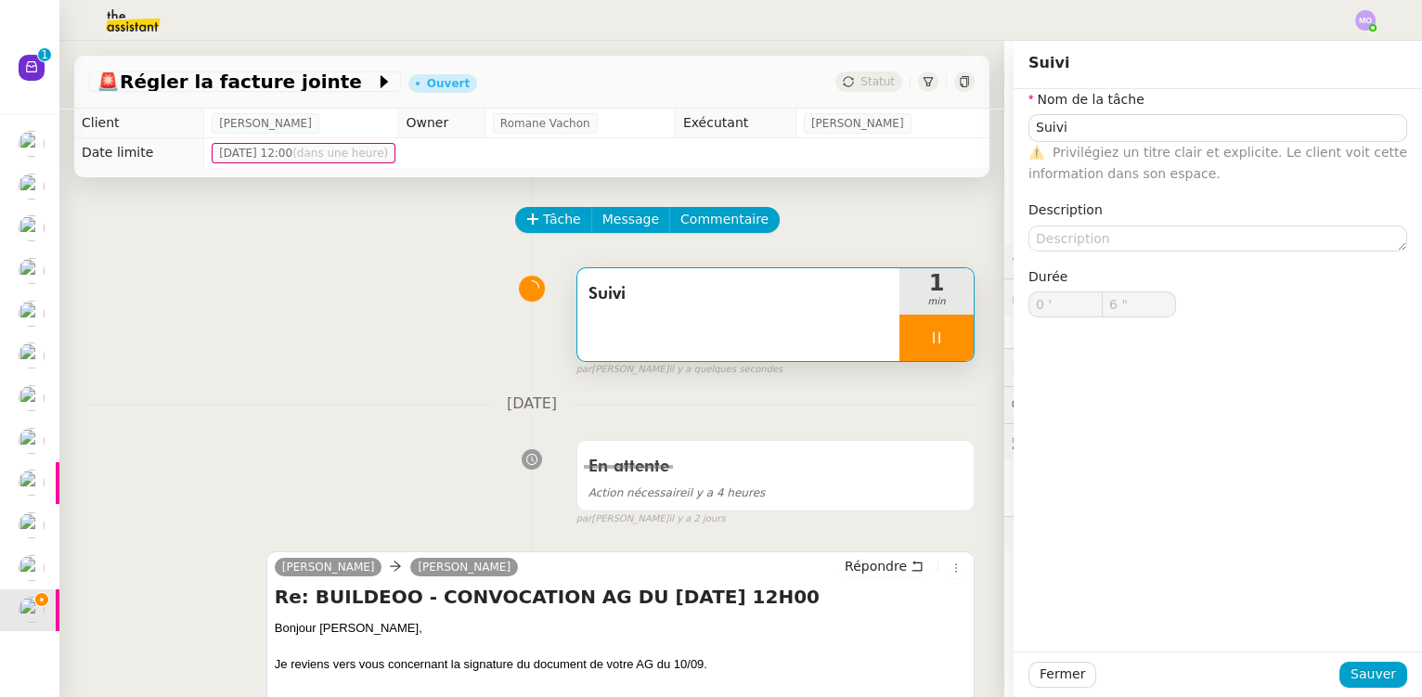
click at [1103, 100] on label "Nom de la tâche" at bounding box center [1086, 99] width 116 height 15
click at [1100, 123] on input "Suivi" at bounding box center [1217, 127] width 379 height 27
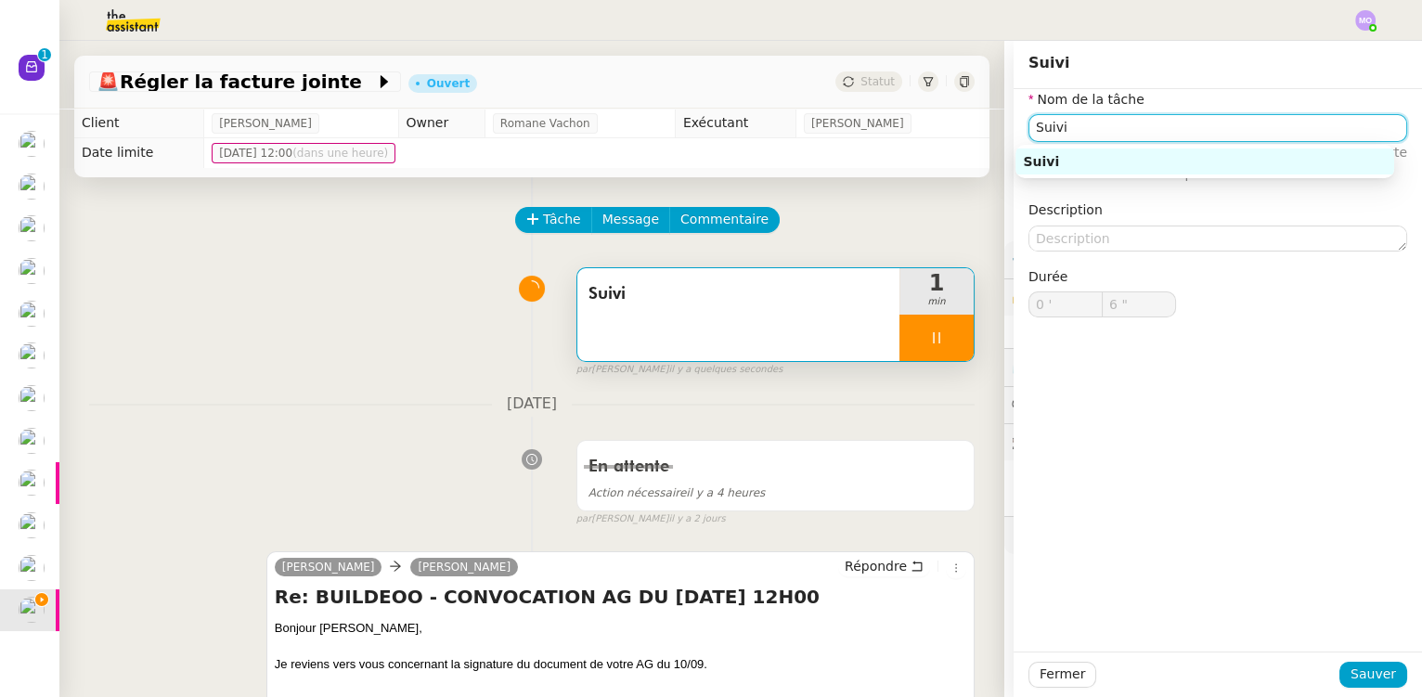
type input "7 ""
type input "Suivi S"
type input "8 ""
type input "Suivi SignR"
type input "9 ""
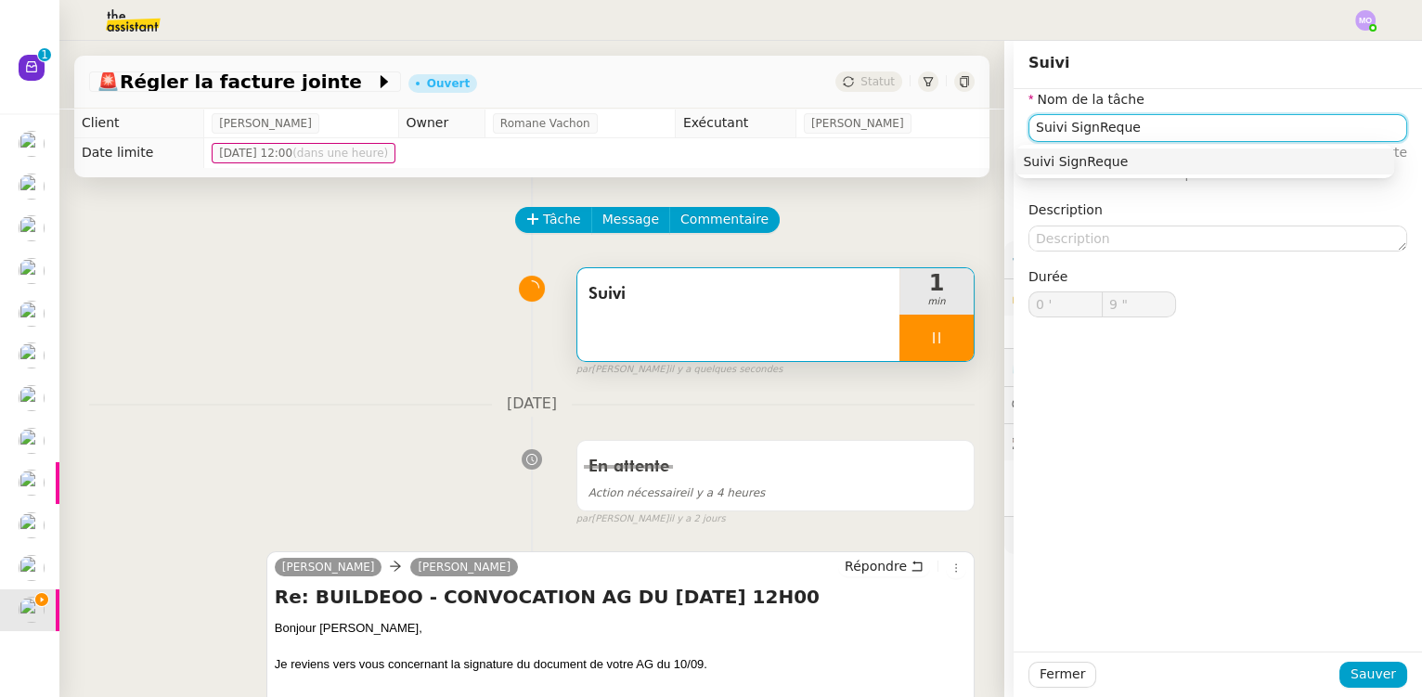
type input "Suivi SignReques"
type input "10 ""
type input "Suivi SignRequest"
type input "12 ""
type input "Suivi SignRequest"
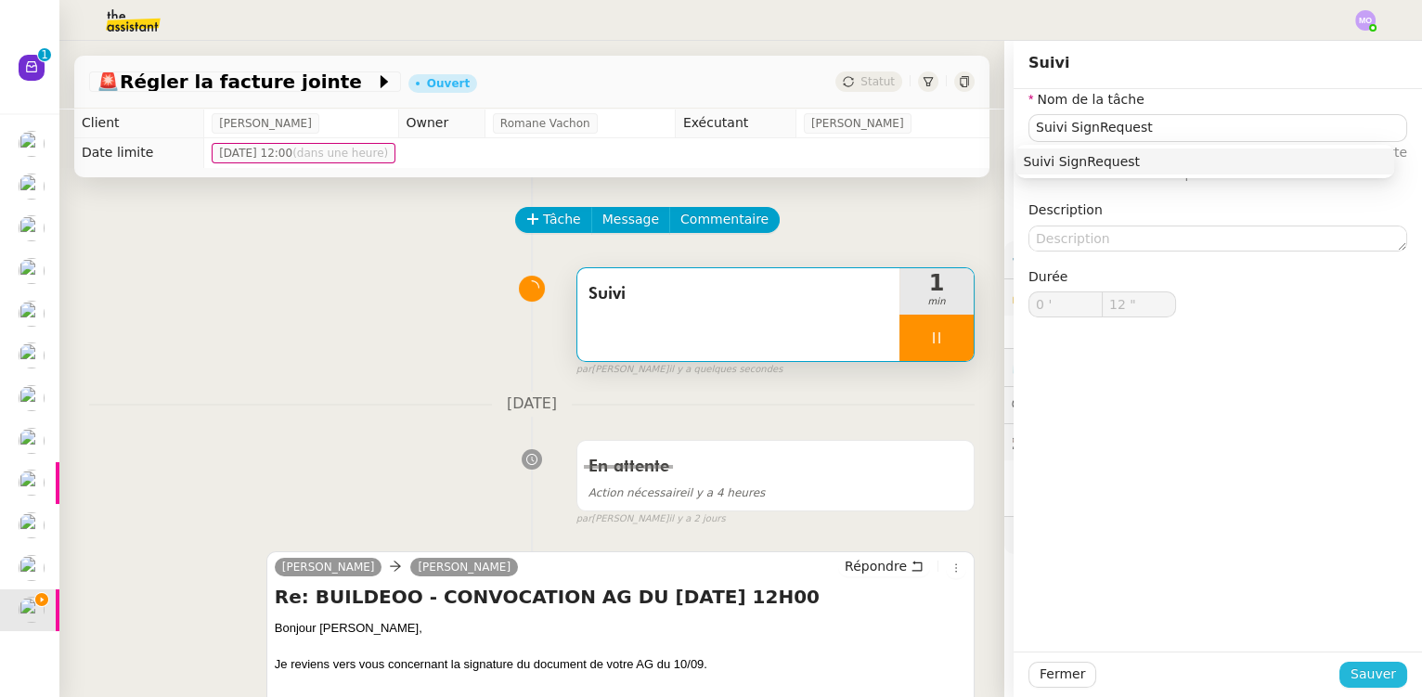
click at [1350, 667] on span "Sauver" at bounding box center [1372, 674] width 45 height 21
type input "13 ""
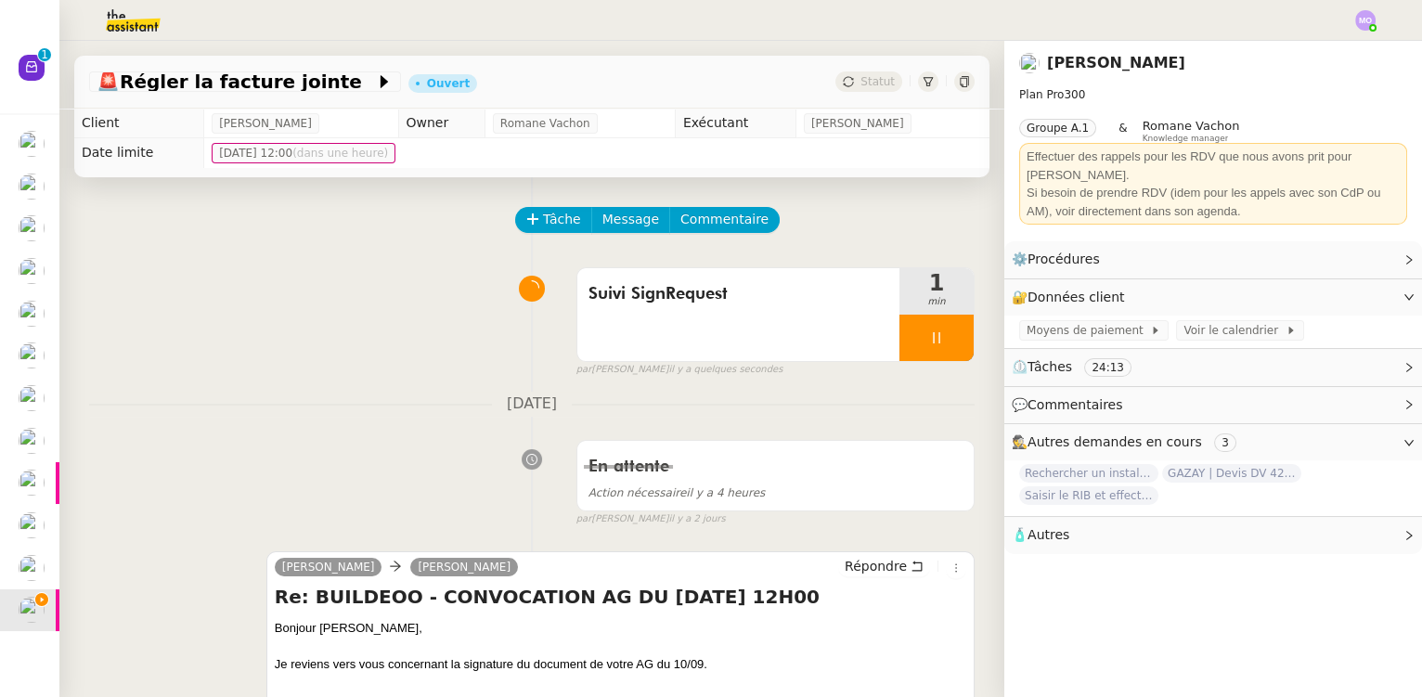
click at [932, 345] on div at bounding box center [936, 338] width 74 height 46
click at [948, 345] on icon at bounding box center [955, 337] width 15 height 15
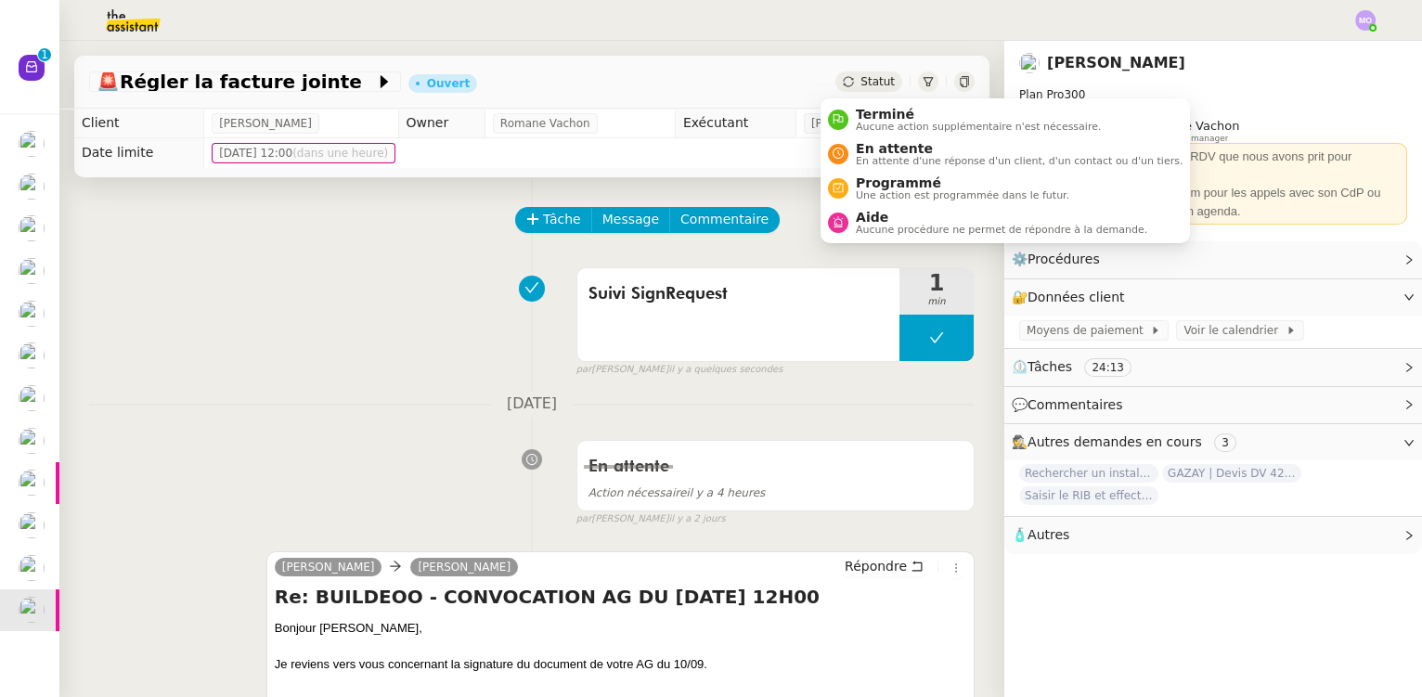
click at [860, 86] on span "Statut" at bounding box center [877, 81] width 34 height 13
click at [885, 151] on span "En attente" at bounding box center [1019, 148] width 327 height 15
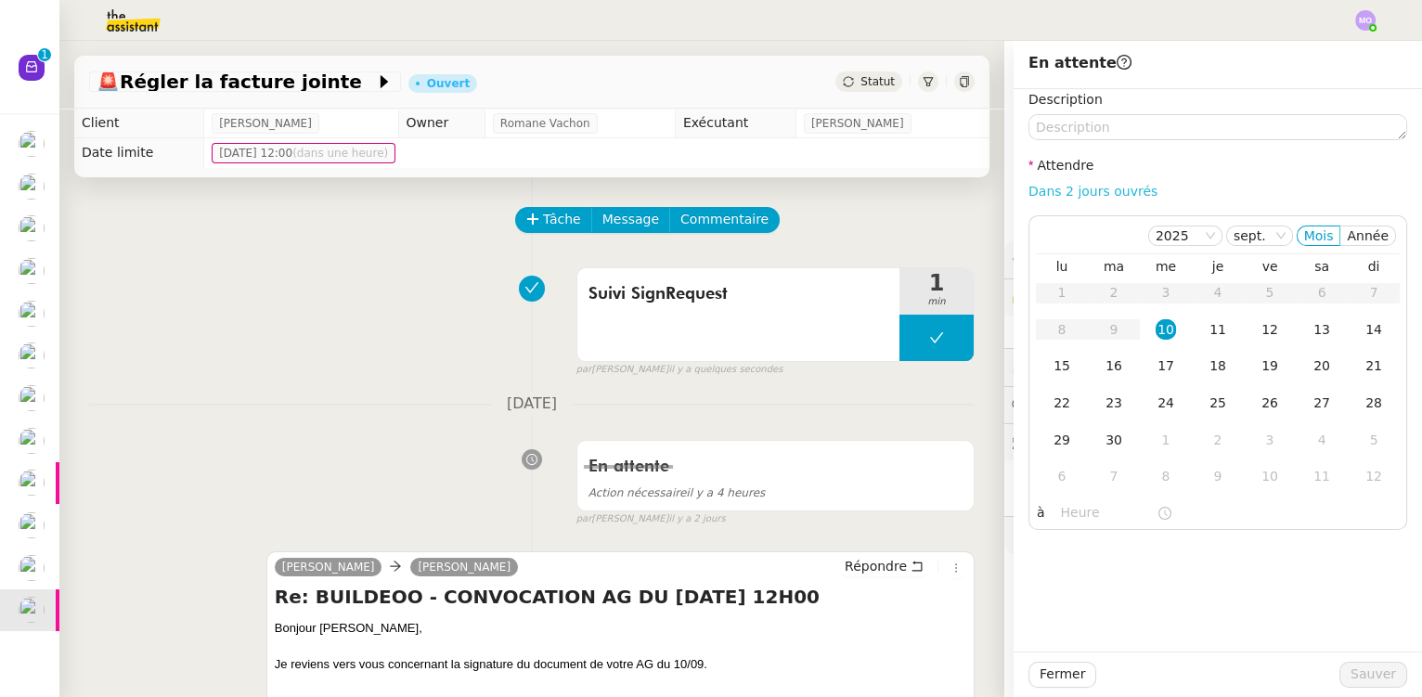
click at [1068, 192] on link "Dans 2 jours ouvrés" at bounding box center [1092, 191] width 129 height 15
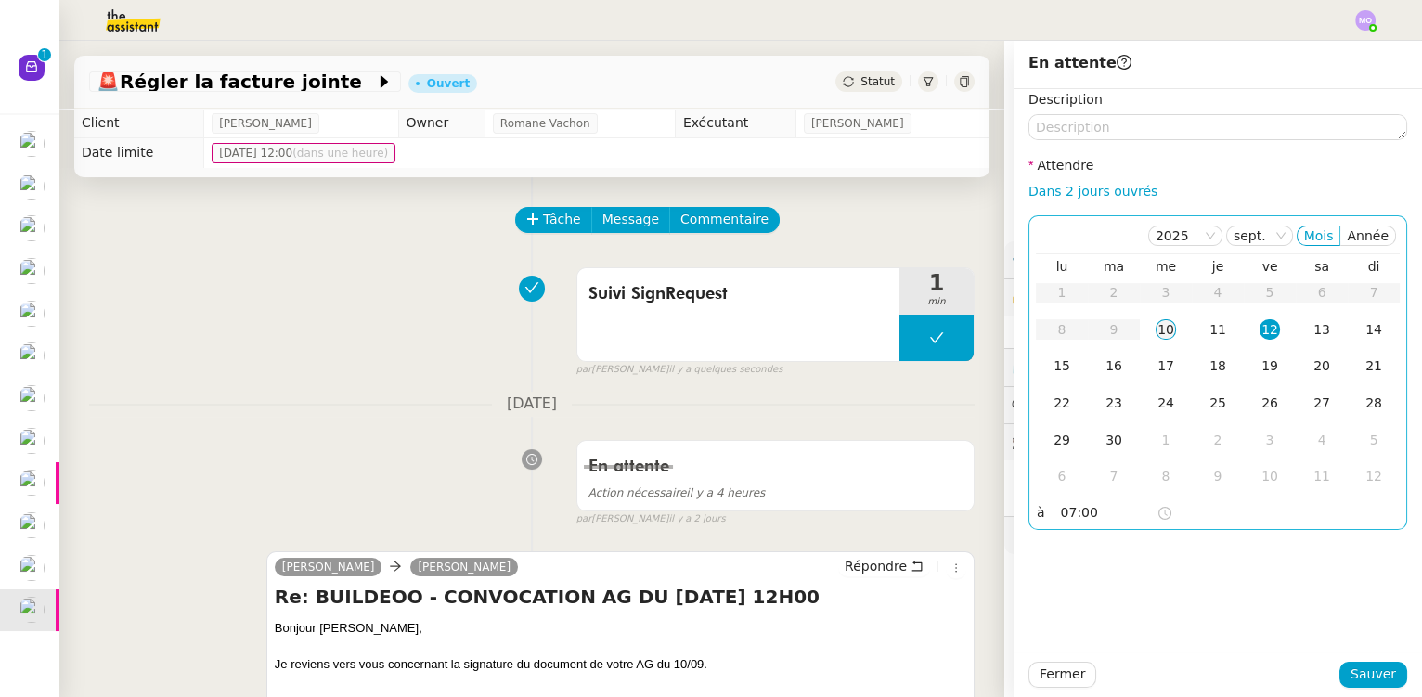
click at [1155, 331] on div "10" at bounding box center [1165, 329] width 20 height 20
click at [1063, 520] on input "07:00" at bounding box center [1109, 512] width 96 height 21
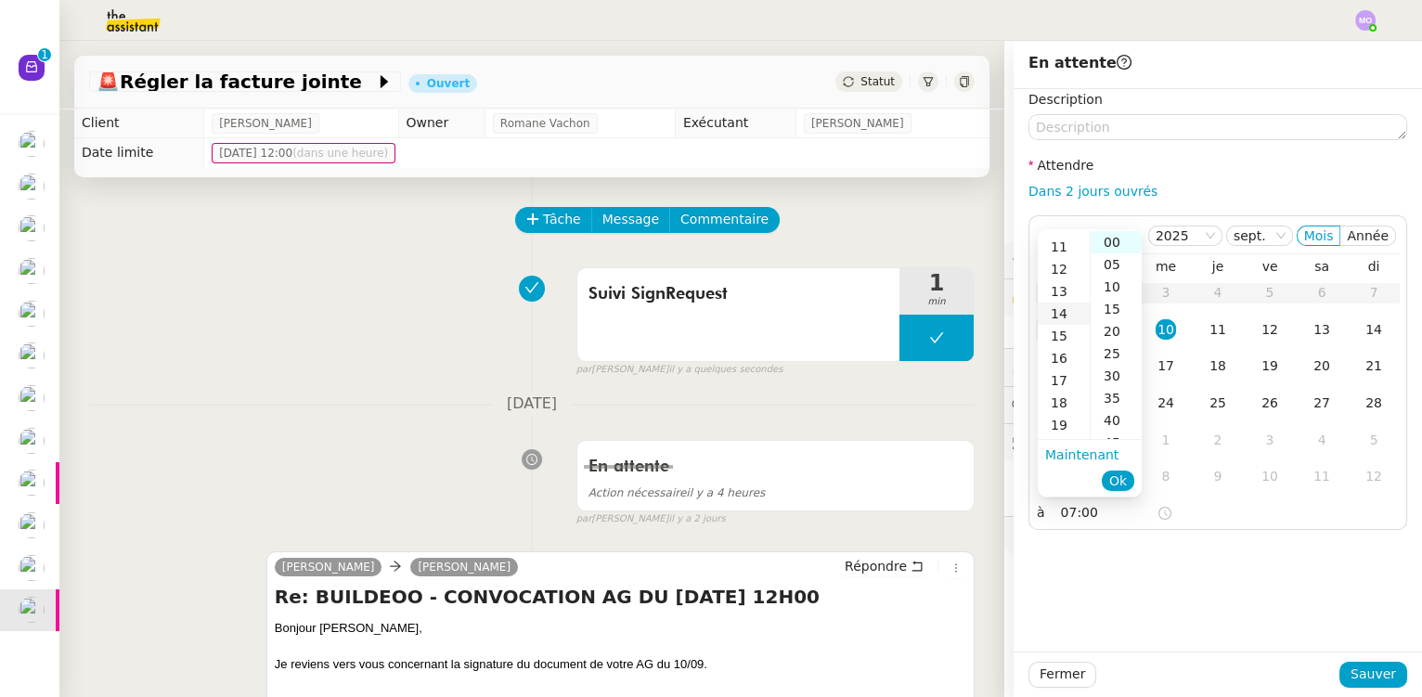
click at [1059, 306] on div "14" at bounding box center [1064, 314] width 52 height 22
type input "14:00"
click at [1102, 240] on div "00" at bounding box center [1116, 242] width 51 height 22
click at [1121, 484] on span "Ok" at bounding box center [1118, 480] width 18 height 19
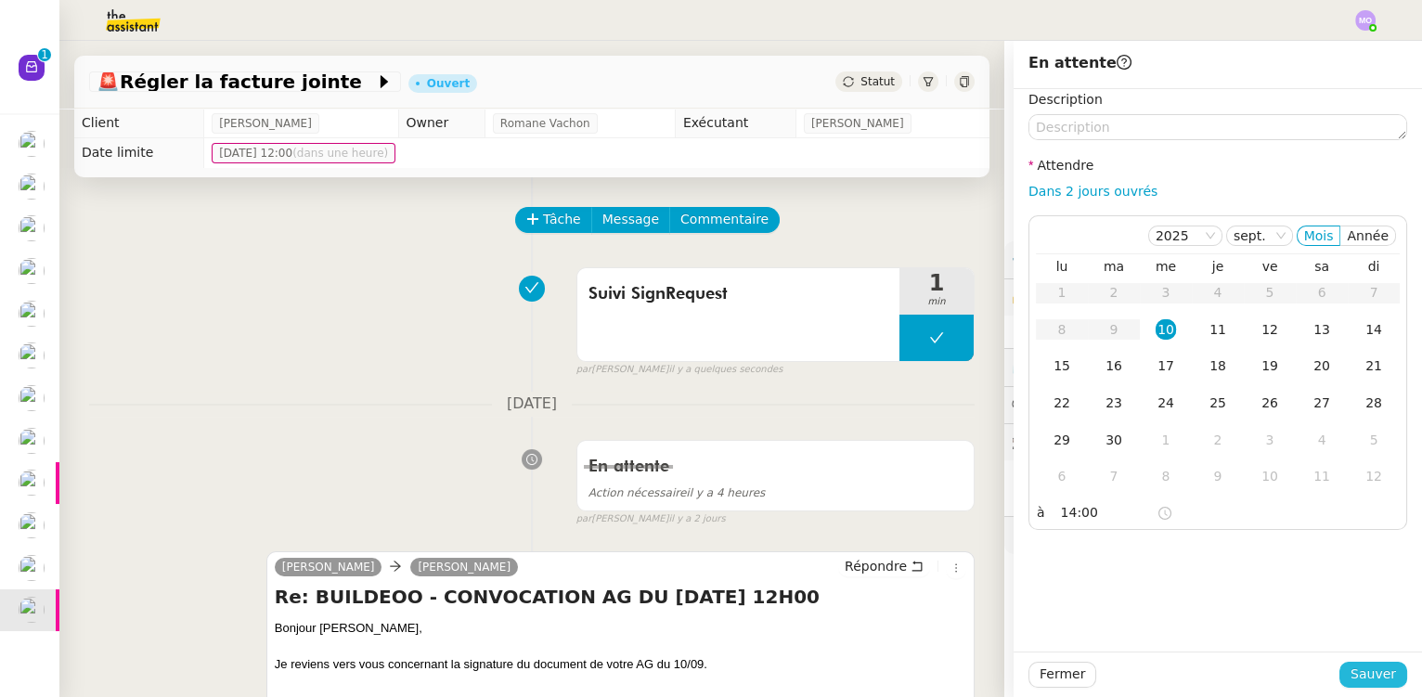
click at [1359, 677] on span "Sauver" at bounding box center [1372, 674] width 45 height 21
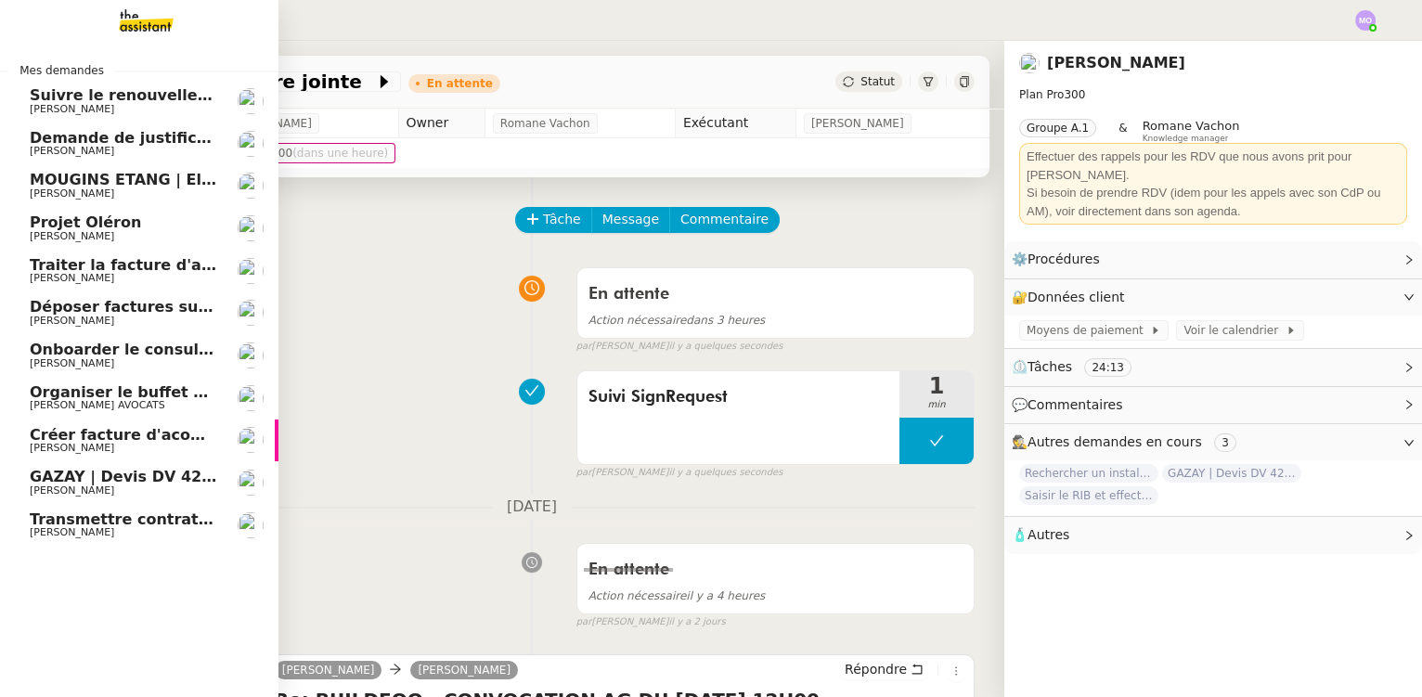
click at [135, 355] on span "Onboarder le consultant [PERSON_NAME]" at bounding box center [203, 350] width 347 height 18
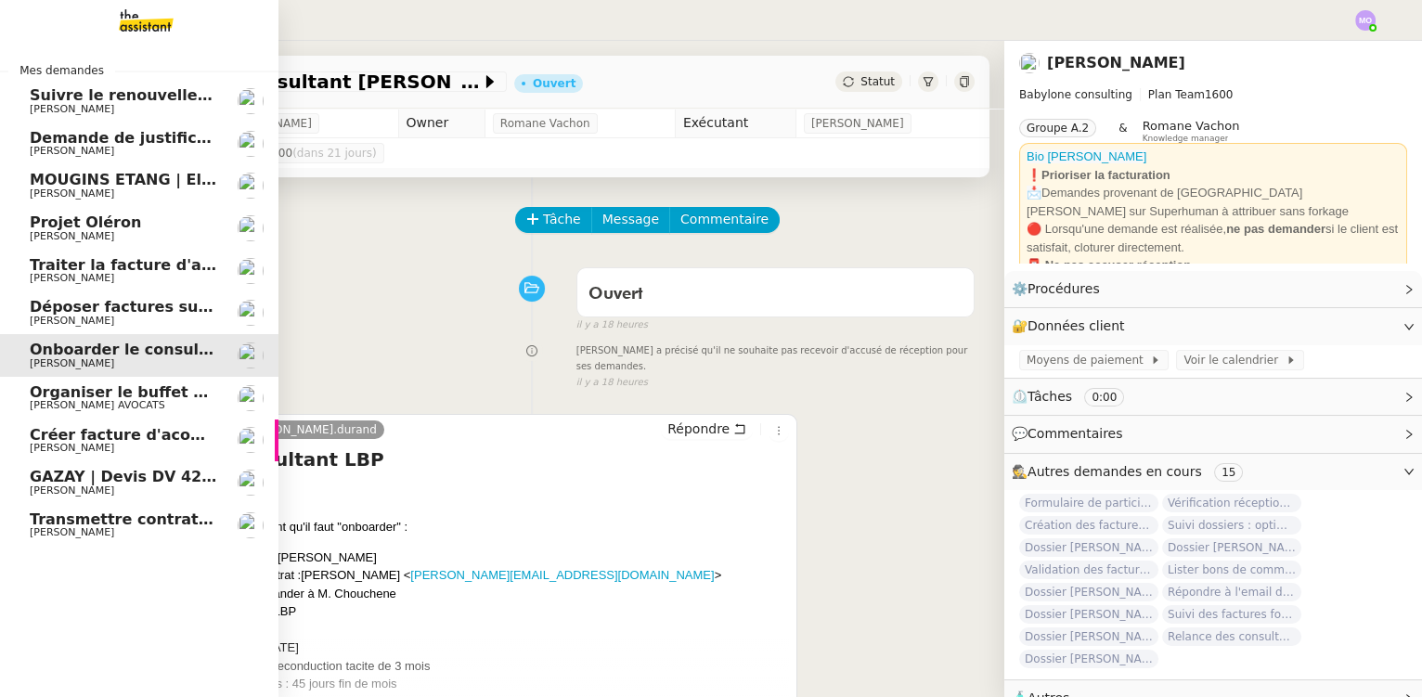
click at [146, 519] on span "Transmettre contrats et échéances de prêt" at bounding box center [209, 519] width 359 height 18
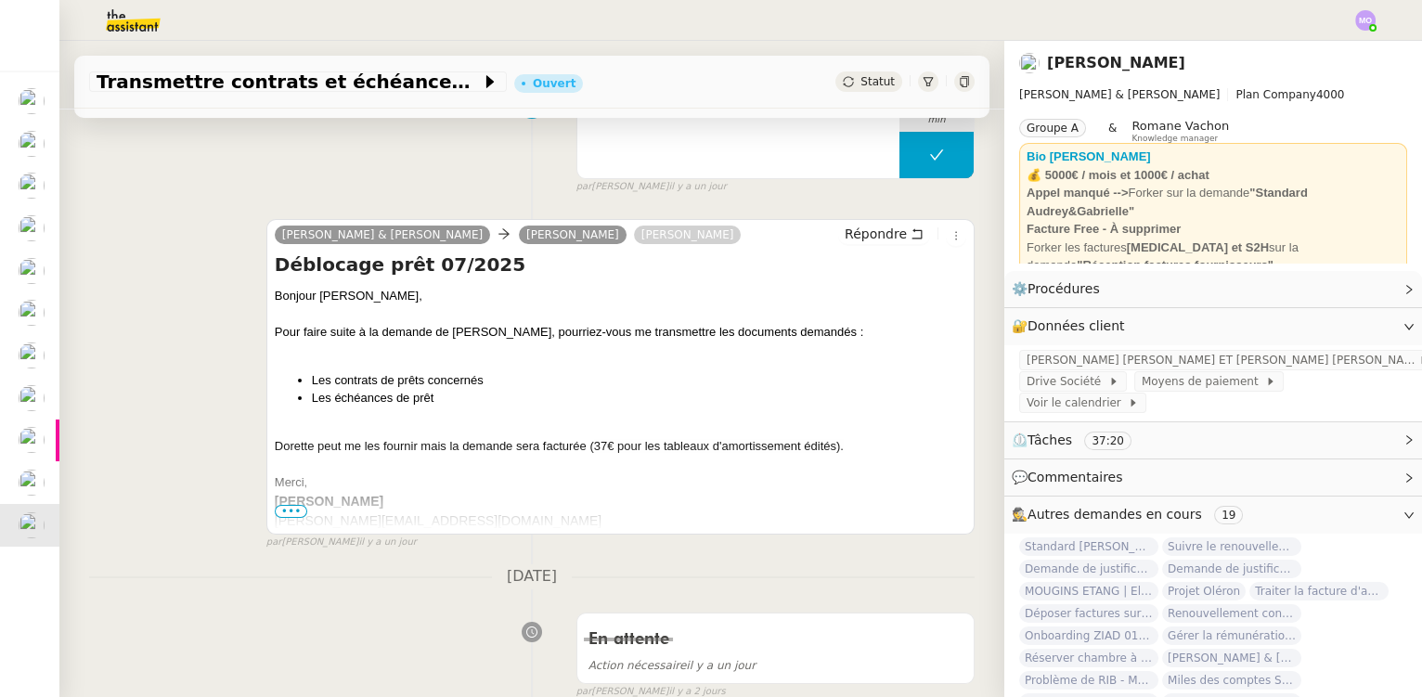
scroll to position [421, 0]
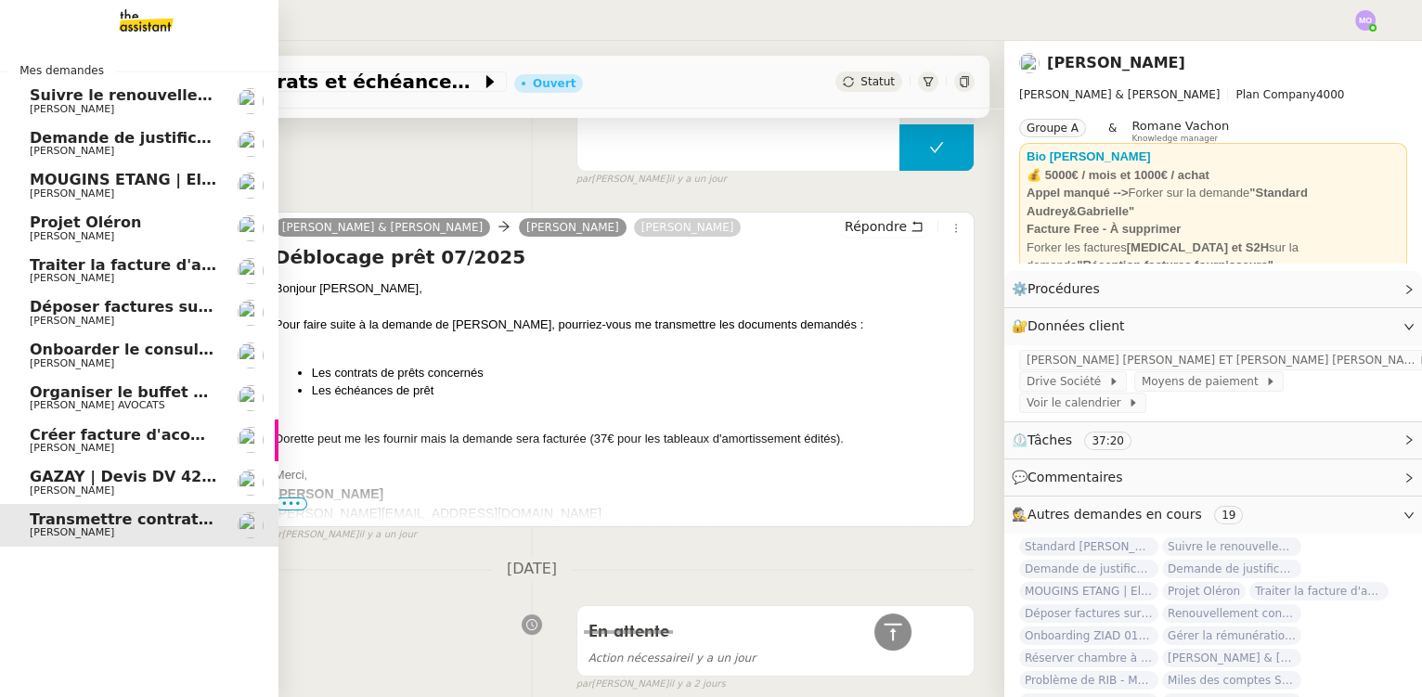
click at [142, 481] on span "GAZAY | Devis DV 42 427 sèche-serviette" at bounding box center [201, 477] width 343 height 18
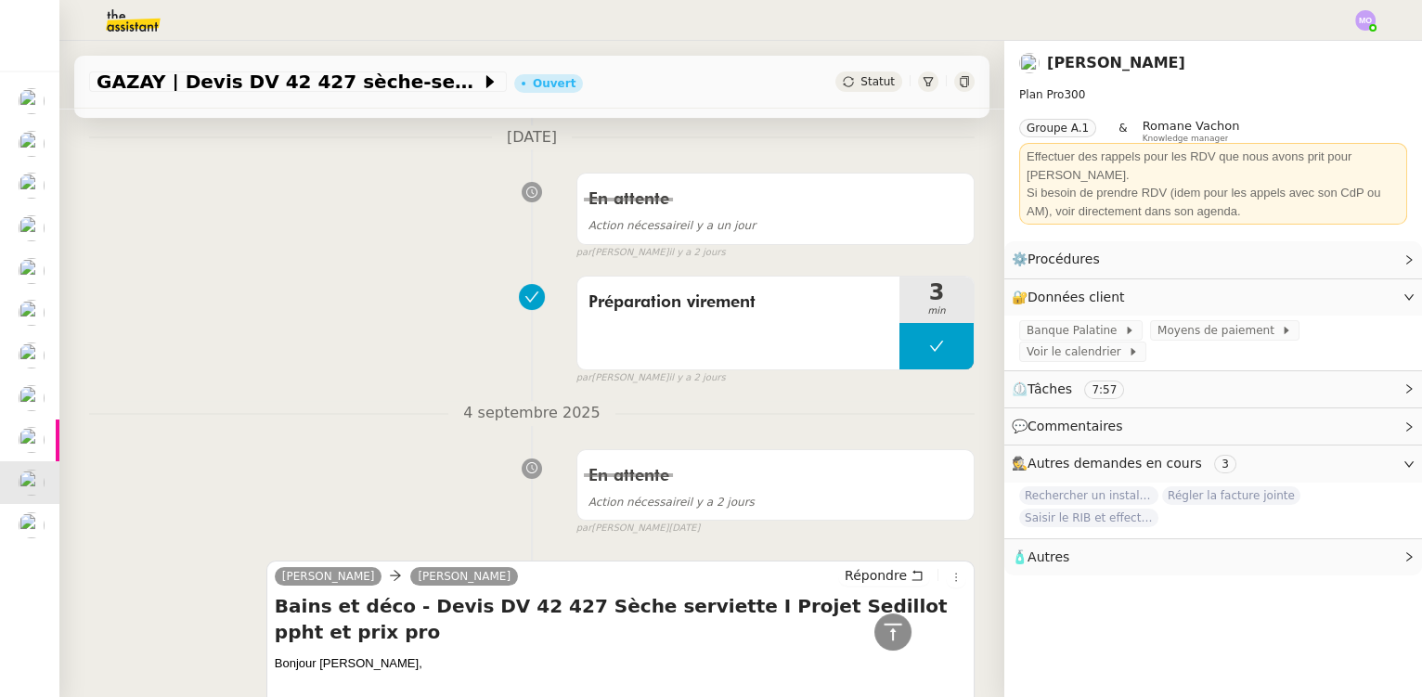
scroll to position [759, 0]
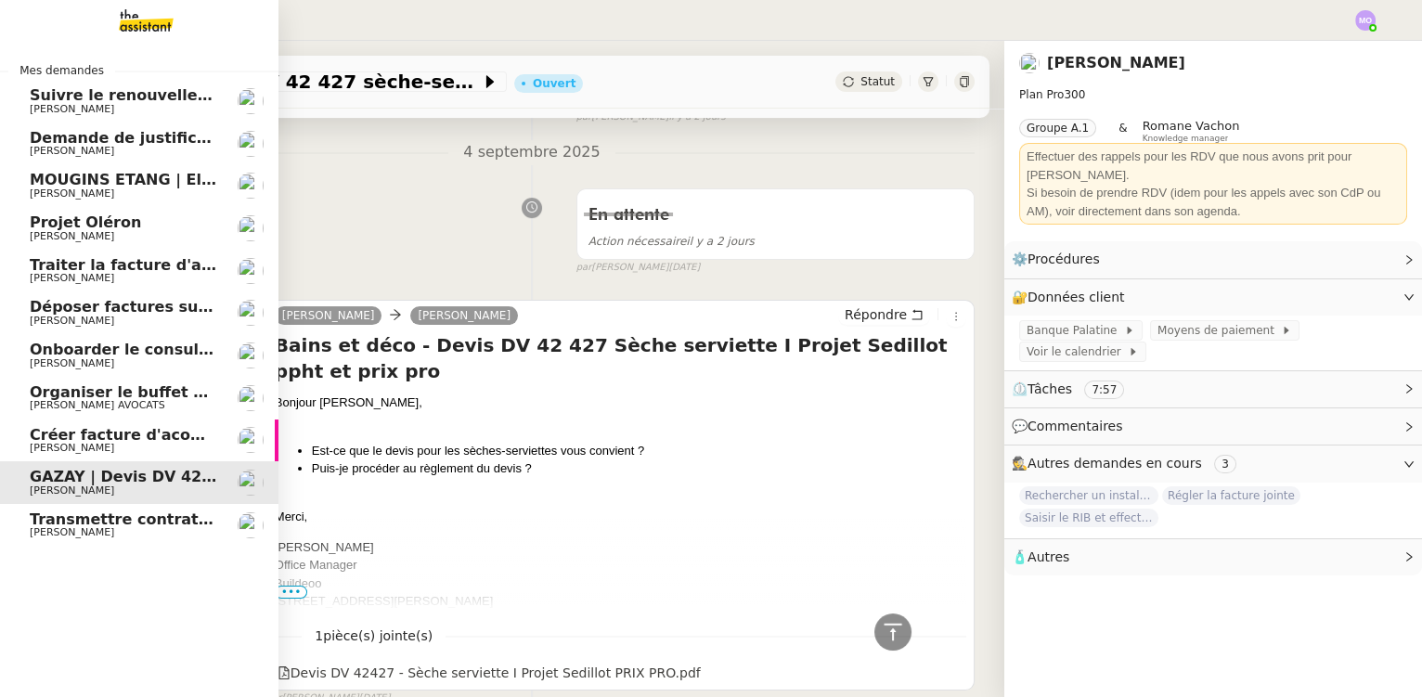
click at [136, 277] on span "[PERSON_NAME]" at bounding box center [123, 278] width 187 height 11
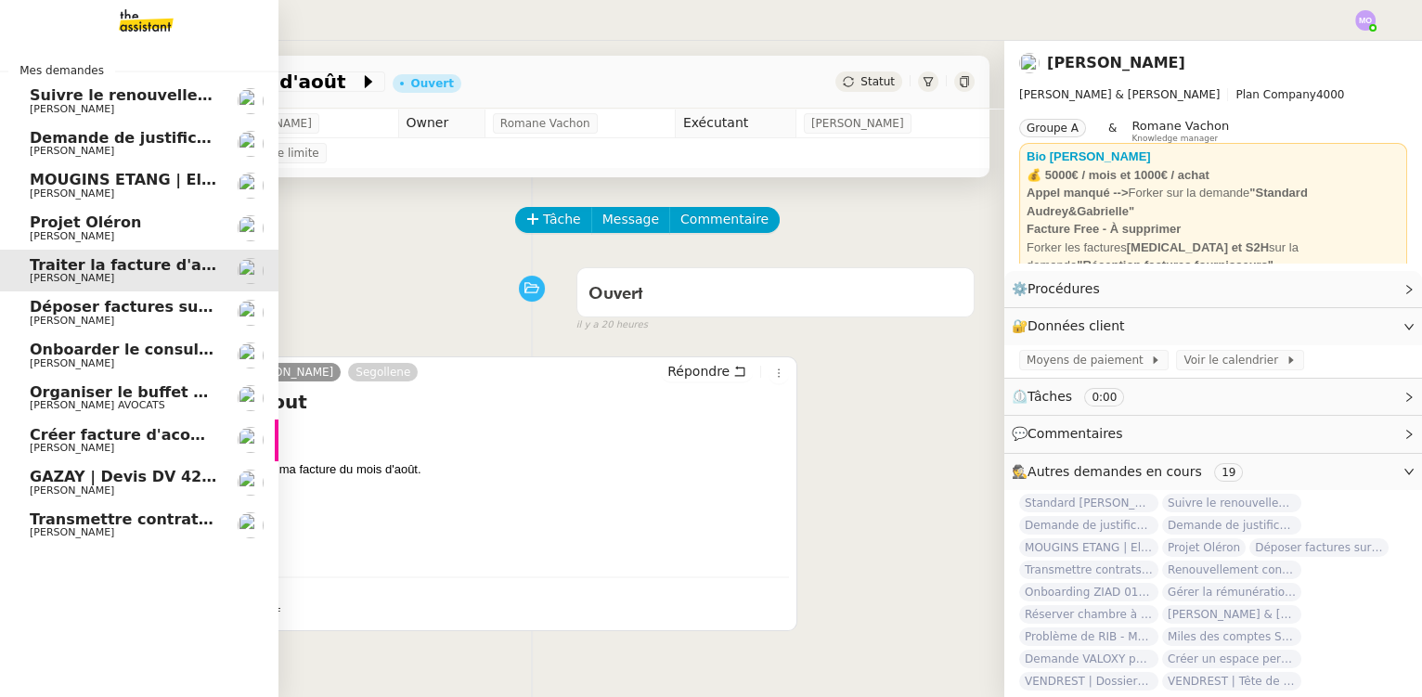
click at [137, 316] on span "[PERSON_NAME]" at bounding box center [123, 321] width 187 height 11
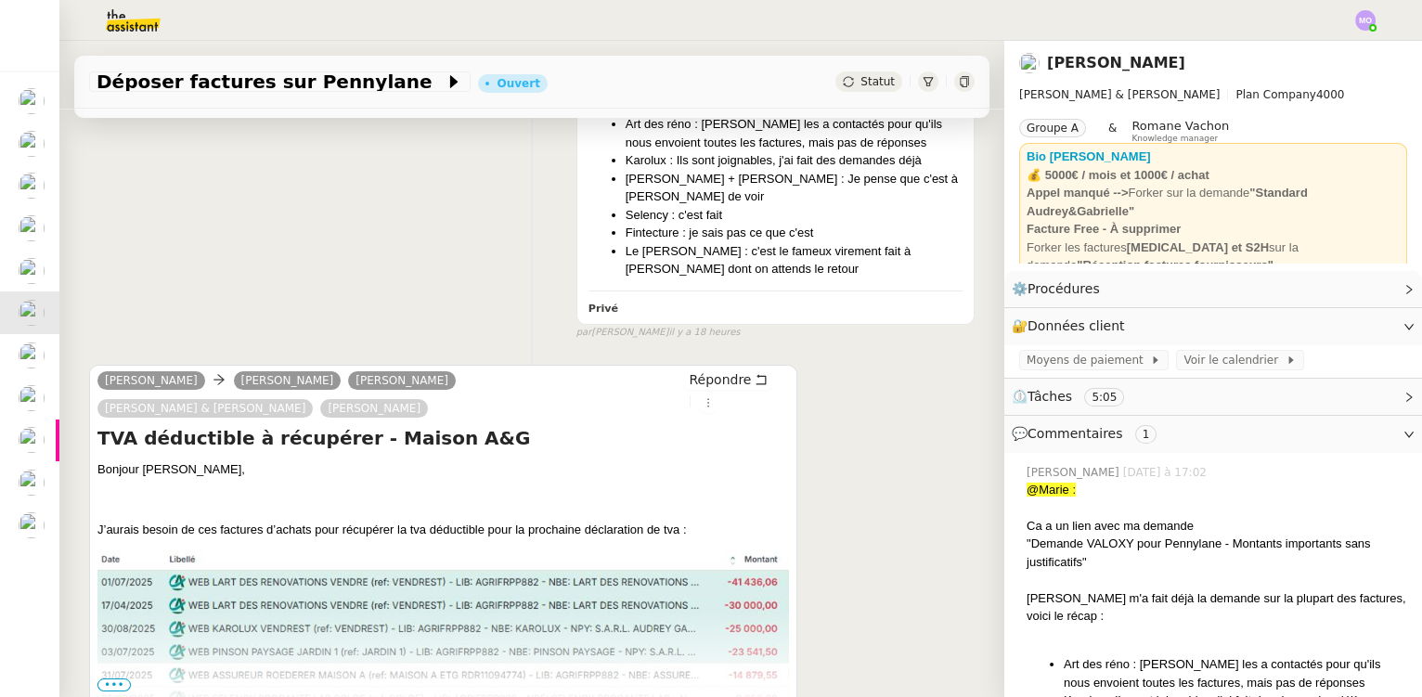
scroll to position [590, 0]
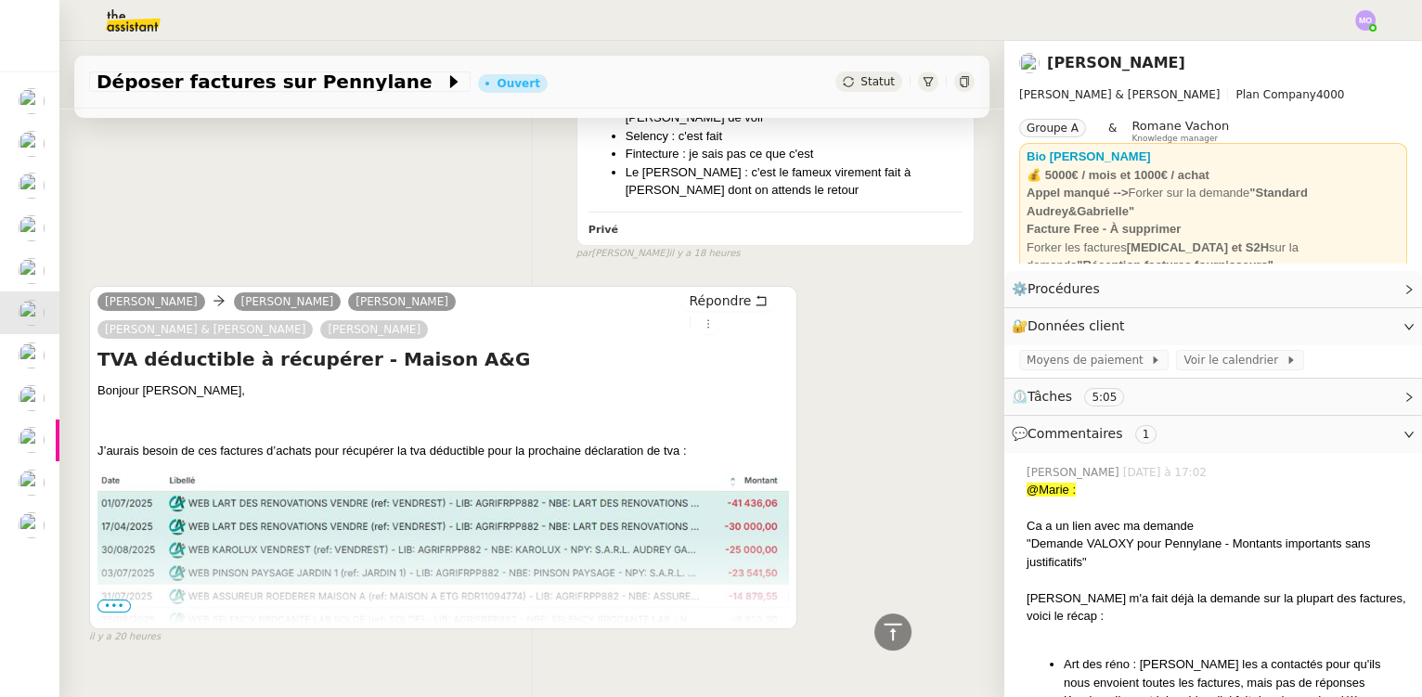
click at [117, 600] on span "•••" at bounding box center [113, 606] width 33 height 13
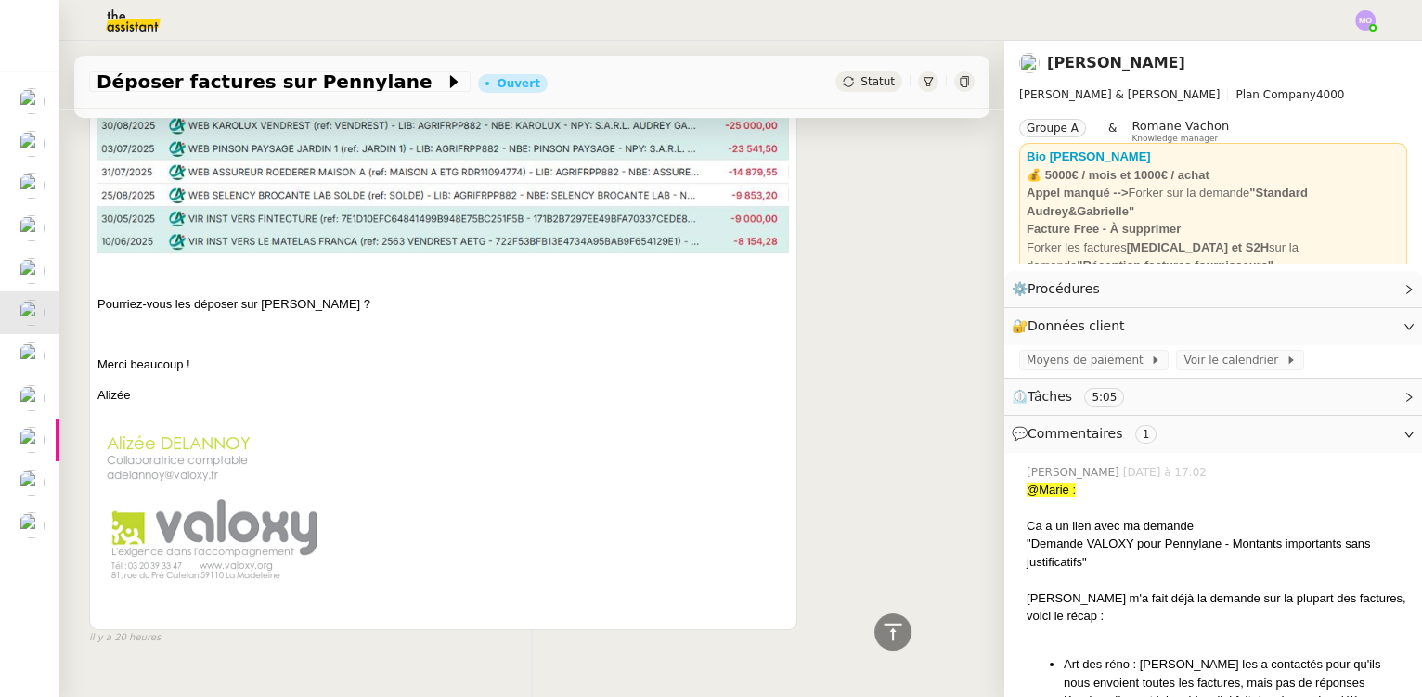
scroll to position [1039, 0]
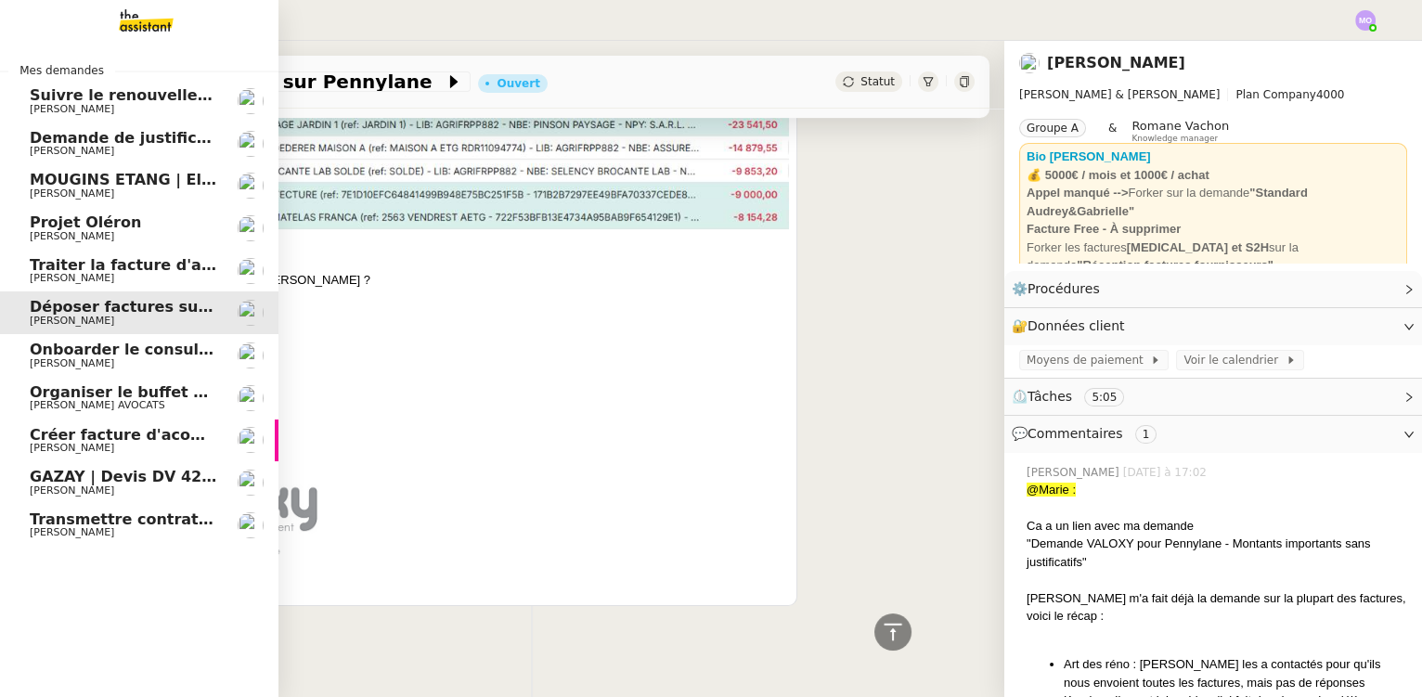
click at [135, 277] on span "[PERSON_NAME]" at bounding box center [123, 278] width 187 height 11
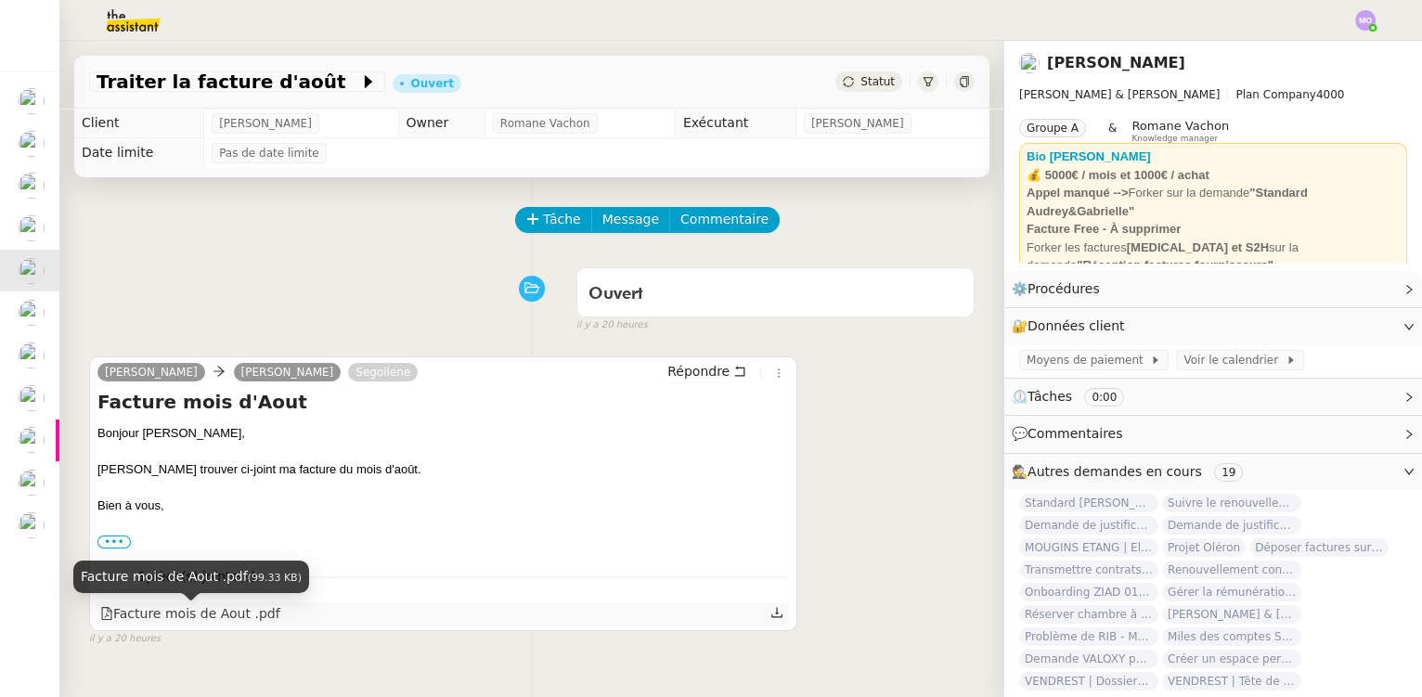
click at [219, 625] on div "Facture mois de Aout .pdf" at bounding box center [190, 613] width 180 height 21
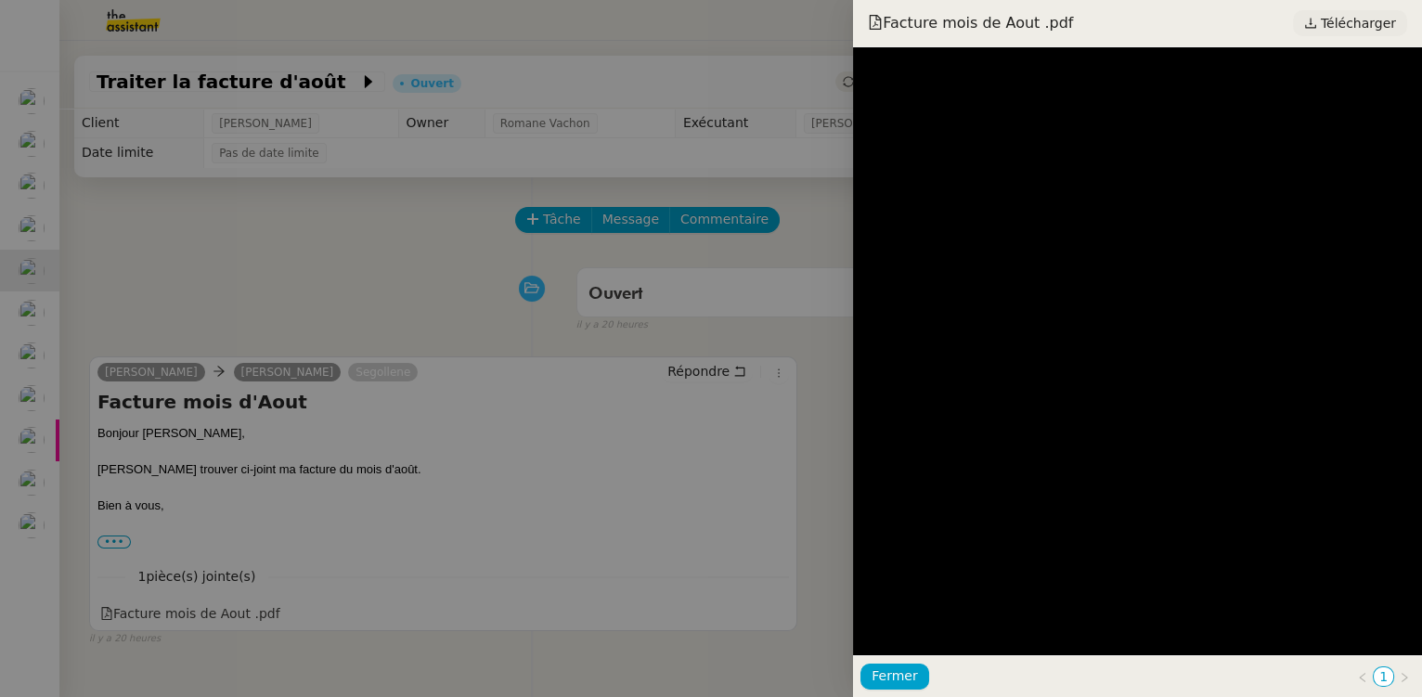
click at [1358, 33] on span "Télécharger" at bounding box center [1358, 23] width 75 height 24
click at [328, 255] on div at bounding box center [711, 348] width 1422 height 697
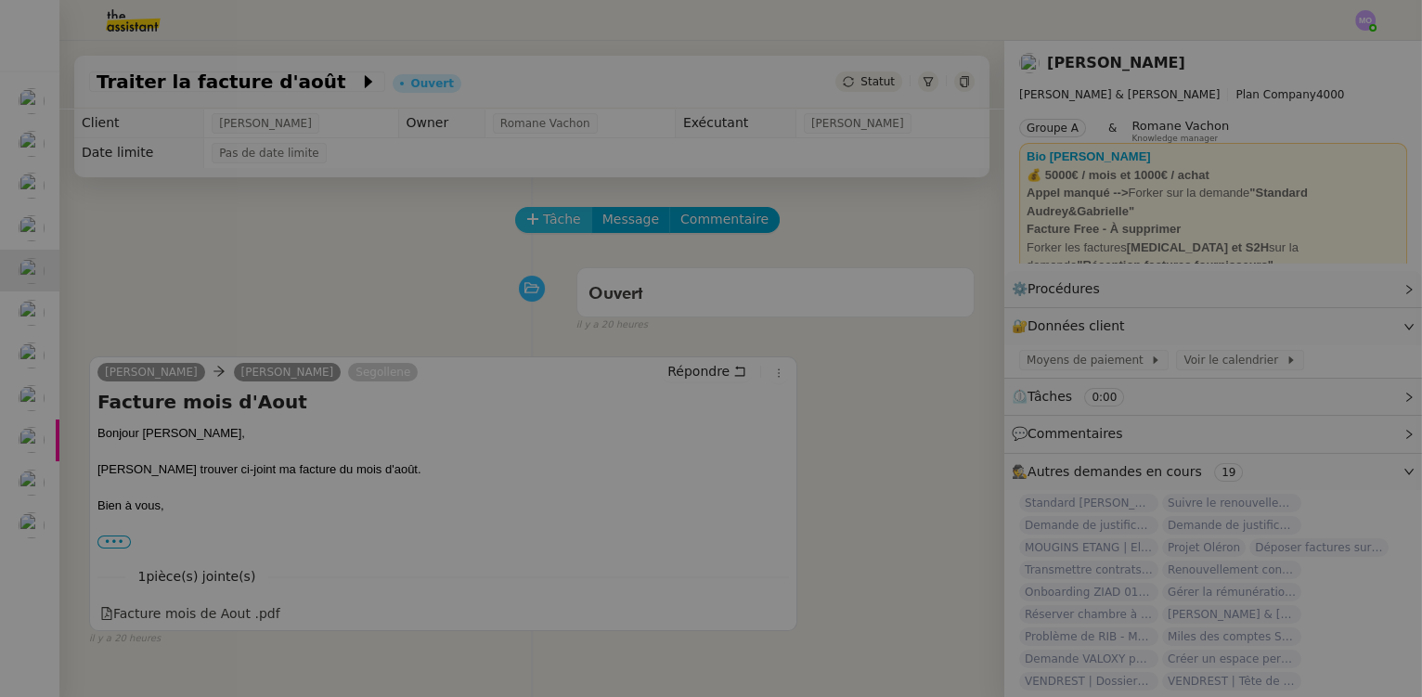
drag, startPoint x: 553, startPoint y: 218, endPoint x: 527, endPoint y: 213, distance: 26.6
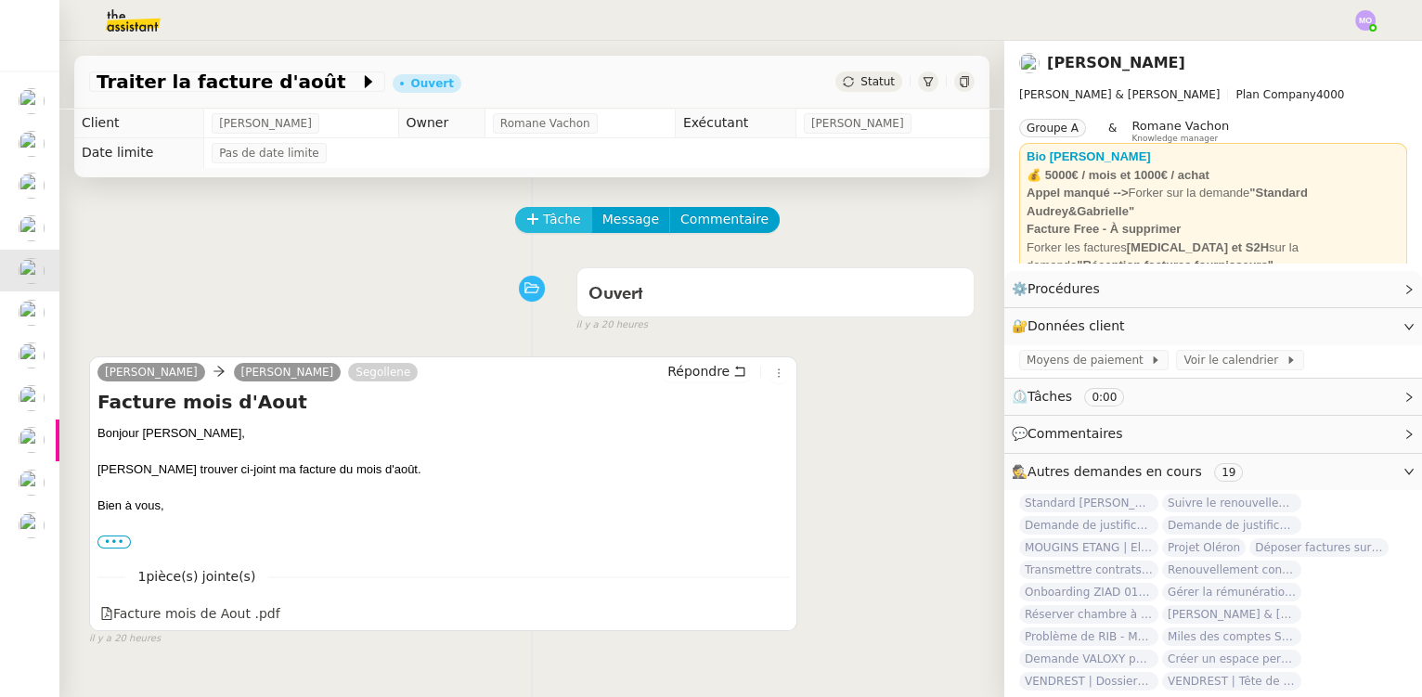
click at [543, 220] on span "Tâche" at bounding box center [562, 219] width 38 height 21
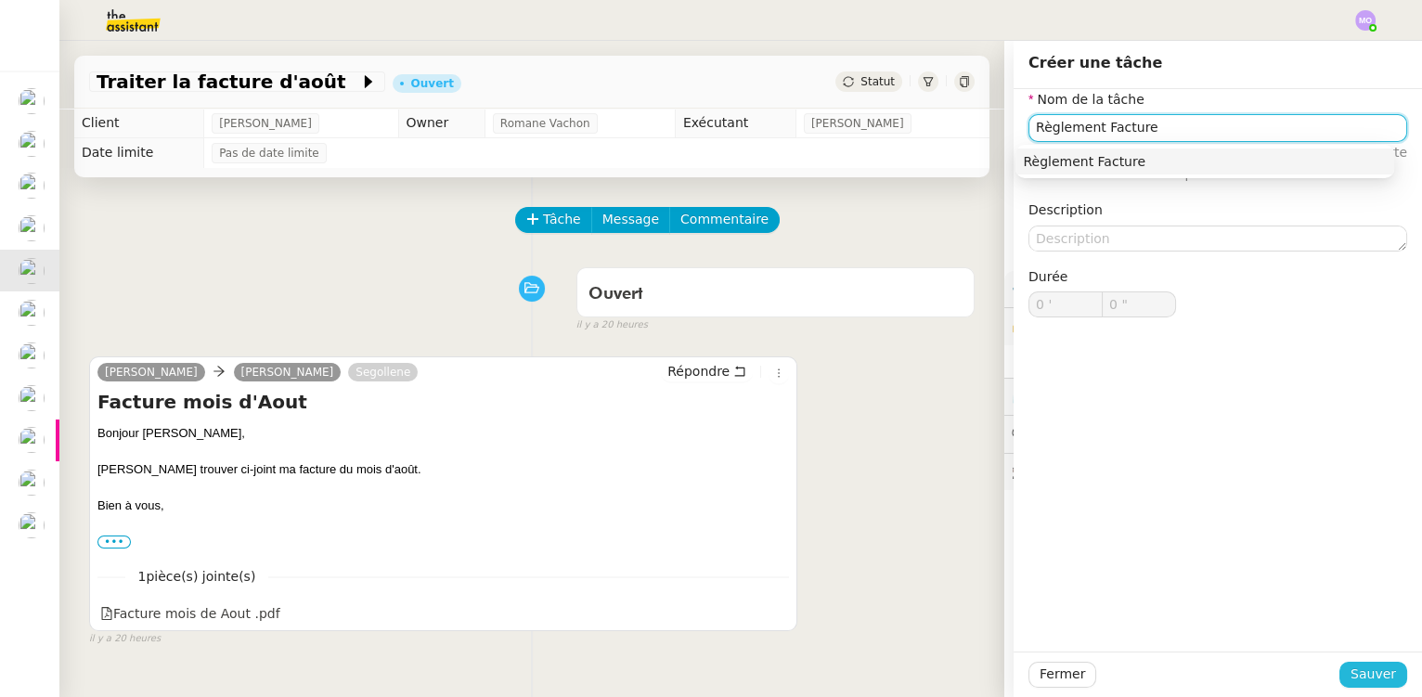
type input "Règlement Facture"
click at [1344, 686] on button "Sauver" at bounding box center [1373, 675] width 68 height 26
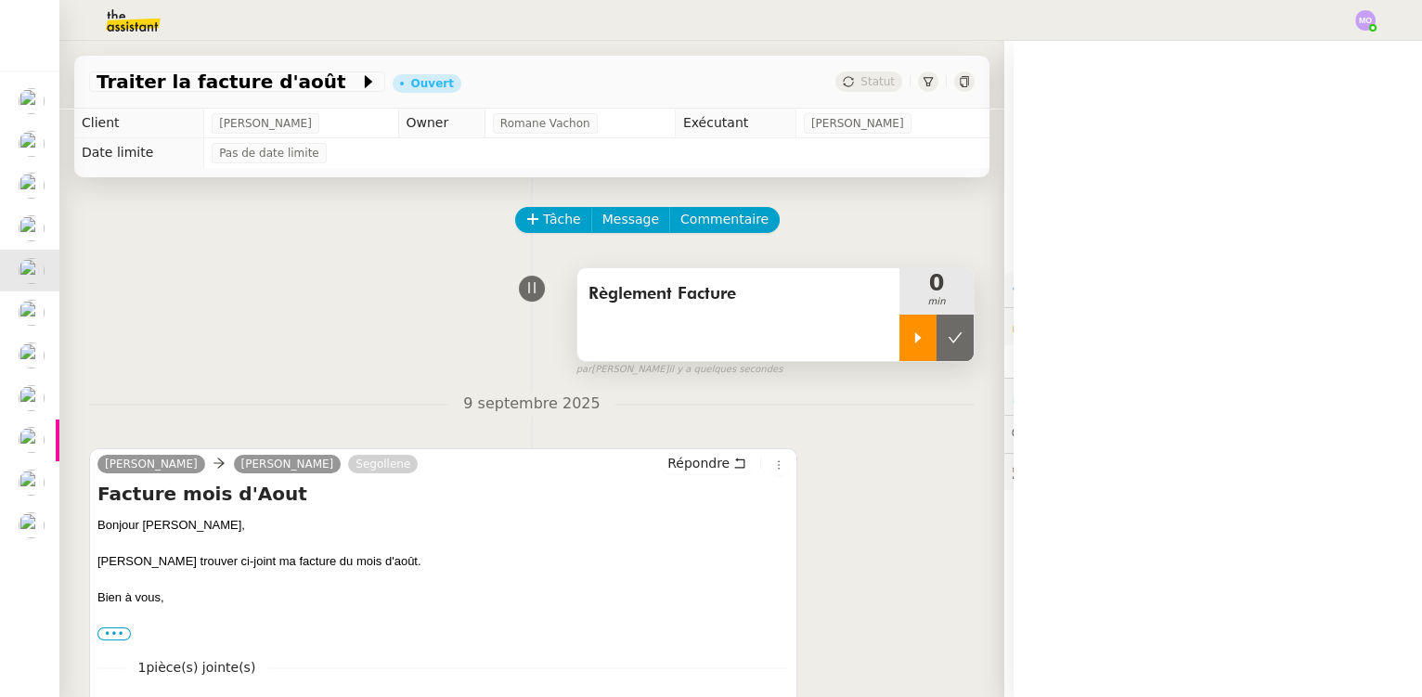
click at [915, 338] on icon at bounding box center [918, 337] width 6 height 10
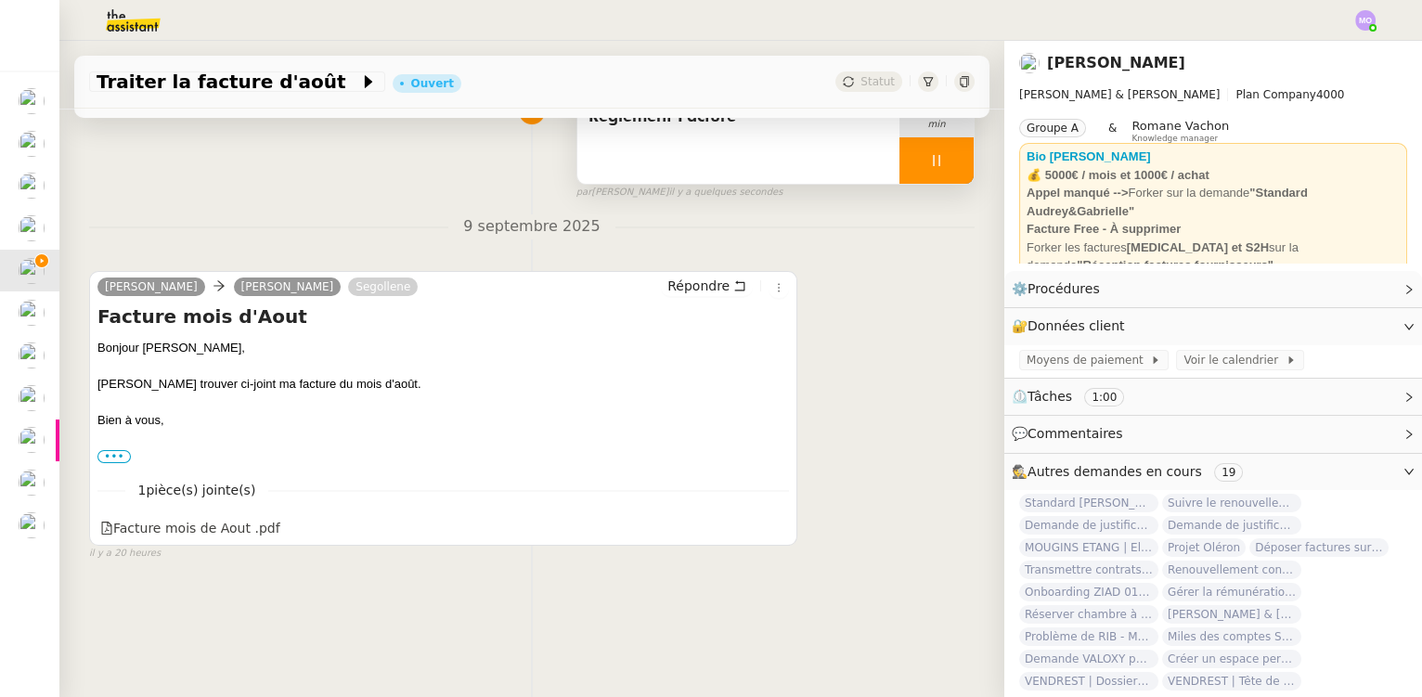
scroll to position [247, 0]
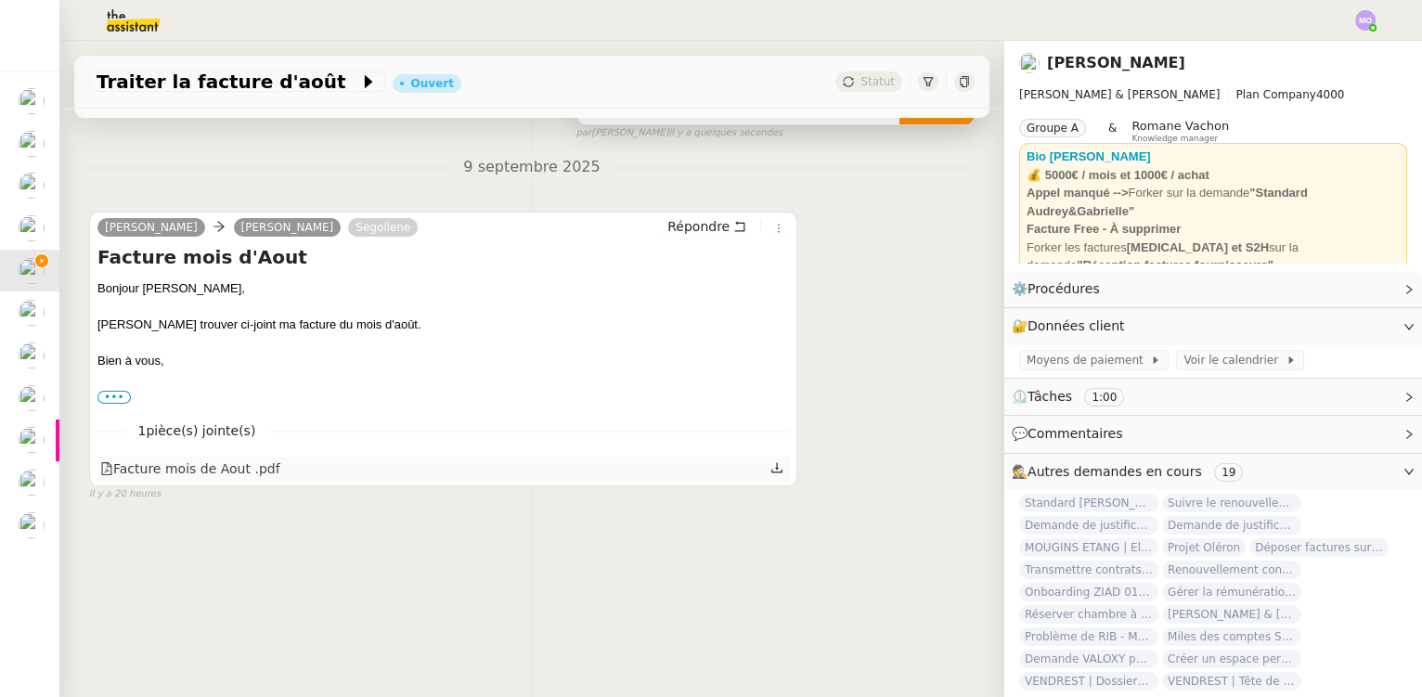
click at [243, 463] on div "Facture mois de Aout .pdf" at bounding box center [190, 468] width 180 height 21
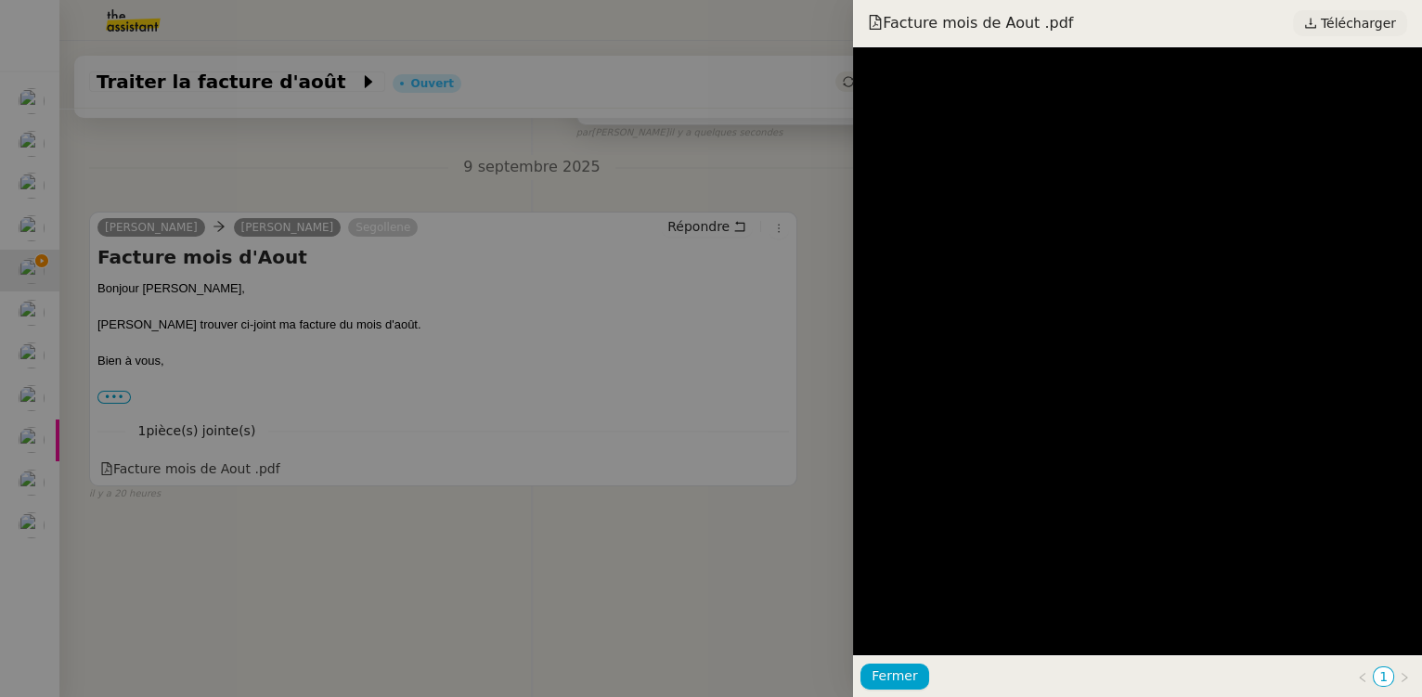
click at [1326, 26] on link "Télécharger" at bounding box center [1350, 23] width 114 height 26
click at [401, 198] on div at bounding box center [711, 348] width 1422 height 697
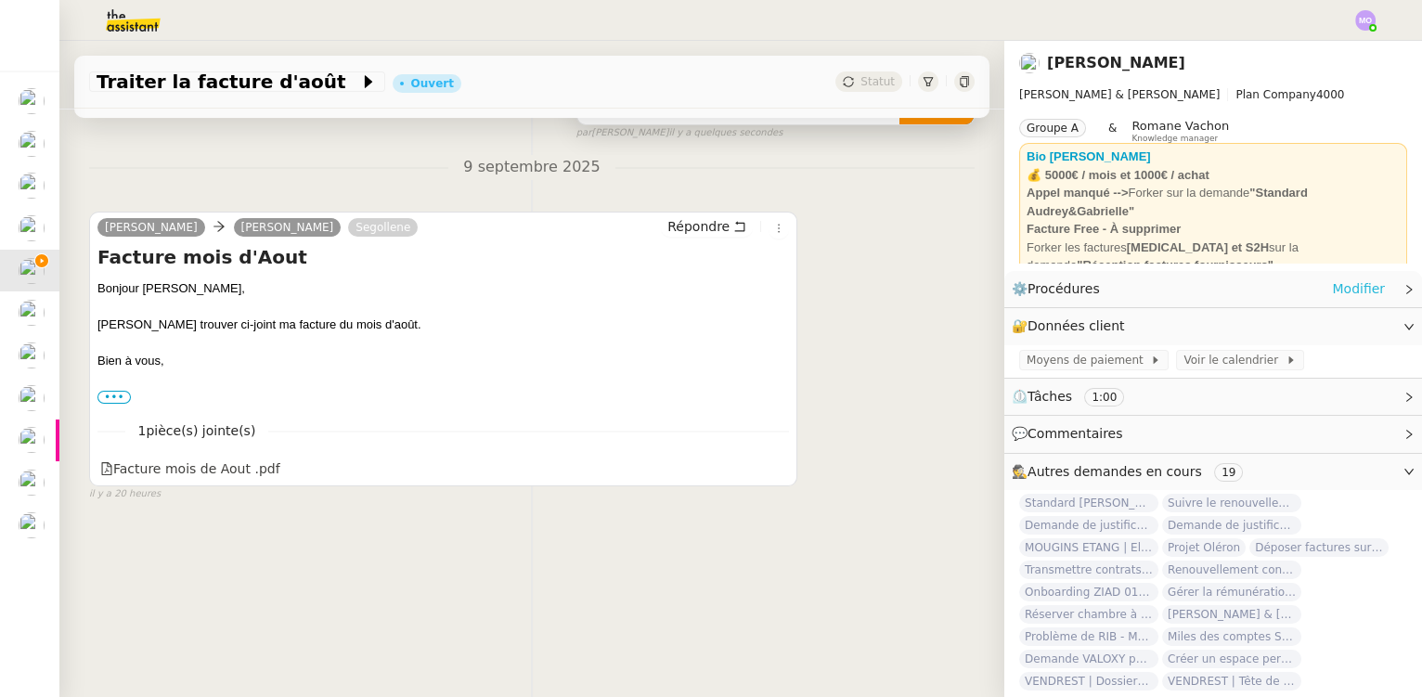
click at [1340, 287] on link "Modifier" at bounding box center [1358, 288] width 53 height 21
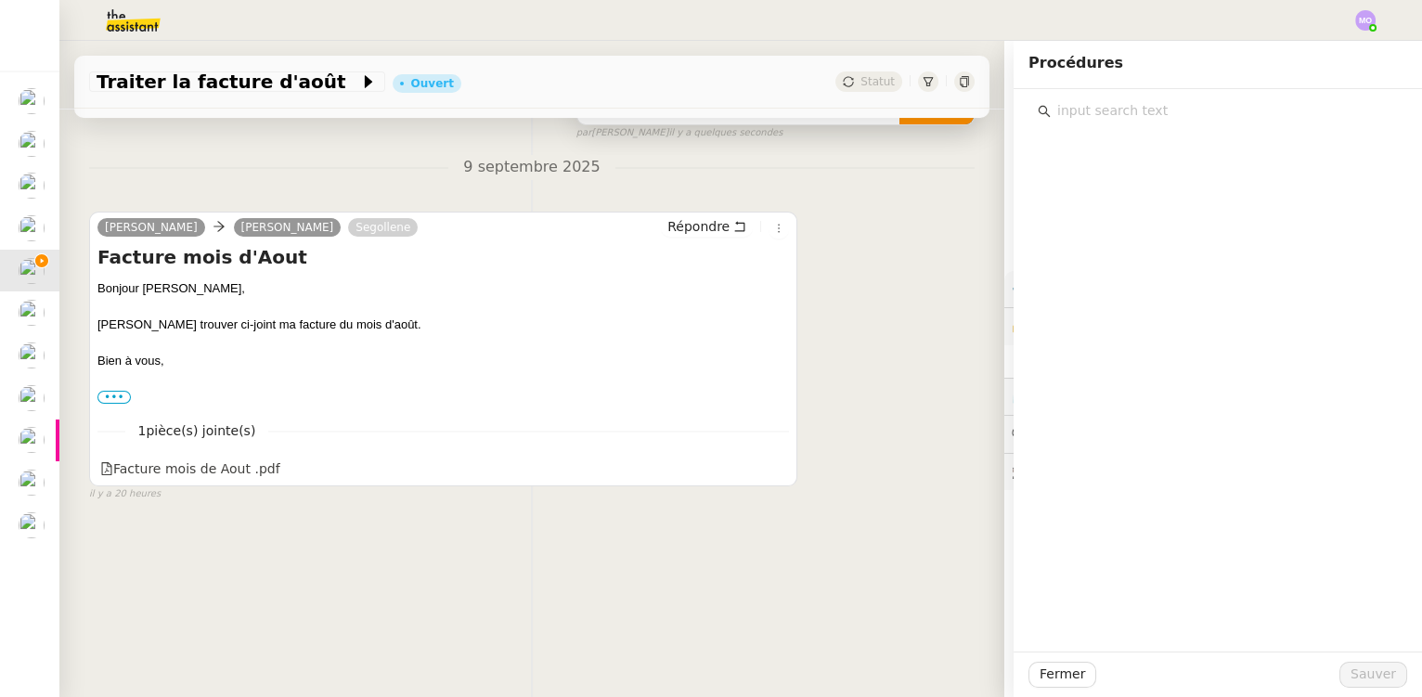
click at [1090, 112] on input "text" at bounding box center [1224, 110] width 347 height 25
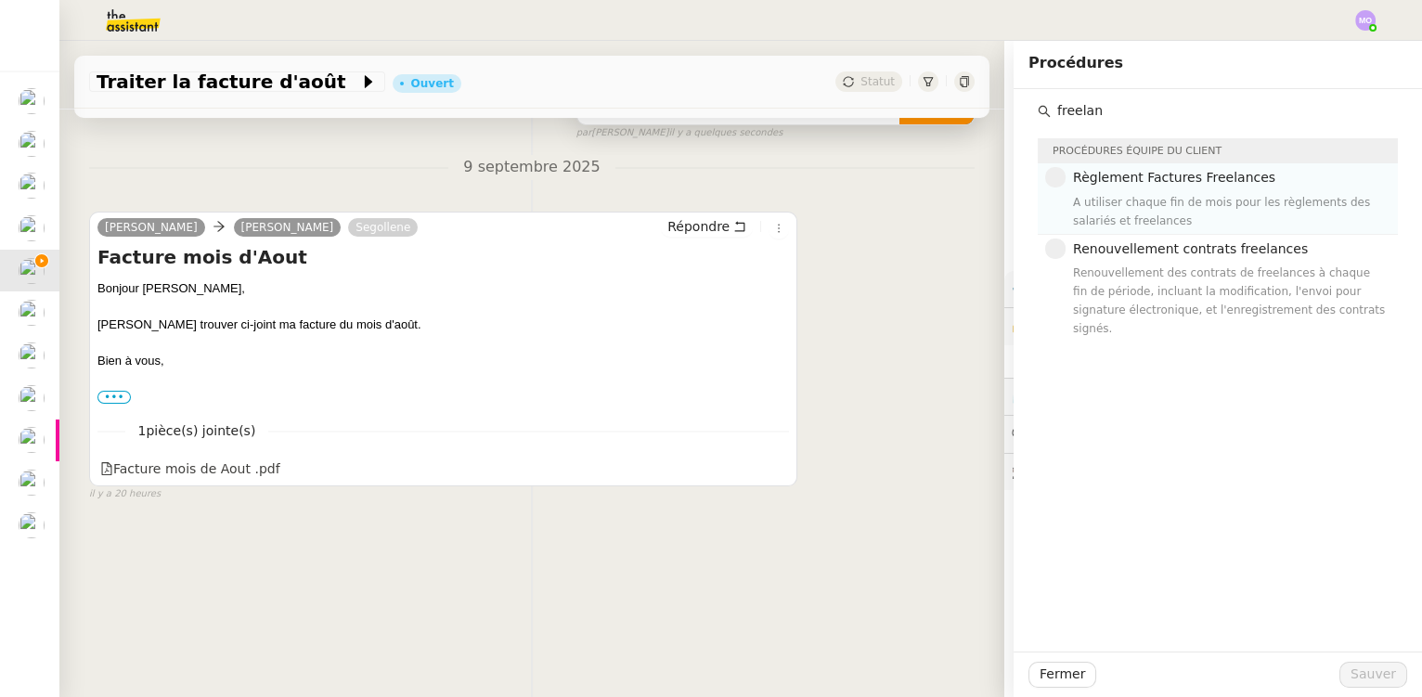
type input "freelan"
click at [1183, 208] on div "A utiliser chaque fin de mois pour les règlements des salariés et freelances" at bounding box center [1230, 211] width 314 height 37
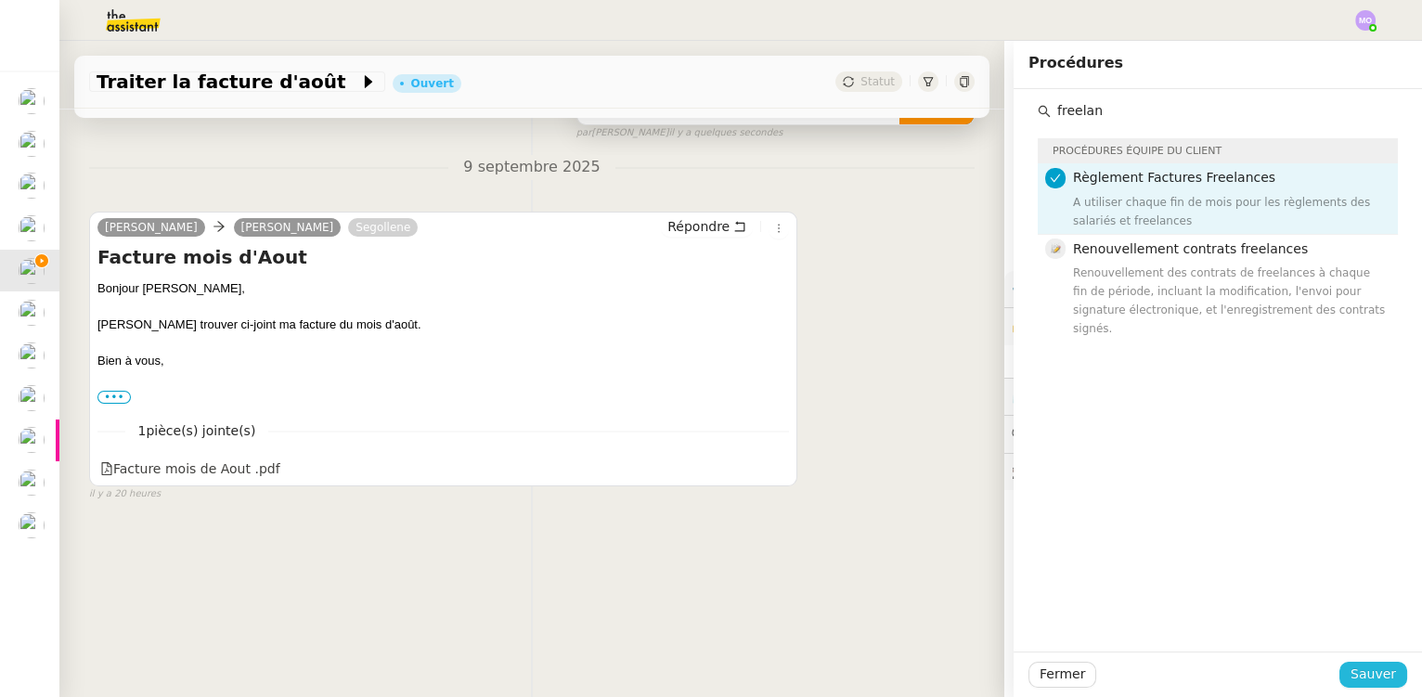
drag, startPoint x: 1362, startPoint y: 671, endPoint x: 1319, endPoint y: 636, distance: 56.1
click at [1362, 671] on span "Sauver" at bounding box center [1372, 674] width 45 height 21
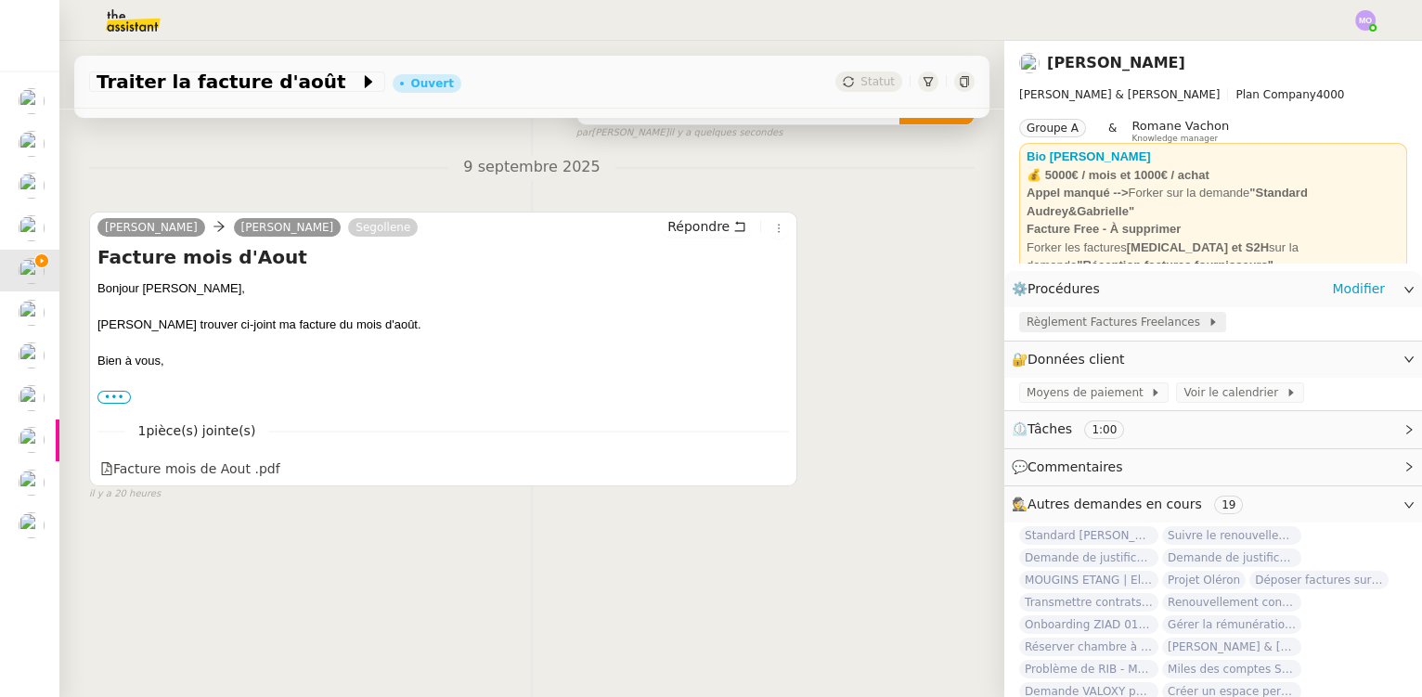
click at [1114, 329] on span "Règlement Factures Freelances" at bounding box center [1116, 322] width 181 height 19
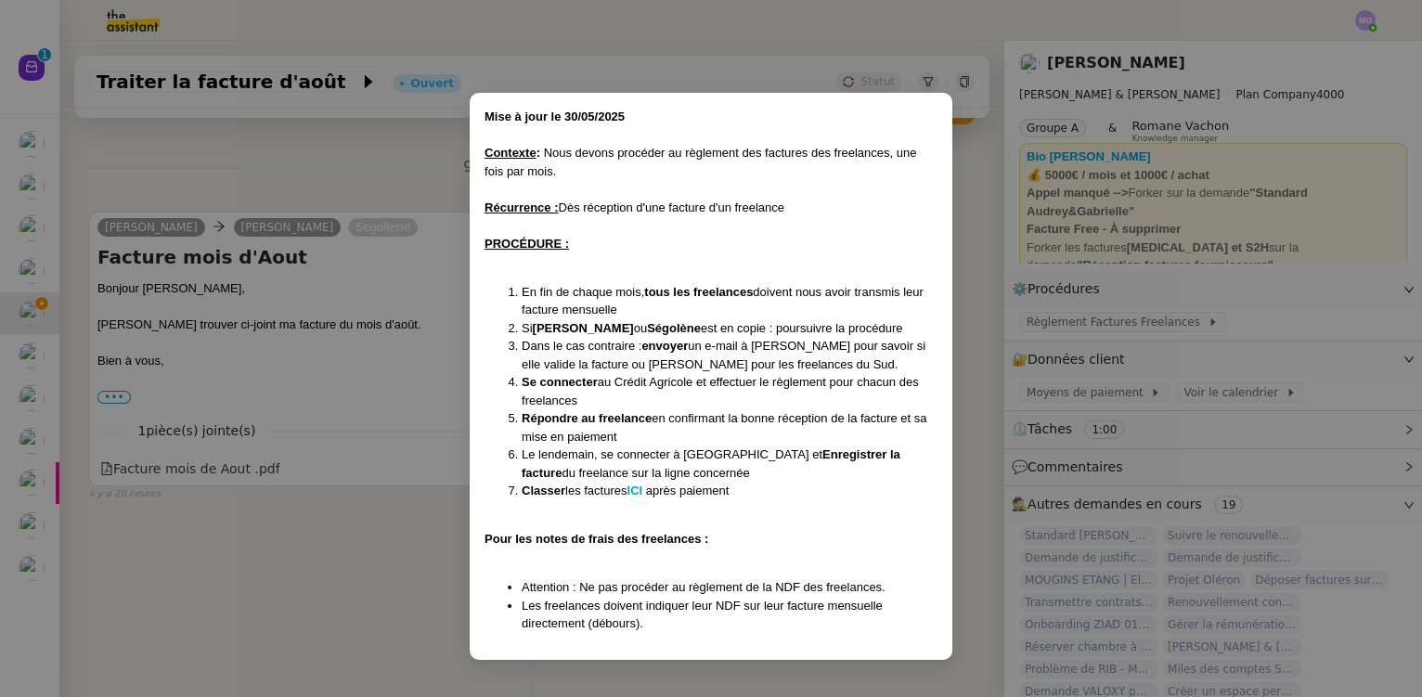
click at [398, 169] on nz-modal-container "﻿Mise à jour le [DATE] Contexte : Nous devons procéder au règlement des facture…" at bounding box center [711, 348] width 1422 height 697
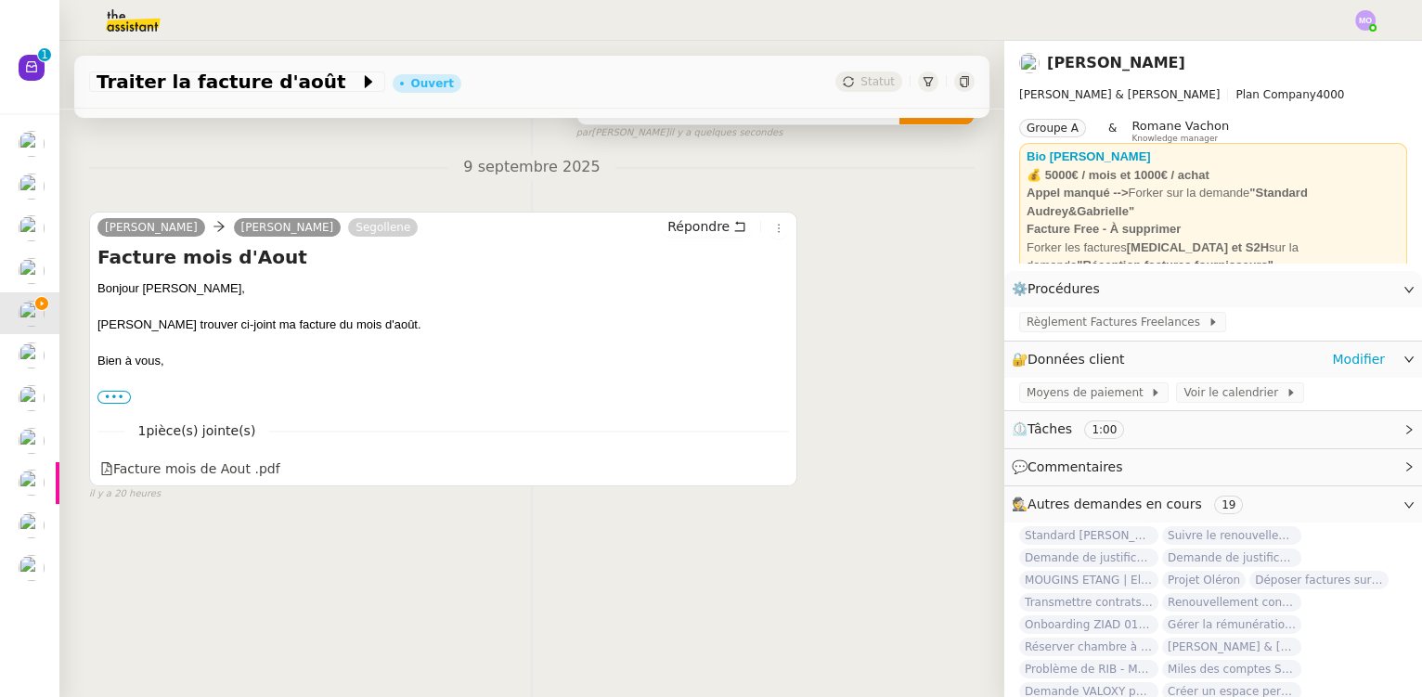
click at [1314, 364] on div "🔐 Données client Modifier" at bounding box center [1198, 359] width 373 height 21
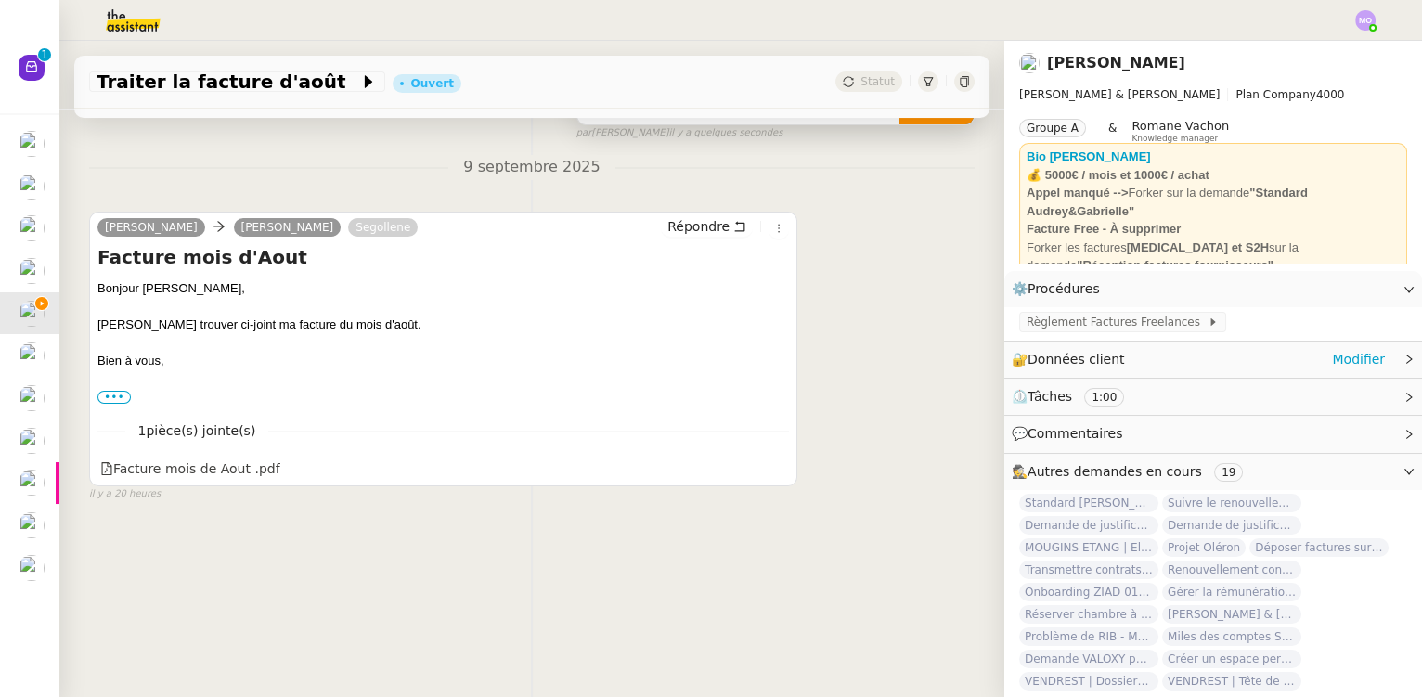
click at [1403, 362] on icon at bounding box center [1408, 359] width 11 height 11
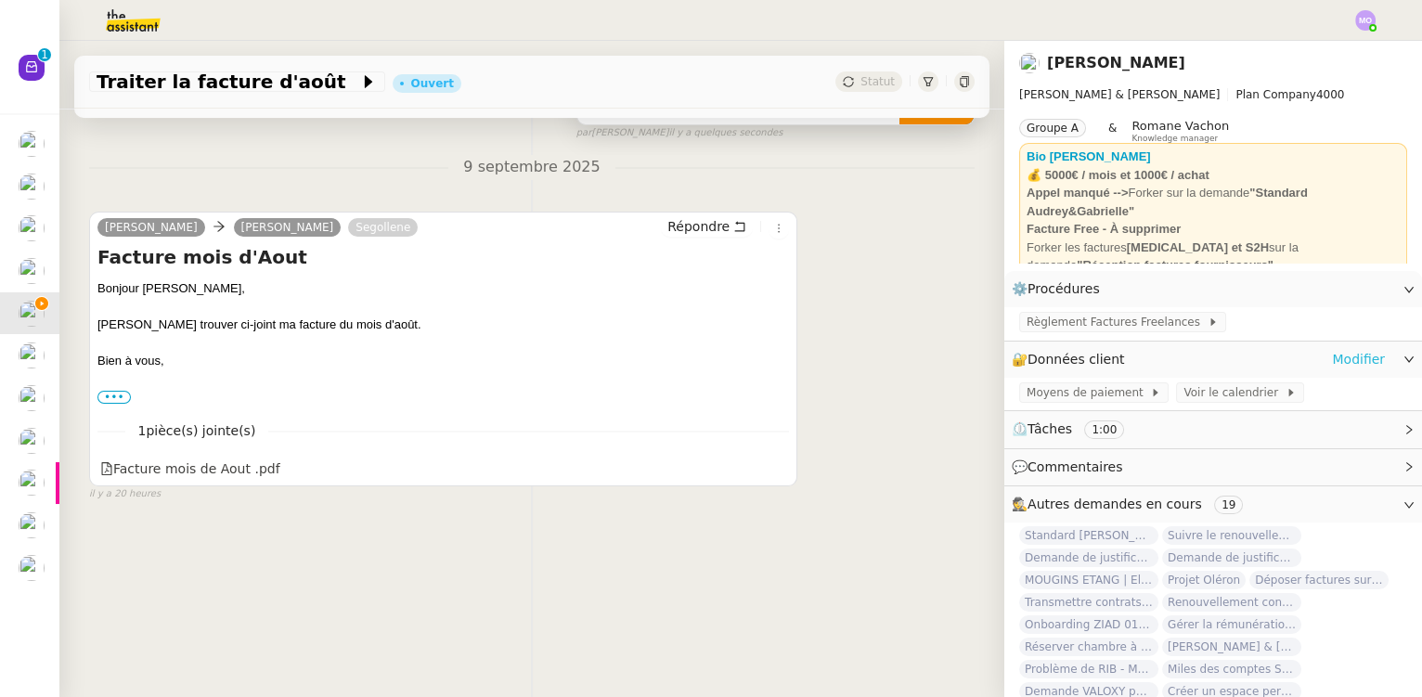
click at [1340, 355] on link "Modifier" at bounding box center [1358, 359] width 53 height 21
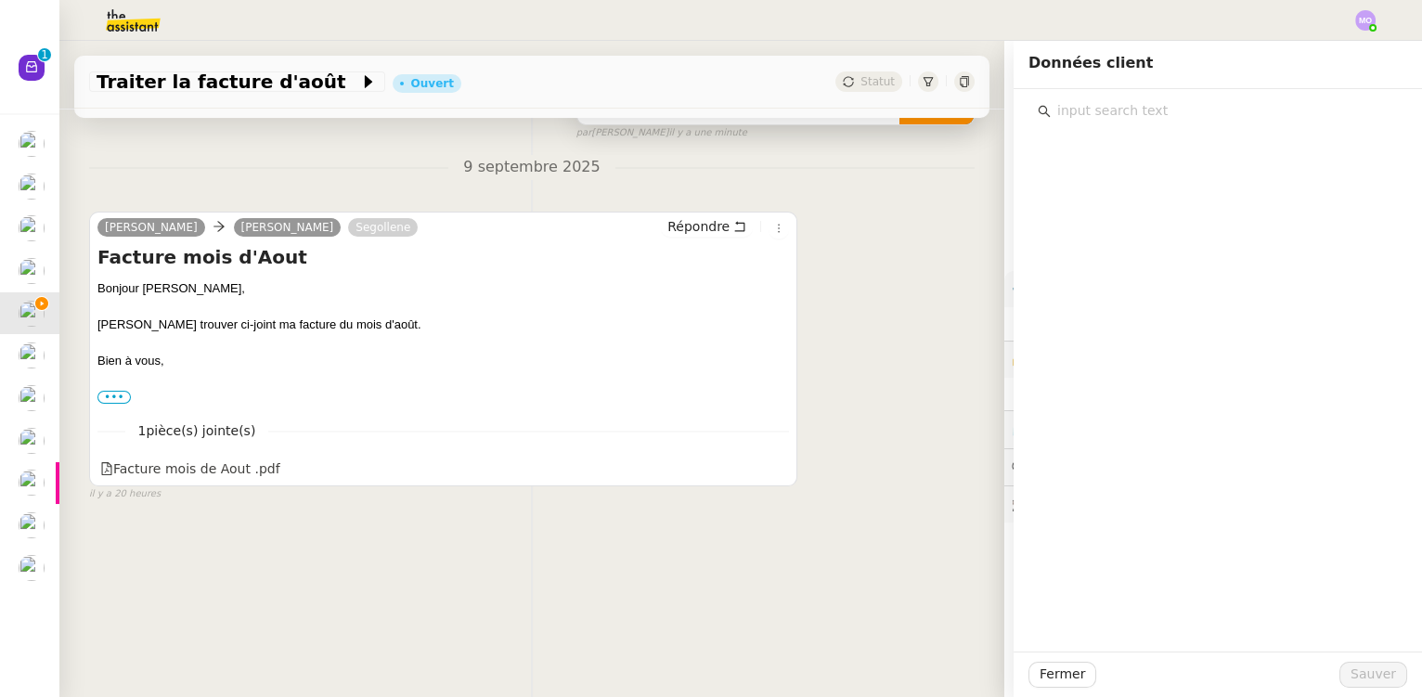
click at [1136, 100] on input "text" at bounding box center [1224, 110] width 347 height 25
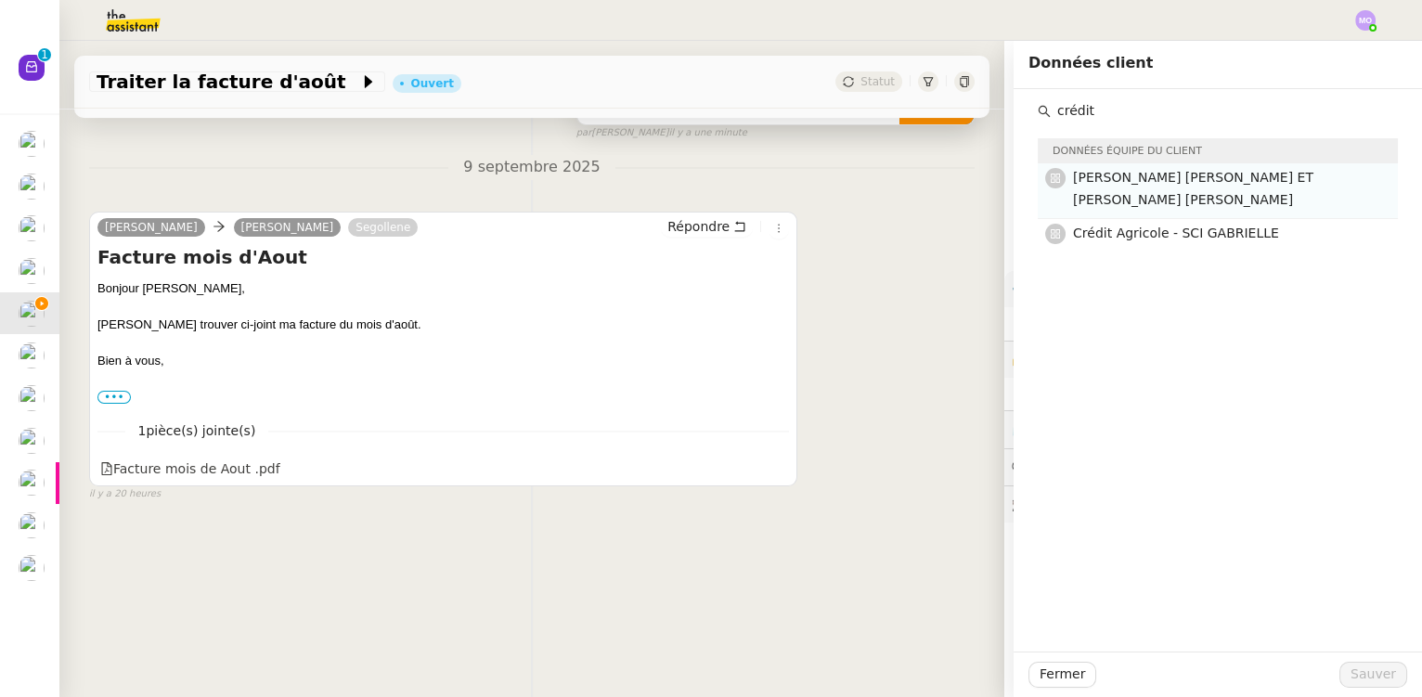
type input "crédit"
click at [1151, 194] on h4 "[PERSON_NAME] [PERSON_NAME] ET [PERSON_NAME] [PERSON_NAME]" at bounding box center [1230, 189] width 314 height 44
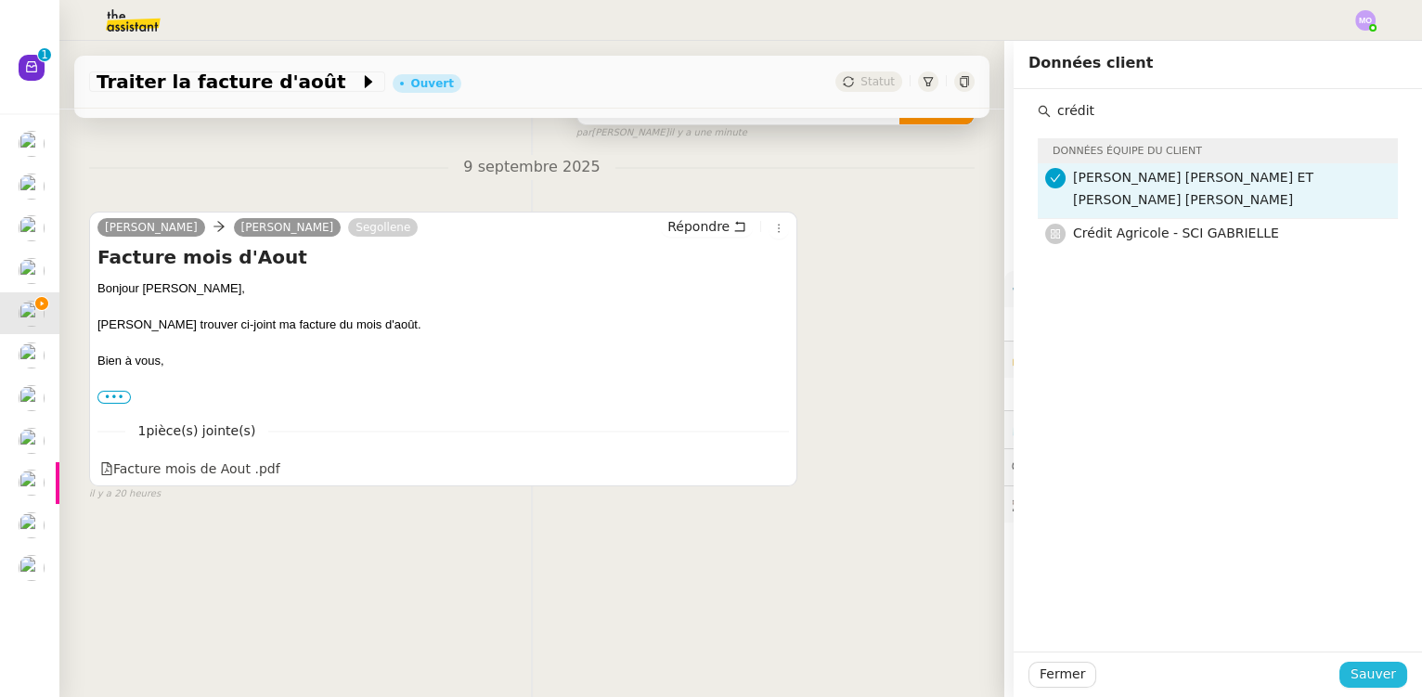
click at [1350, 673] on span "Sauver" at bounding box center [1372, 674] width 45 height 21
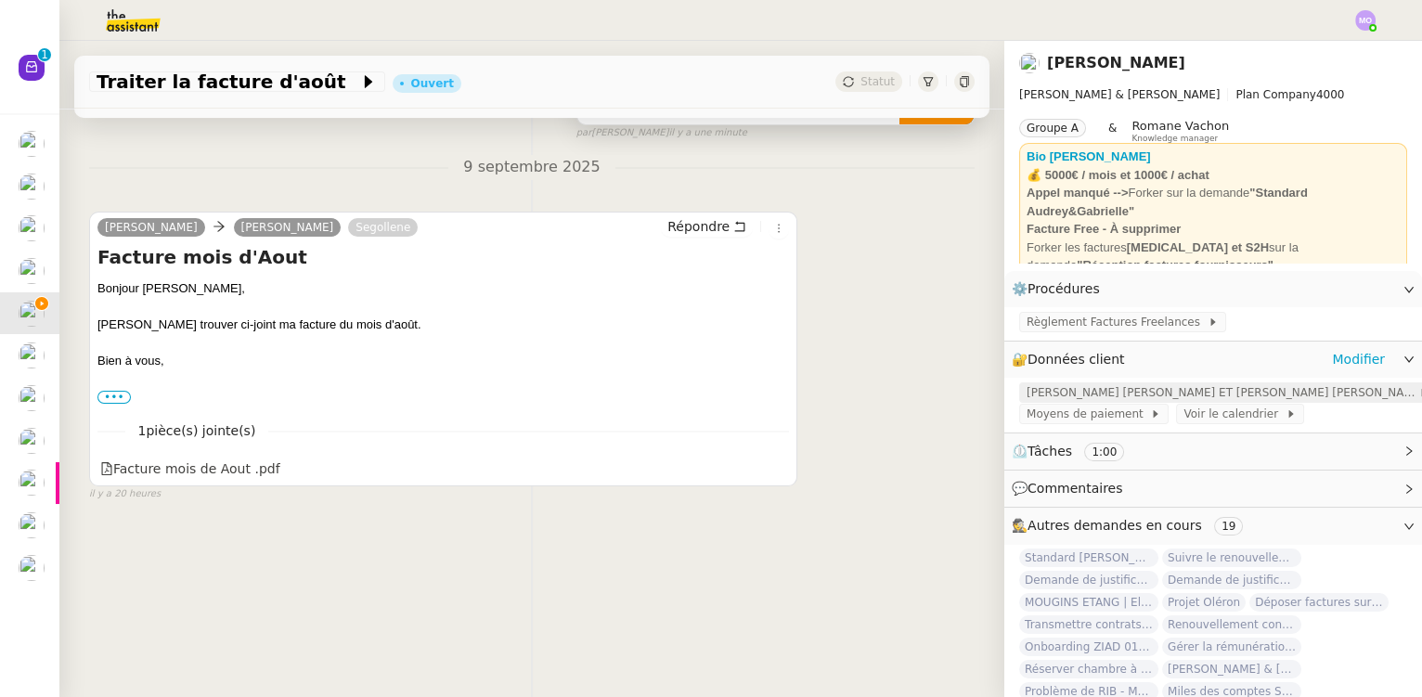
click at [1109, 402] on span "[PERSON_NAME] [PERSON_NAME] ET [PERSON_NAME] [PERSON_NAME]" at bounding box center [1222, 392] width 392 height 19
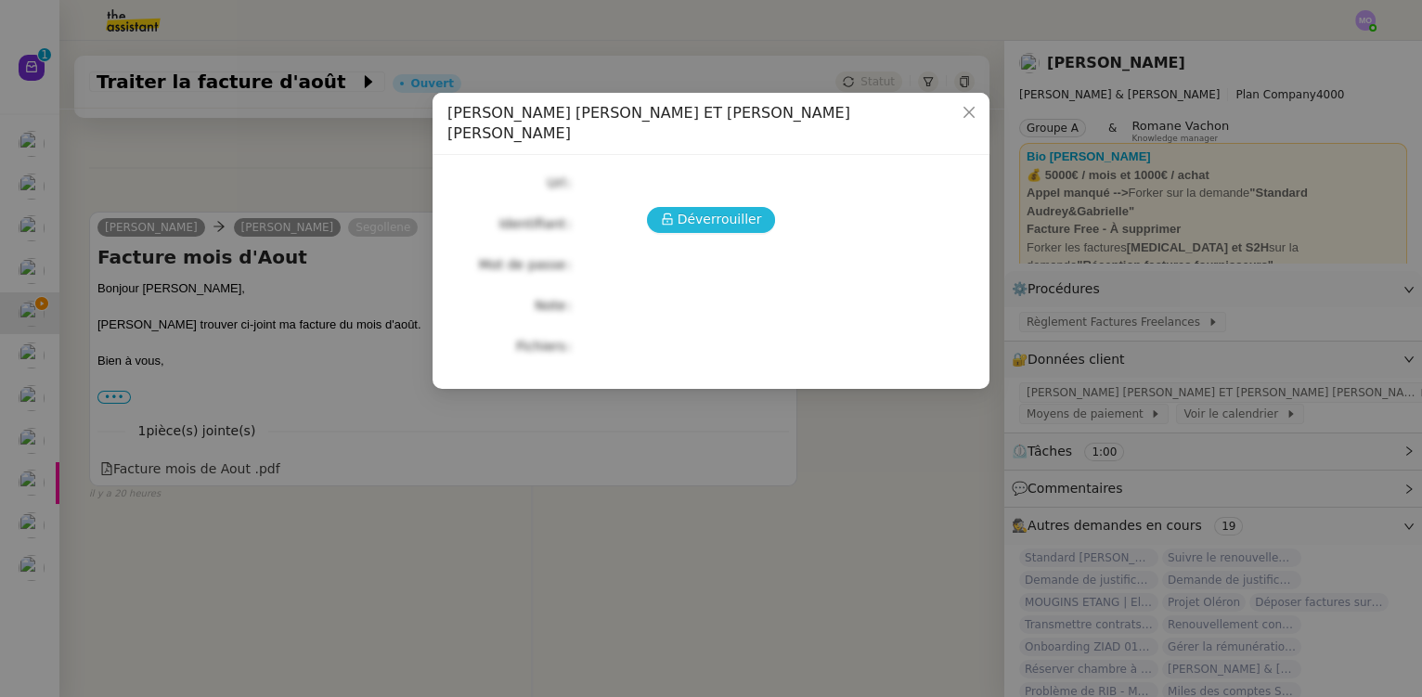
click at [691, 209] on span "Déverrouiller" at bounding box center [720, 219] width 84 height 21
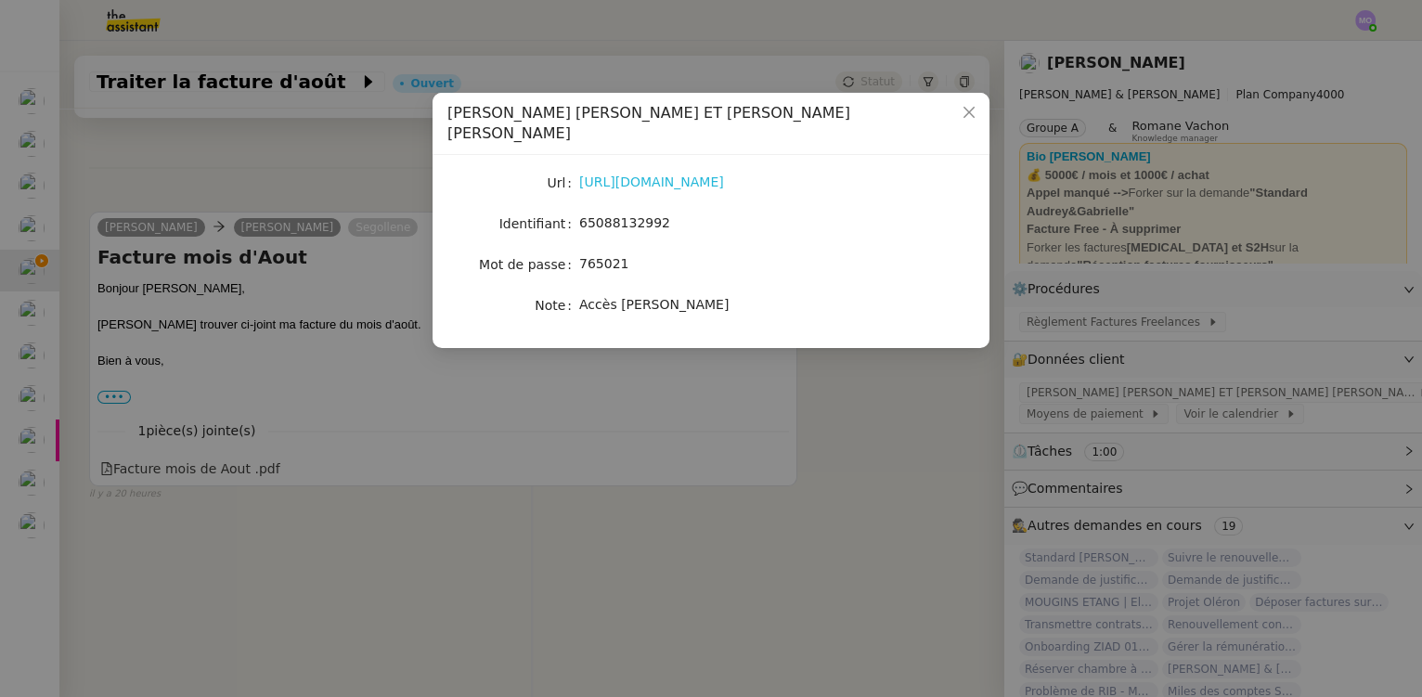
click at [690, 174] on link "[URL][DOMAIN_NAME]" at bounding box center [651, 181] width 145 height 15
click at [613, 215] on span "65088132992" at bounding box center [624, 222] width 91 height 15
copy span "65088132992"
click at [768, 419] on nz-modal-container "Crédit Agricole - [PERSON_NAME] ET [PERSON_NAME] [PERSON_NAME] [URL][DOMAIN_NAM…" at bounding box center [711, 348] width 1422 height 697
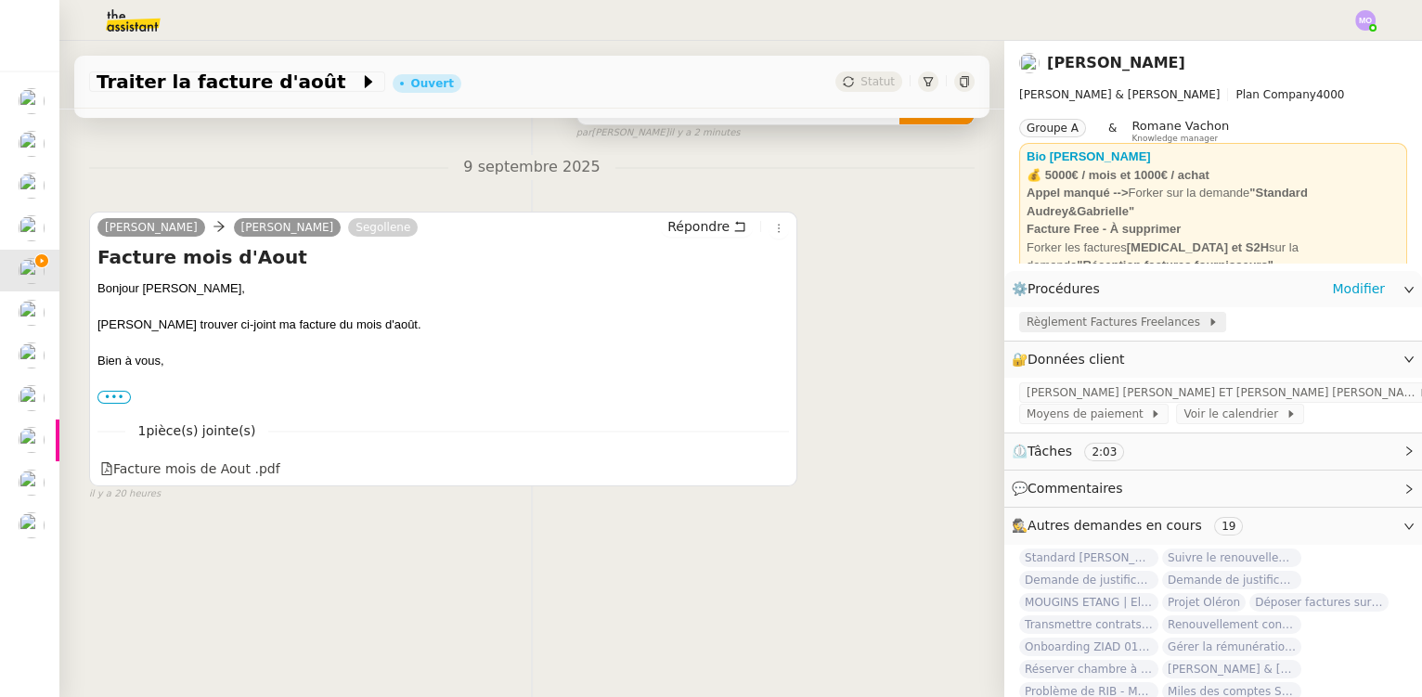
click at [1058, 324] on span "Règlement Factures Freelances" at bounding box center [1116, 322] width 181 height 19
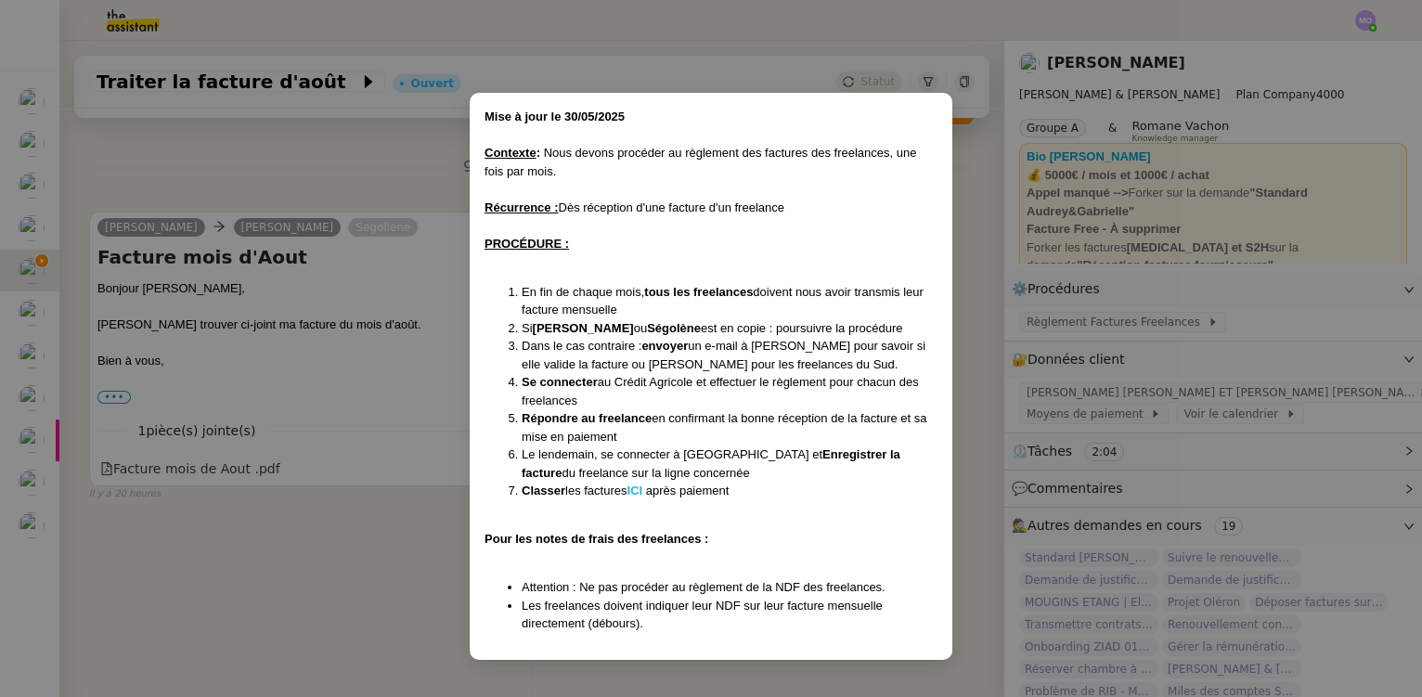
click at [642, 491] on strong "ICI" at bounding box center [634, 491] width 16 height 14
click at [385, 300] on nz-modal-container "﻿Mise à jour le [DATE] Contexte : Nous devons procéder au règlement des facture…" at bounding box center [711, 348] width 1422 height 697
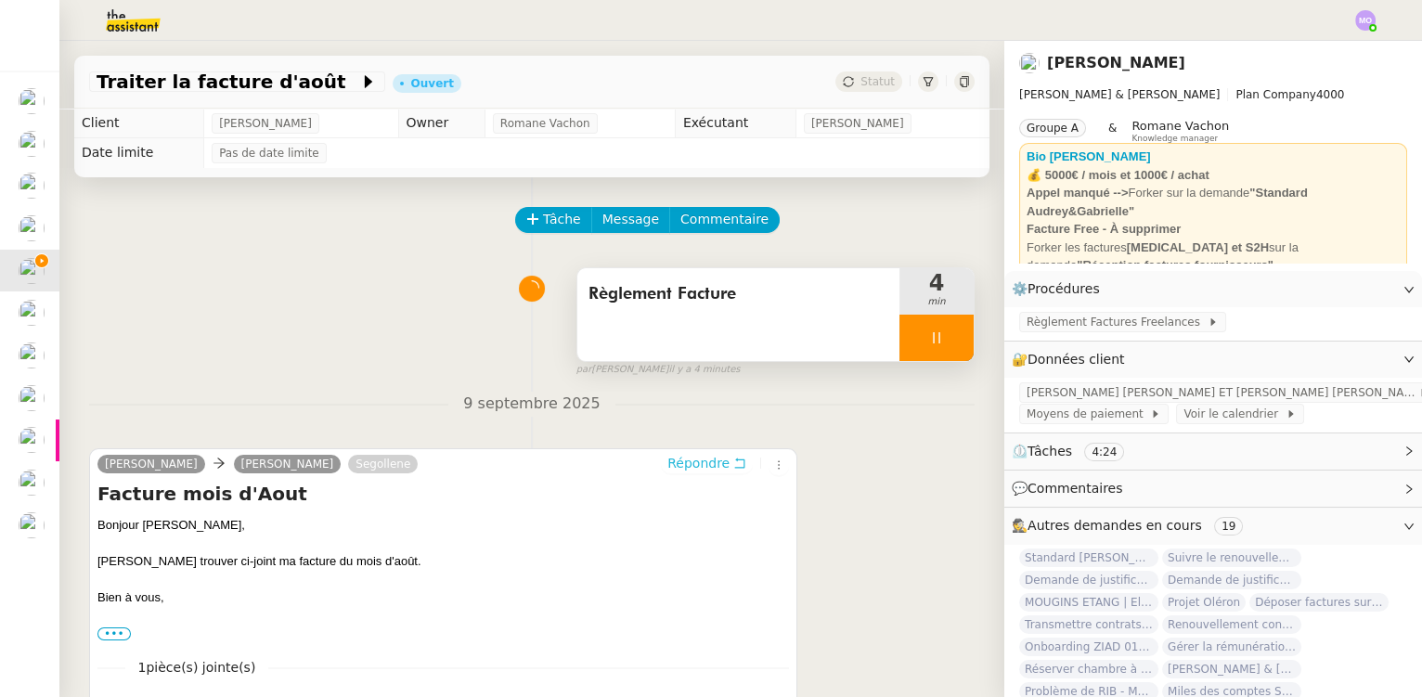
click at [697, 467] on span "Répondre" at bounding box center [698, 463] width 62 height 19
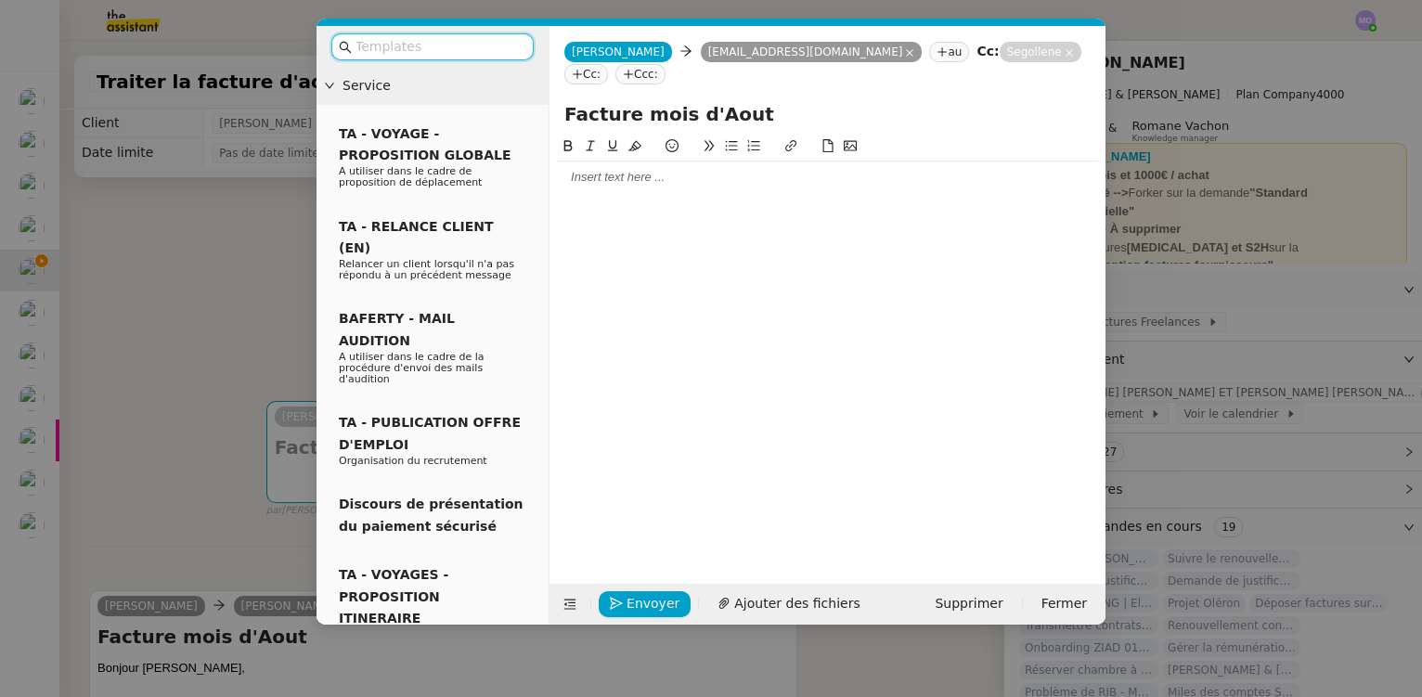
click at [240, 253] on nz-modal-container "Service TA - VOYAGE - PROPOSITION GLOBALE A utiliser dans le cadre de propositi…" at bounding box center [711, 348] width 1422 height 697
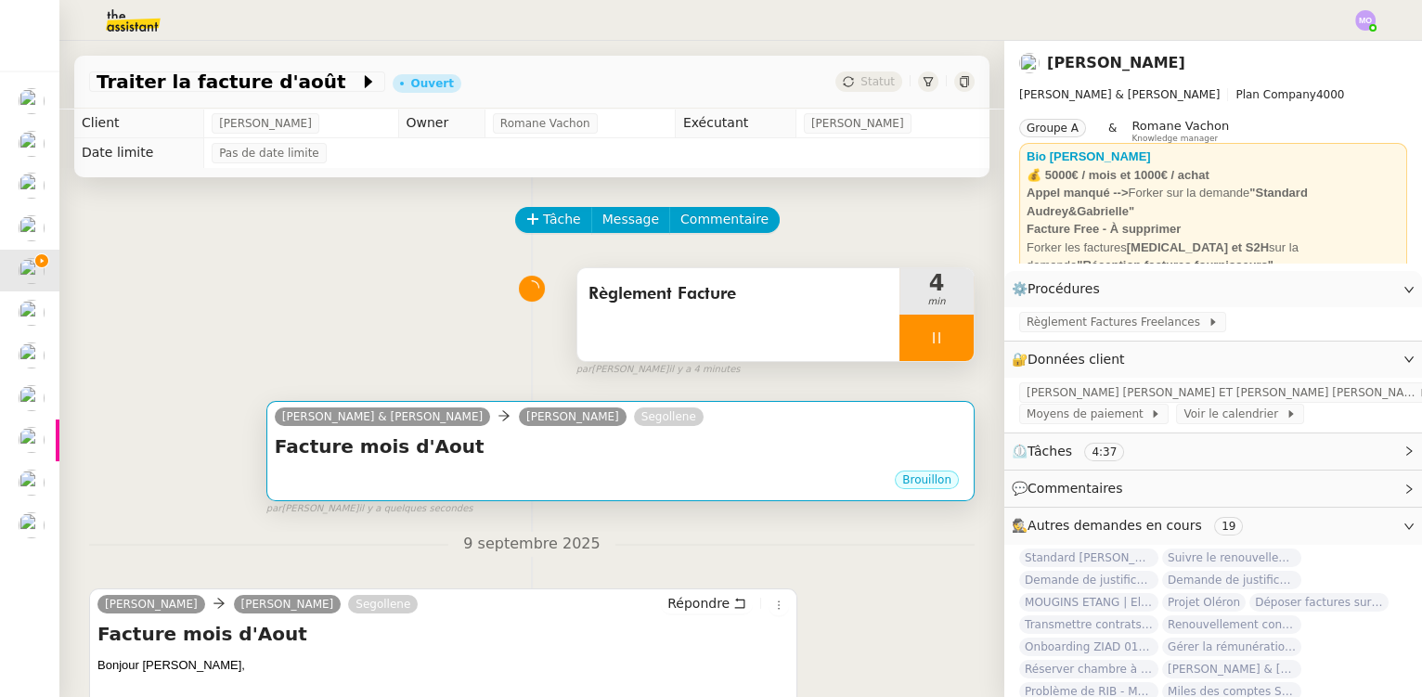
click at [533, 473] on div "Brouillon" at bounding box center [620, 483] width 691 height 28
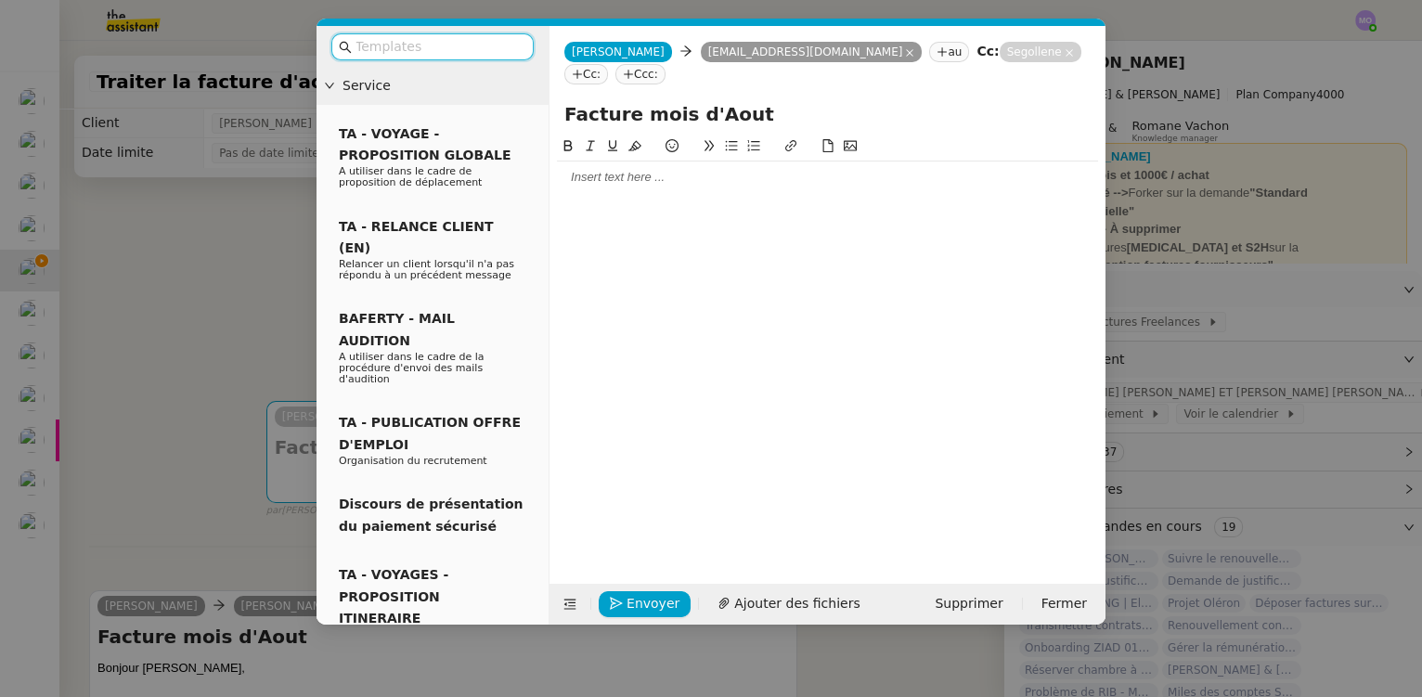
click at [621, 174] on div at bounding box center [827, 177] width 541 height 17
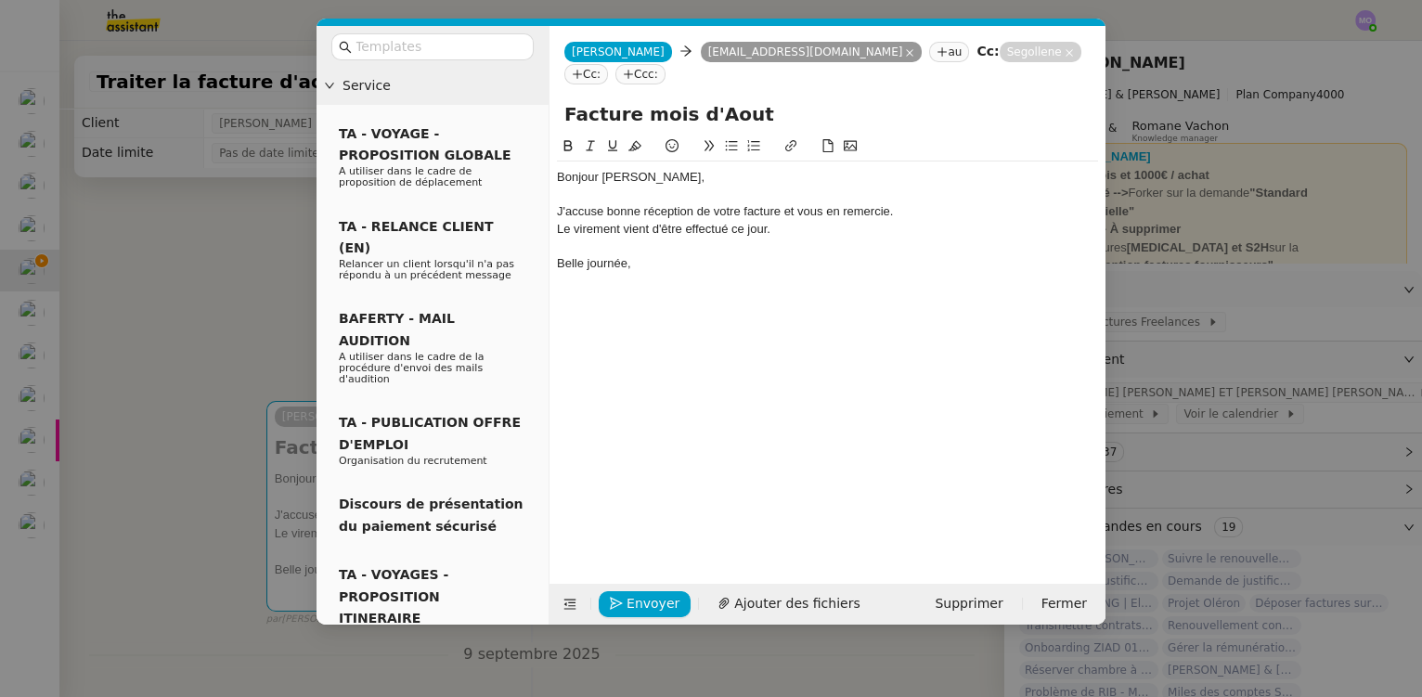
click at [226, 375] on nz-modal-container "Service TA - VOYAGE - PROPOSITION GLOBALE A utiliser dans le cadre de propositi…" at bounding box center [711, 348] width 1422 height 697
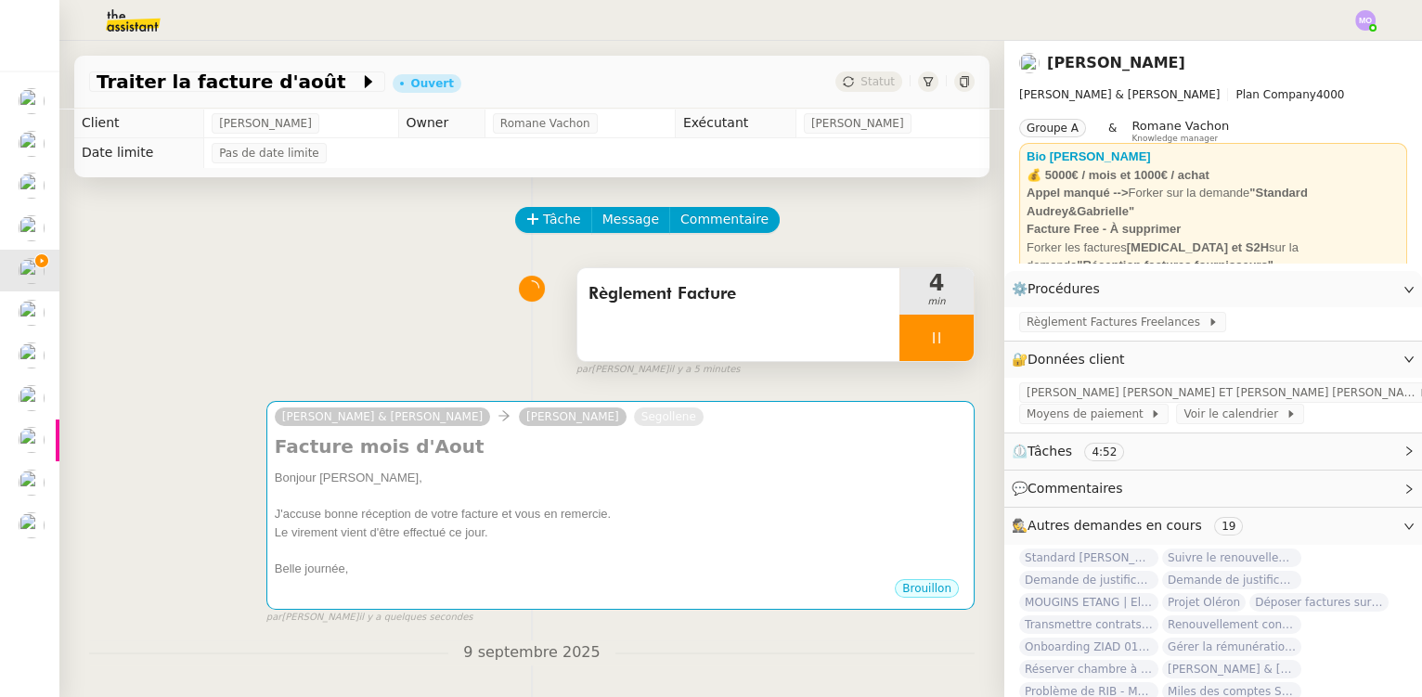
click at [173, 328] on div "Règlement Facture 4 min false par [PERSON_NAME] il y a 5 minutes" at bounding box center [531, 318] width 885 height 119
click at [935, 345] on div at bounding box center [936, 338] width 74 height 46
click at [936, 349] on button at bounding box center [954, 338] width 37 height 46
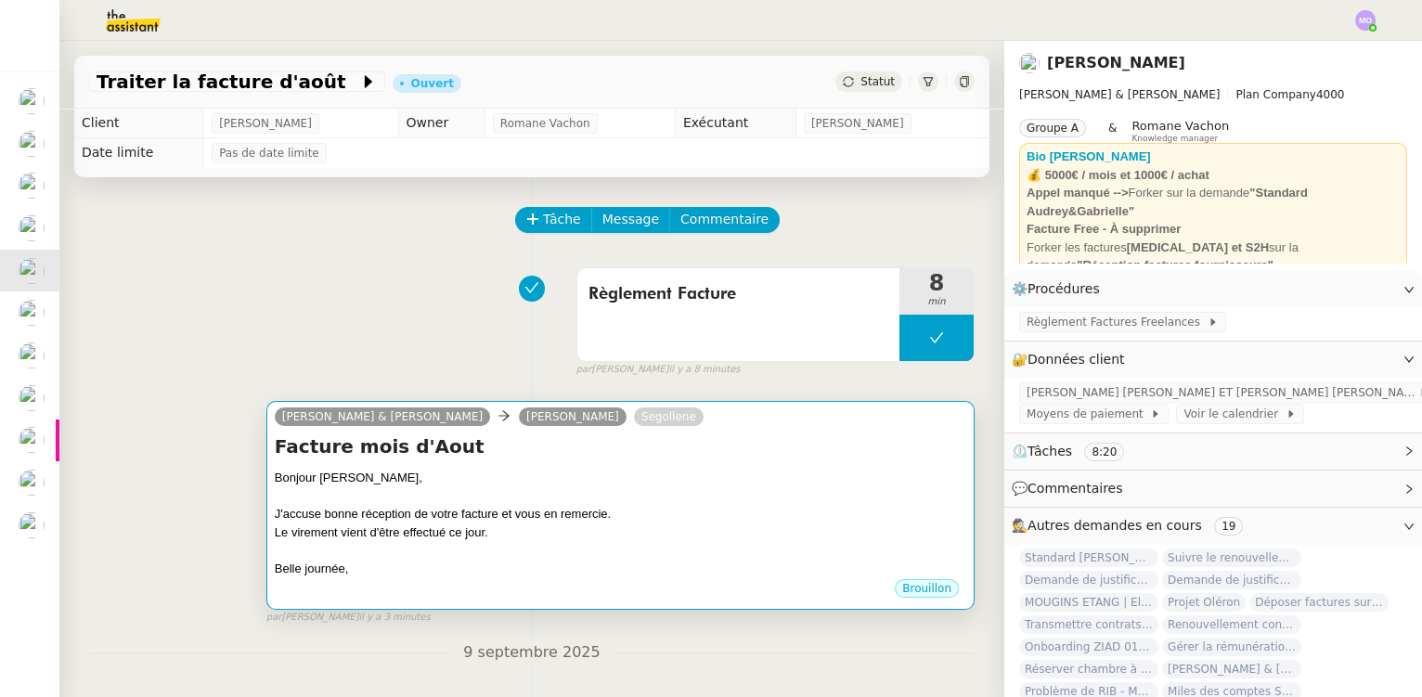
click at [602, 505] on div at bounding box center [620, 496] width 691 height 19
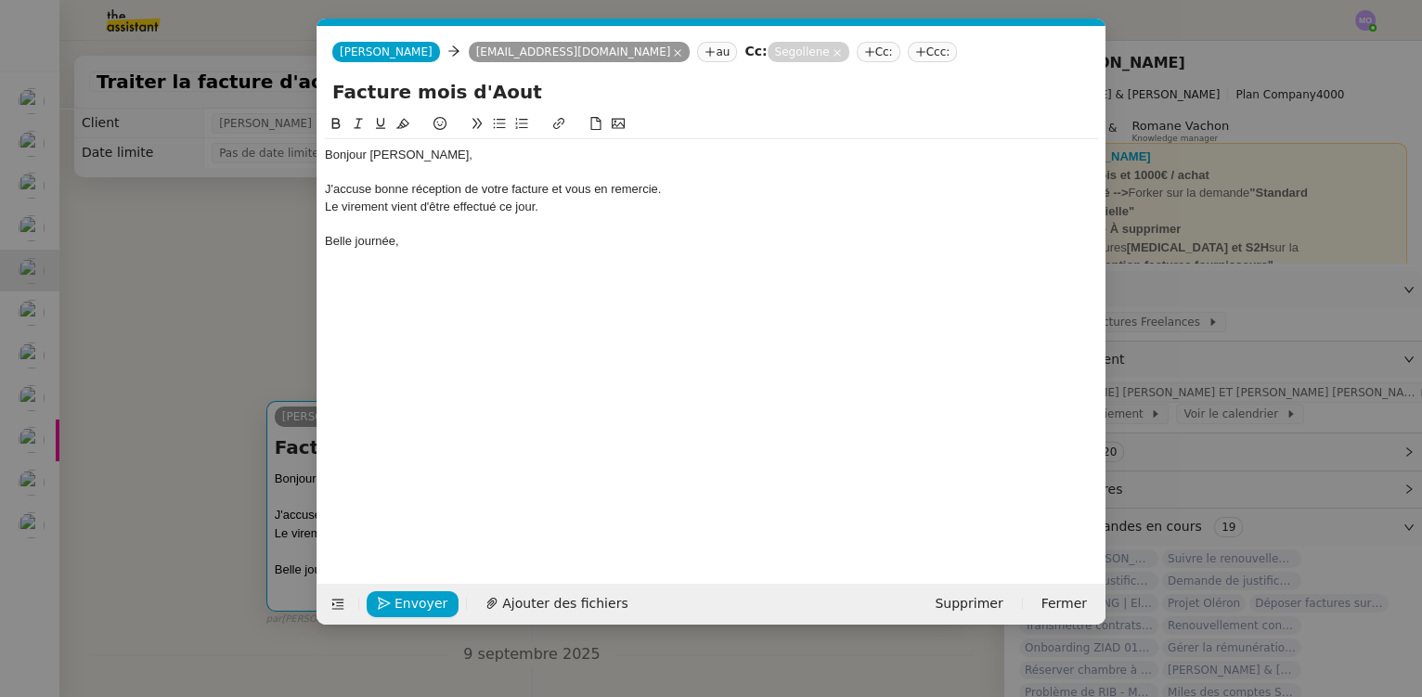
scroll to position [0, 39]
click at [409, 601] on span "Envoyer" at bounding box center [420, 603] width 53 height 21
click at [409, 601] on span "Confirmer l'envoi" at bounding box center [449, 603] width 111 height 21
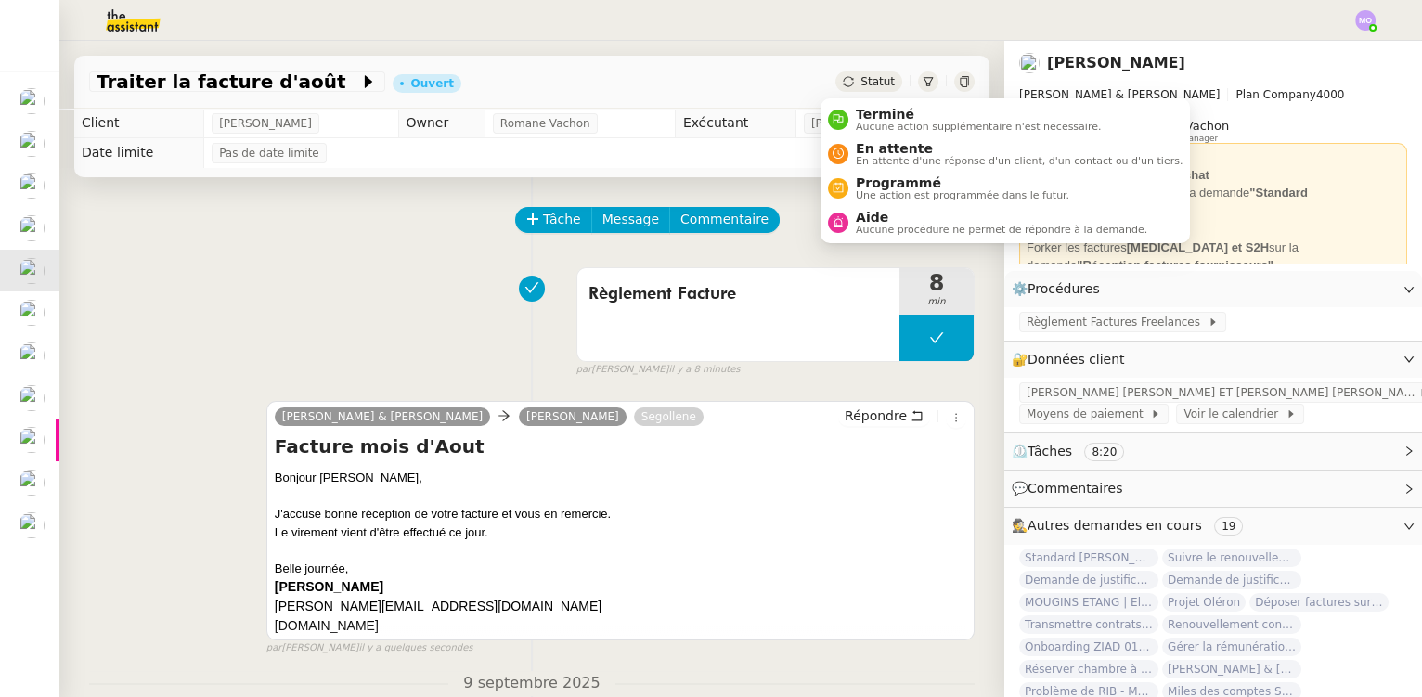
click at [860, 78] on span "Statut" at bounding box center [877, 81] width 34 height 13
click at [889, 108] on span "Terminé" at bounding box center [978, 114] width 245 height 15
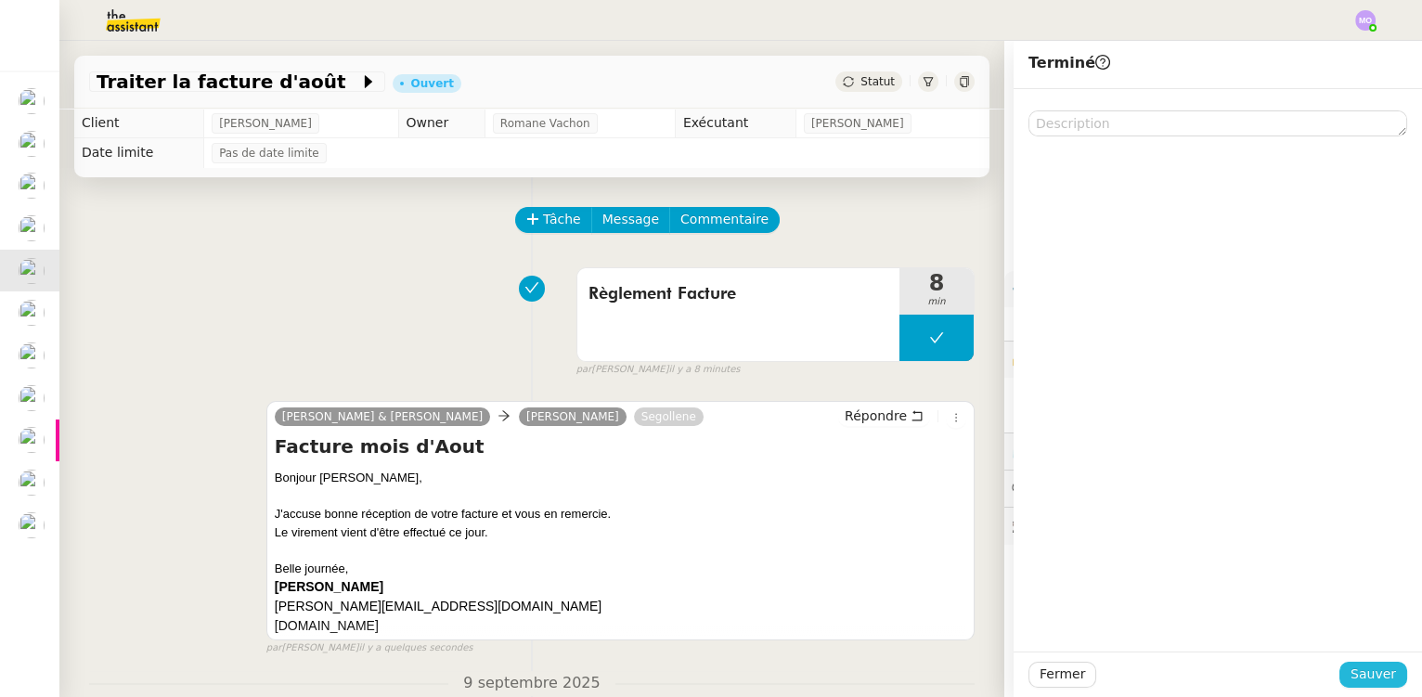
click at [1355, 679] on span "Sauver" at bounding box center [1372, 674] width 45 height 21
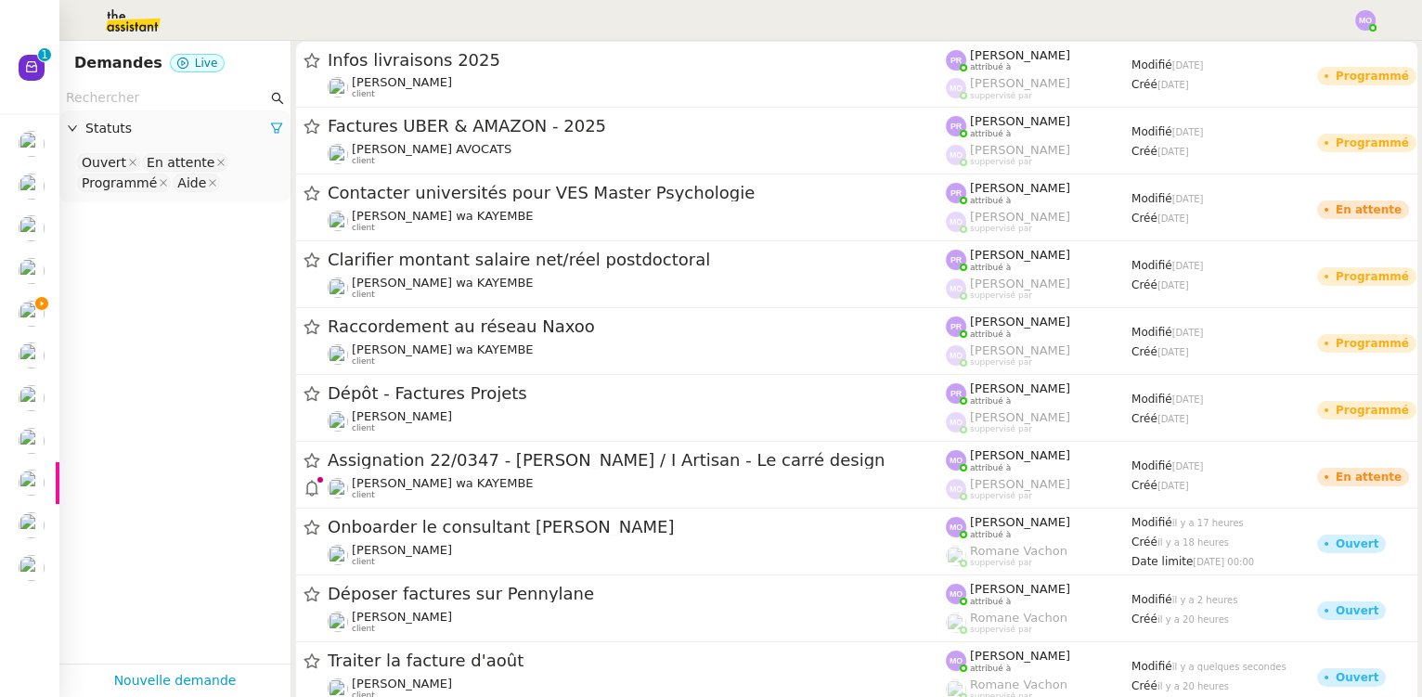
click at [117, 94] on input "text" at bounding box center [166, 97] width 201 height 21
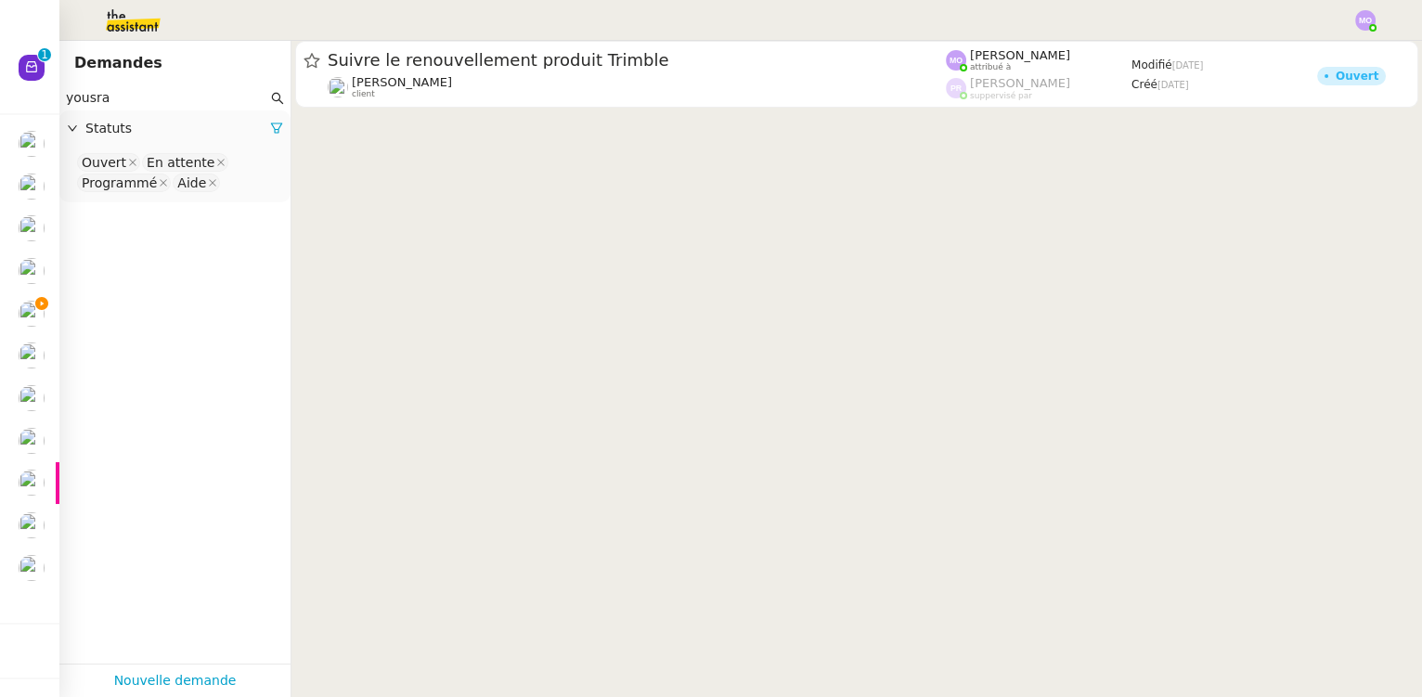
type input "yousra"
click at [226, 189] on nz-select-top-control "Ouvert En attente Programmé Aide" at bounding box center [174, 173] width 201 height 44
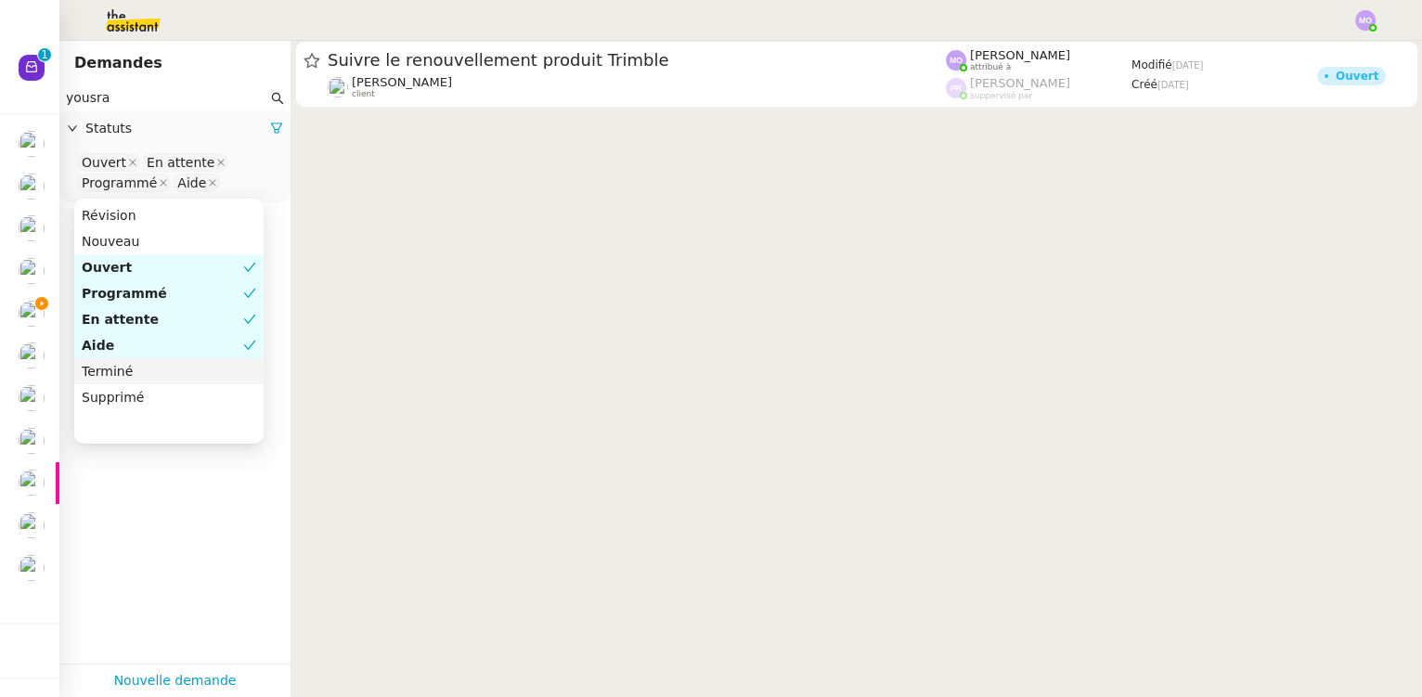
click at [182, 379] on div "Terminé" at bounding box center [169, 371] width 174 height 17
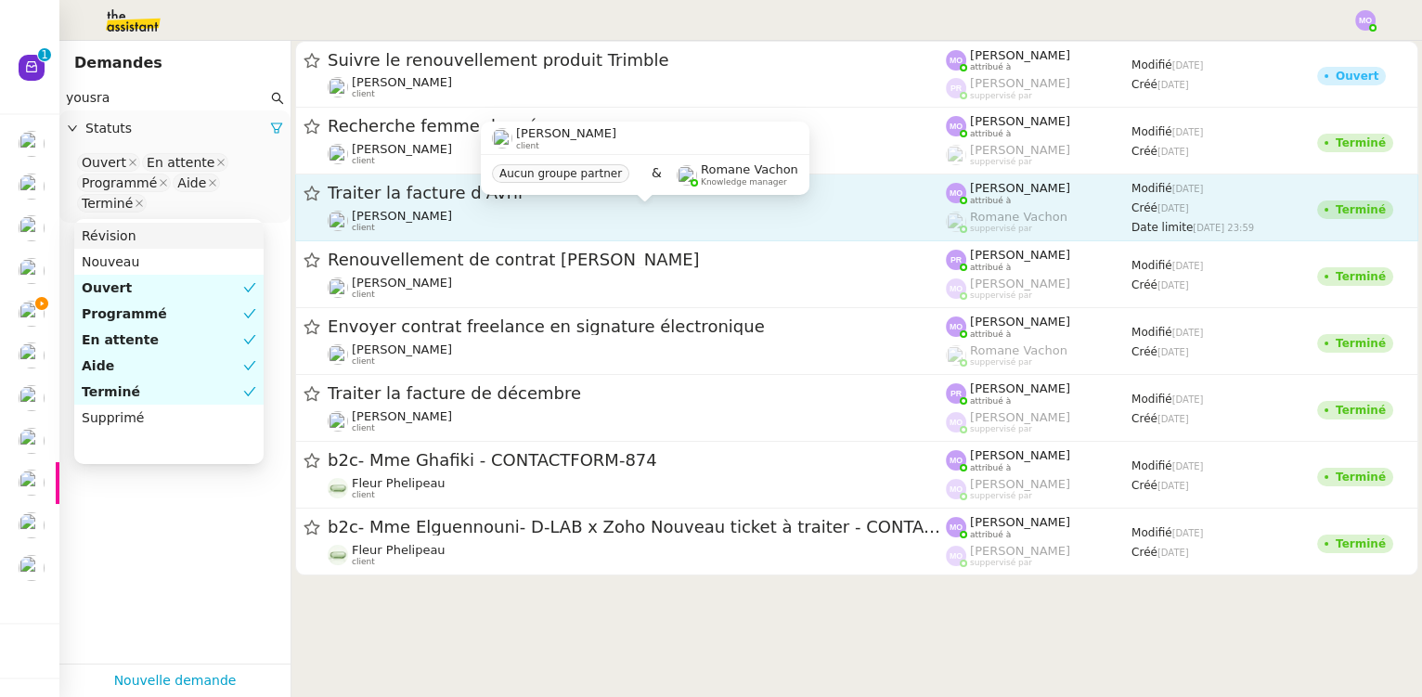
click at [454, 214] on div "Gabrielle Tavernier client" at bounding box center [637, 221] width 618 height 24
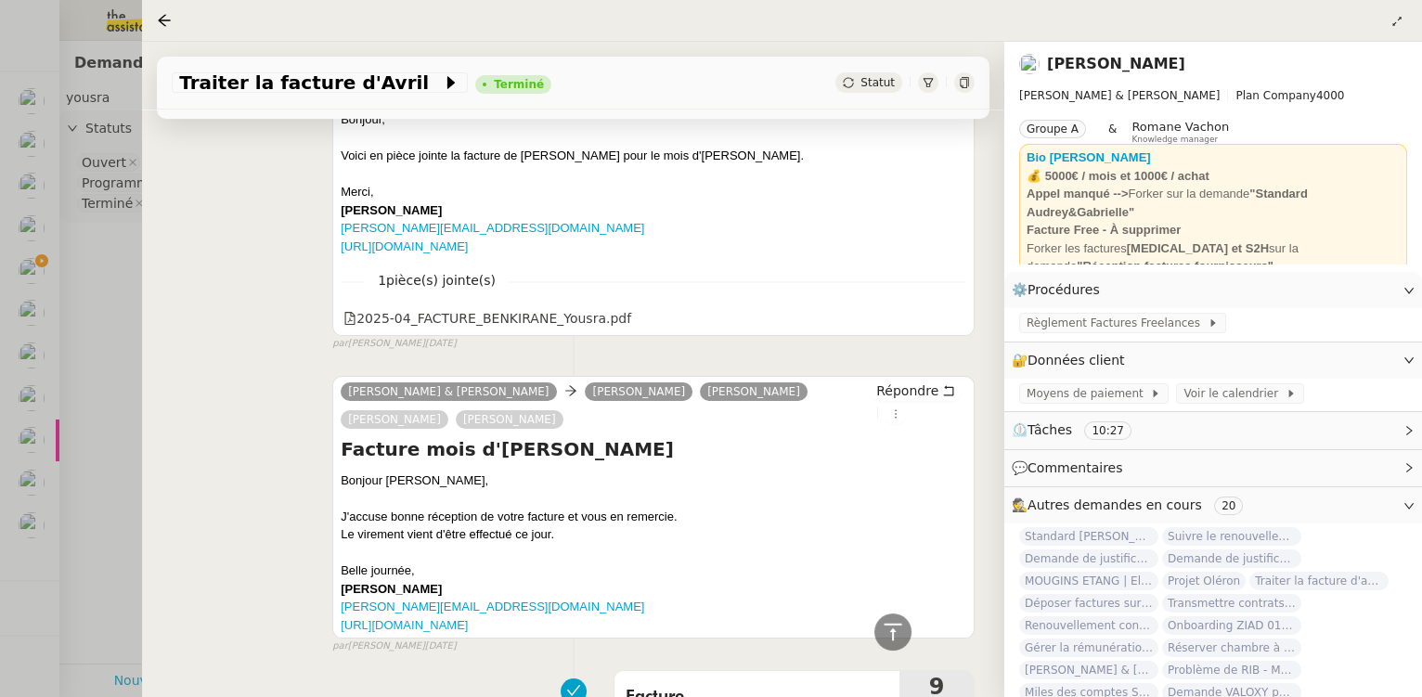
scroll to position [1012, 0]
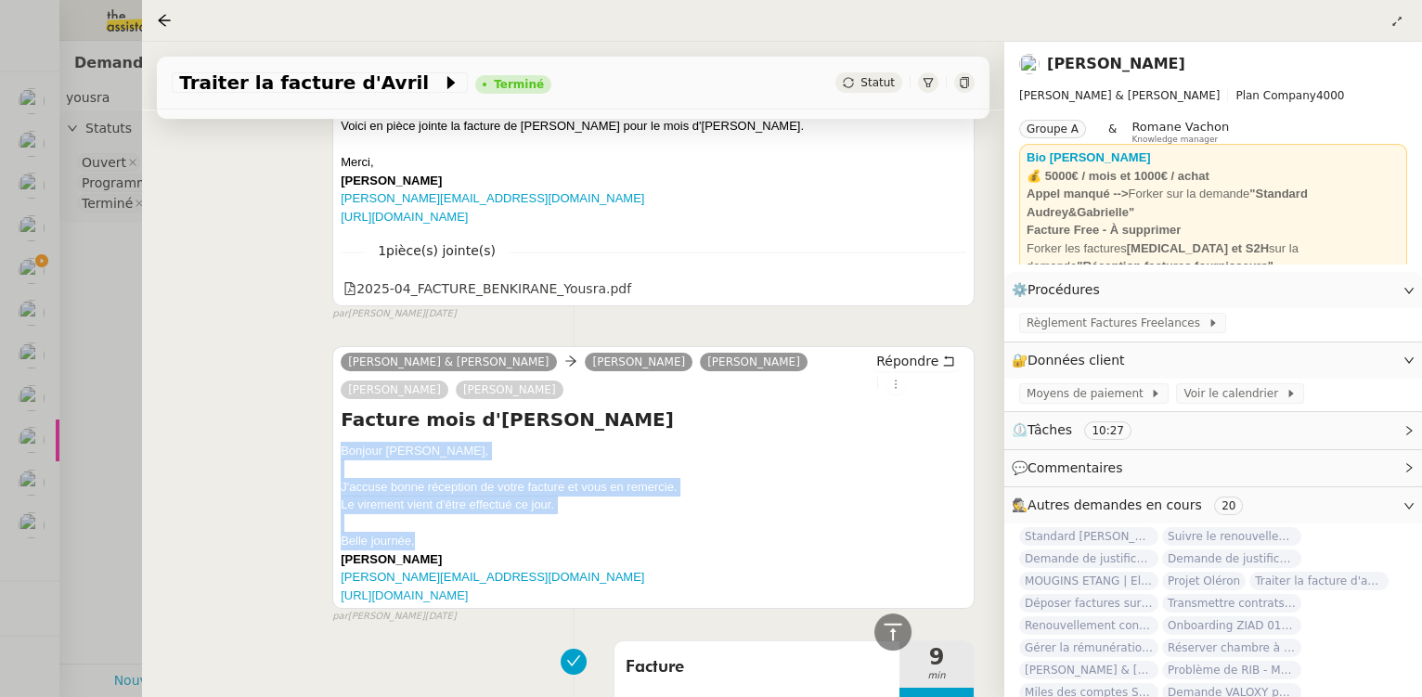
drag, startPoint x: 340, startPoint y: 399, endPoint x: 431, endPoint y: 491, distance: 129.3
click at [431, 491] on div "Bonjour Yousra, J'accuse bonne réception de votre facture et vous en remercie. …" at bounding box center [654, 523] width 626 height 163
copy div "Bonjour Yousra, J'accuse bonne réception de votre facture et vous en remercie. …"
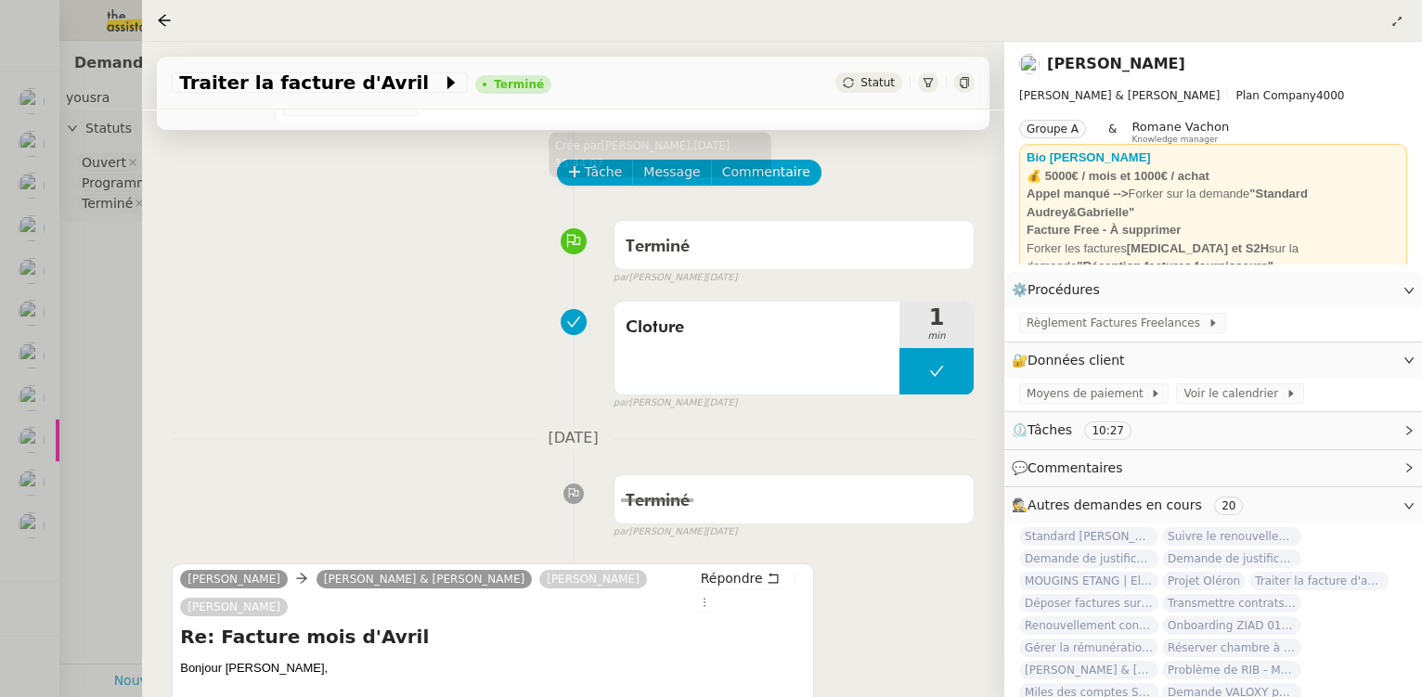
scroll to position [0, 0]
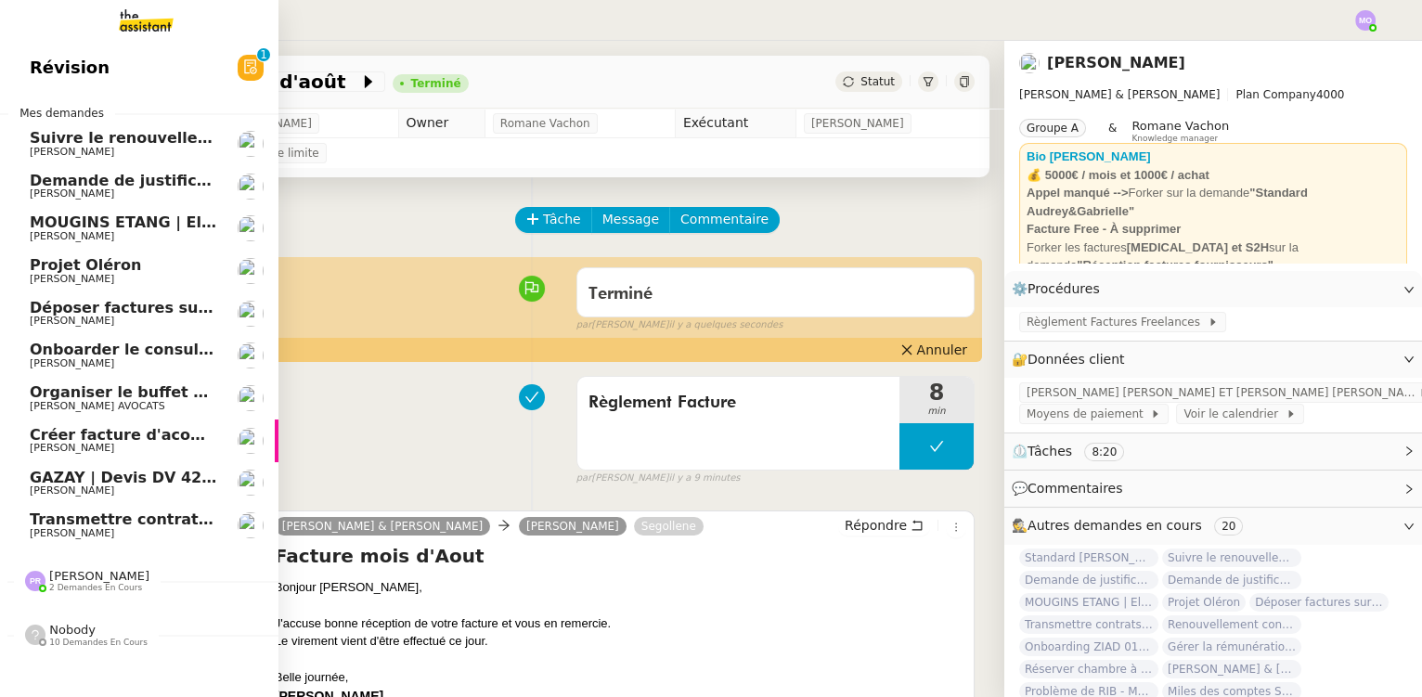
click at [90, 576] on span "[PERSON_NAME]" at bounding box center [99, 576] width 100 height 14
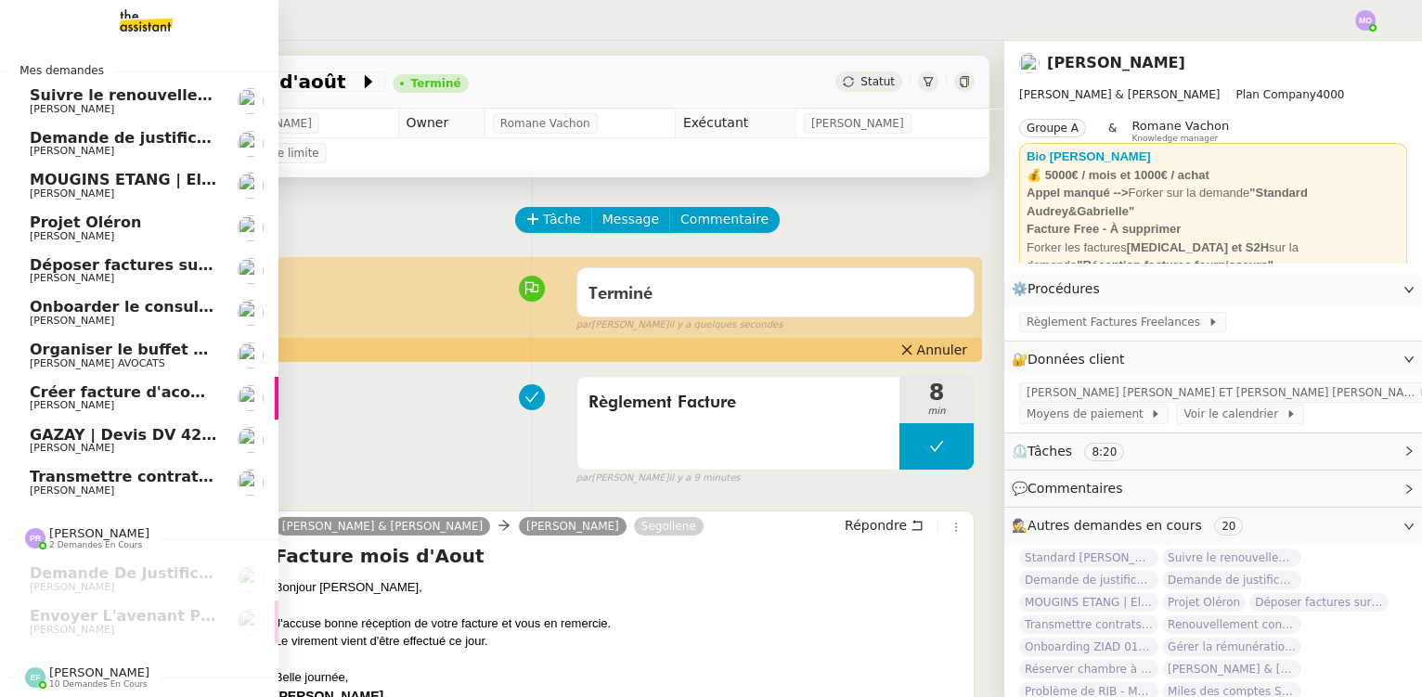
scroll to position [51, 0]
click at [124, 582] on span "[PERSON_NAME]" at bounding box center [123, 587] width 187 height 11
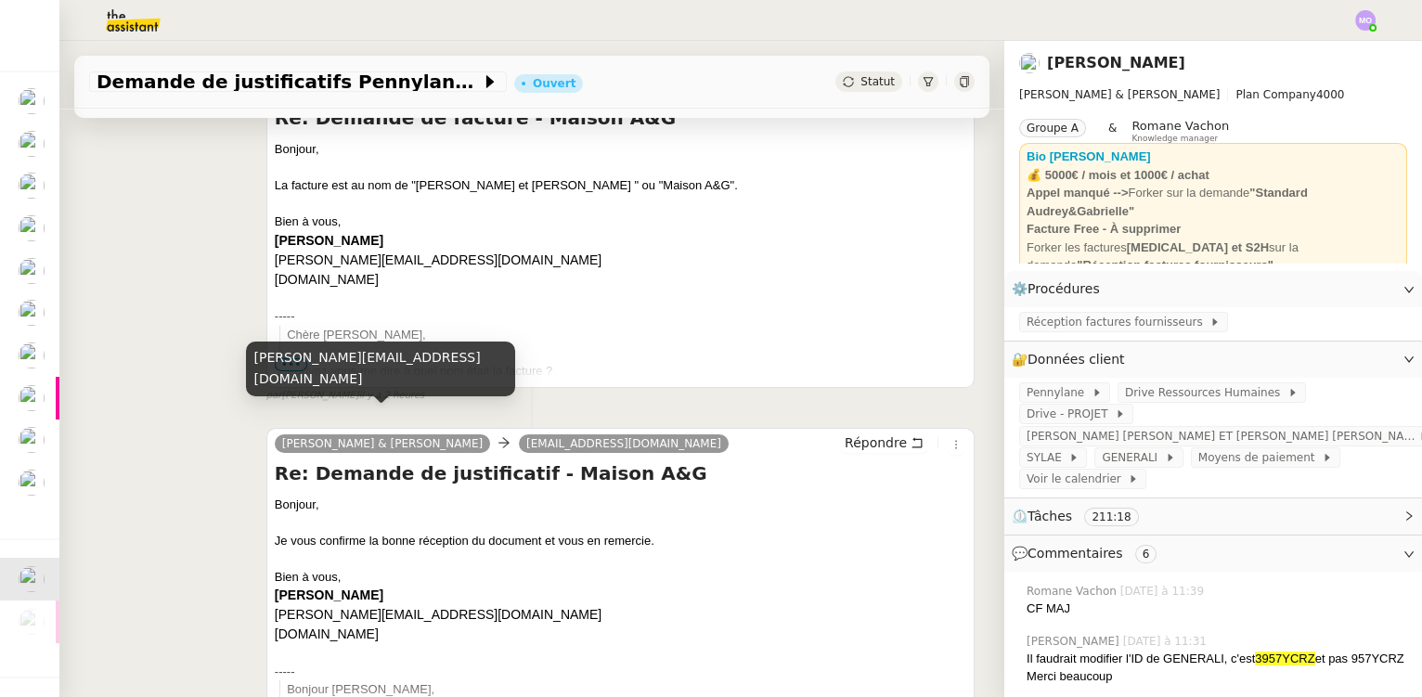
scroll to position [337, 0]
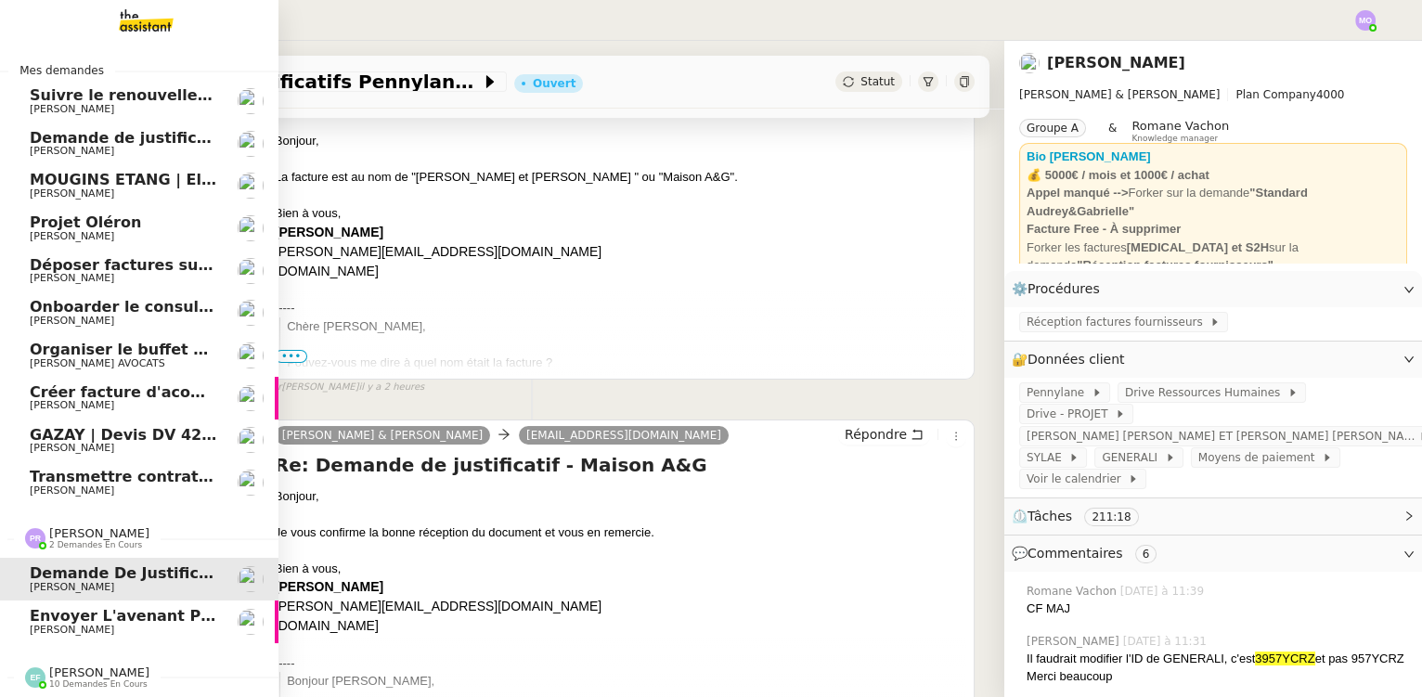
click at [141, 613] on span "Envoyer l'avenant pour signature électronique" at bounding box center [228, 616] width 397 height 18
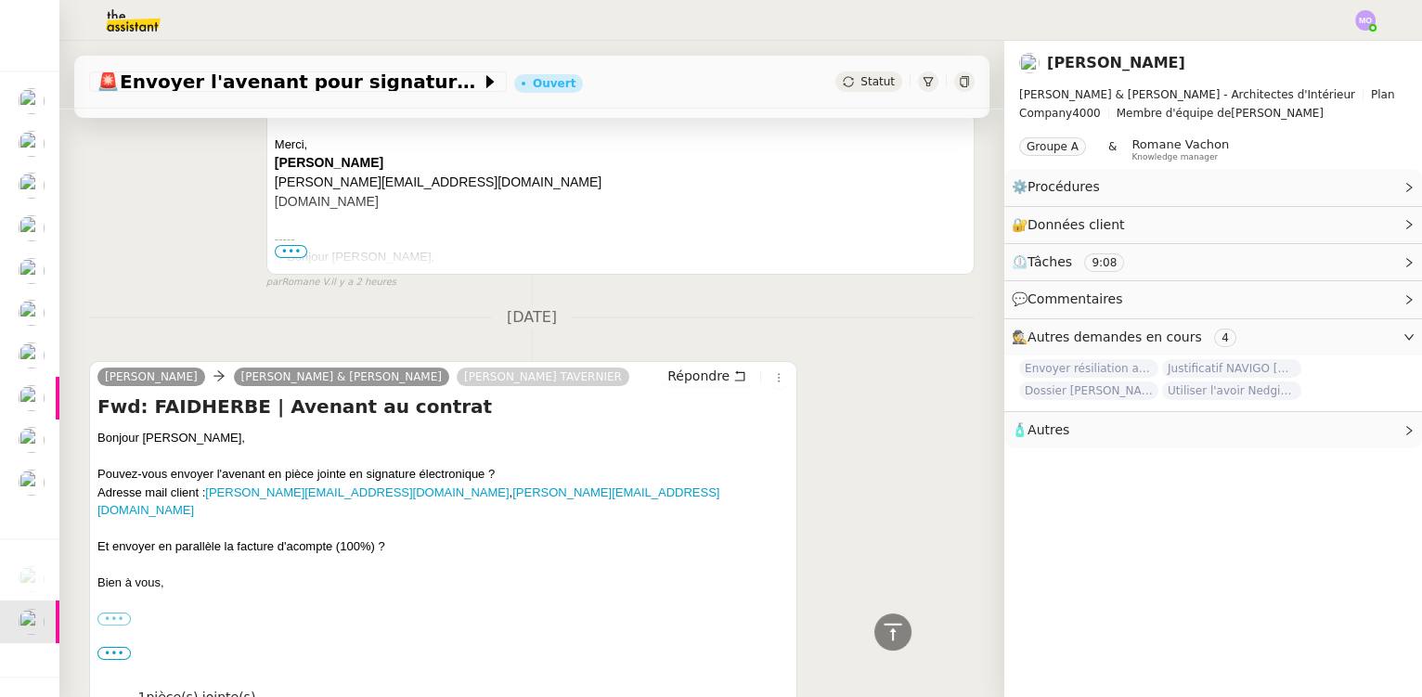
scroll to position [884, 0]
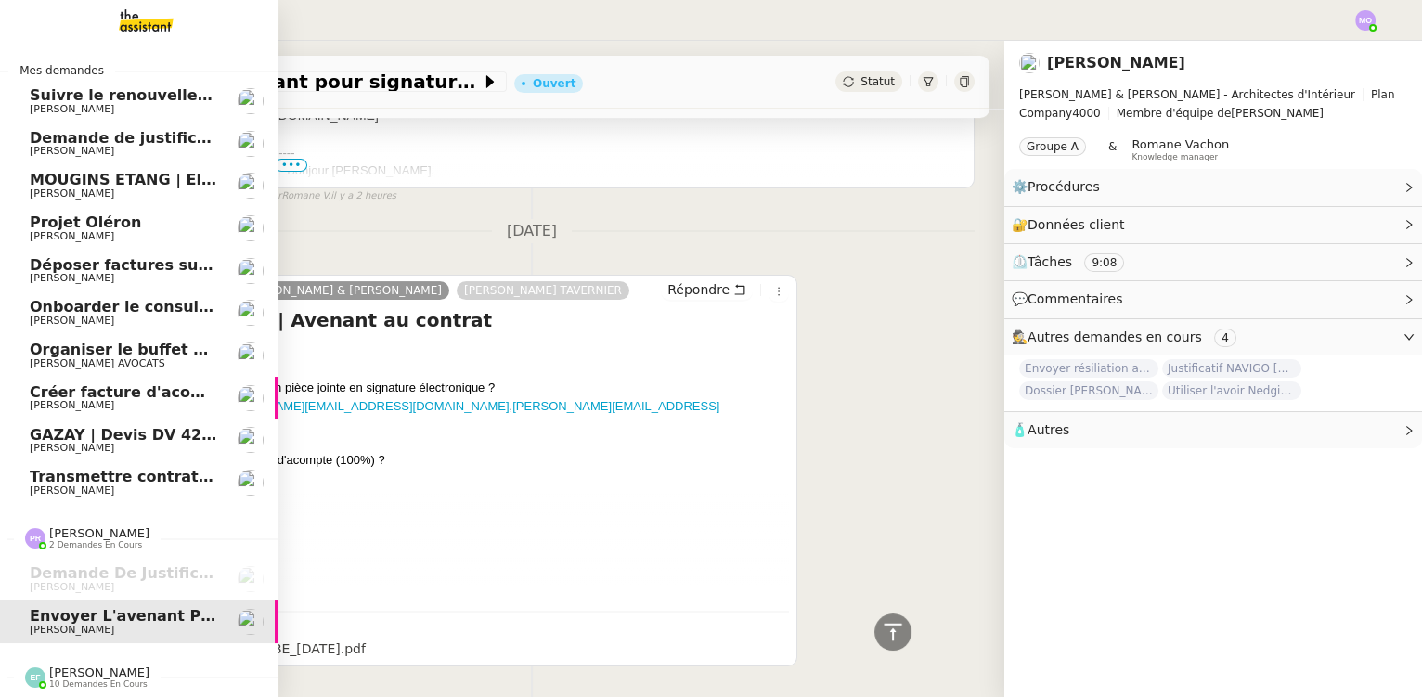
click at [116, 485] on span "[PERSON_NAME]" at bounding box center [123, 490] width 187 height 11
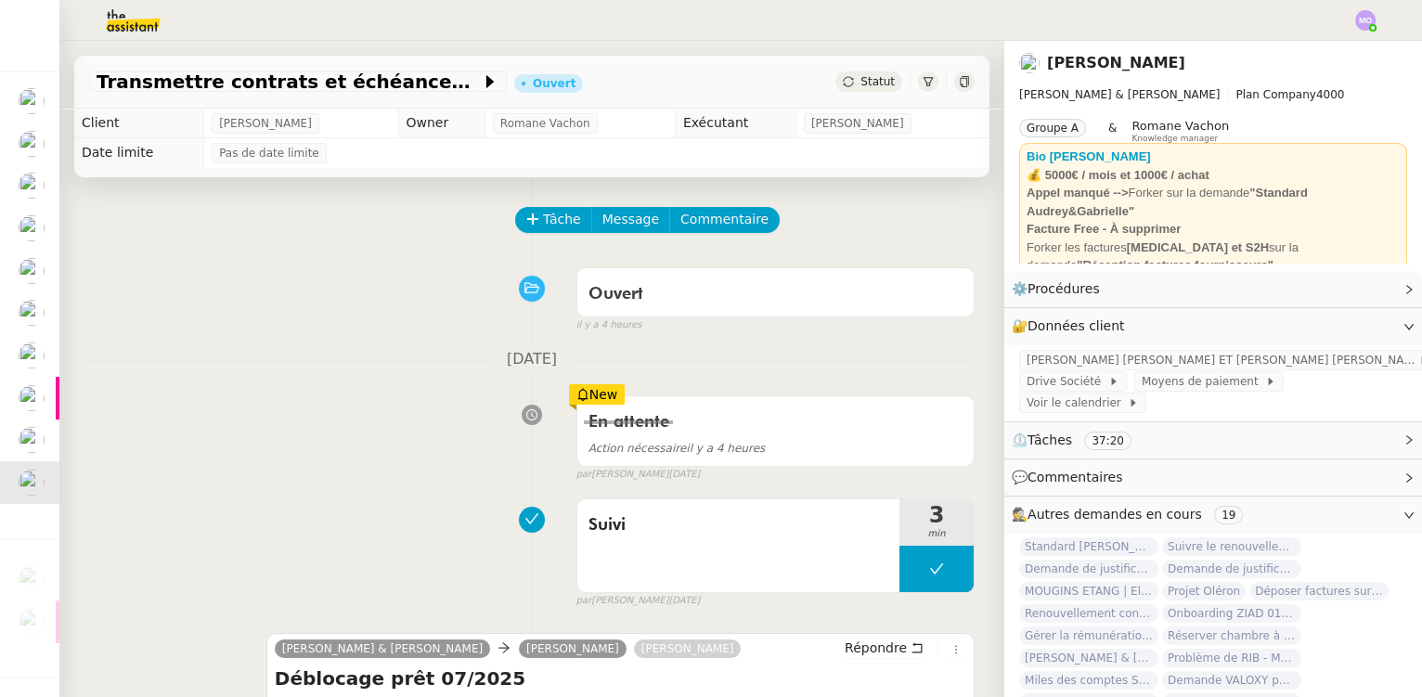
click at [860, 82] on span "Statut" at bounding box center [877, 81] width 34 height 13
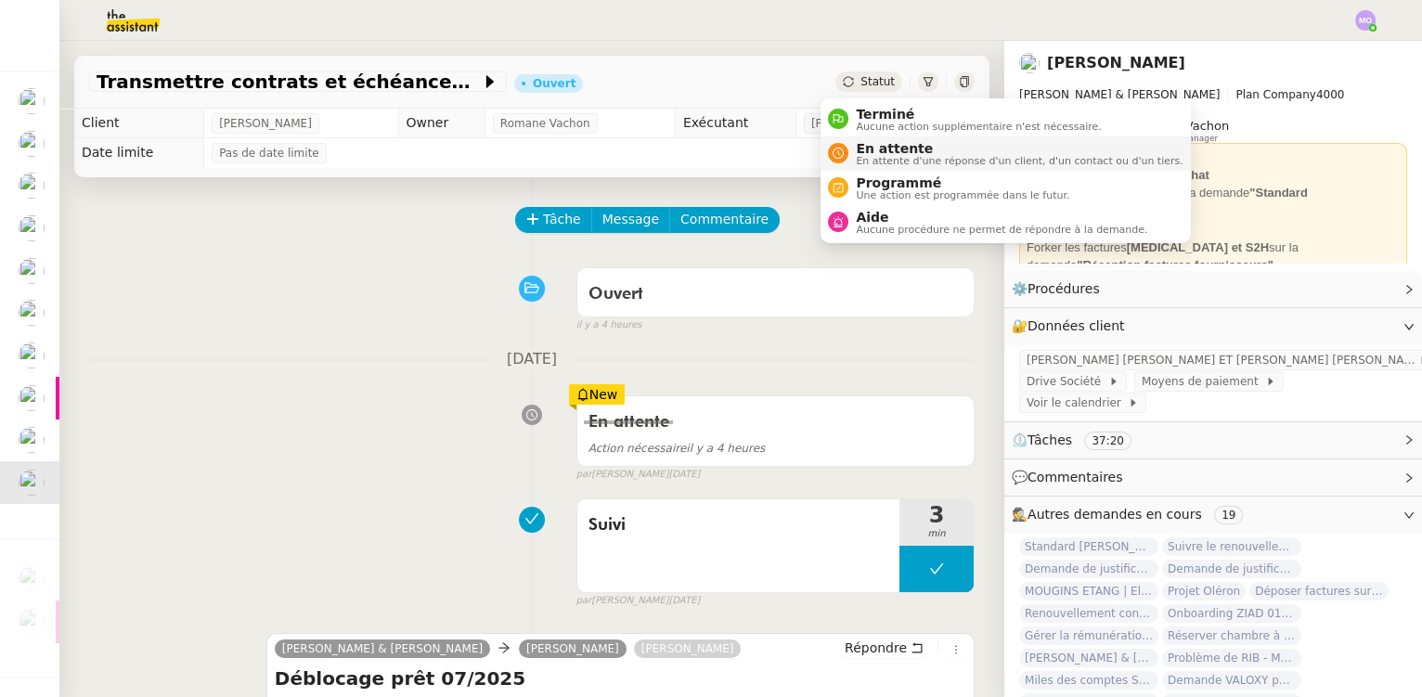
click at [882, 145] on span "En attente" at bounding box center [1019, 148] width 327 height 15
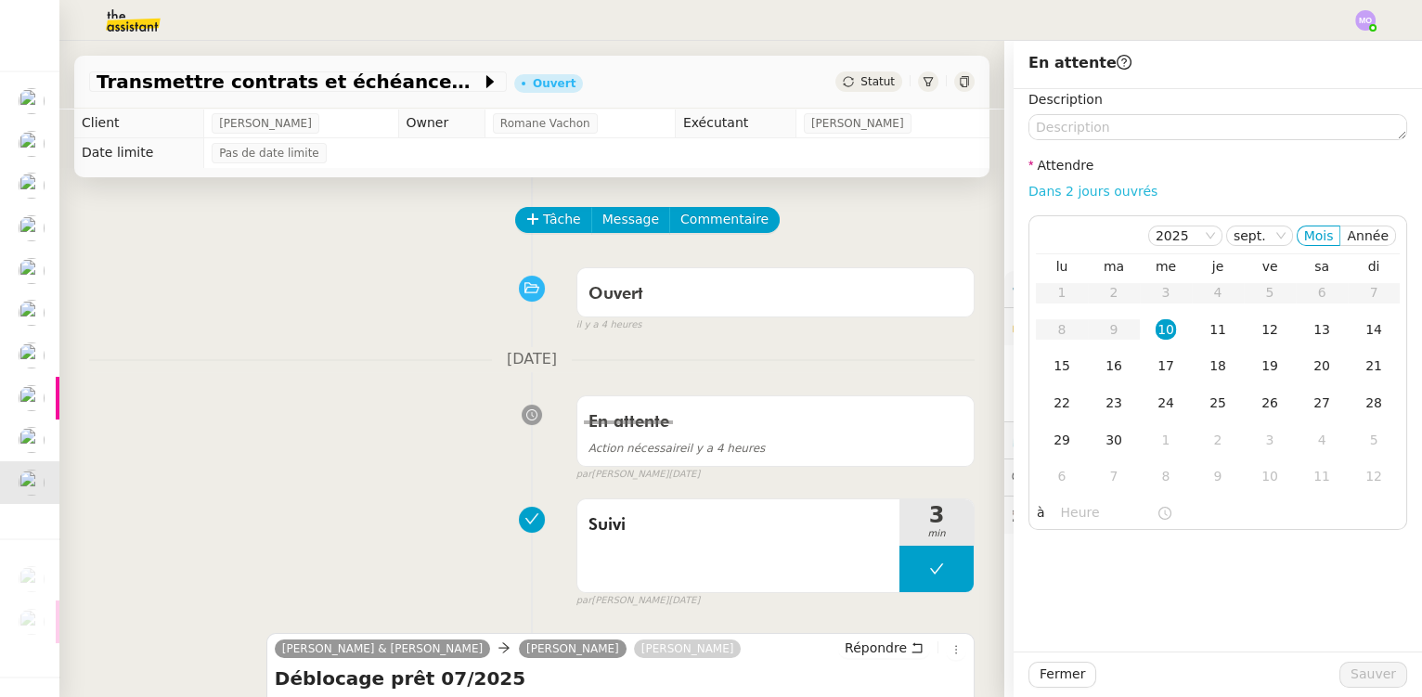
click at [1059, 193] on link "Dans 2 jours ouvrés" at bounding box center [1092, 191] width 129 height 15
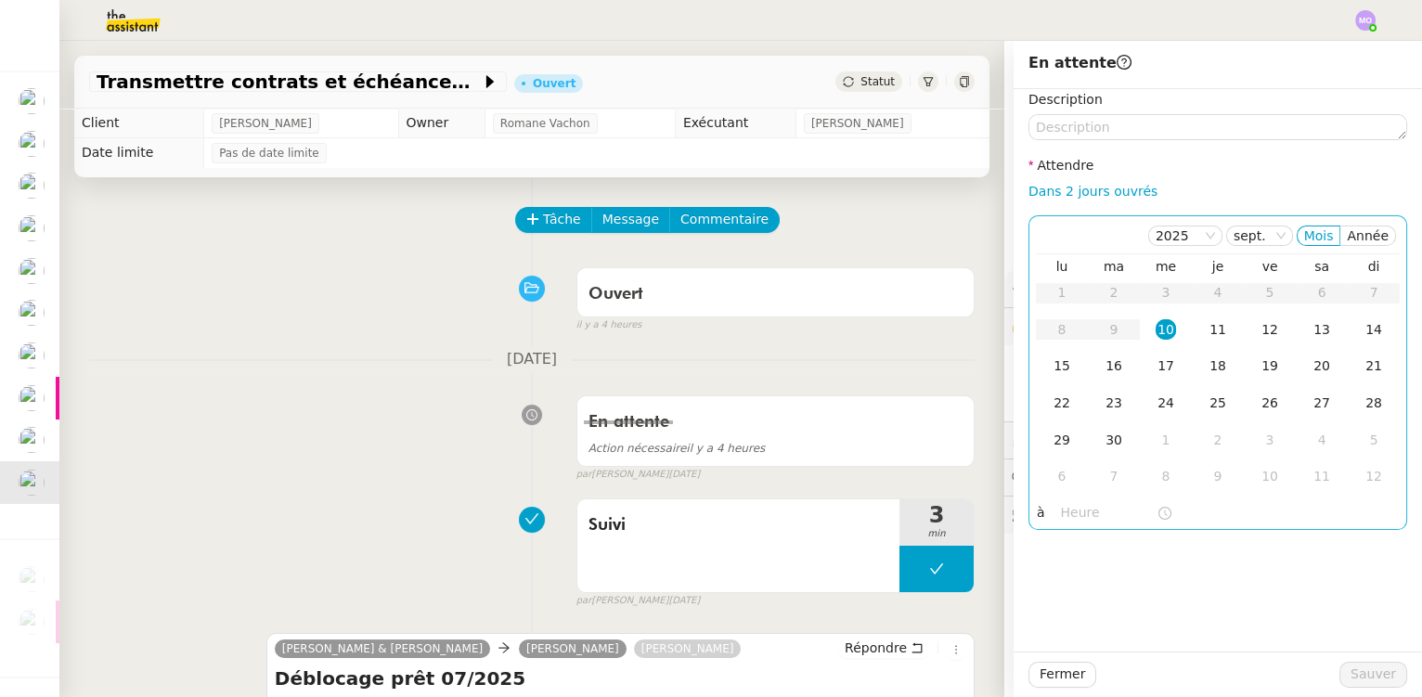
type input "07:00"
click at [1192, 337] on td "11" at bounding box center [1218, 330] width 52 height 37
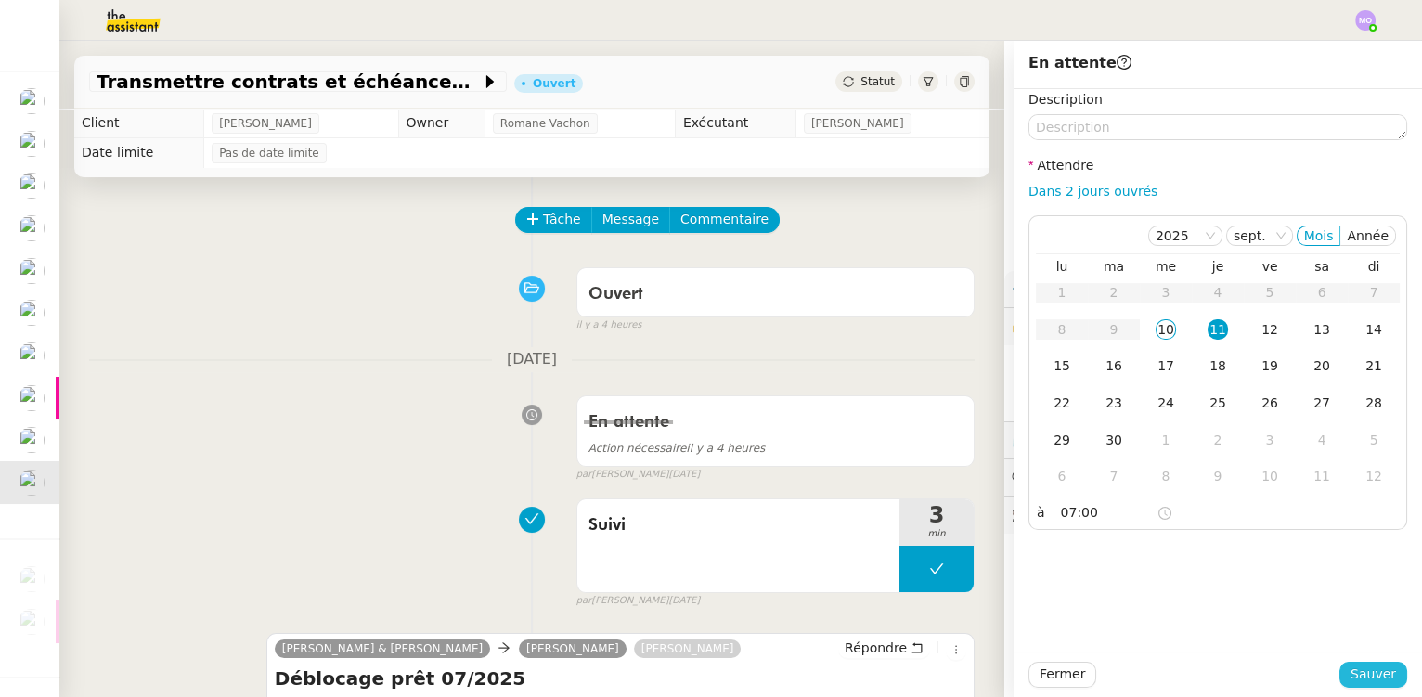
click at [1350, 669] on span "Sauver" at bounding box center [1372, 674] width 45 height 21
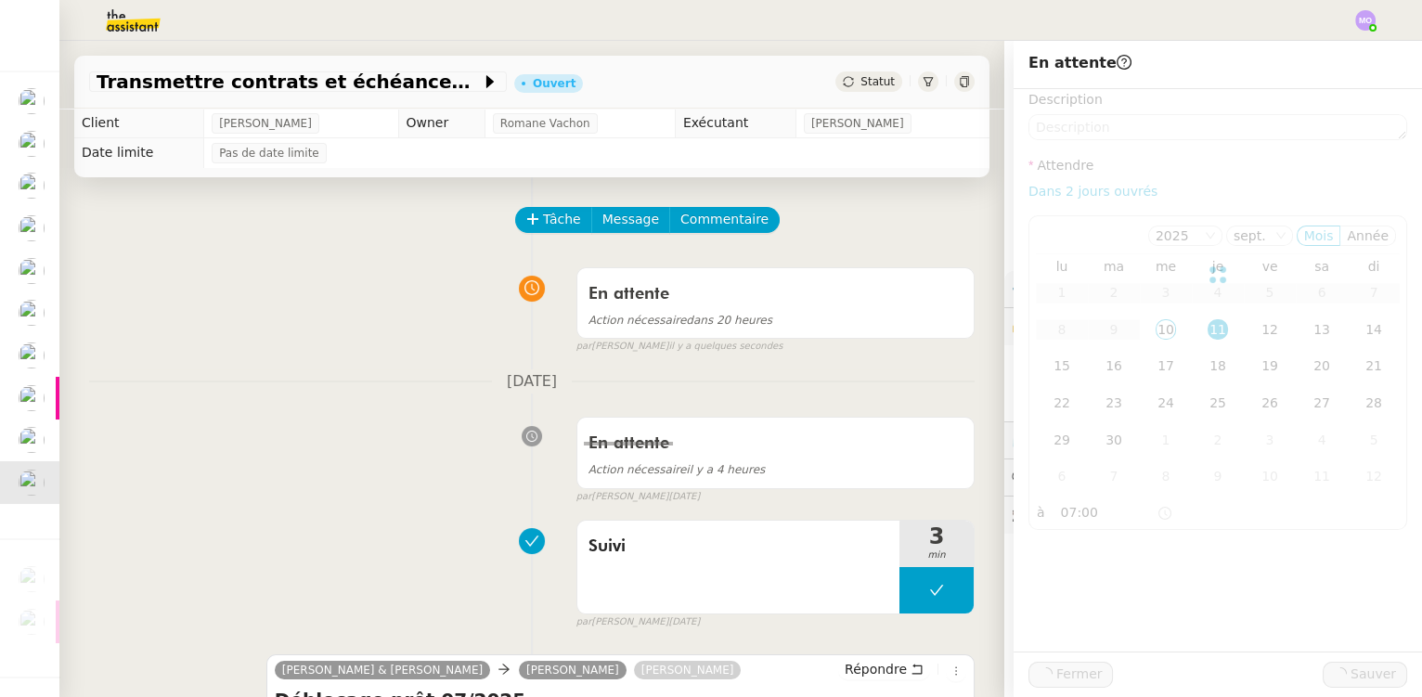
scroll to position [51, 0]
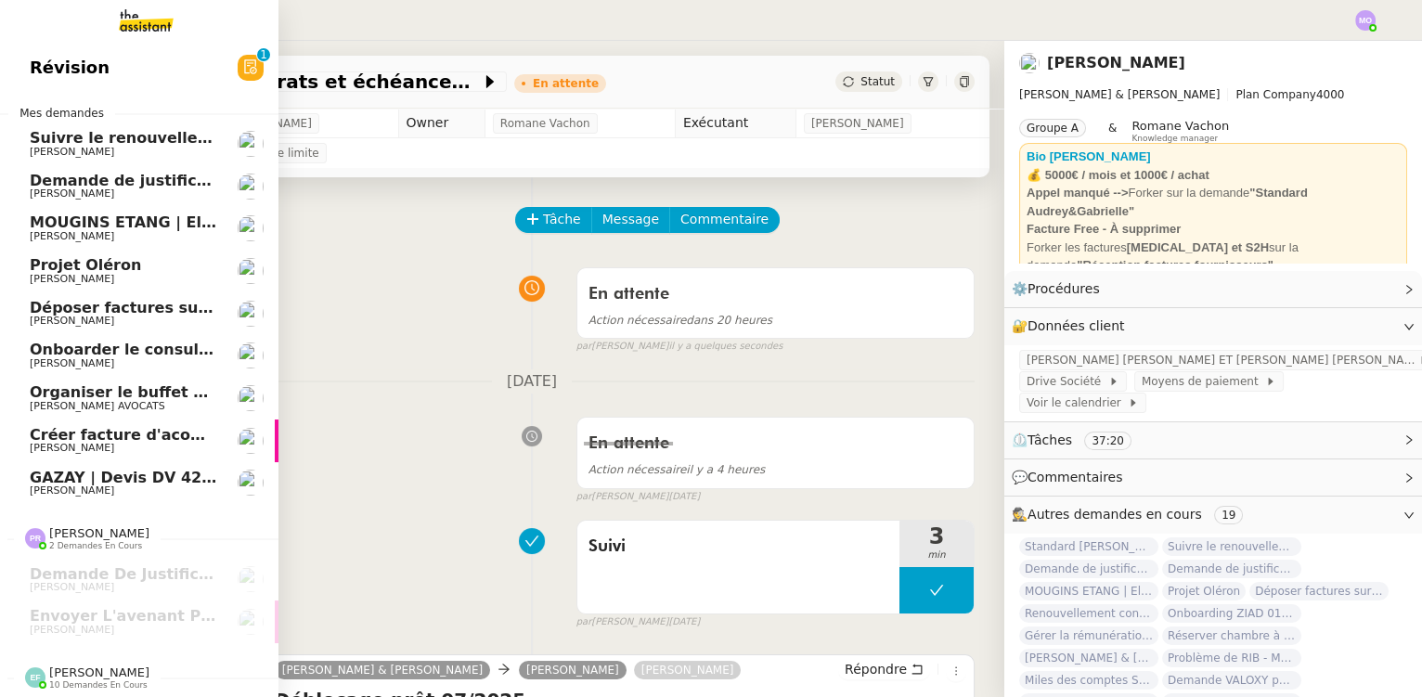
click at [148, 473] on span "GAZAY | Devis DV 42 427 sèche-serviette" at bounding box center [201, 478] width 343 height 18
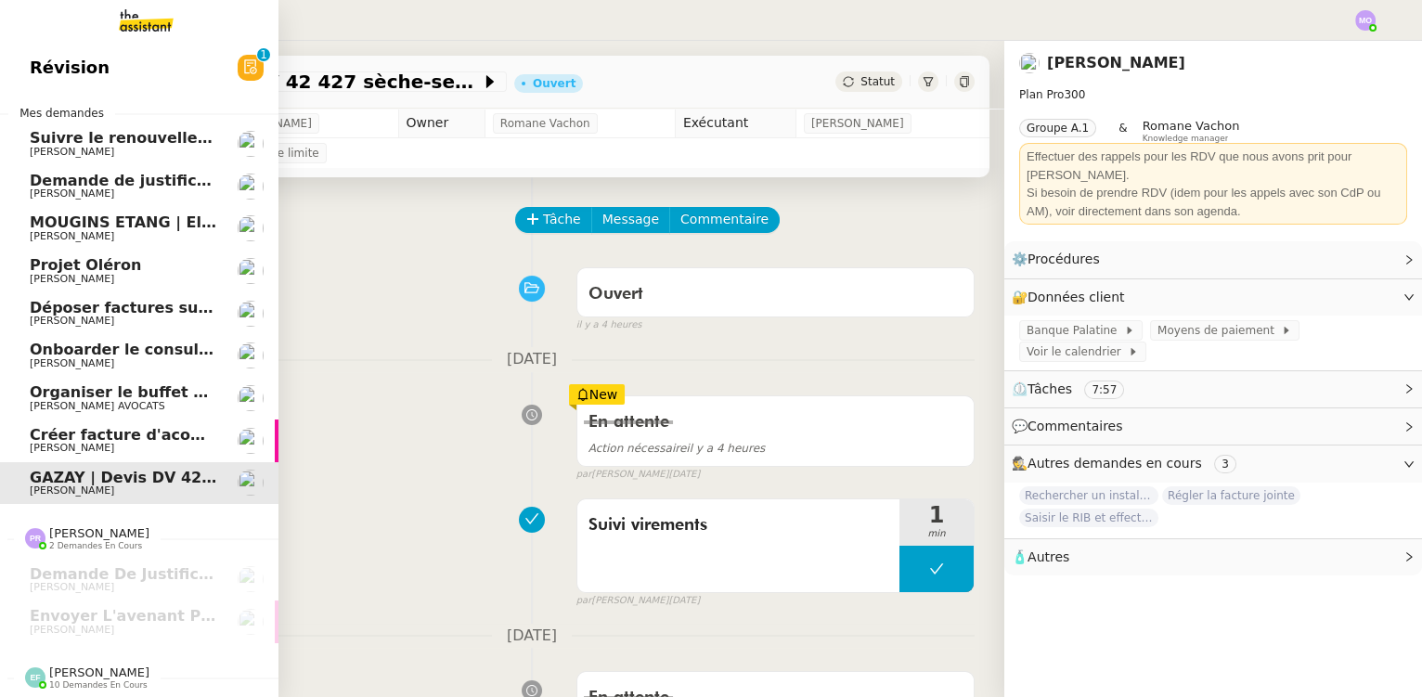
click at [150, 386] on span "Organiser le buffet pour le pot de départ" at bounding box center [201, 392] width 342 height 18
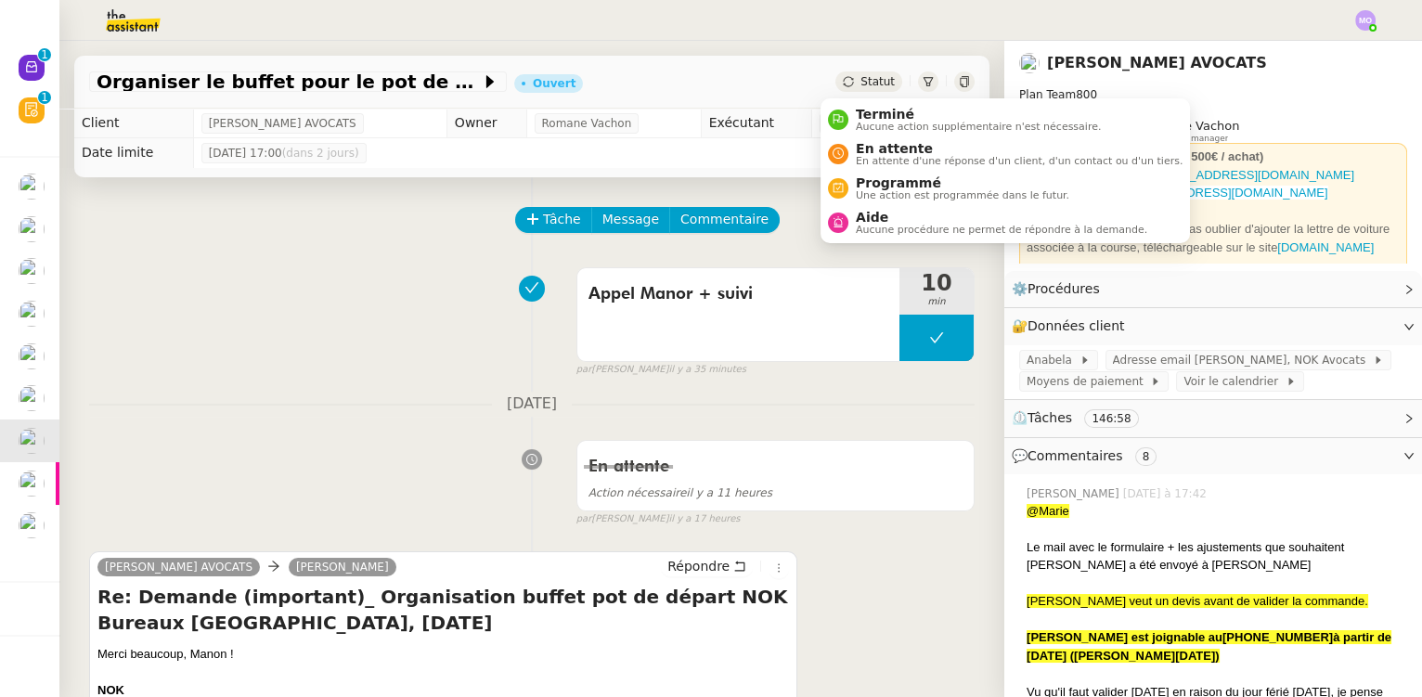
click at [850, 72] on div "Statut" at bounding box center [868, 81] width 67 height 20
click at [891, 152] on span "En attente" at bounding box center [1019, 148] width 327 height 15
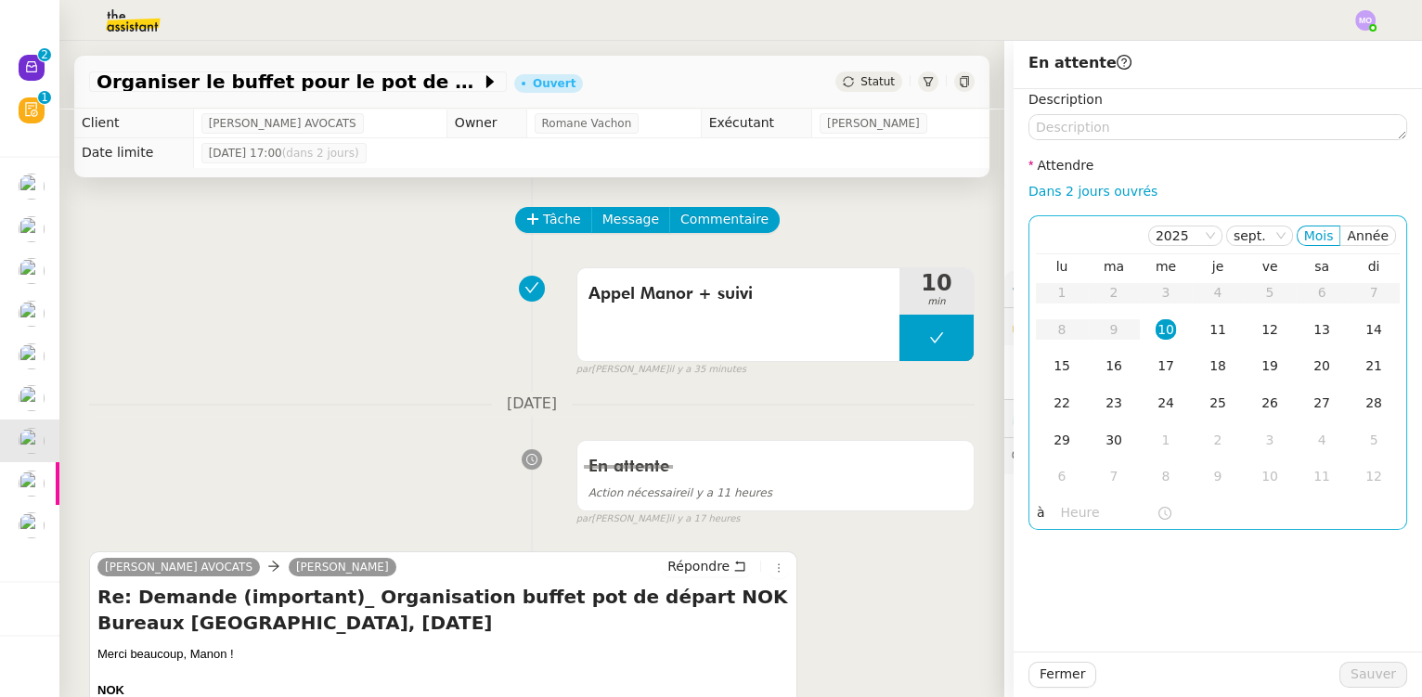
click at [1155, 328] on div "10" at bounding box center [1165, 329] width 20 height 20
click at [1068, 522] on input "text" at bounding box center [1109, 512] width 96 height 21
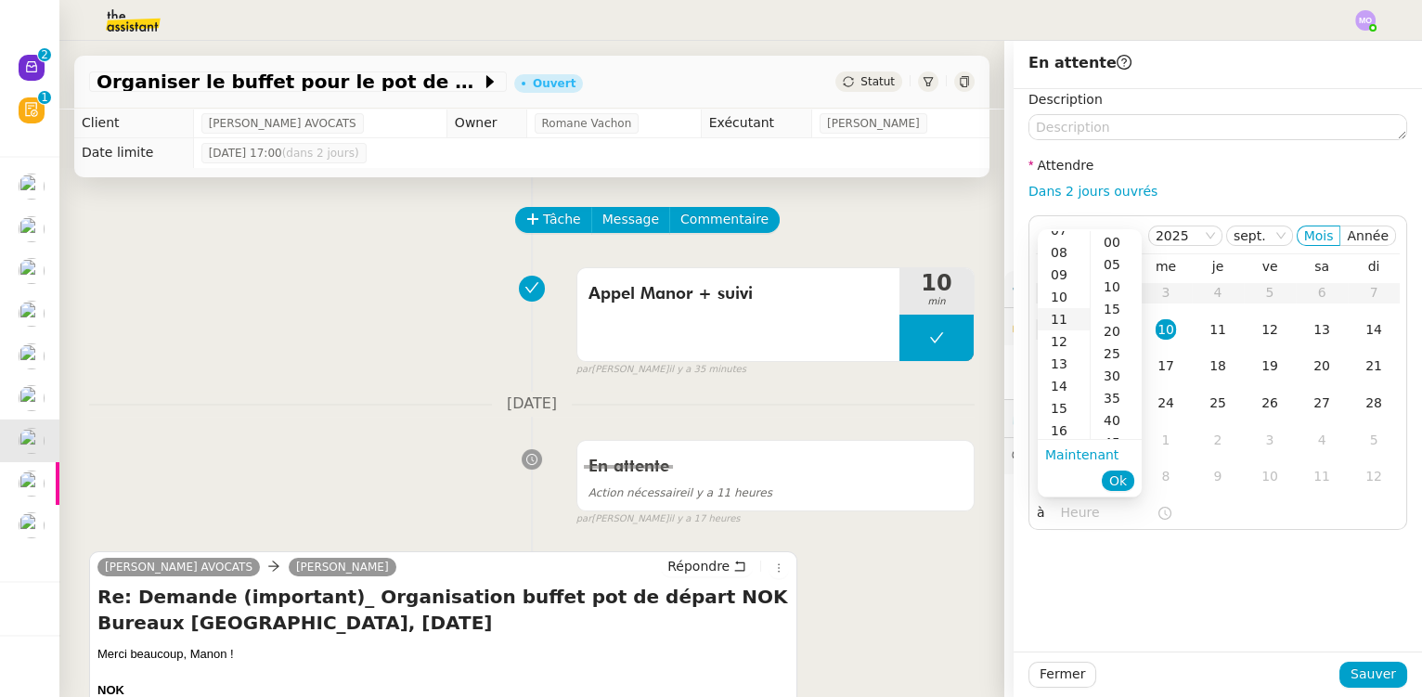
click at [1059, 320] on div "11" at bounding box center [1064, 319] width 52 height 22
click at [1113, 375] on div "30" at bounding box center [1116, 376] width 51 height 22
type input "11:30"
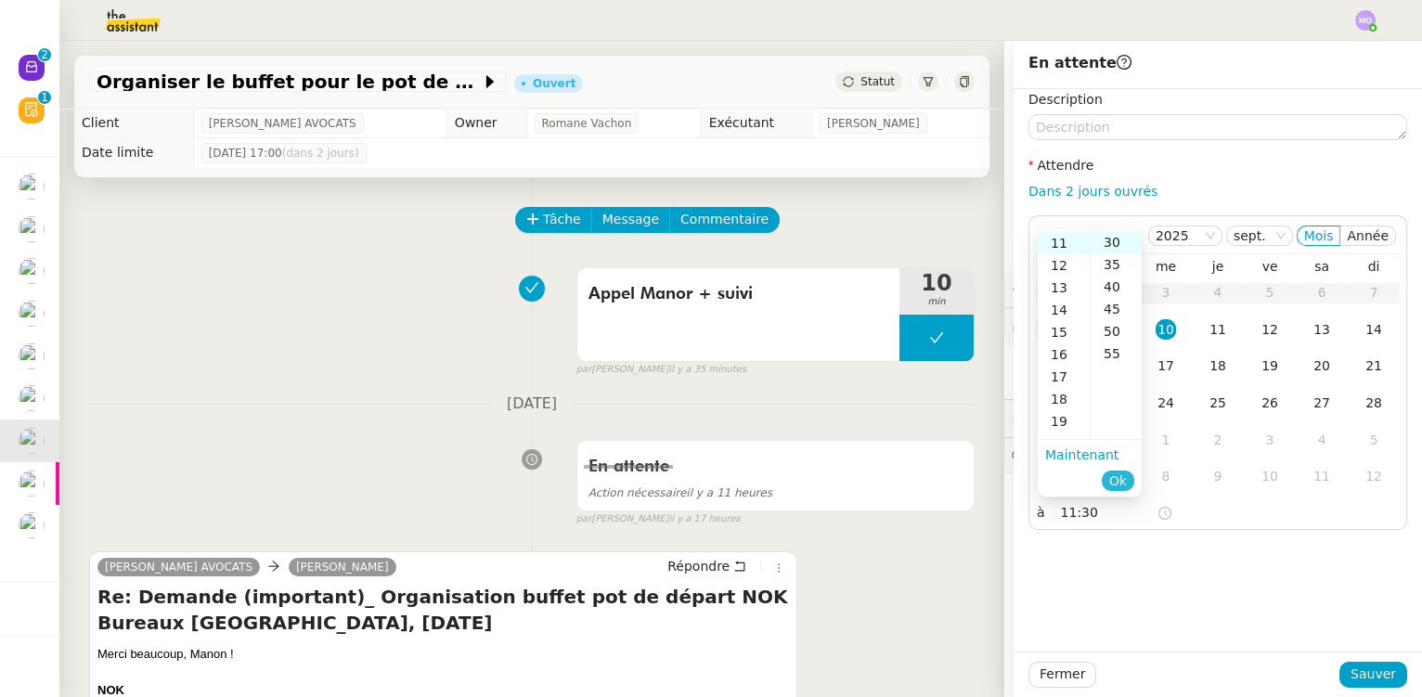
click at [1117, 480] on span "Ok" at bounding box center [1118, 480] width 18 height 19
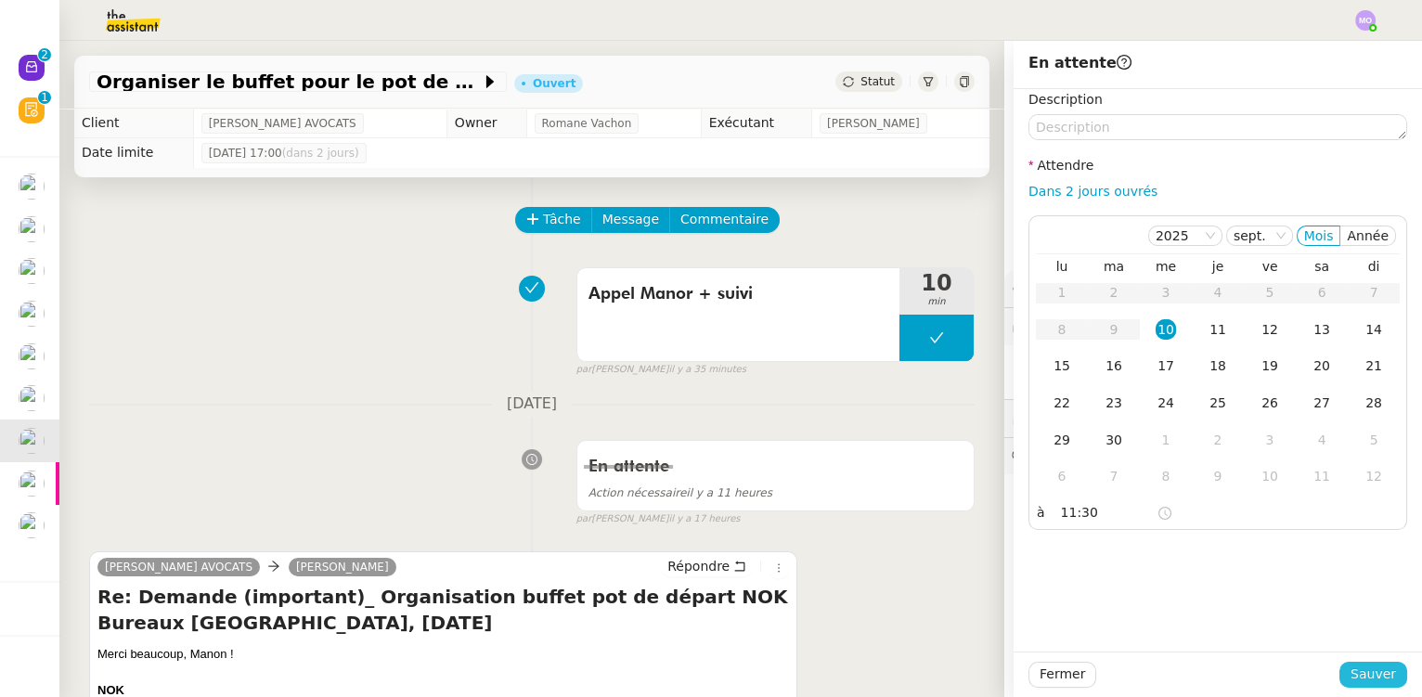
click at [1356, 671] on span "Sauver" at bounding box center [1372, 674] width 45 height 21
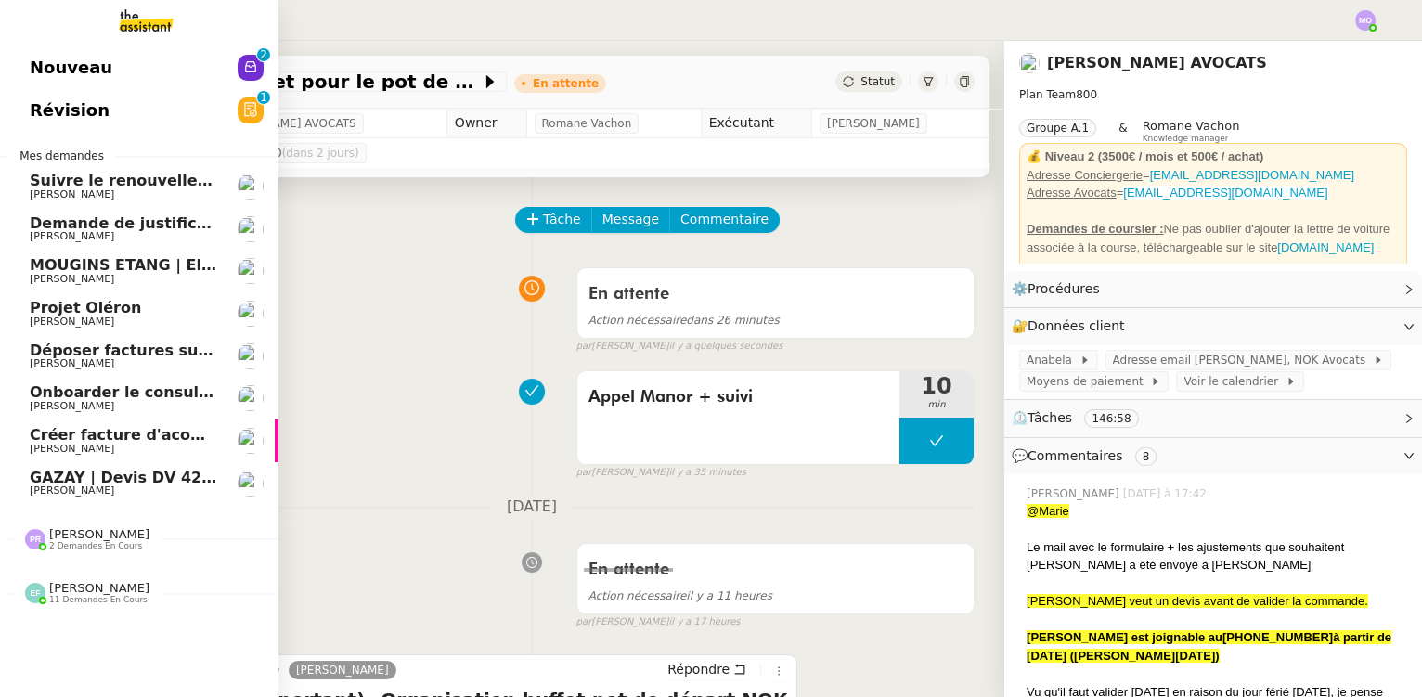
click at [135, 435] on span "Créer facture d'acompte projet Cannes" at bounding box center [193, 435] width 326 height 18
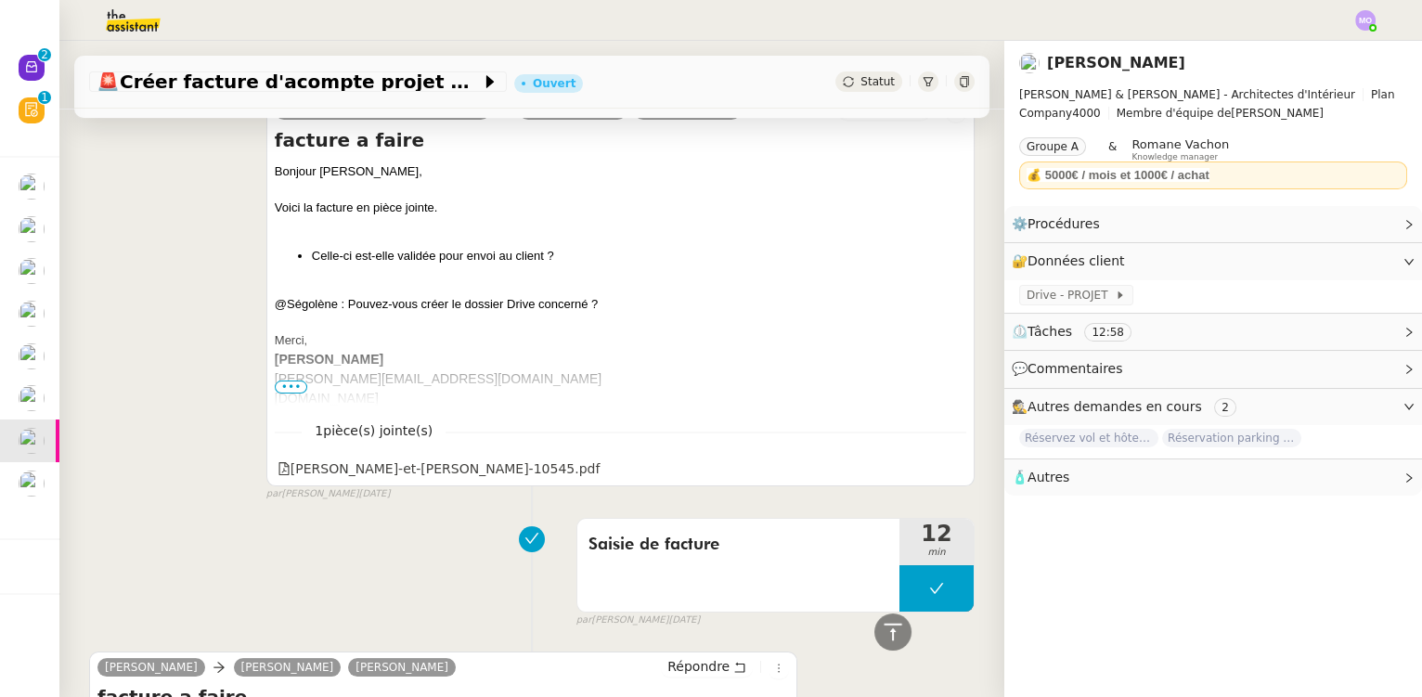
scroll to position [927, 0]
